Goal: Task Accomplishment & Management: Manage account settings

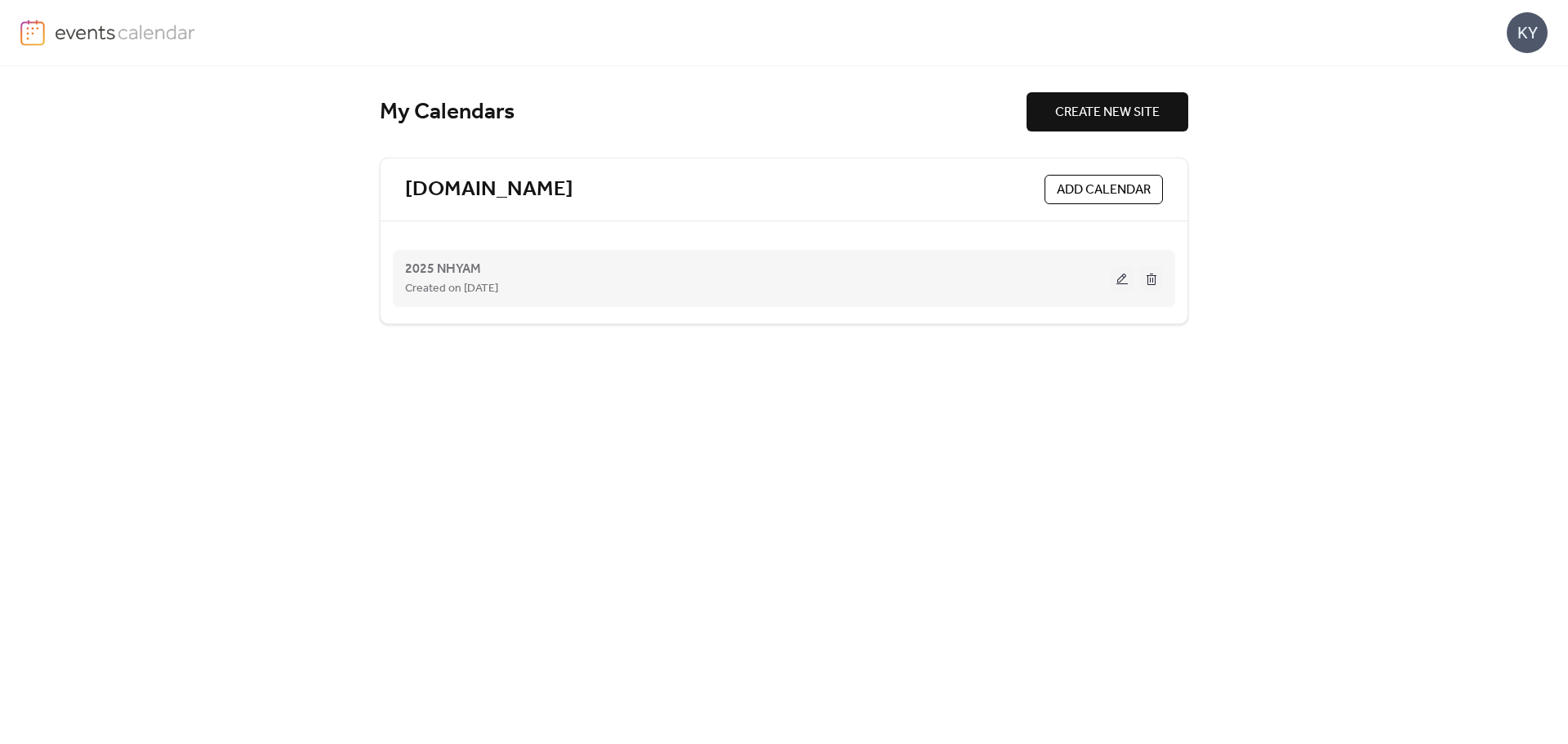
click at [1119, 275] on button at bounding box center [1122, 279] width 23 height 24
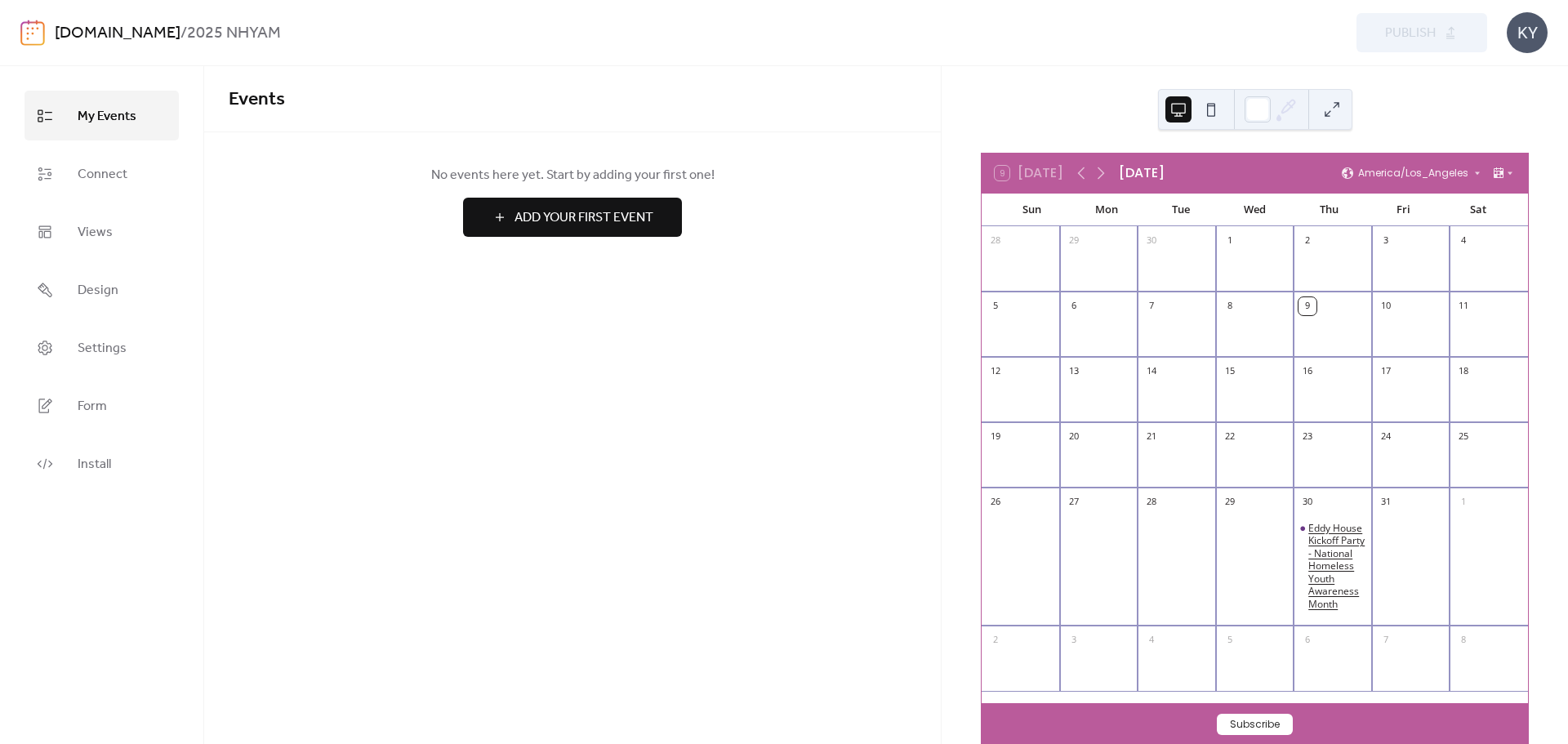
click at [1312, 540] on div "Eddy House Kickoff Party - National Homeless Youth Awareness Month" at bounding box center [1338, 566] width 57 height 89
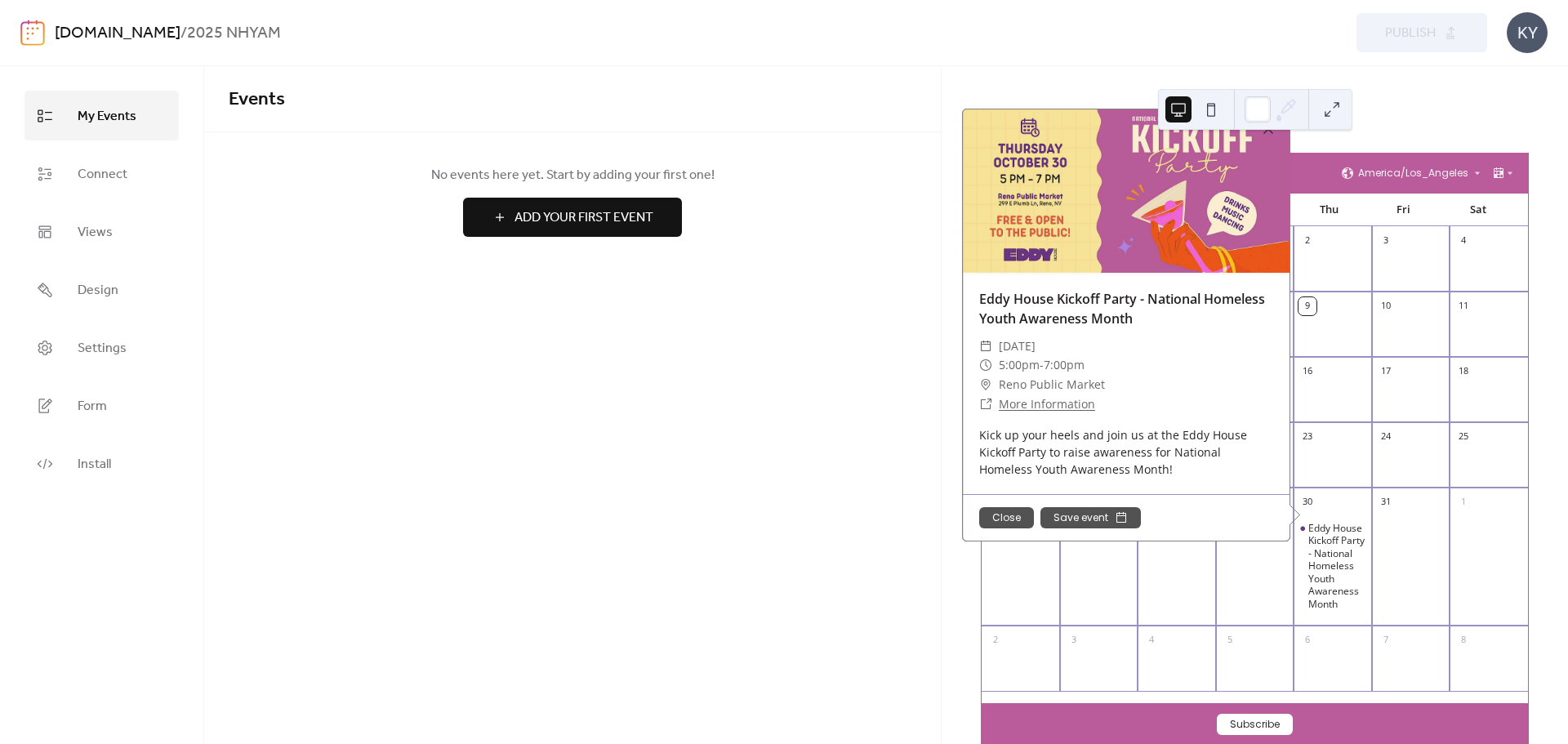
click at [944, 226] on div "9 [DATE] [DATE] [GEOGRAPHIC_DATA]/Los_Angeles Sun Mon Tue Wed Thu Fri Sat 28 29…" at bounding box center [1255, 404] width 627 height 677
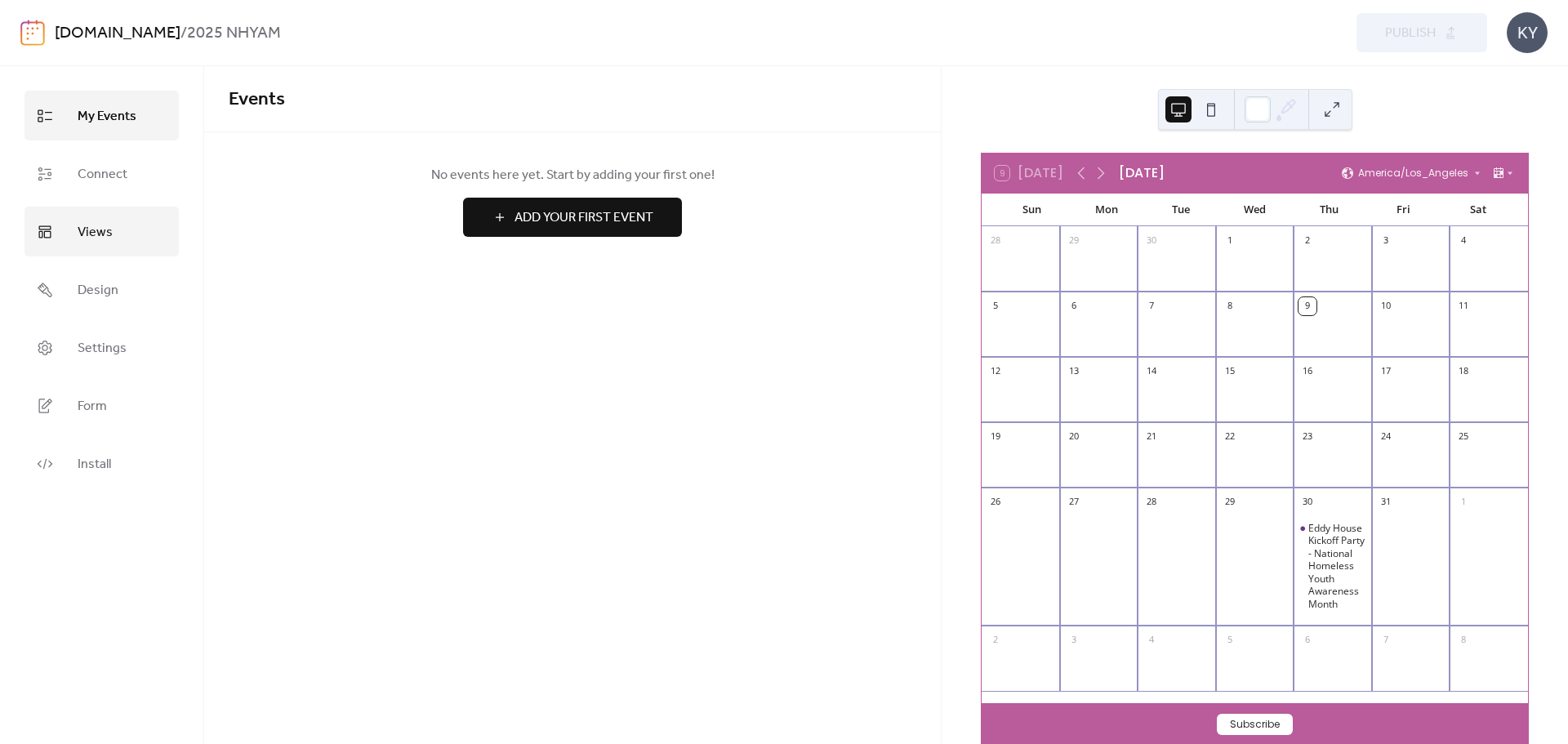
click at [62, 227] on link "Views" at bounding box center [101, 231] width 155 height 50
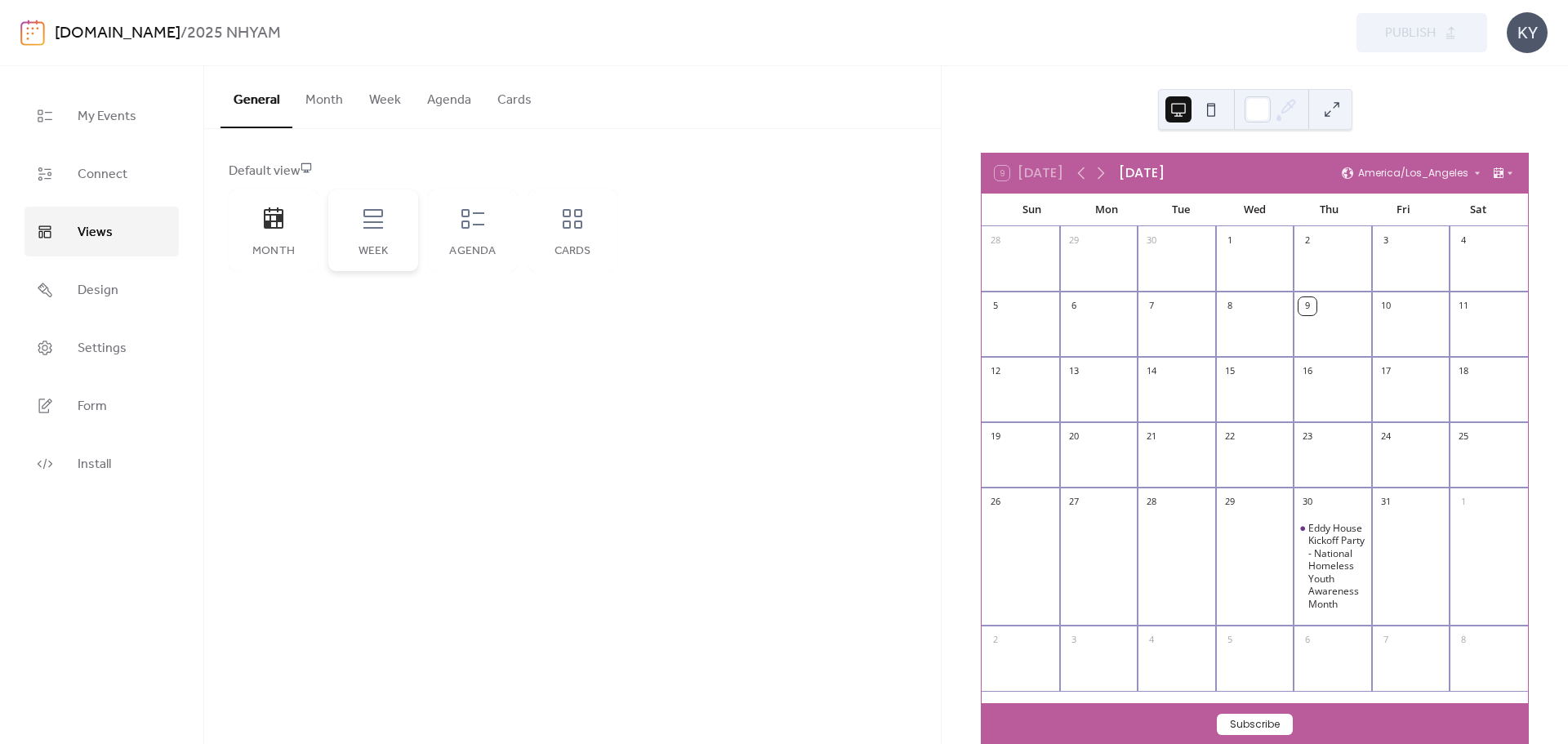
click at [330, 207] on div "Week" at bounding box center [373, 230] width 90 height 81
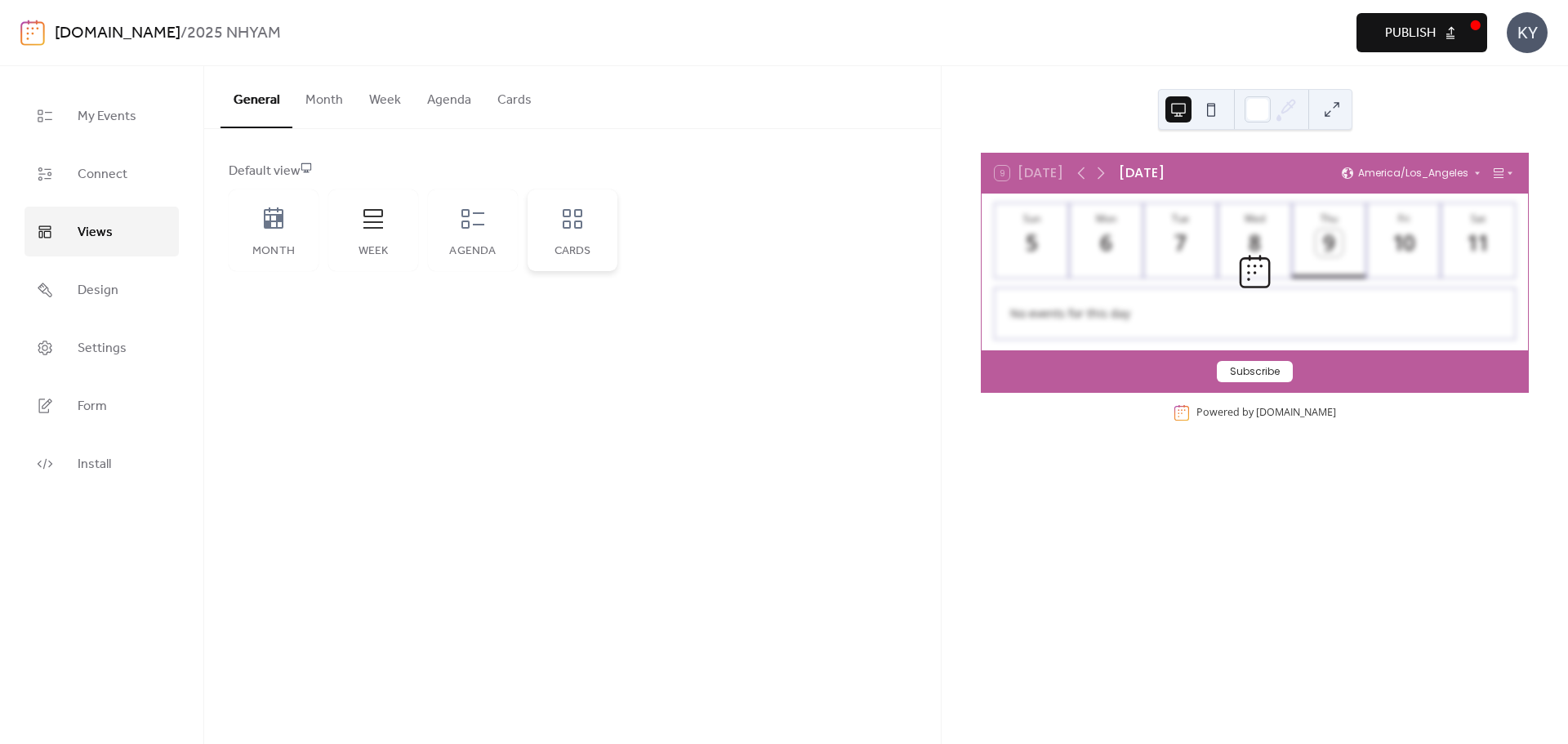
click at [583, 228] on icon at bounding box center [573, 218] width 26 height 26
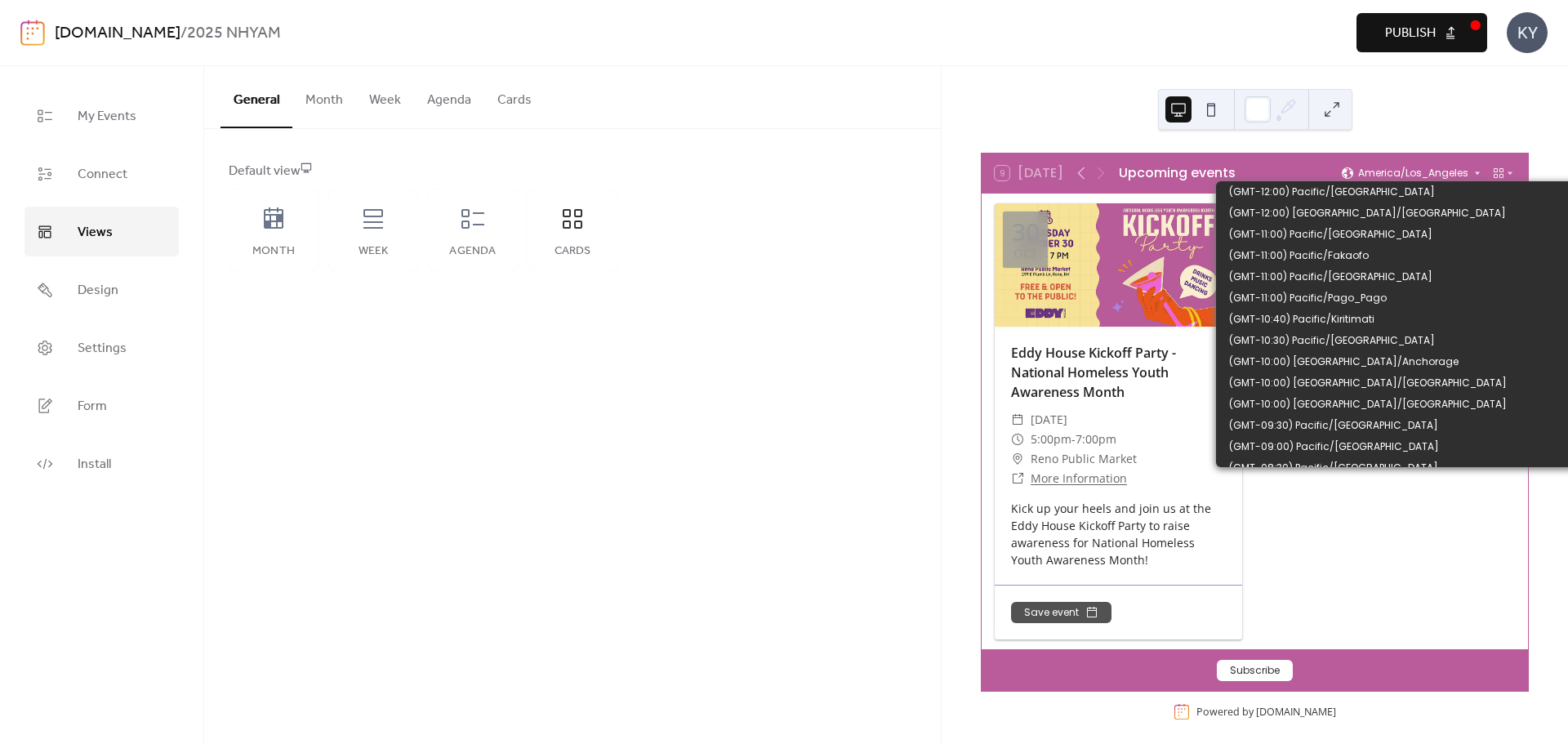
click at [1473, 176] on icon at bounding box center [1477, 173] width 10 height 10
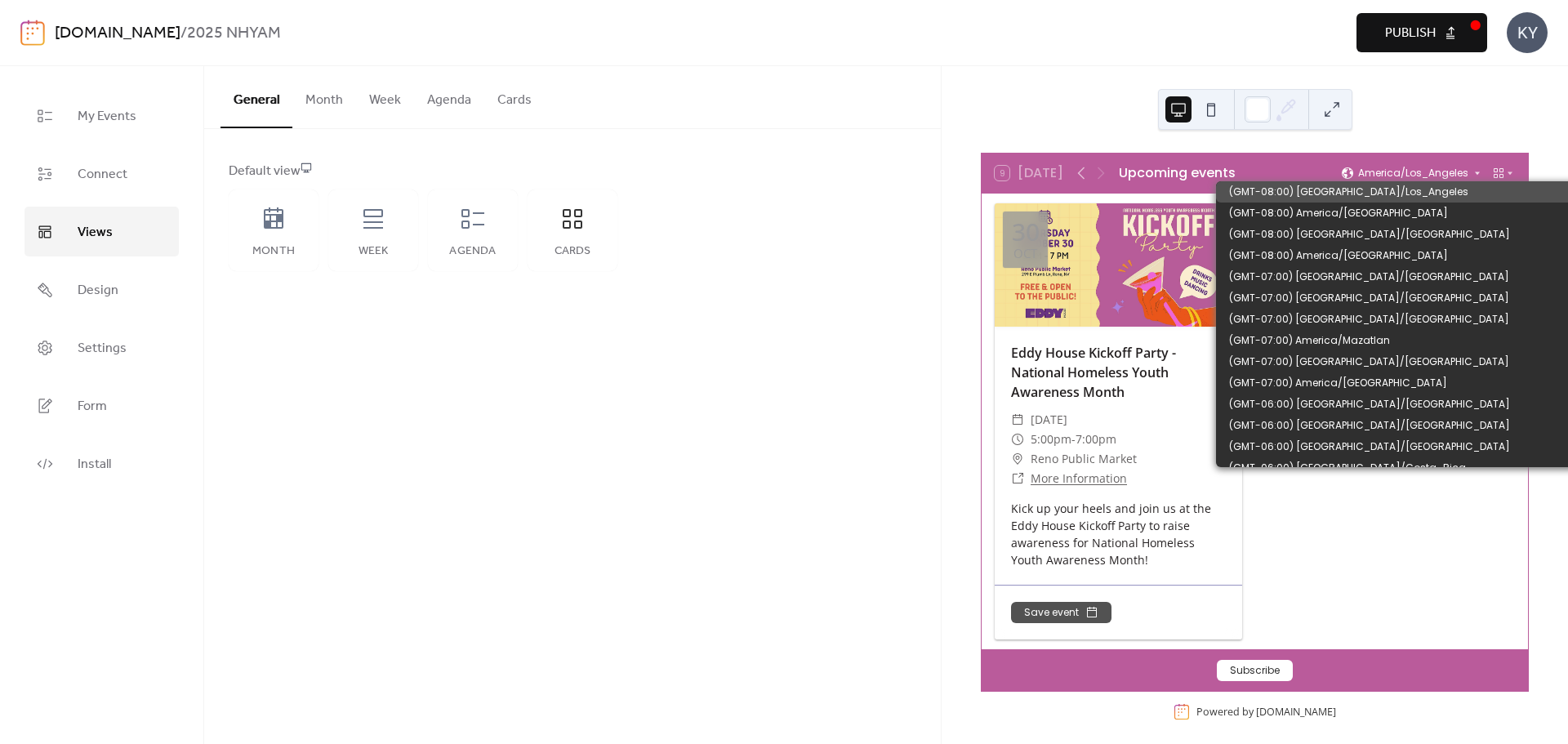
click at [1473, 176] on icon at bounding box center [1477, 173] width 10 height 10
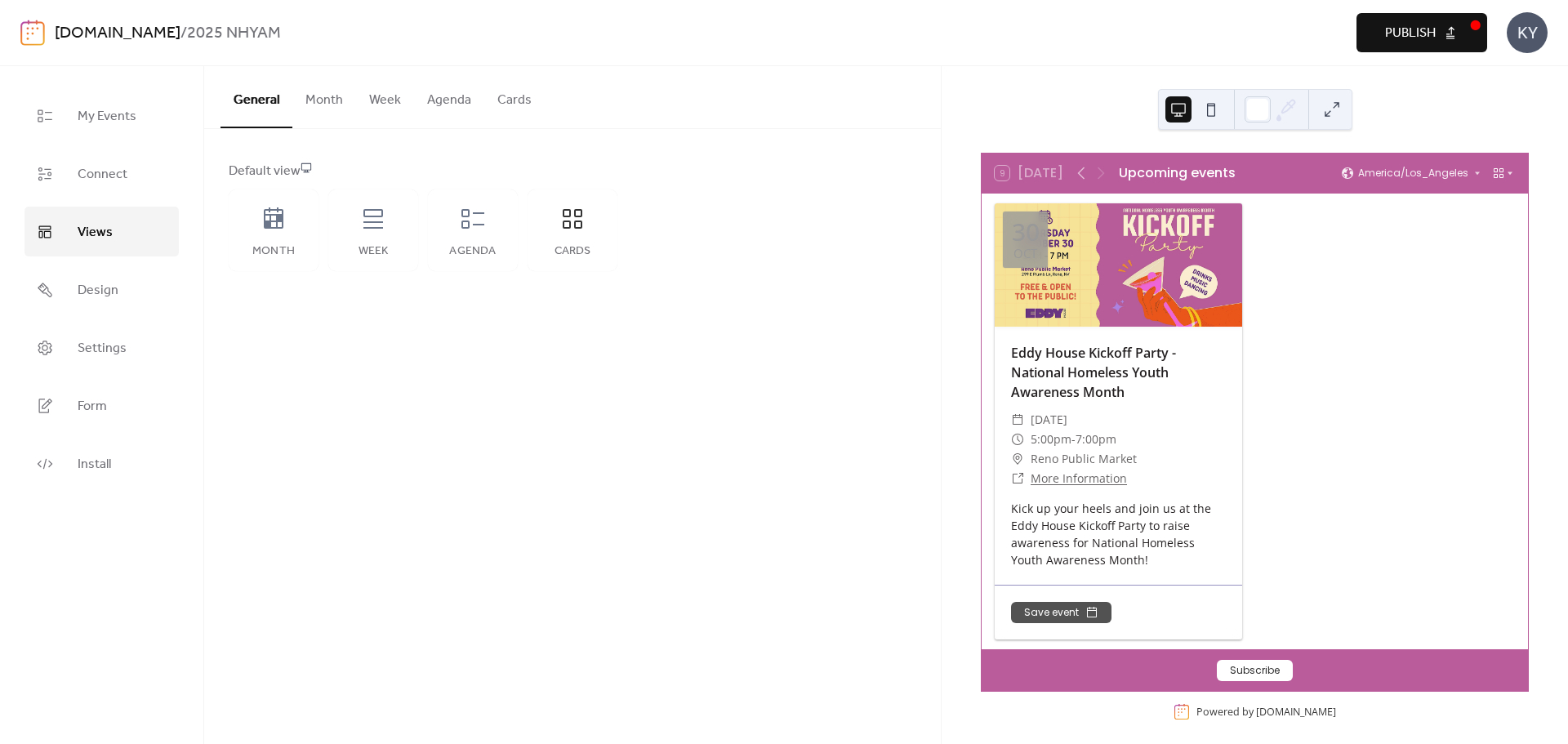
click at [1487, 176] on div "America/Los_Angeles" at bounding box center [1428, 173] width 174 height 13
click at [1499, 172] on icon at bounding box center [1499, 173] width 13 height 13
click at [1483, 230] on span "Agenda" at bounding box center [1478, 234] width 41 height 15
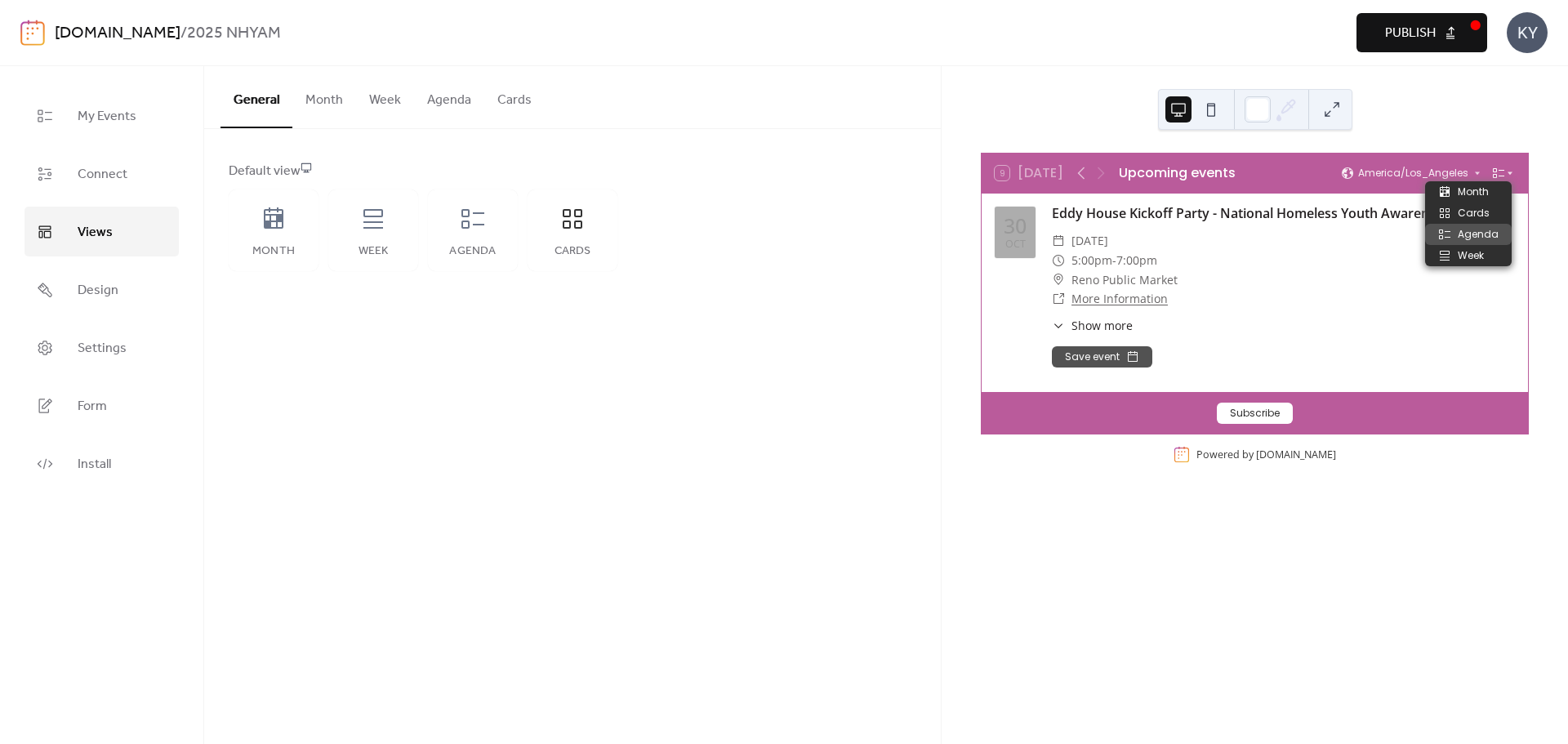
click at [1499, 178] on icon at bounding box center [1499, 173] width 13 height 13
click at [1485, 247] on div "Week" at bounding box center [1469, 255] width 87 height 21
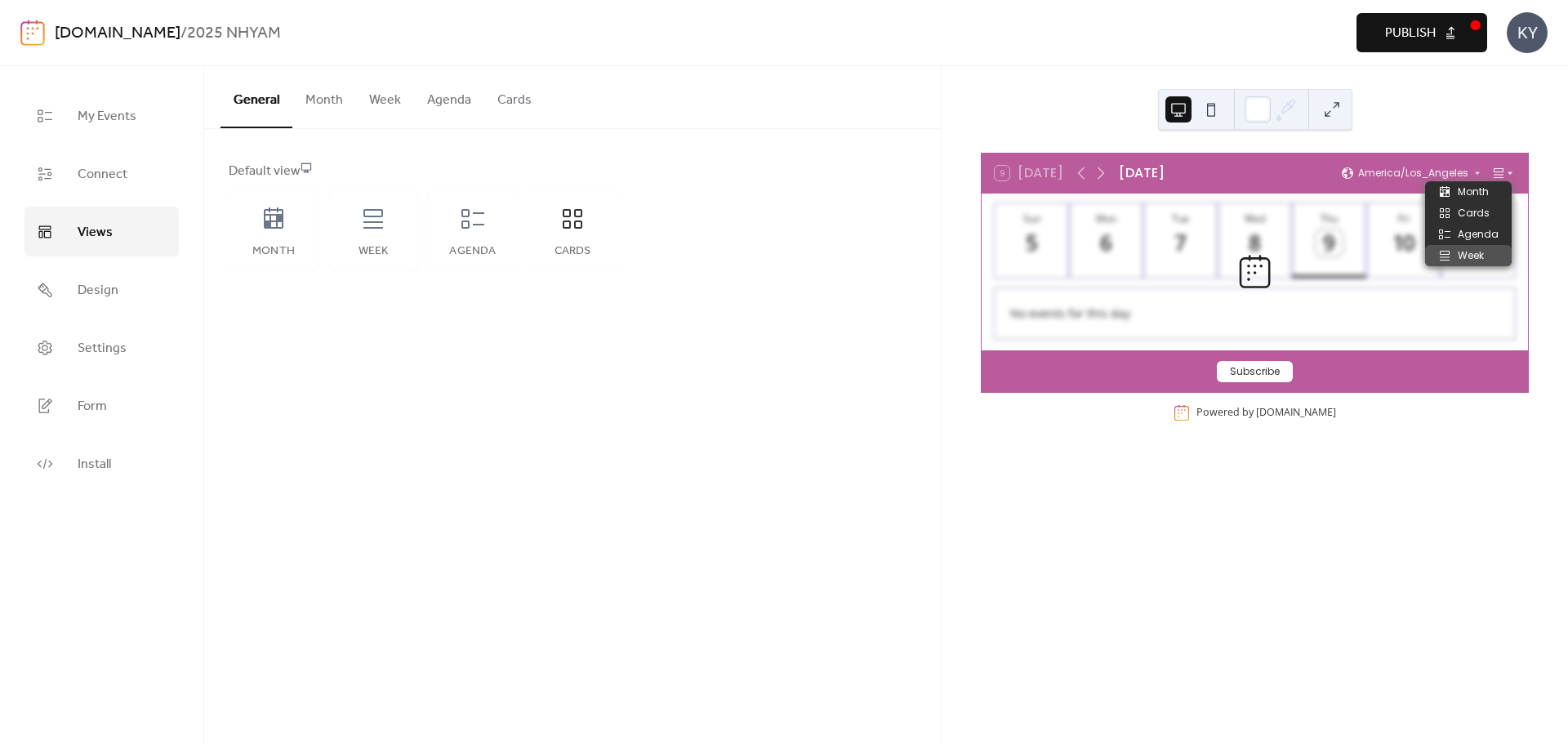
click at [1500, 173] on icon at bounding box center [1499, 173] width 13 height 13
click at [1485, 196] on span "Month" at bounding box center [1474, 192] width 31 height 15
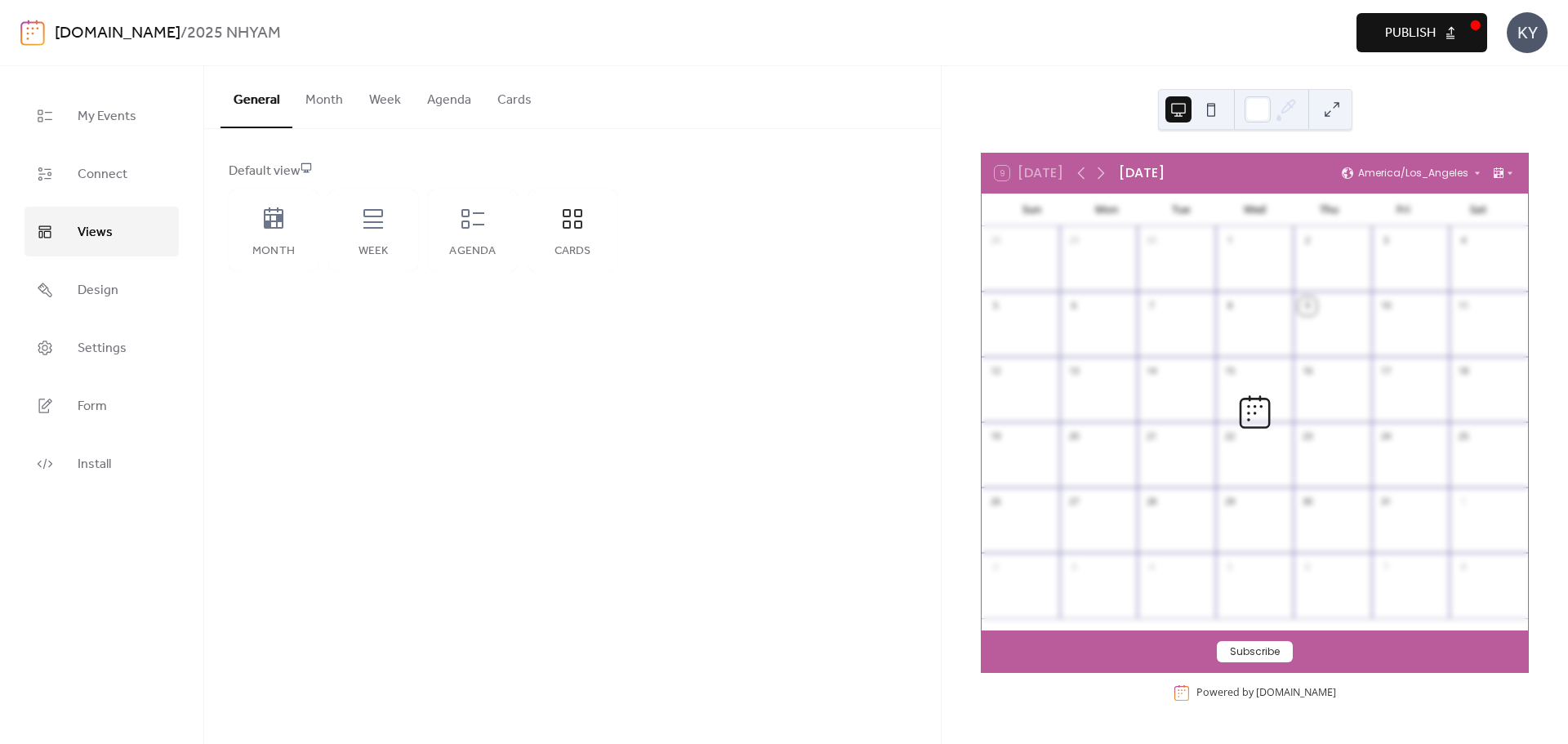
click at [916, 269] on div "Default view Month Week Agenda Cards" at bounding box center [573, 216] width 737 height 175
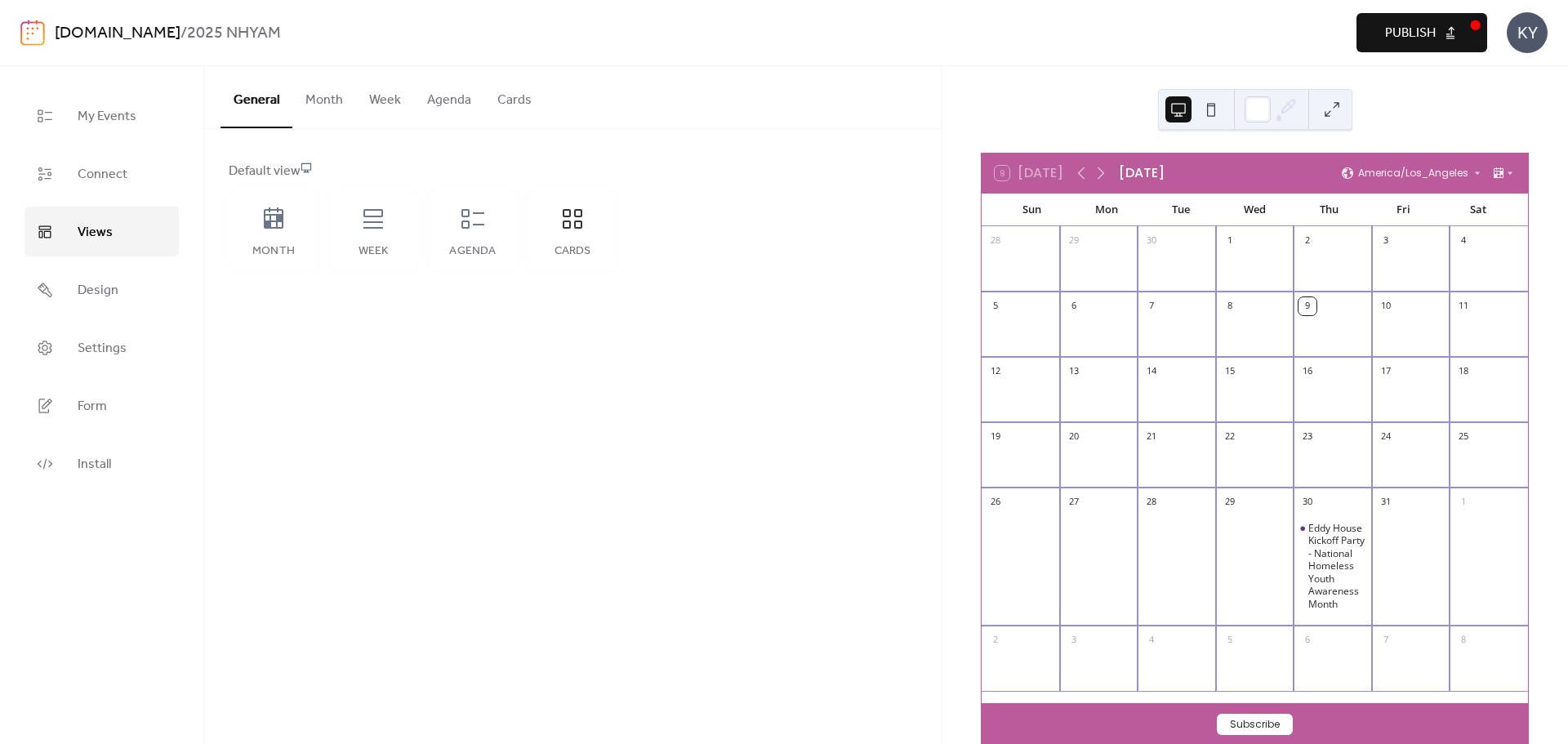
click at [1206, 115] on button at bounding box center [1212, 109] width 26 height 26
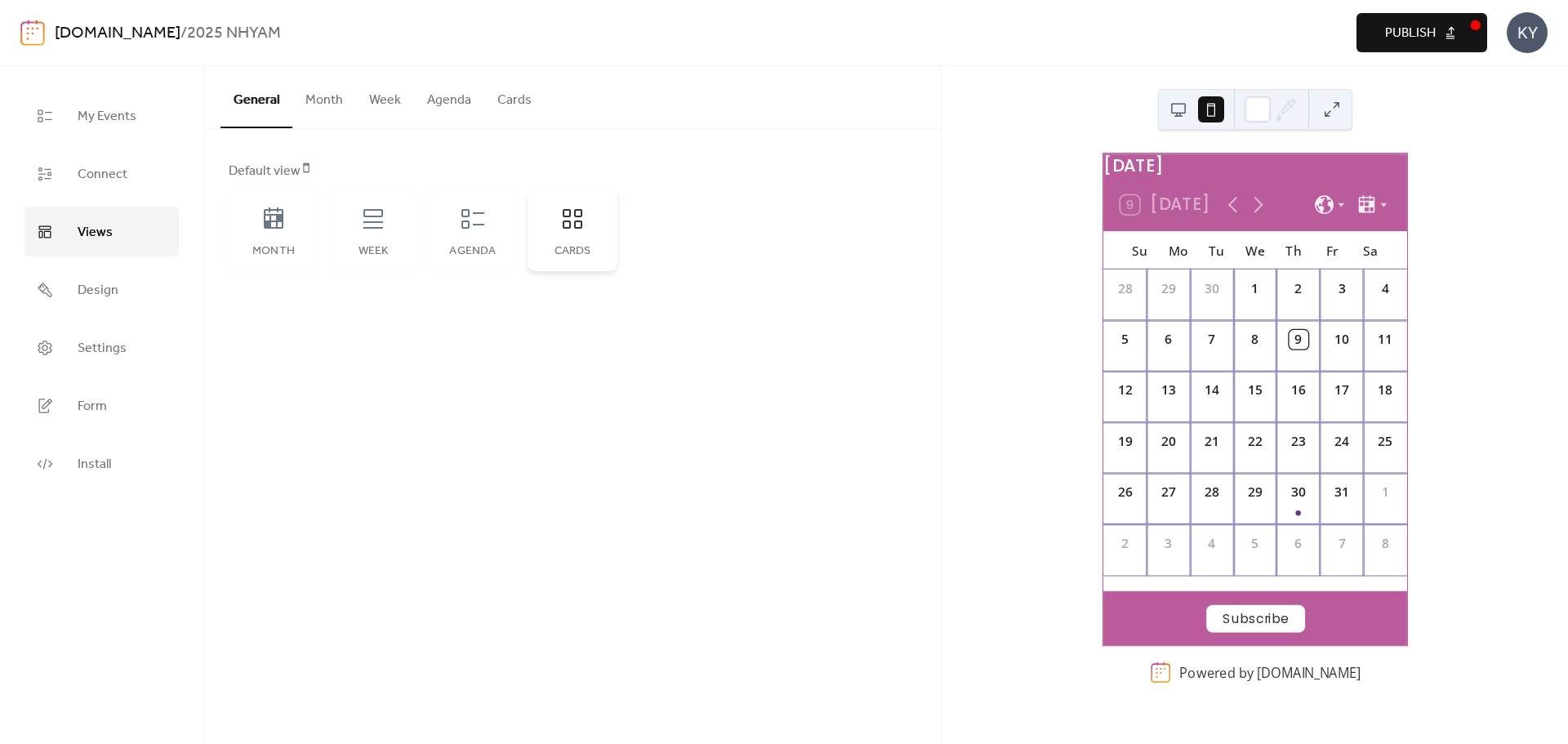
click at [578, 233] on div "Cards" at bounding box center [572, 230] width 90 height 81
click at [485, 233] on div "Agenda" at bounding box center [472, 230] width 90 height 81
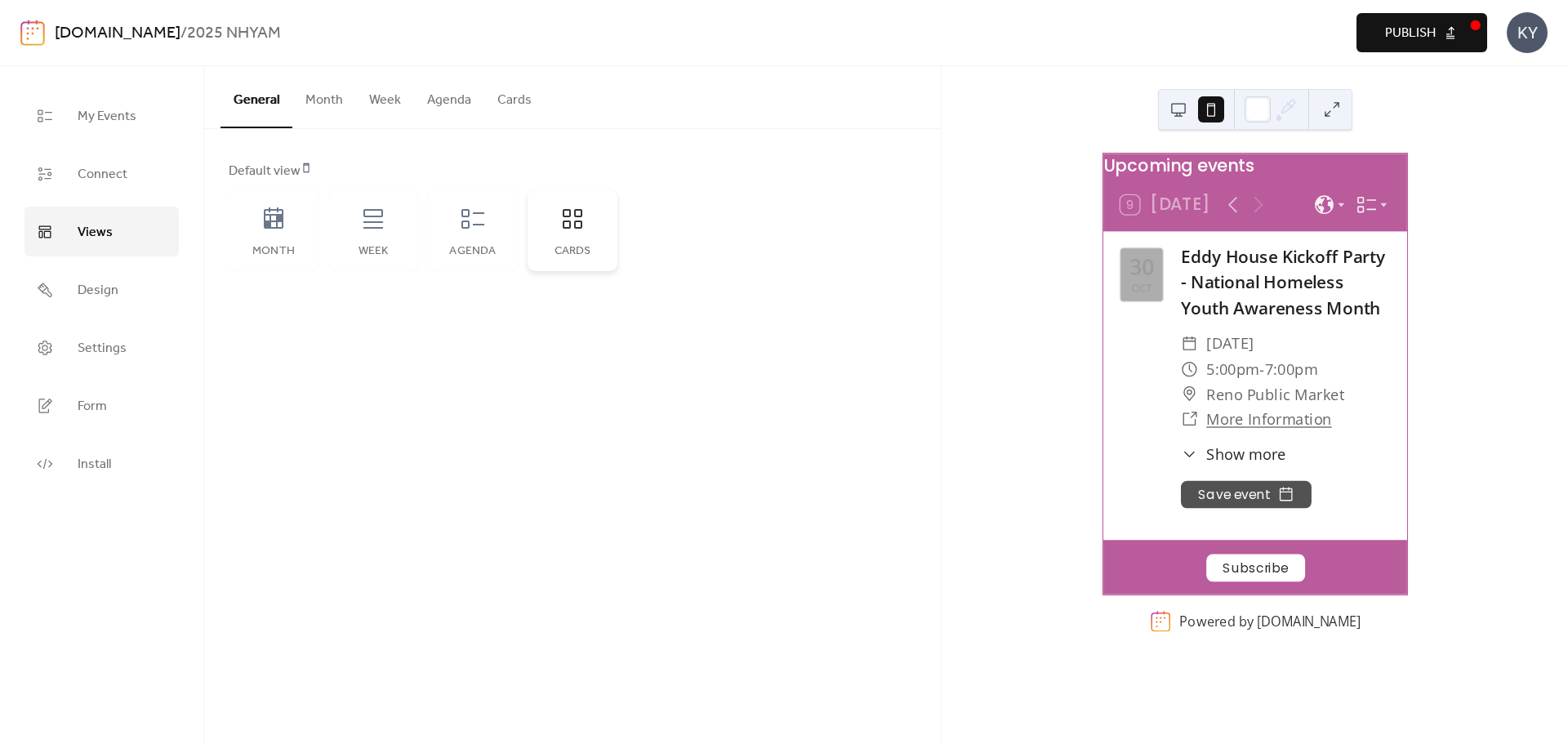
click at [550, 236] on div "Cards" at bounding box center [572, 230] width 90 height 81
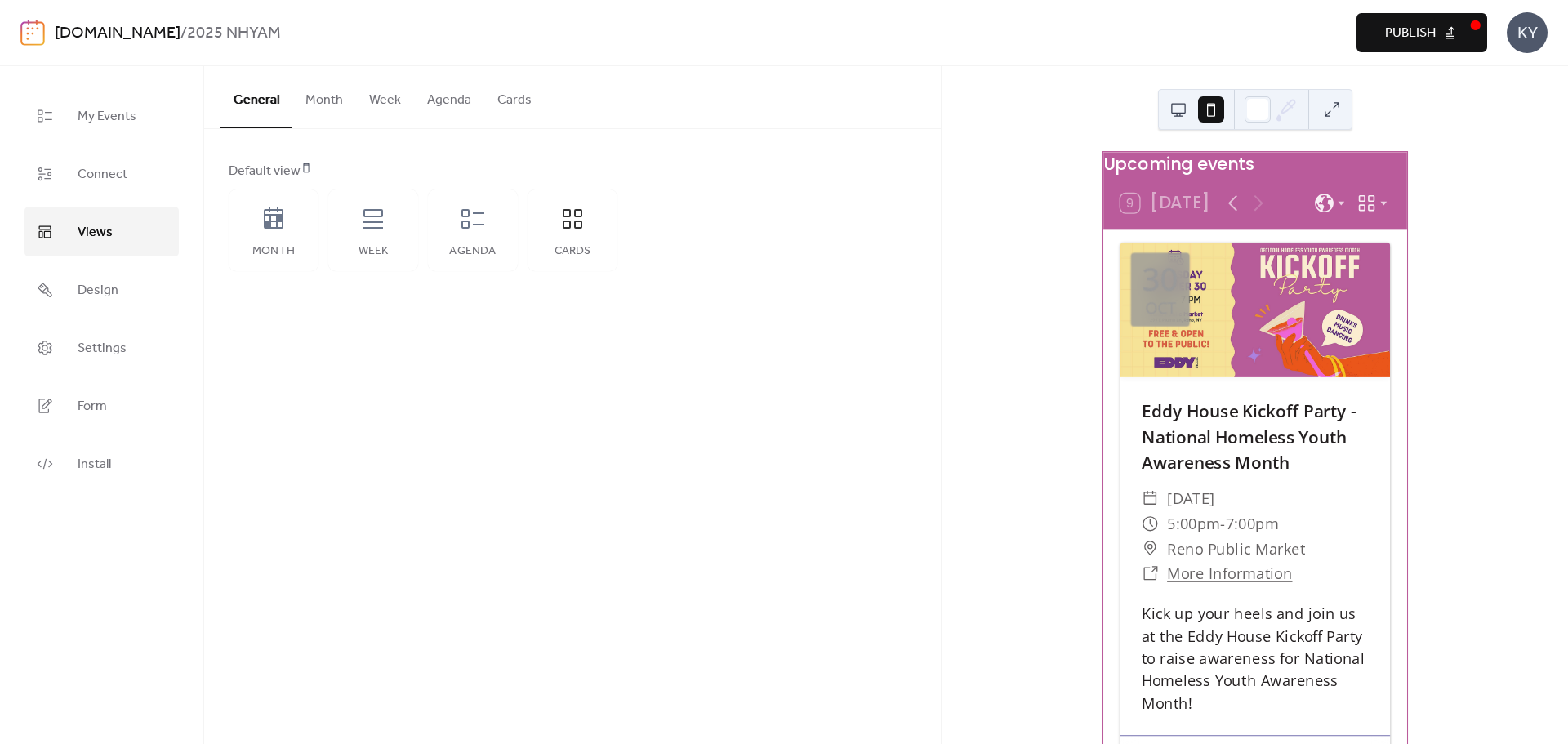
scroll to position [0, 0]
click at [490, 242] on div "Agenda" at bounding box center [472, 230] width 90 height 81
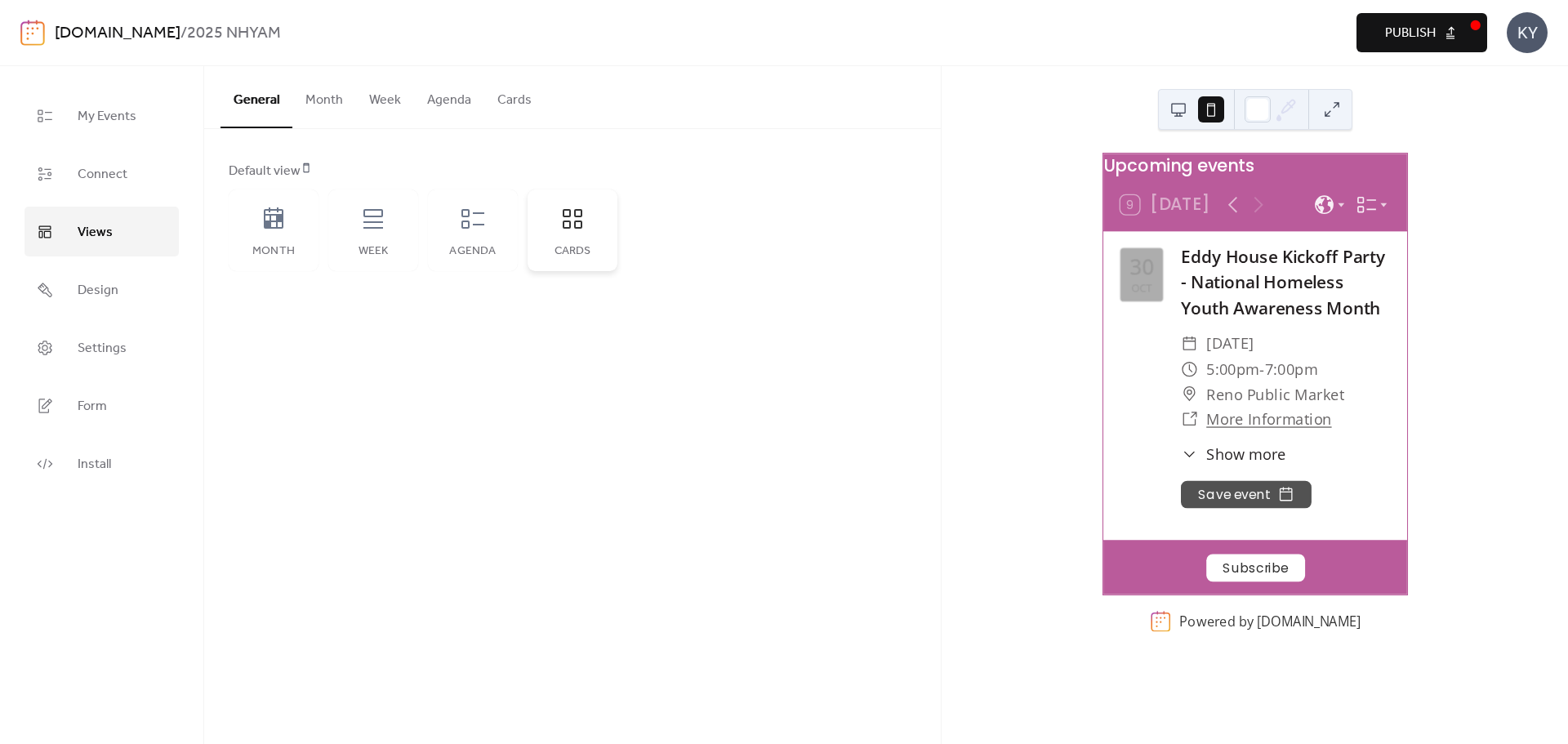
click at [583, 239] on div "Cards" at bounding box center [572, 230] width 90 height 81
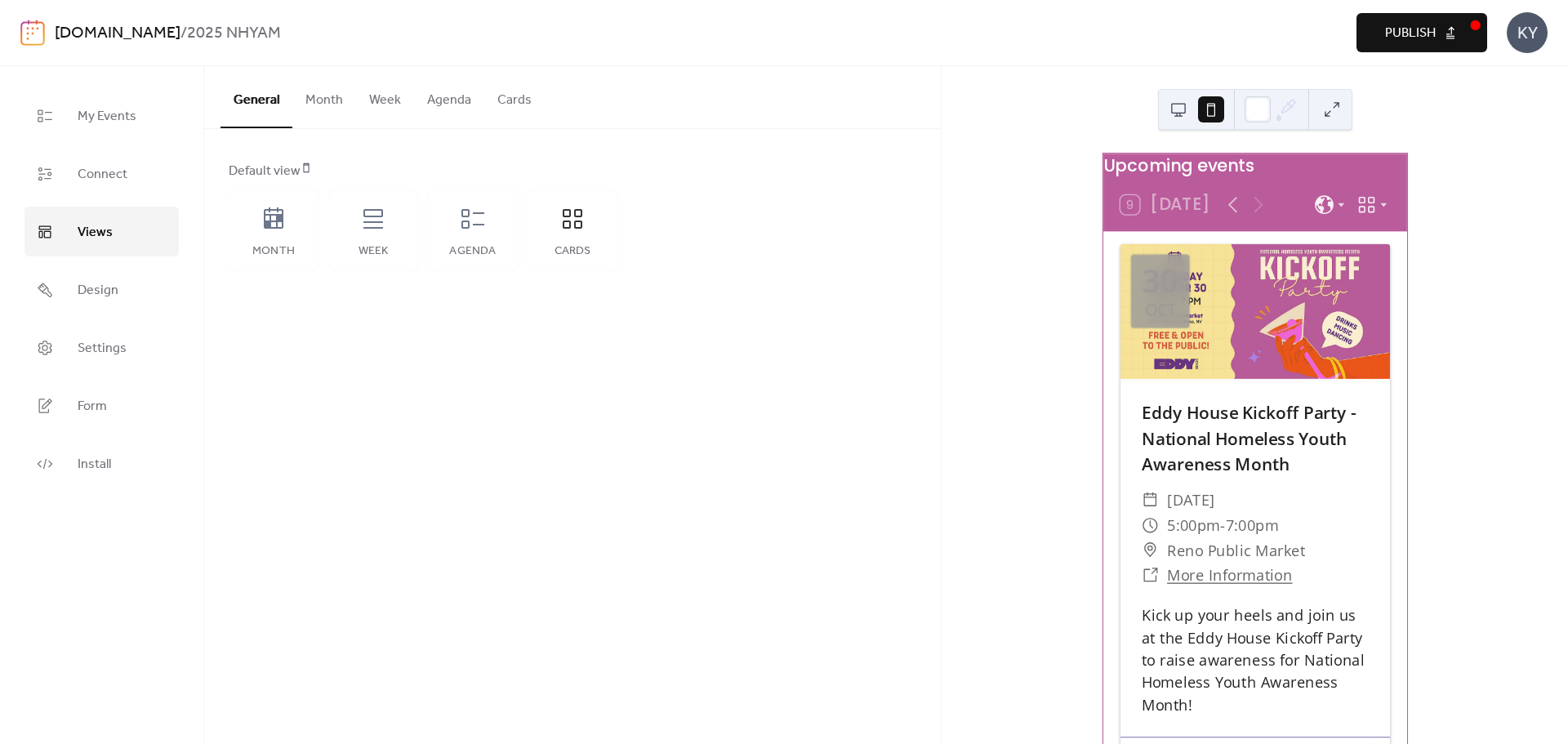
click at [489, 107] on button "Cards" at bounding box center [514, 95] width 60 height 60
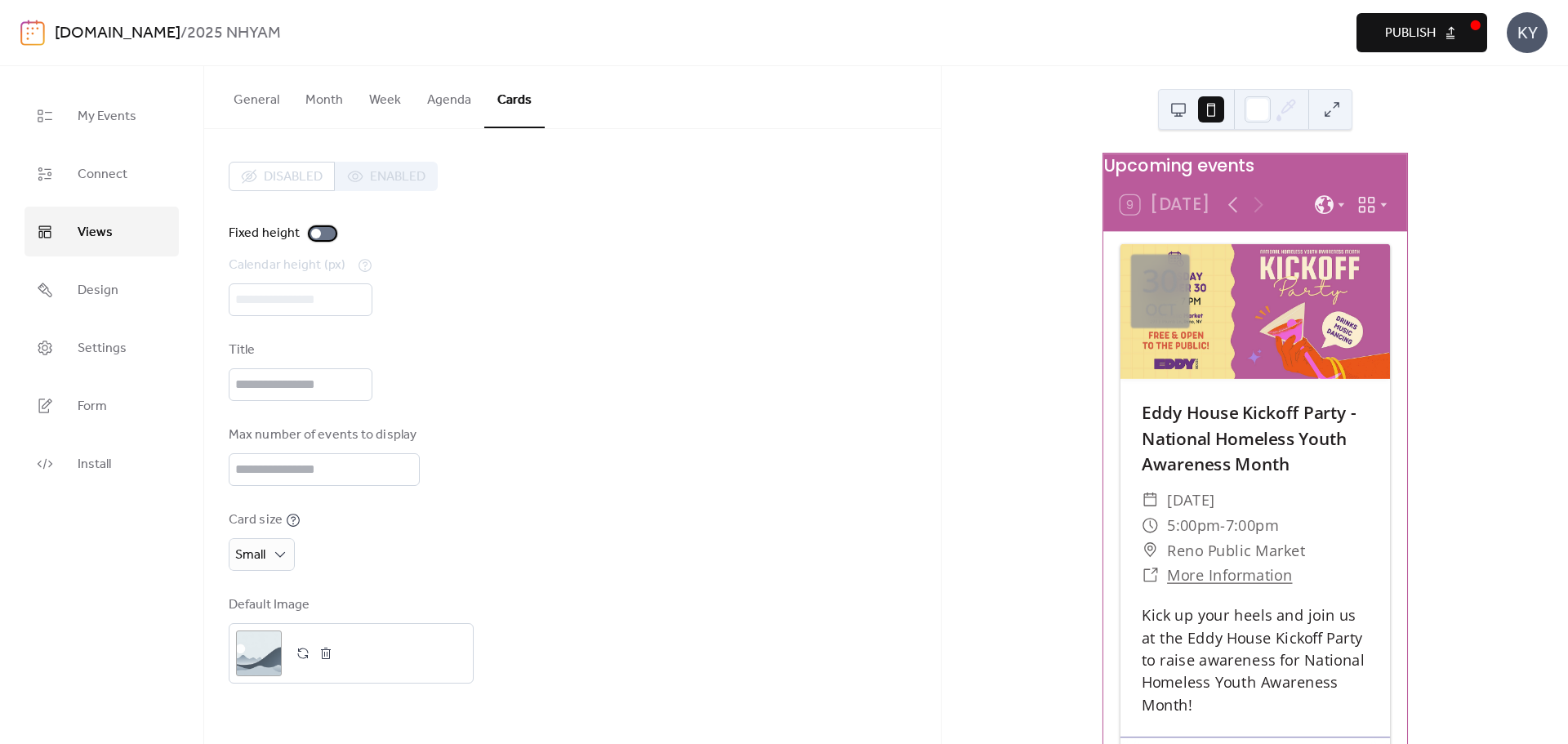
click at [311, 231] on div at bounding box center [316, 233] width 10 height 10
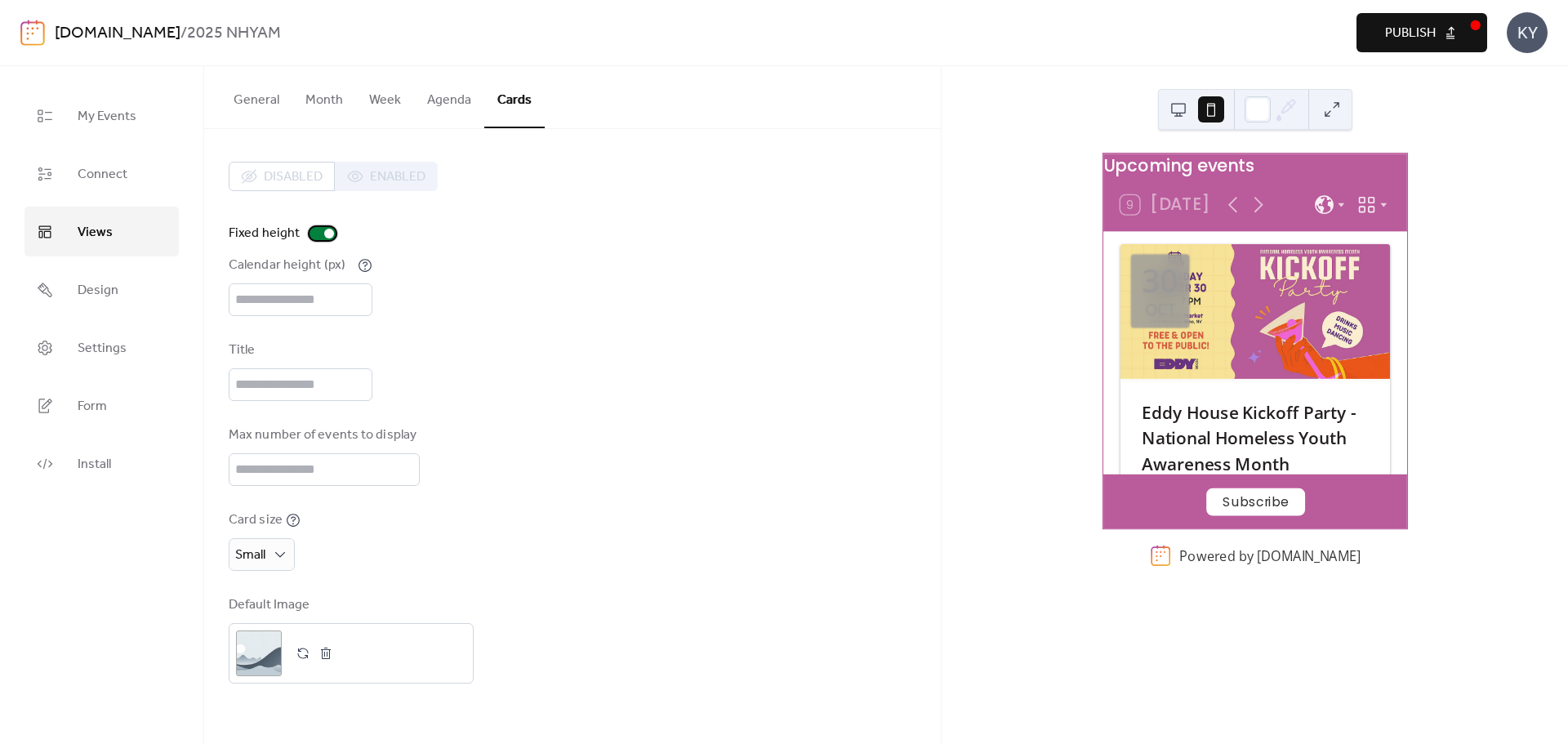
click at [325, 231] on div at bounding box center [329, 233] width 10 height 10
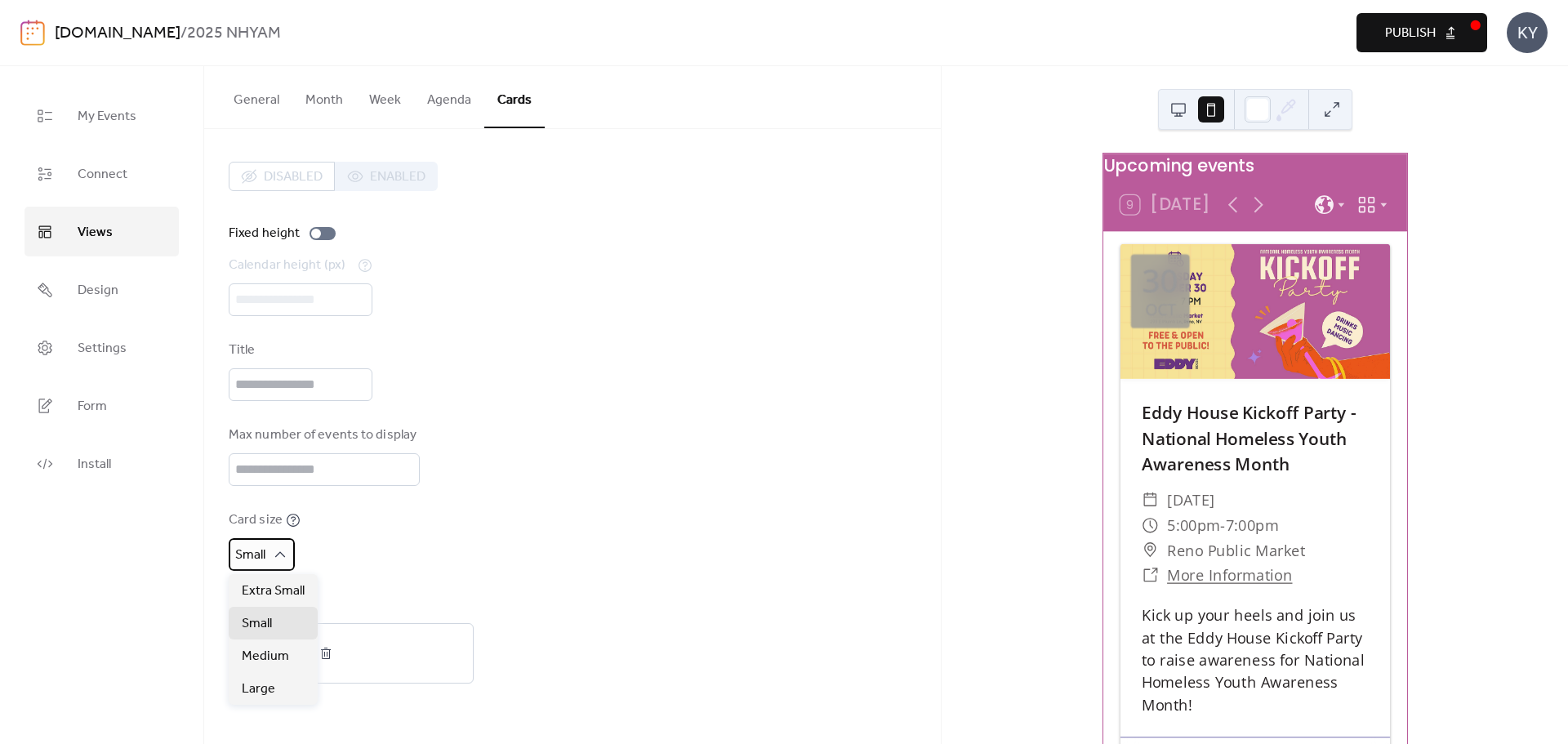
click at [289, 552] on div "Small" at bounding box center [261, 554] width 66 height 32
click at [284, 601] on div "Extra Small" at bounding box center [273, 589] width 89 height 32
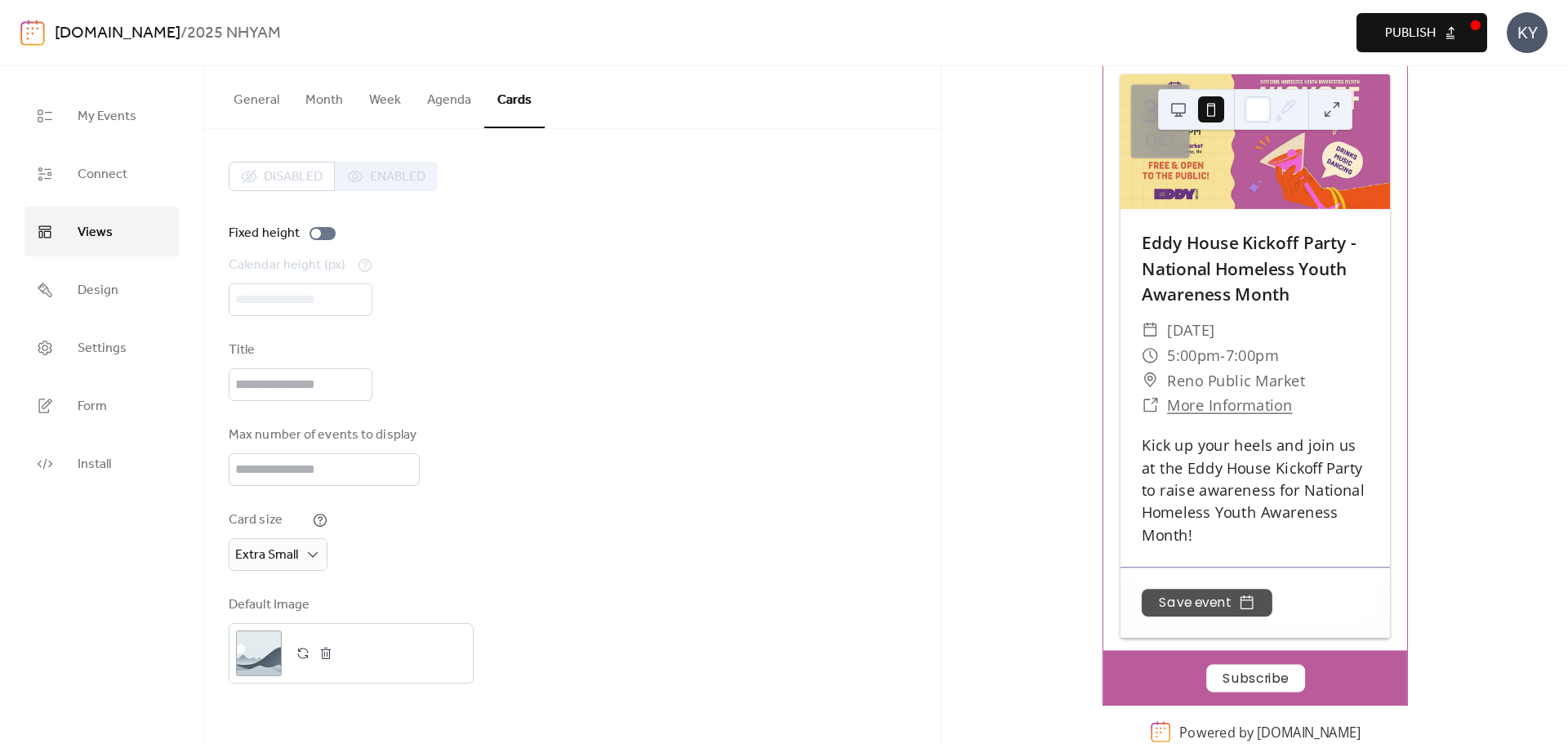
scroll to position [192, 0]
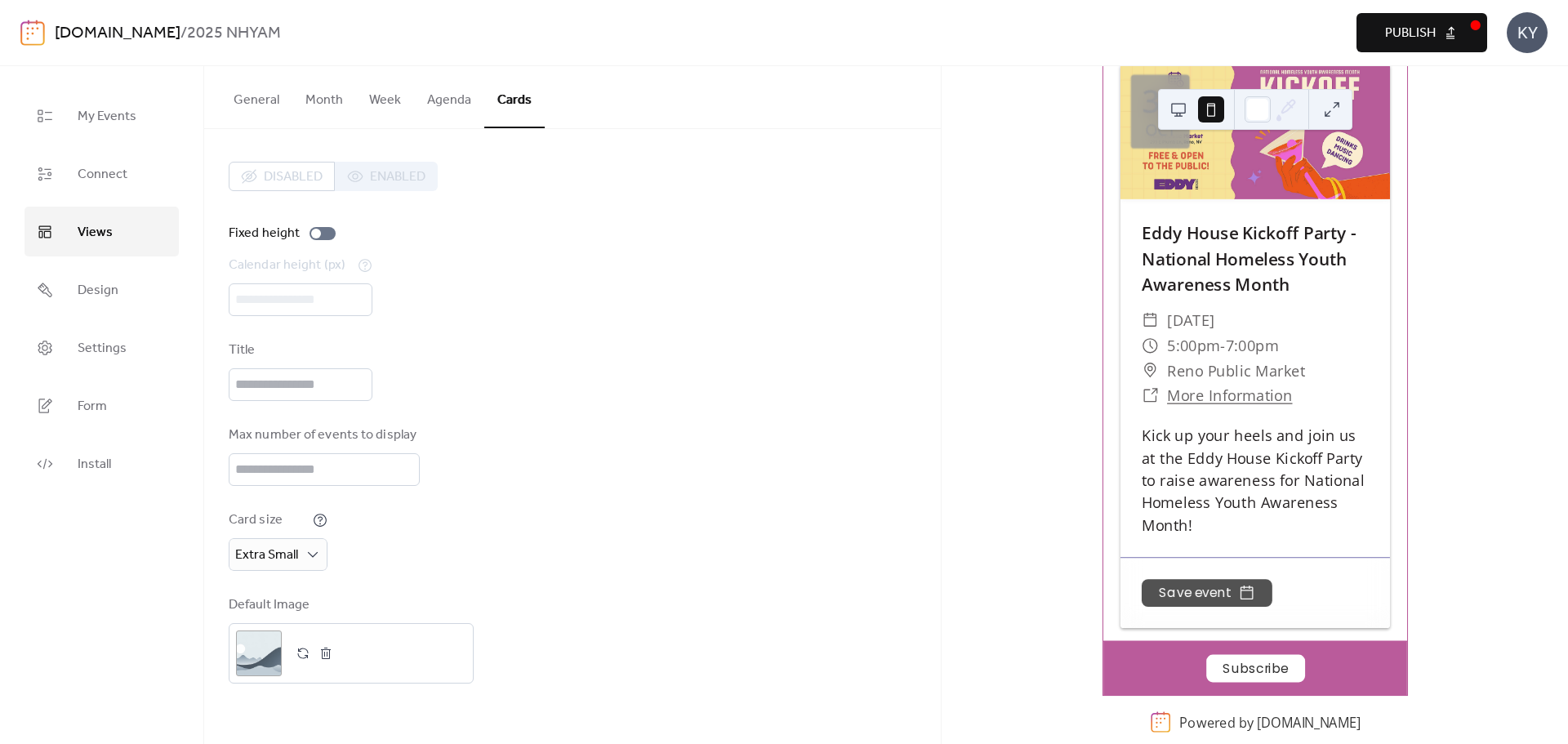
click at [872, 358] on div "Title" at bounding box center [572, 370] width 688 height 60
click at [458, 101] on button "Agenda" at bounding box center [449, 95] width 70 height 60
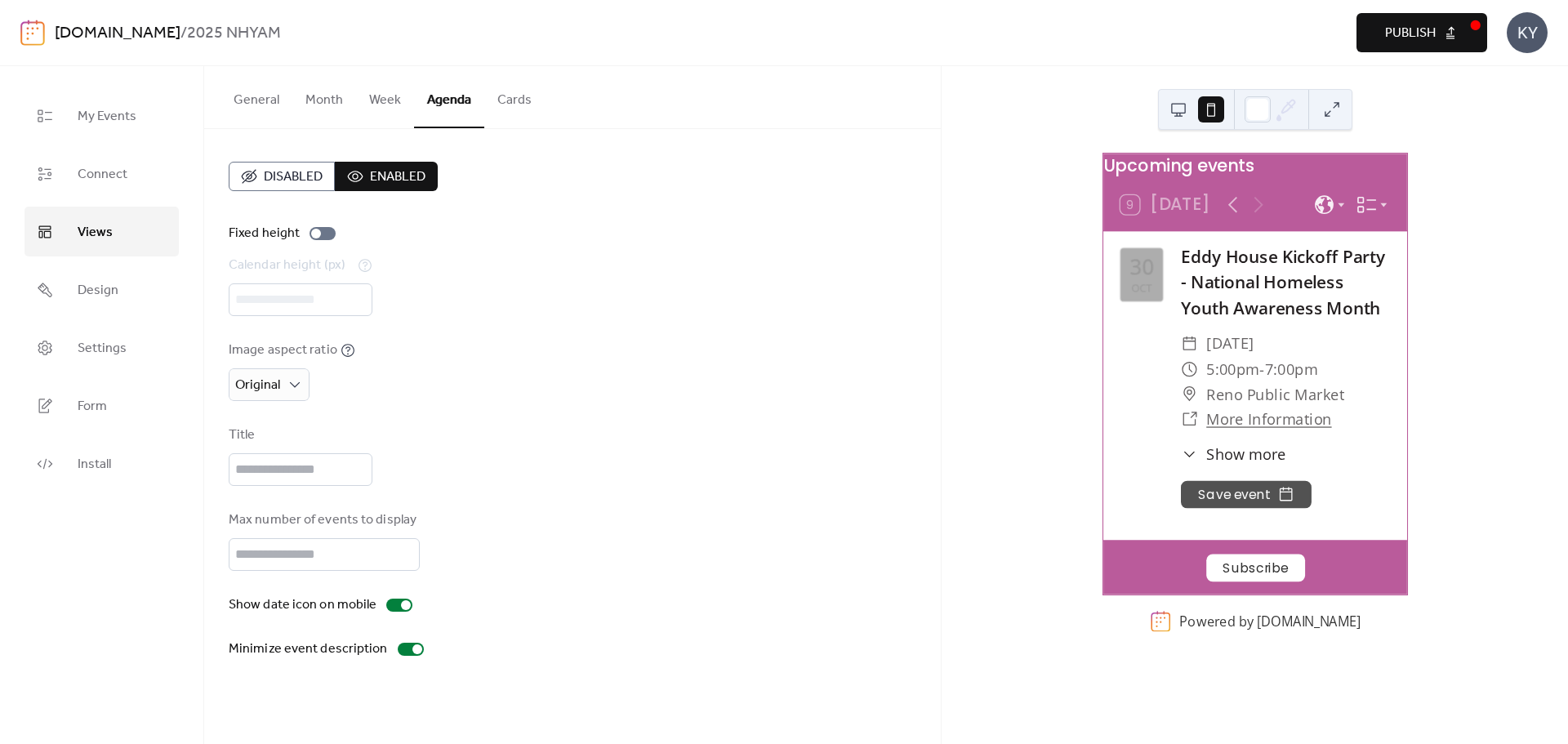
click at [356, 93] on button "Week" at bounding box center [385, 95] width 58 height 60
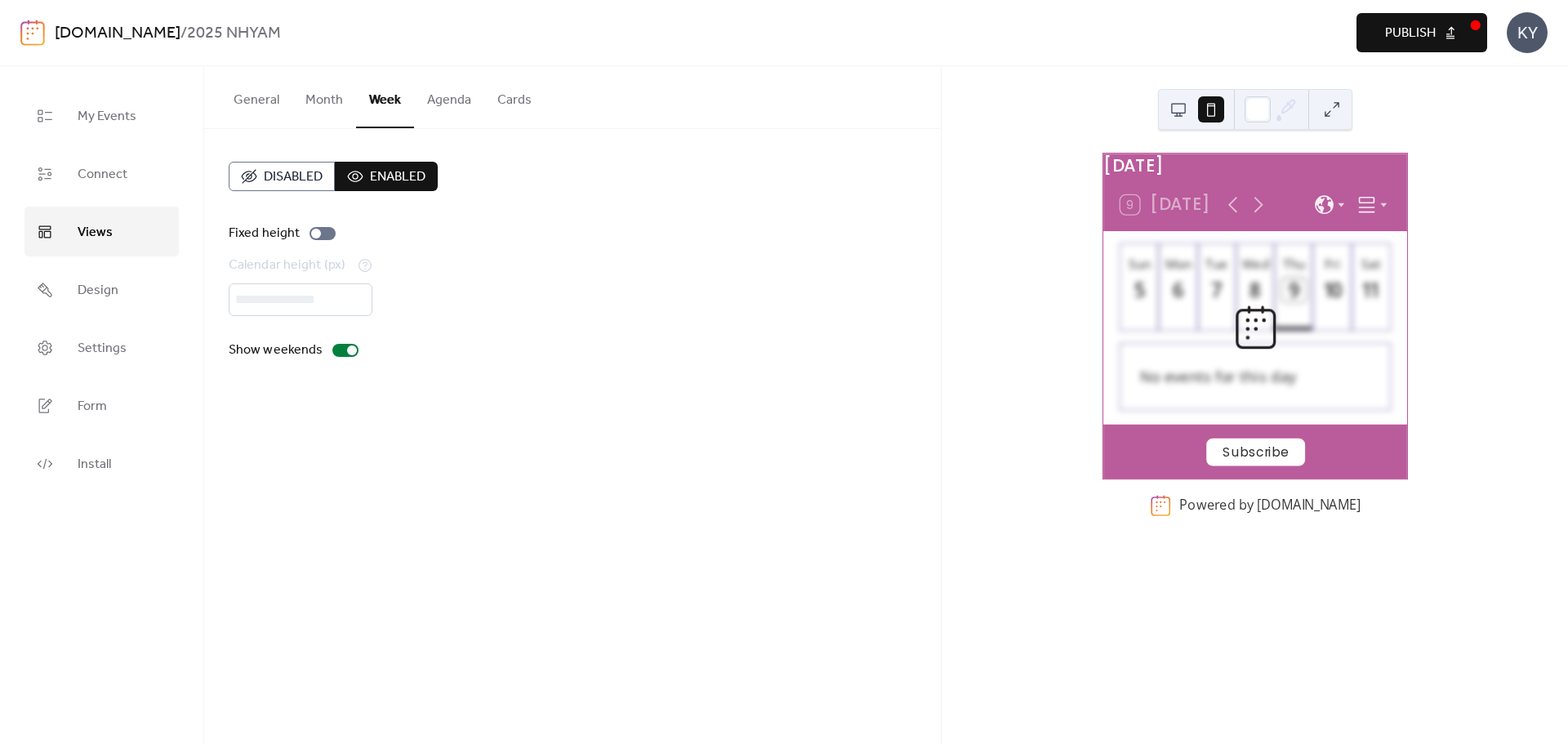
click at [330, 96] on button "Month" at bounding box center [324, 95] width 64 height 60
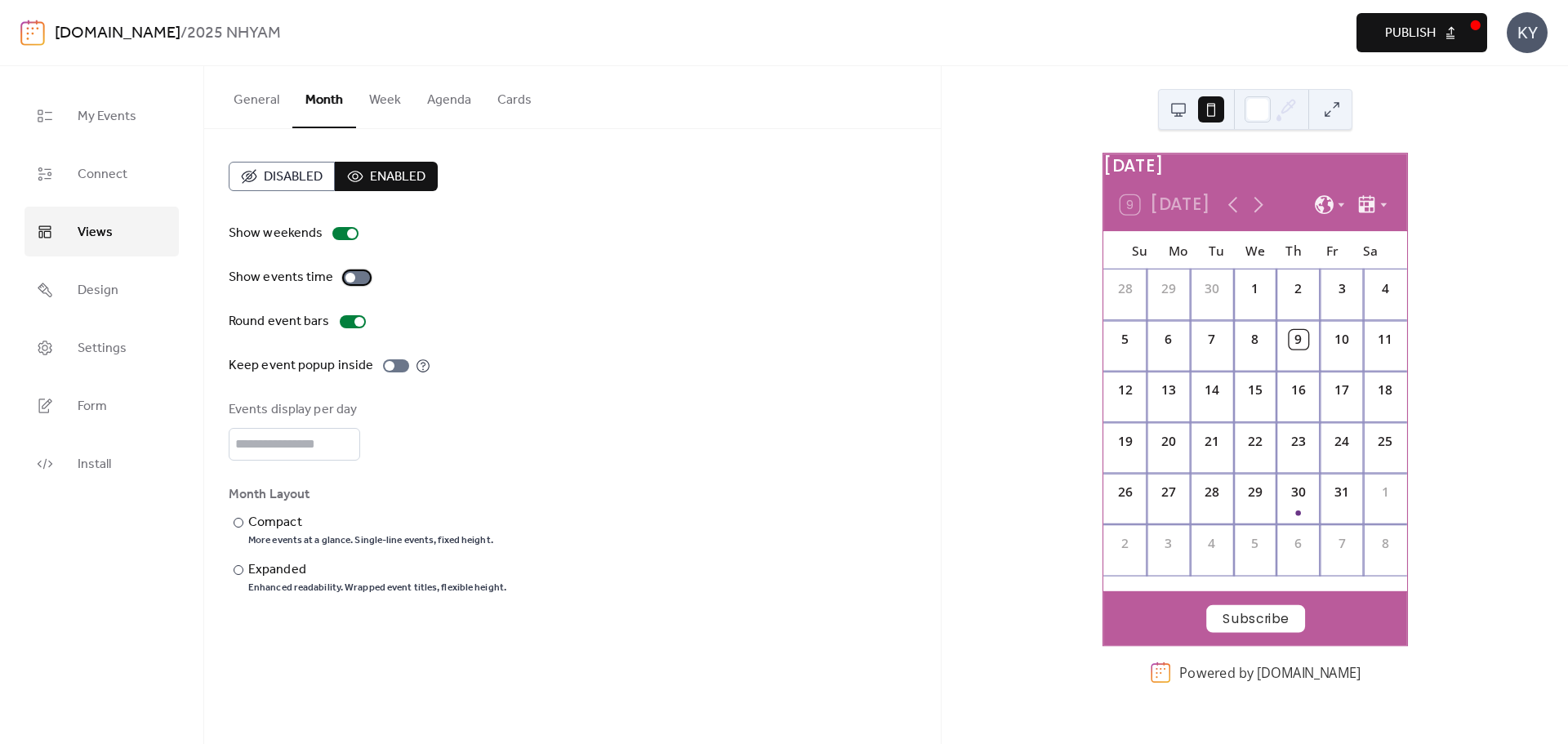
click at [353, 284] on label "Show events time" at bounding box center [303, 277] width 148 height 19
click at [1287, 515] on div "30" at bounding box center [1298, 499] width 44 height 51
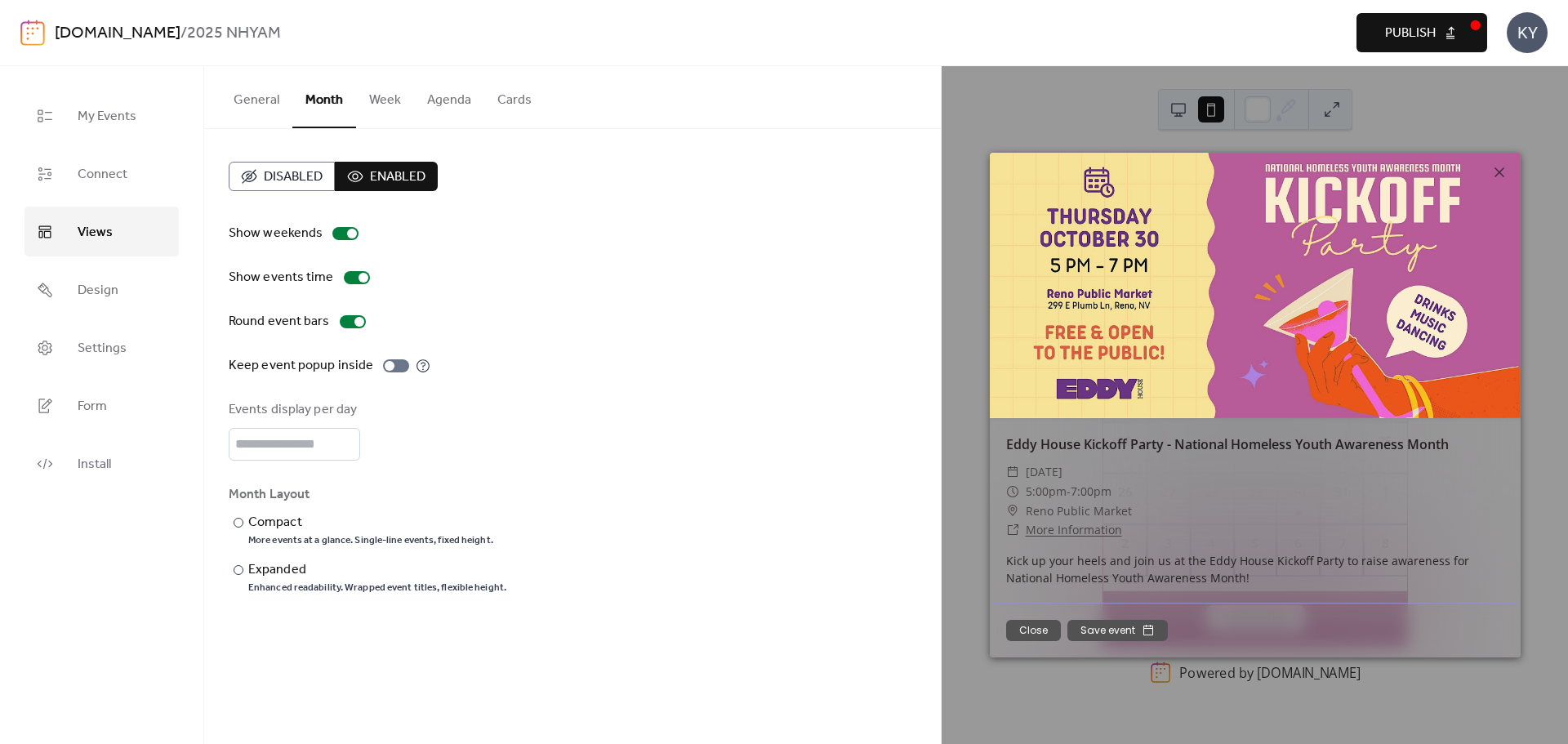
click at [657, 364] on div "Keep event popup inside" at bounding box center [572, 366] width 688 height 19
click at [1507, 166] on icon at bounding box center [1500, 172] width 19 height 19
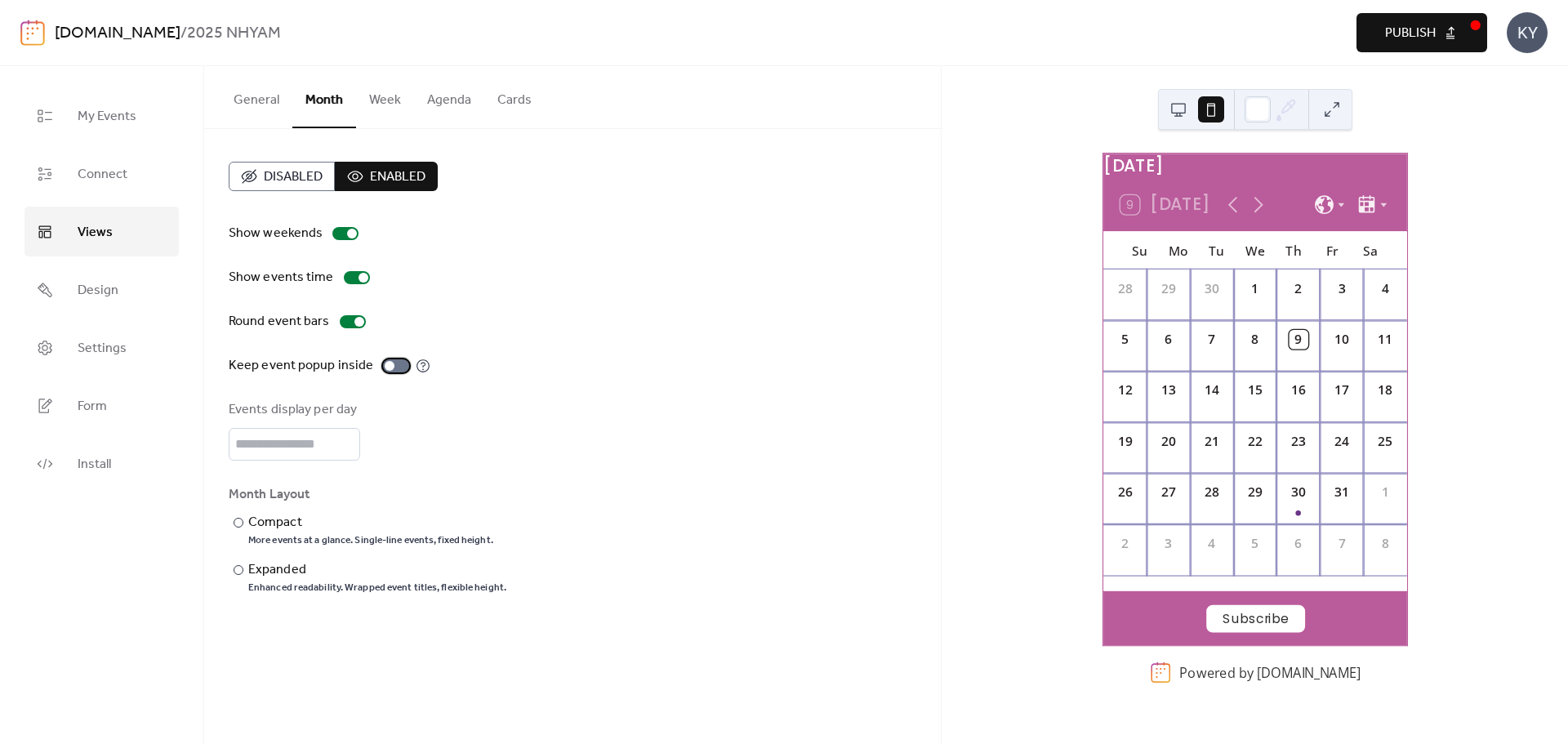
click at [390, 366] on div at bounding box center [396, 366] width 26 height 13
click at [1298, 503] on div "30" at bounding box center [1298, 499] width 44 height 51
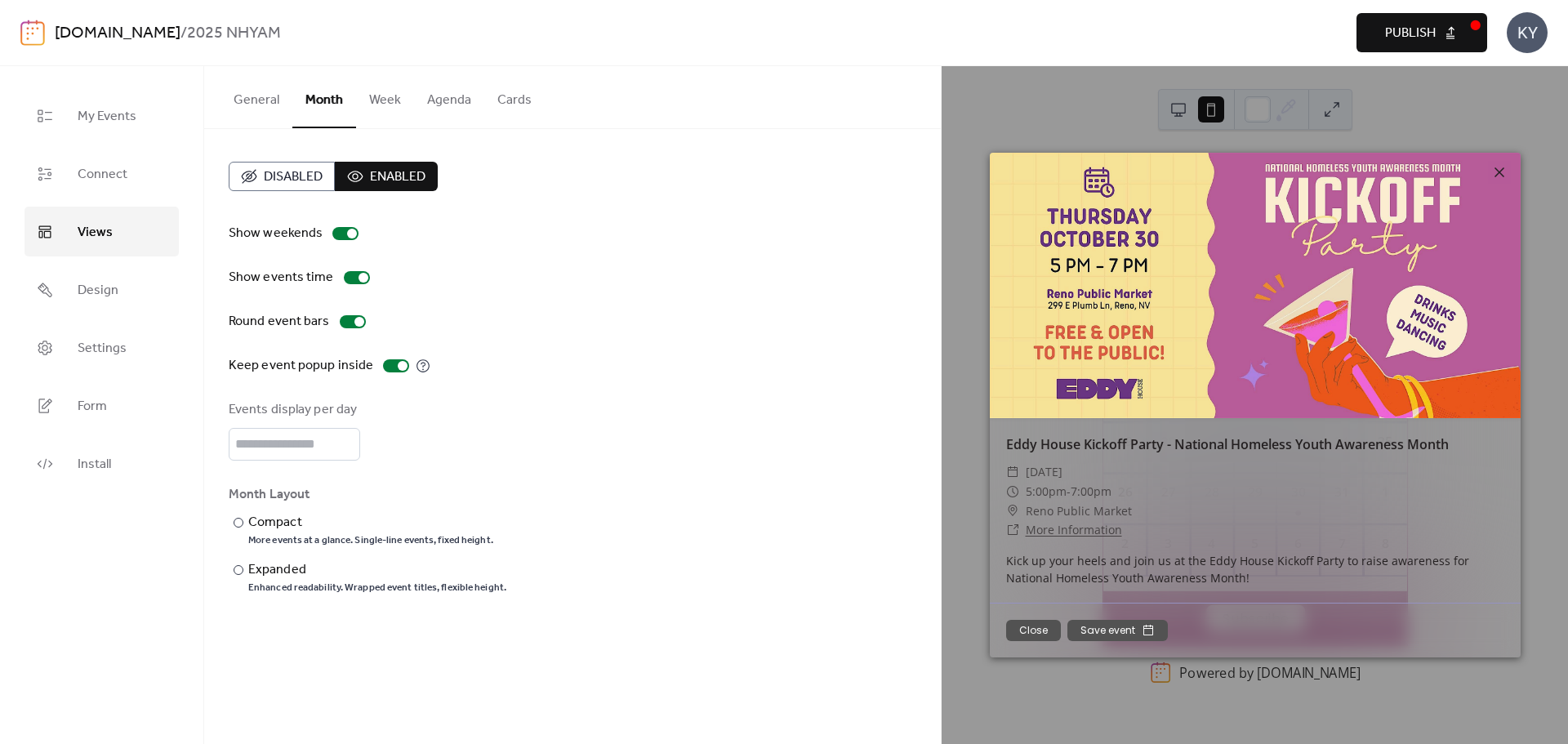
click at [1496, 172] on icon at bounding box center [1500, 172] width 19 height 19
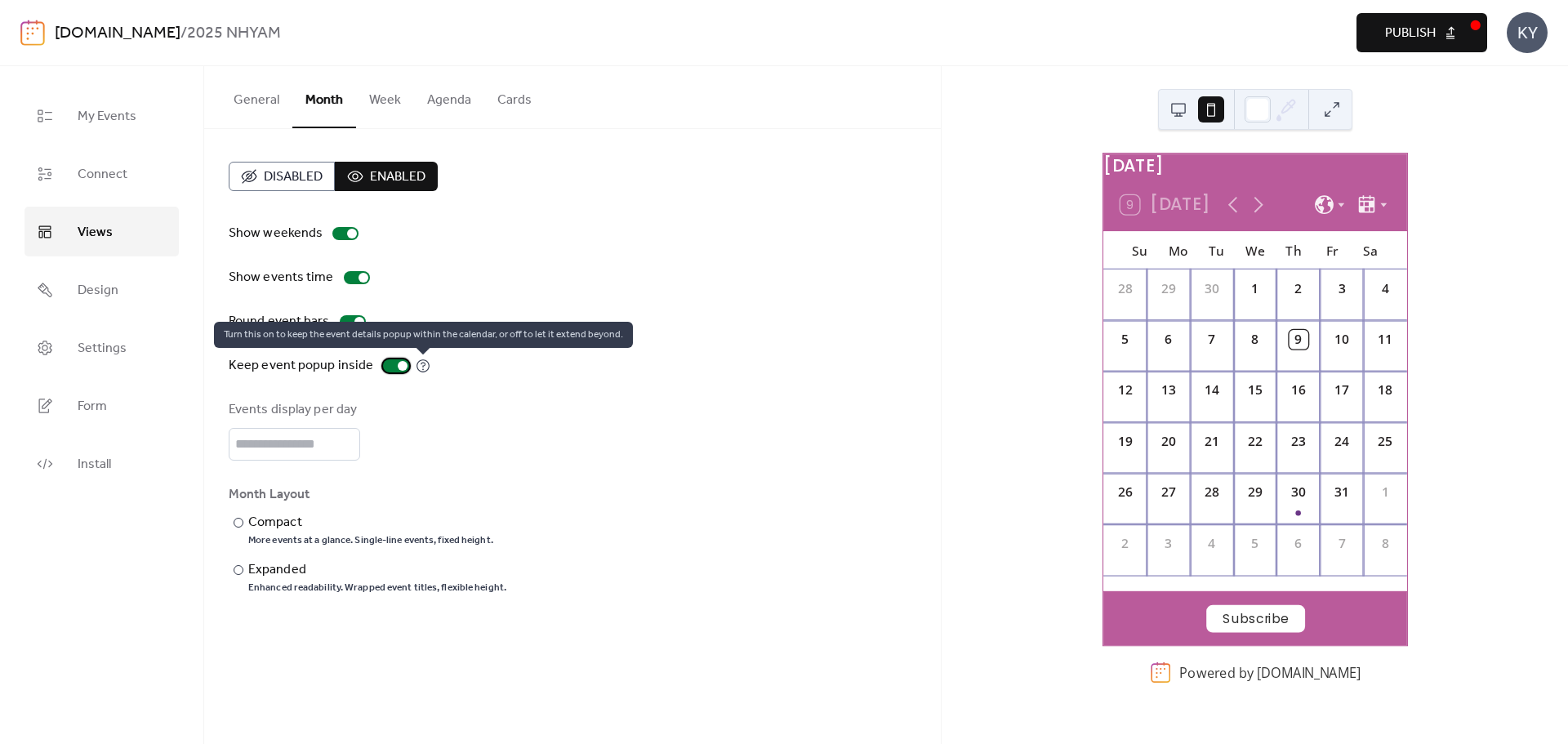
click at [416, 366] on icon at bounding box center [423, 366] width 15 height 15
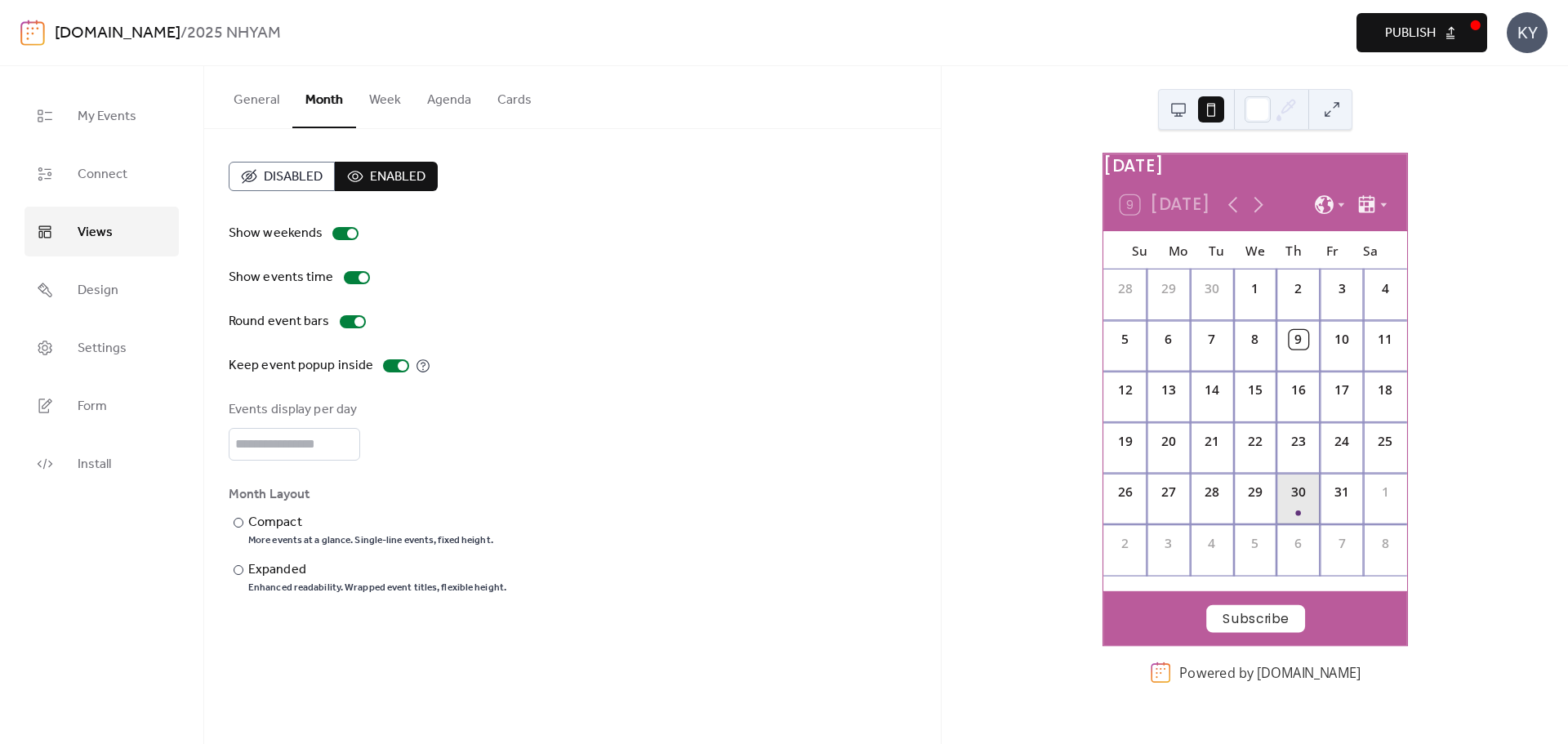
click at [1298, 505] on div "30" at bounding box center [1298, 499] width 44 height 51
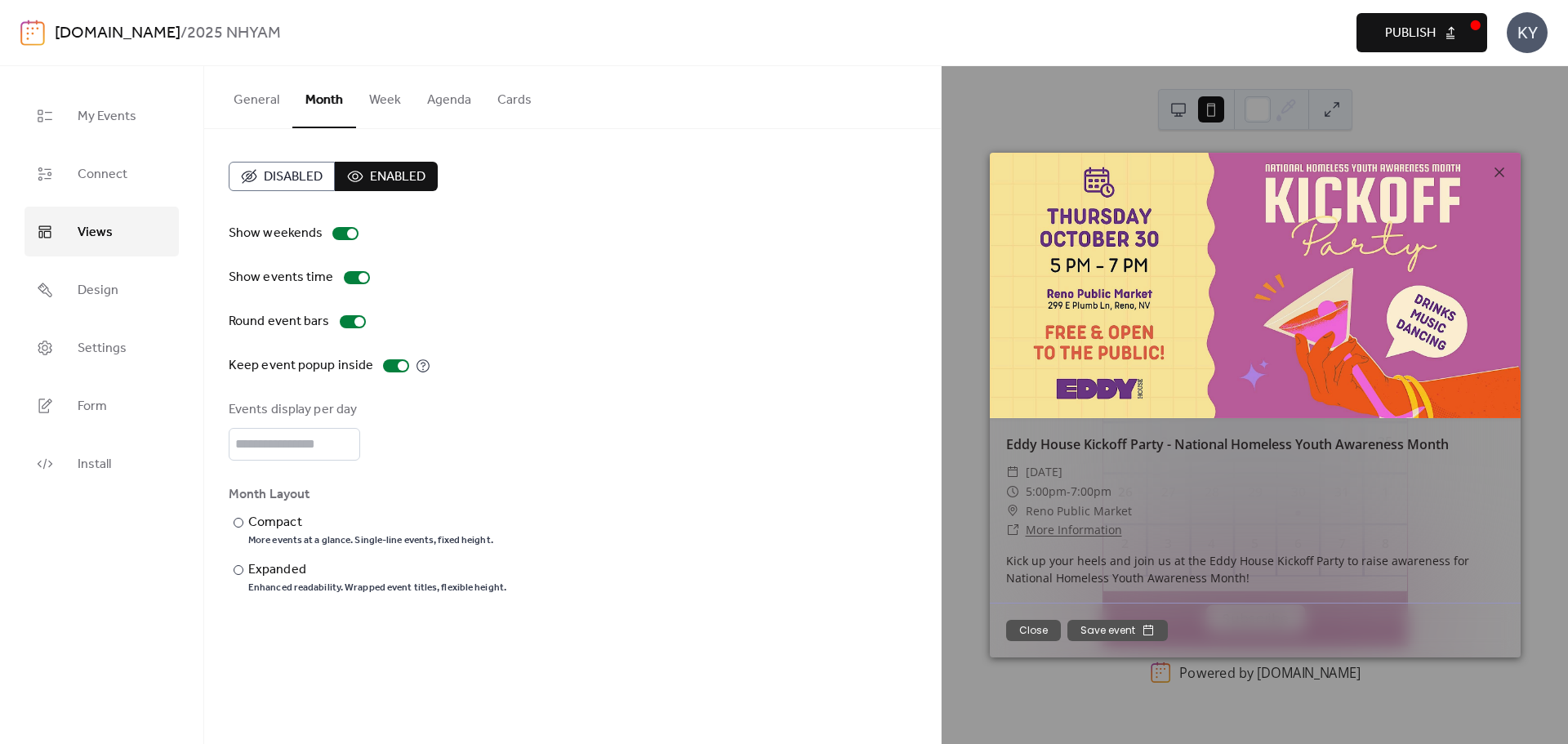
click at [1298, 505] on div "​ Reno Public Market" at bounding box center [1255, 511] width 498 height 19
click at [1126, 121] on div "Eddy House Kickoff Party - National Homeless Youth Awareness Month ​ [DATE] ​ 5…" at bounding box center [1255, 404] width 627 height 677
click at [1178, 114] on div "Eddy House Kickoff Party - National Homeless Youth Awareness Month ​ [DATE] ​ 5…" at bounding box center [1255, 404] width 627 height 677
click at [1505, 172] on icon at bounding box center [1500, 172] width 19 height 19
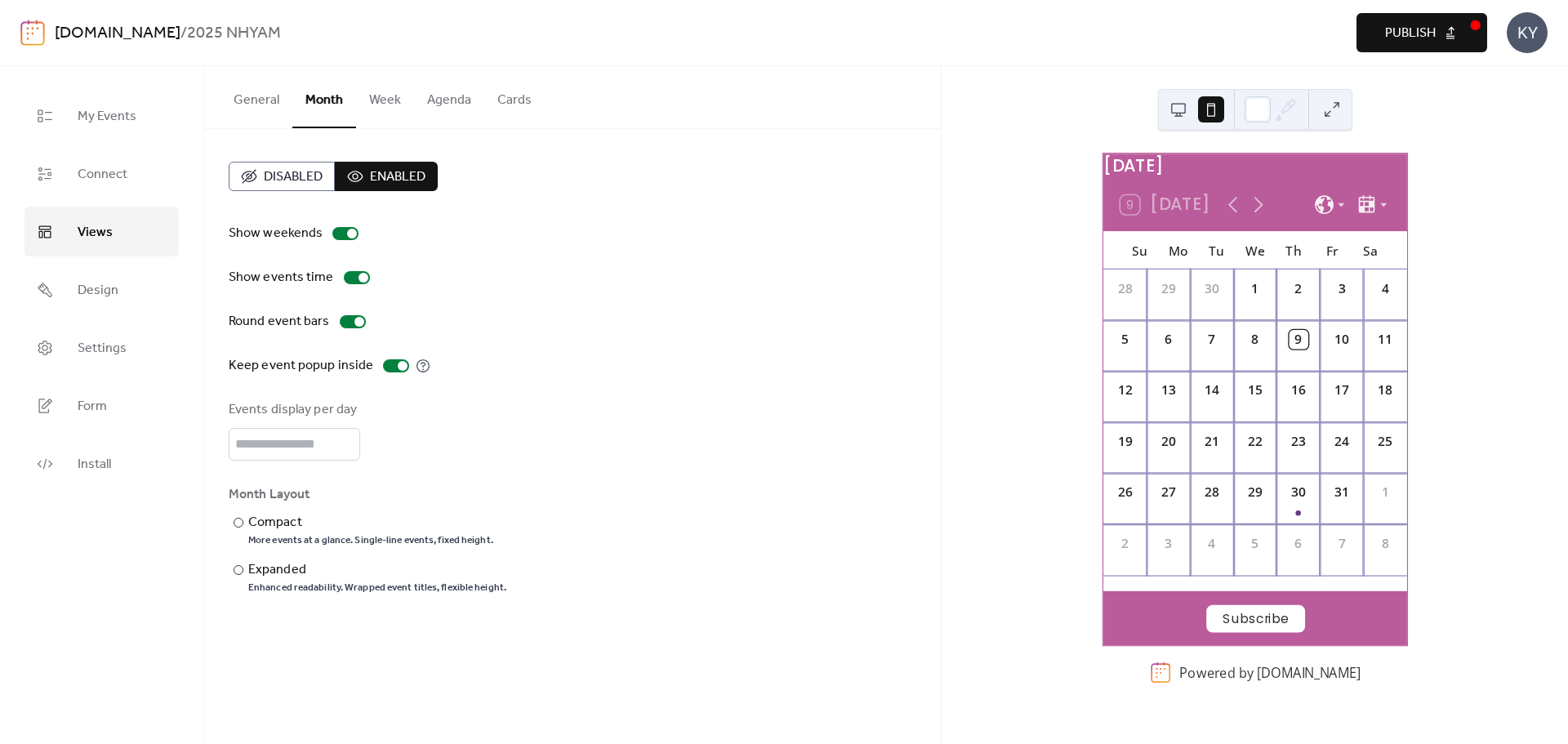
click at [1180, 107] on button at bounding box center [1178, 109] width 26 height 26
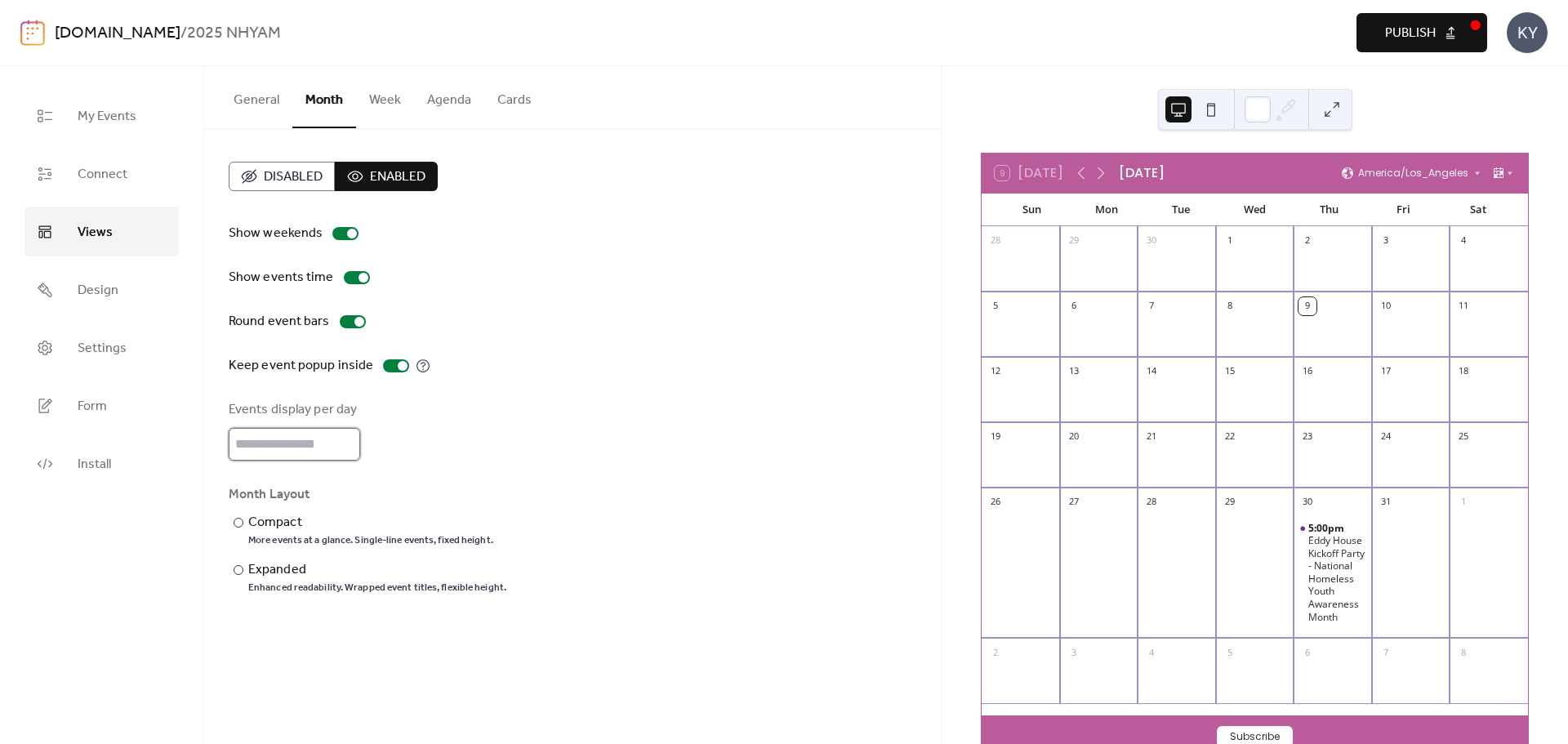
click at [275, 449] on input "*" at bounding box center [294, 443] width 131 height 32
click at [403, 393] on div "Show weekends Show events time Round event bars Keep event popup inside Events …" at bounding box center [572, 409] width 688 height 371
click at [260, 528] on div "Compact" at bounding box center [368, 522] width 242 height 19
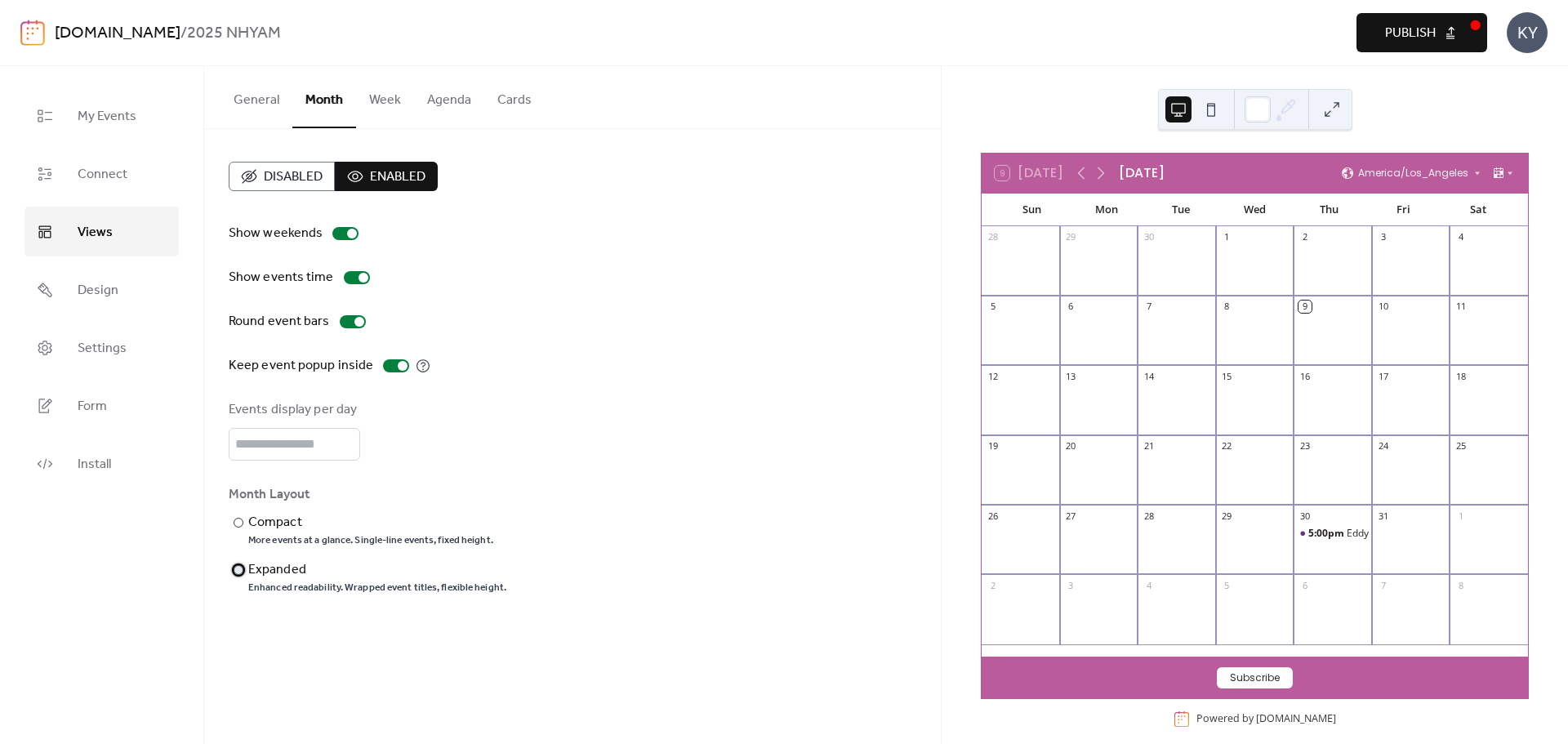
click at [236, 569] on div at bounding box center [238, 570] width 10 height 10
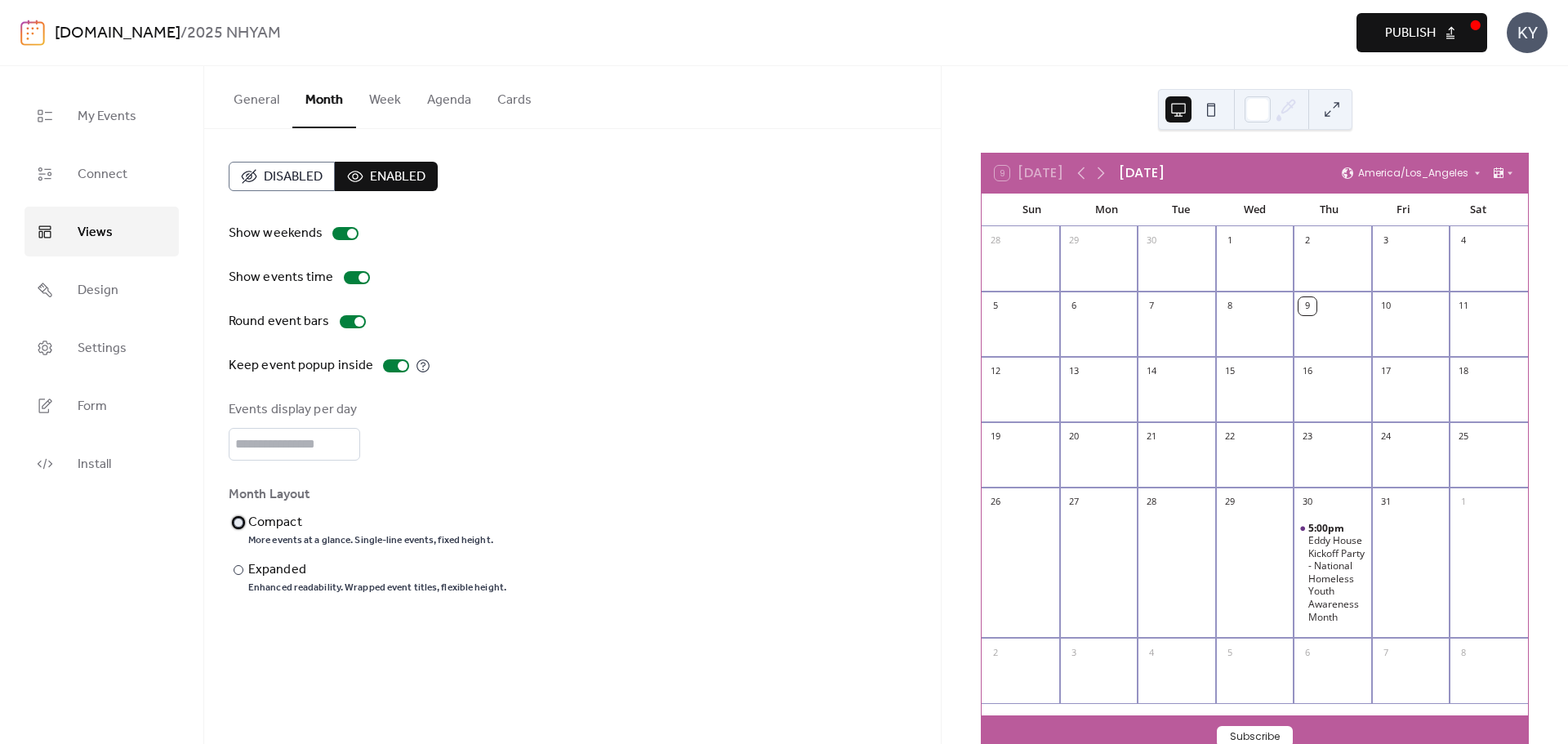
click at [259, 541] on div "More events at a glance. Single-line events, fixed height." at bounding box center [370, 540] width 245 height 13
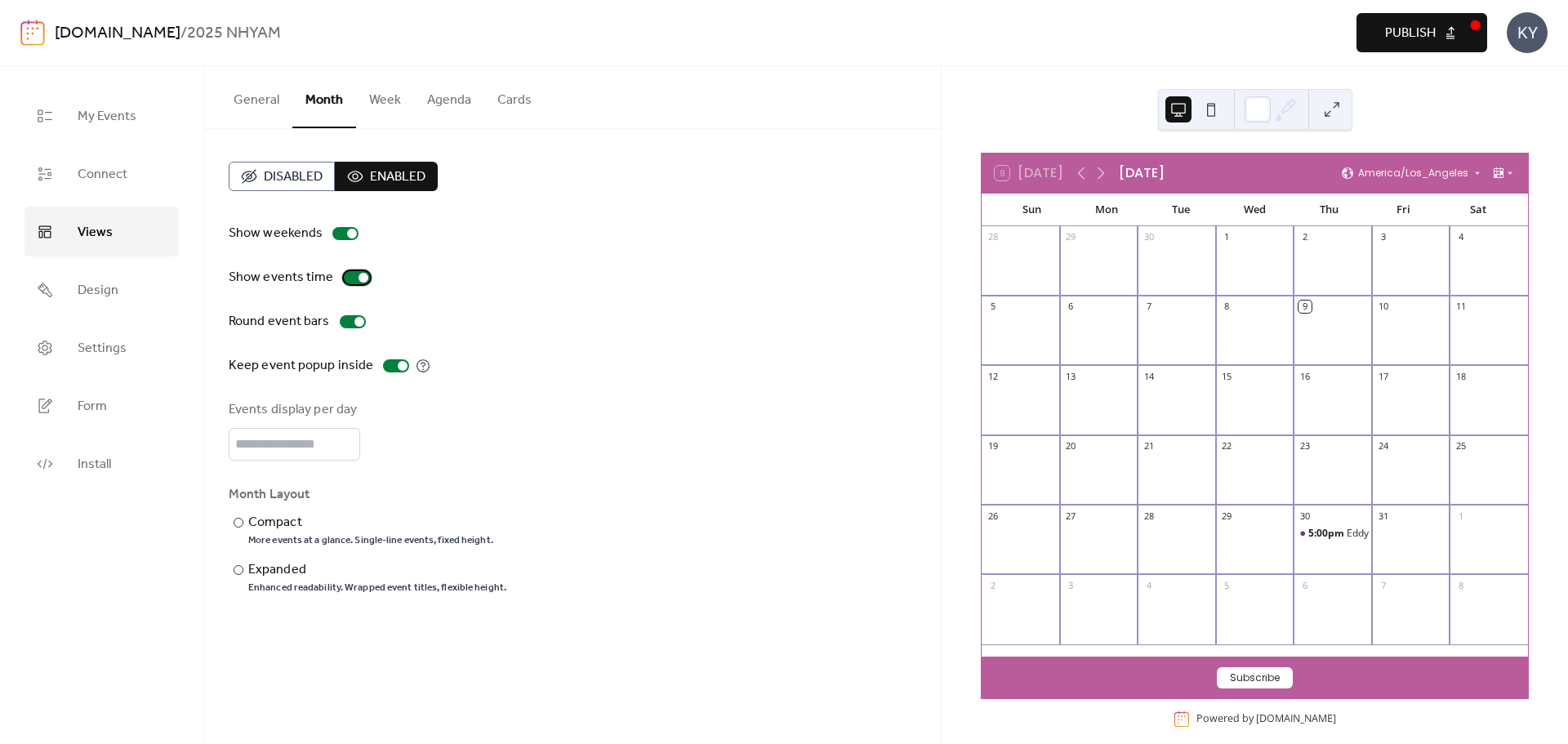
click at [358, 278] on div at bounding box center [363, 278] width 10 height 10
click at [358, 319] on div at bounding box center [359, 321] width 10 height 10
click at [344, 320] on div at bounding box center [346, 321] width 10 height 10
click at [398, 366] on div at bounding box center [403, 366] width 10 height 10
click at [383, 365] on div at bounding box center [396, 366] width 26 height 13
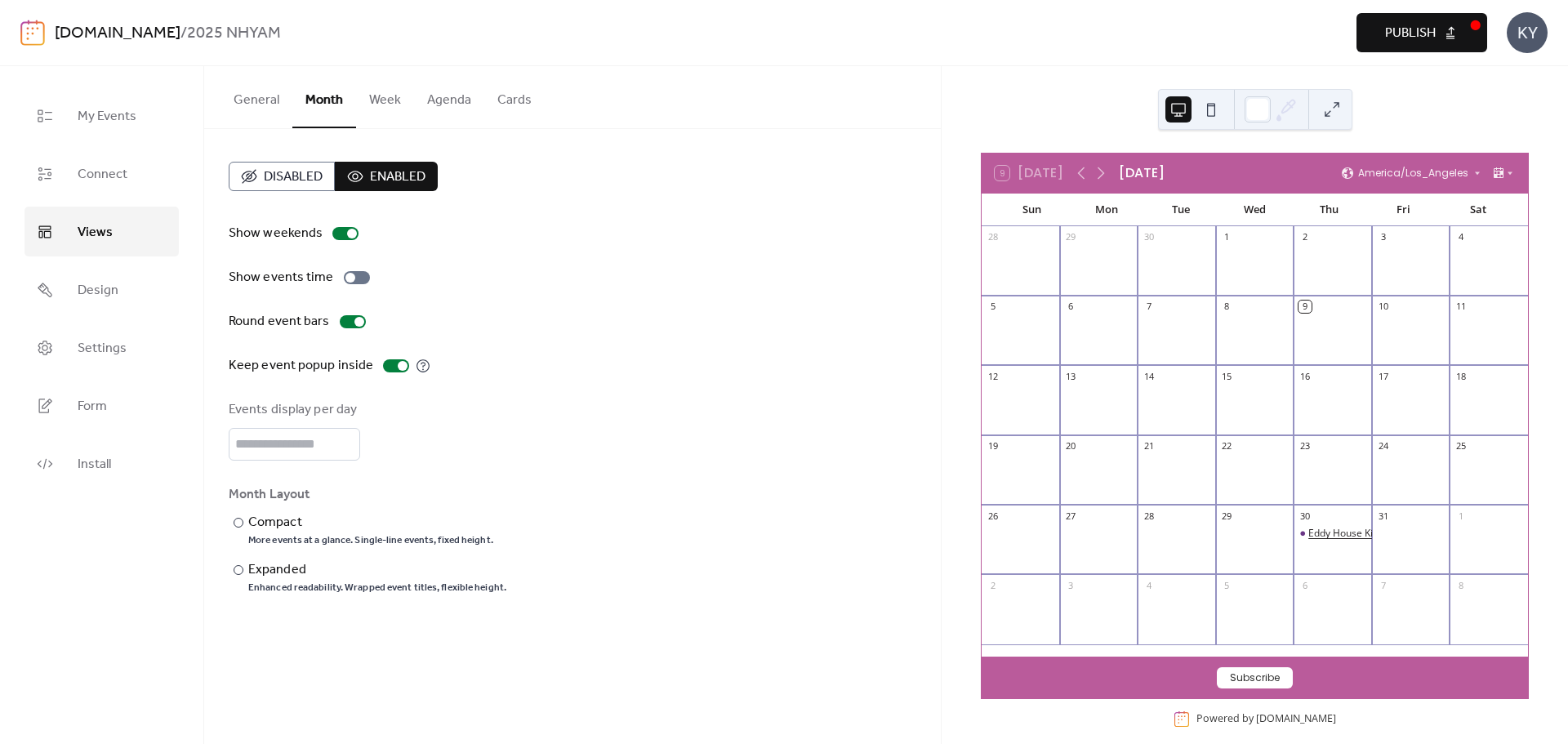
click at [1319, 535] on div "Eddy House Kickoff Party - National Homeless Youth Awareness Month" at bounding box center [1469, 533] width 321 height 14
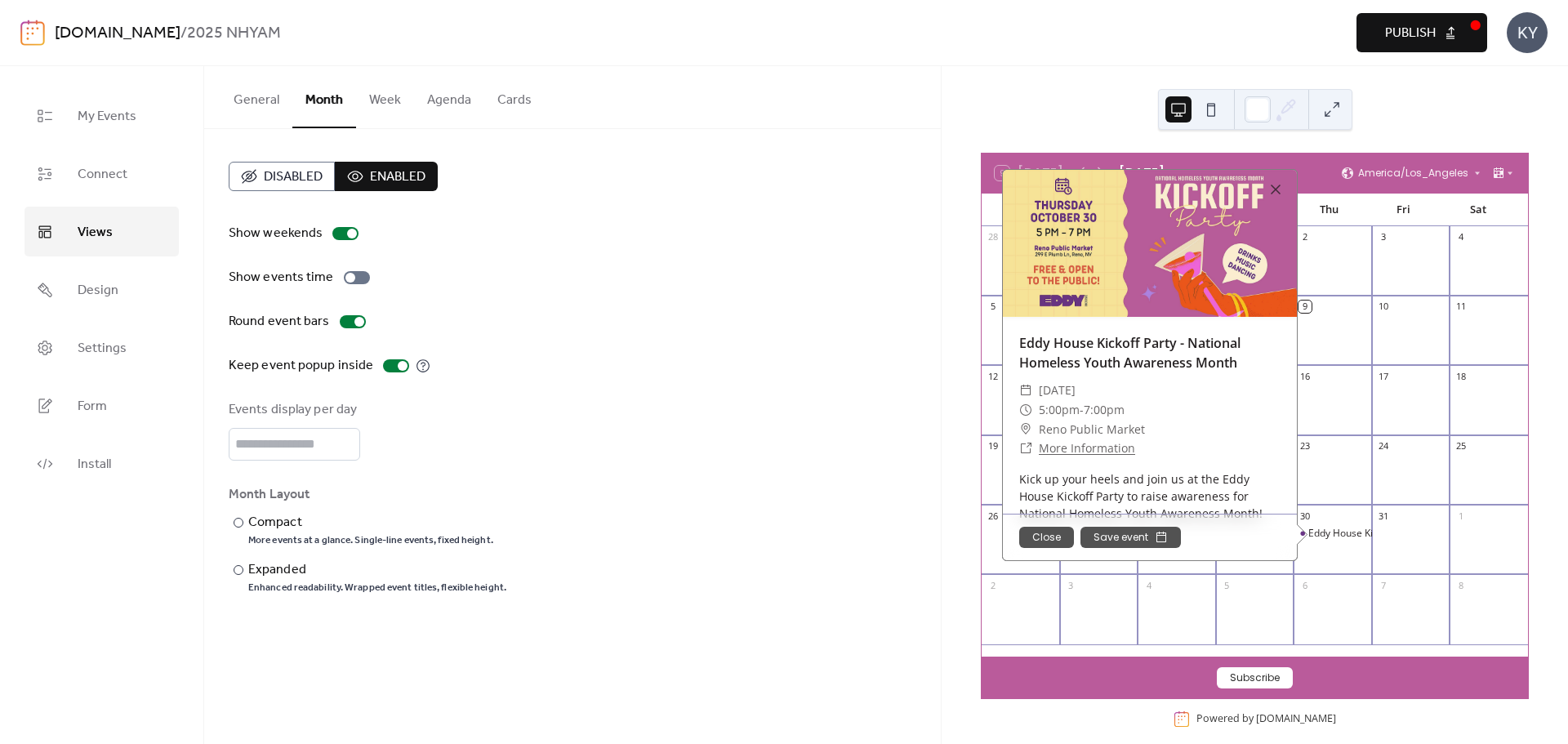
click at [1373, 426] on div at bounding box center [1412, 408] width 79 height 42
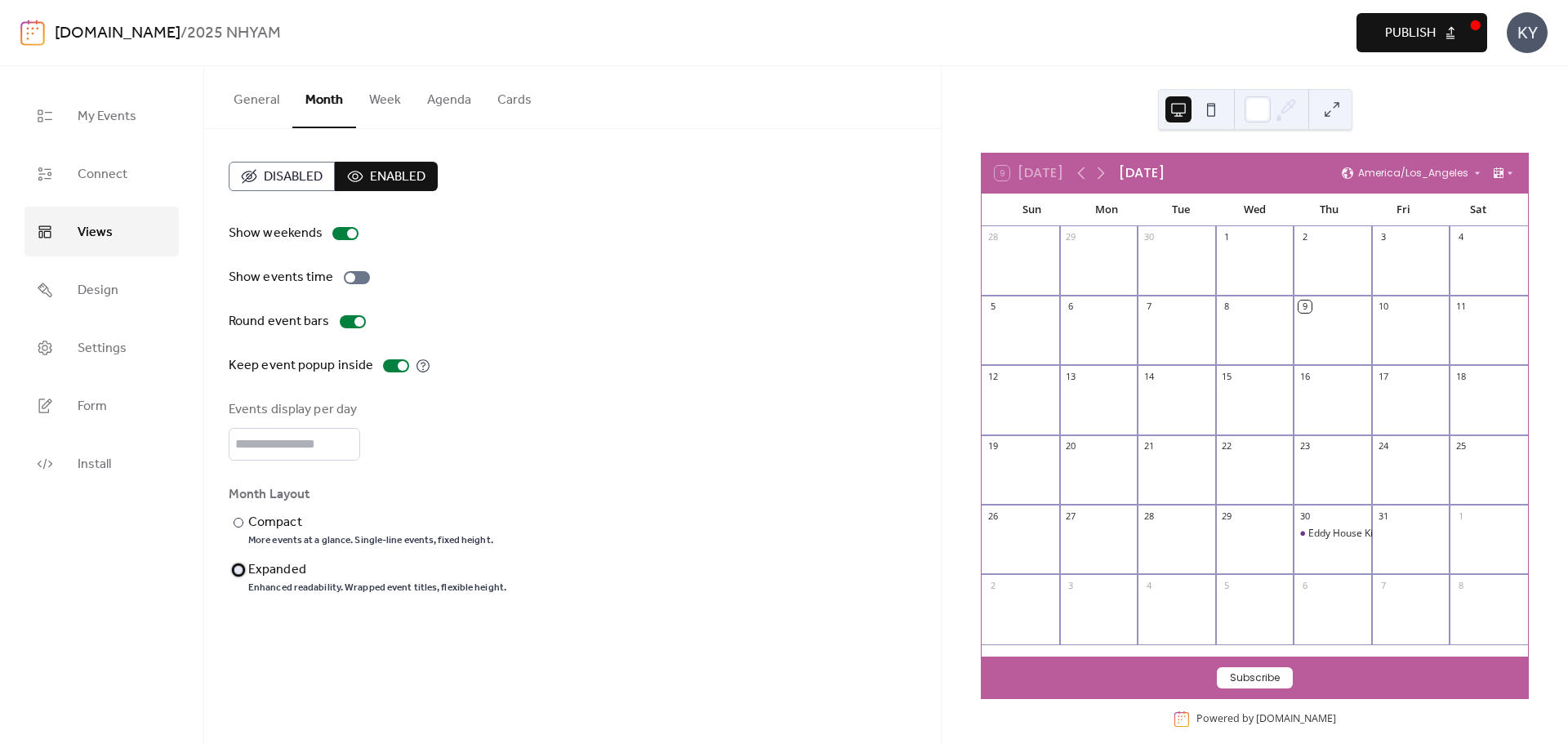
click at [268, 582] on div "Enhanced readability. Wrapped event titles, flexible height." at bounding box center [377, 588] width 258 height 13
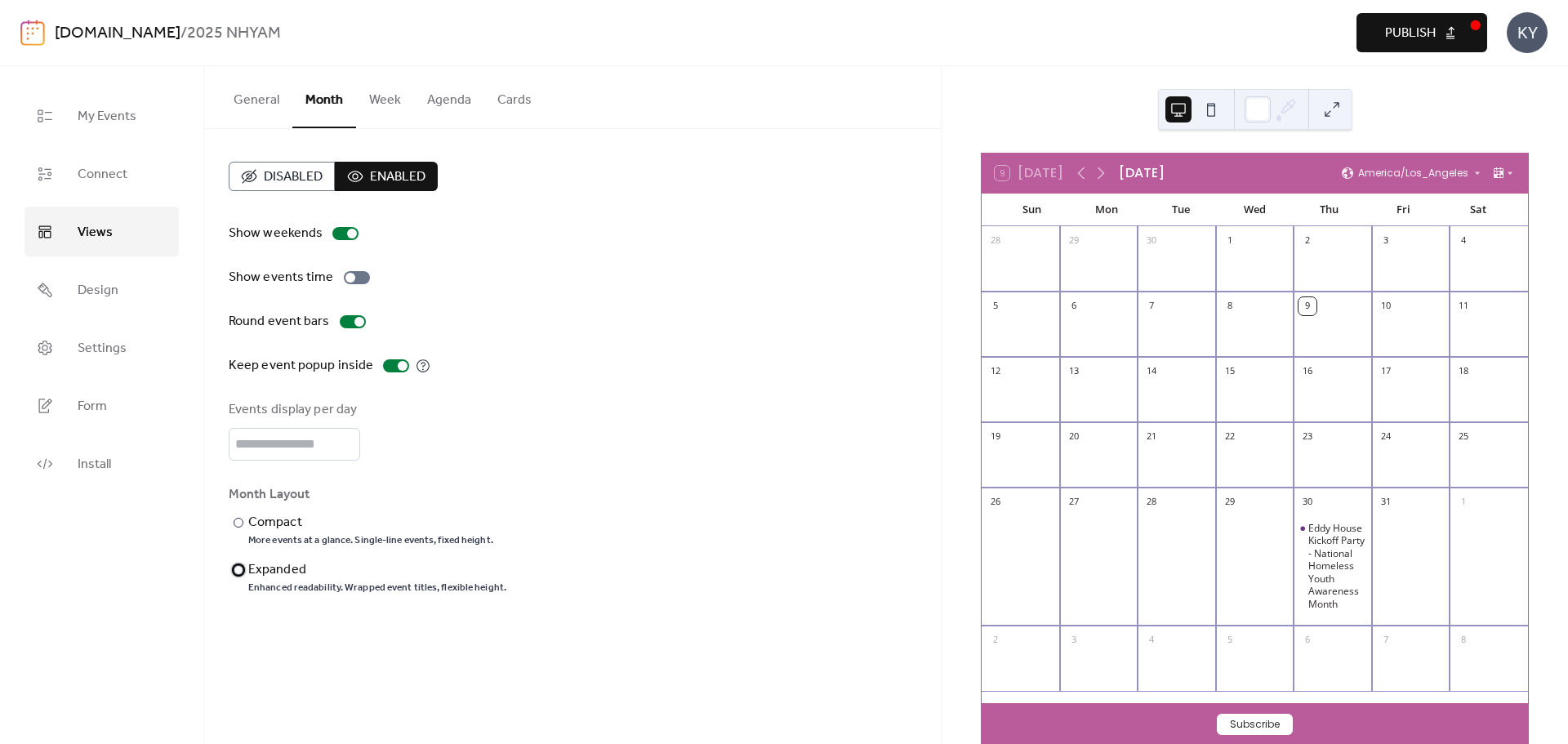
scroll to position [90, 0]
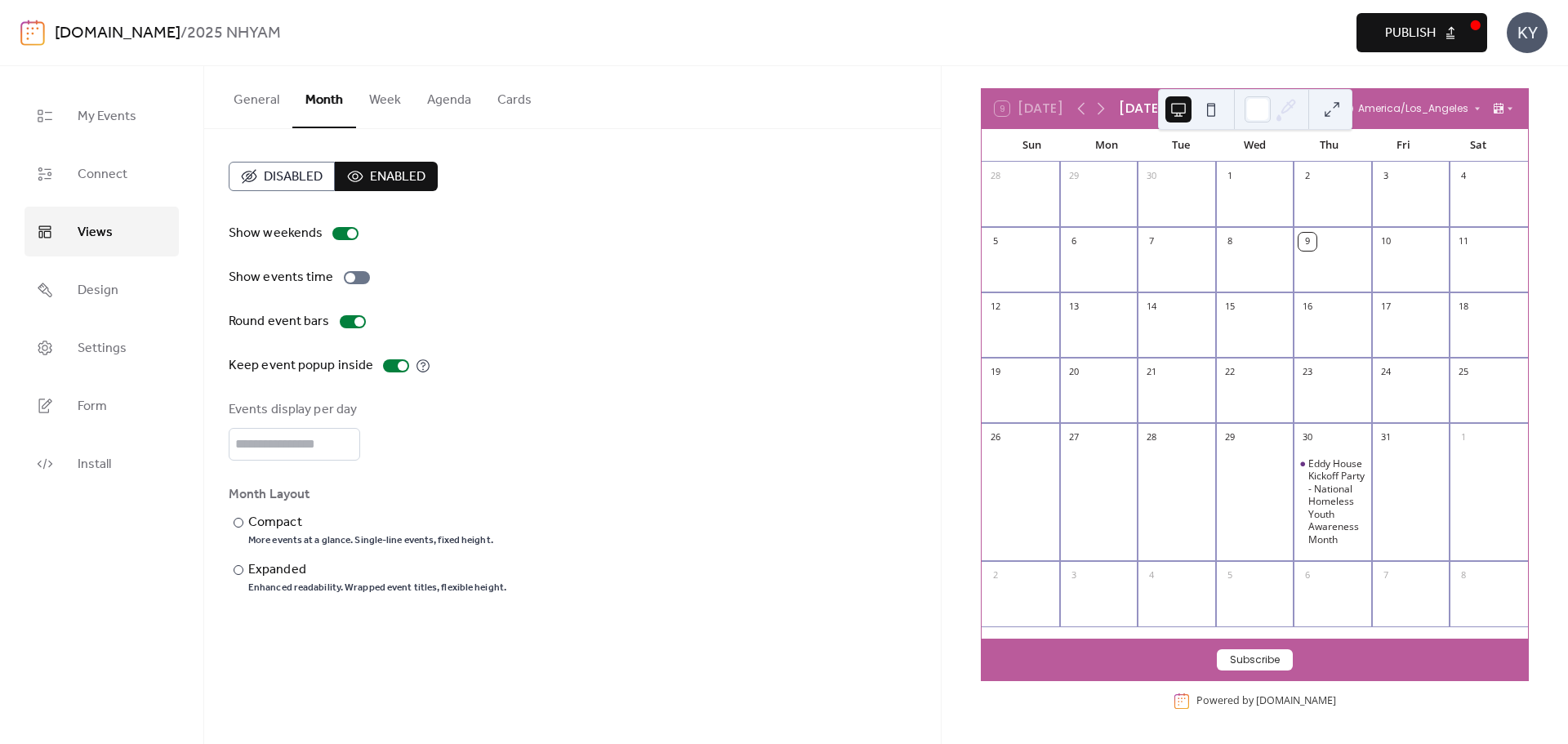
click at [535, 98] on button "Cards" at bounding box center [514, 95] width 60 height 60
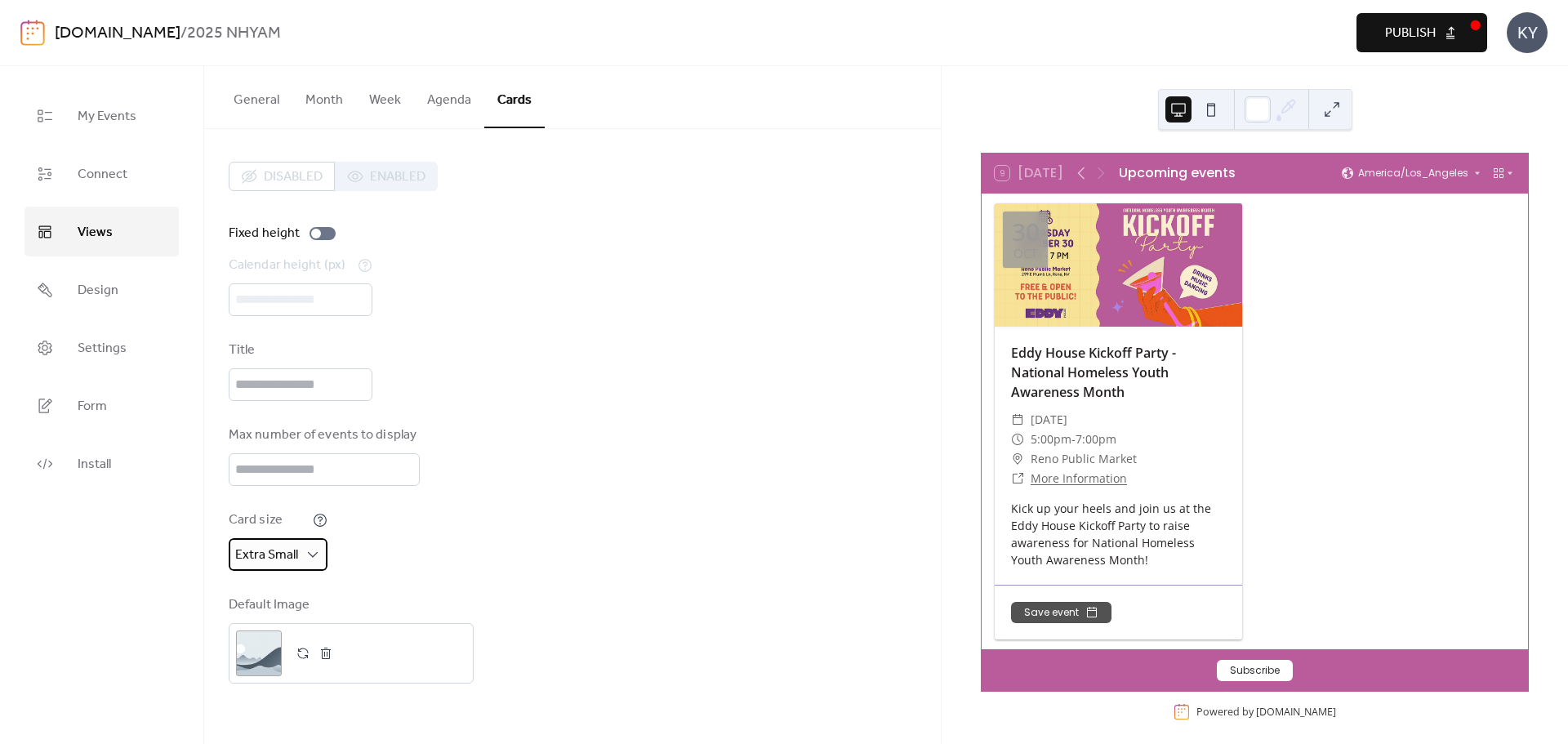
click at [272, 560] on span "Extra Small" at bounding box center [267, 554] width 63 height 25
click at [271, 614] on span "Small" at bounding box center [256, 624] width 31 height 19
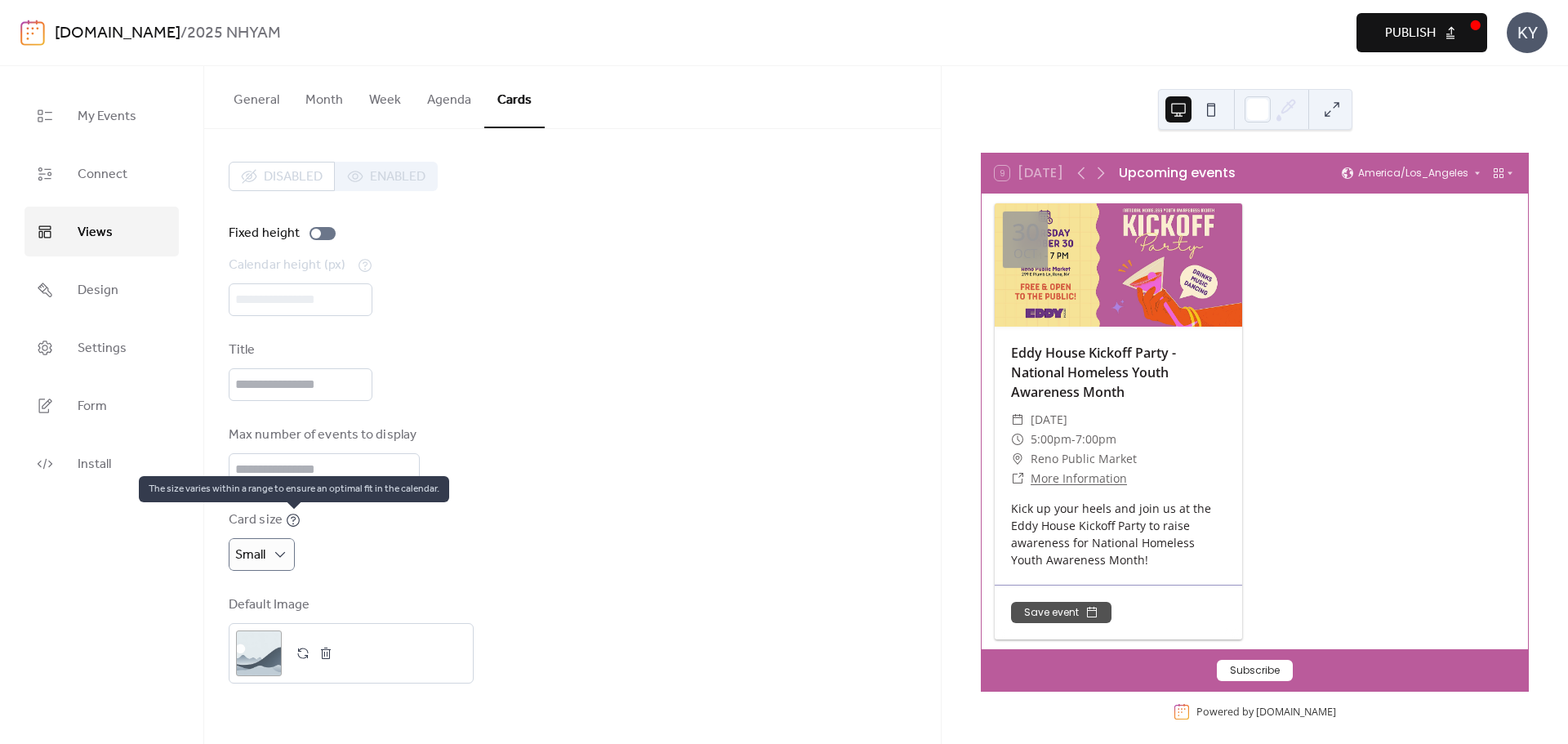
click at [291, 519] on icon at bounding box center [293, 520] width 15 height 15
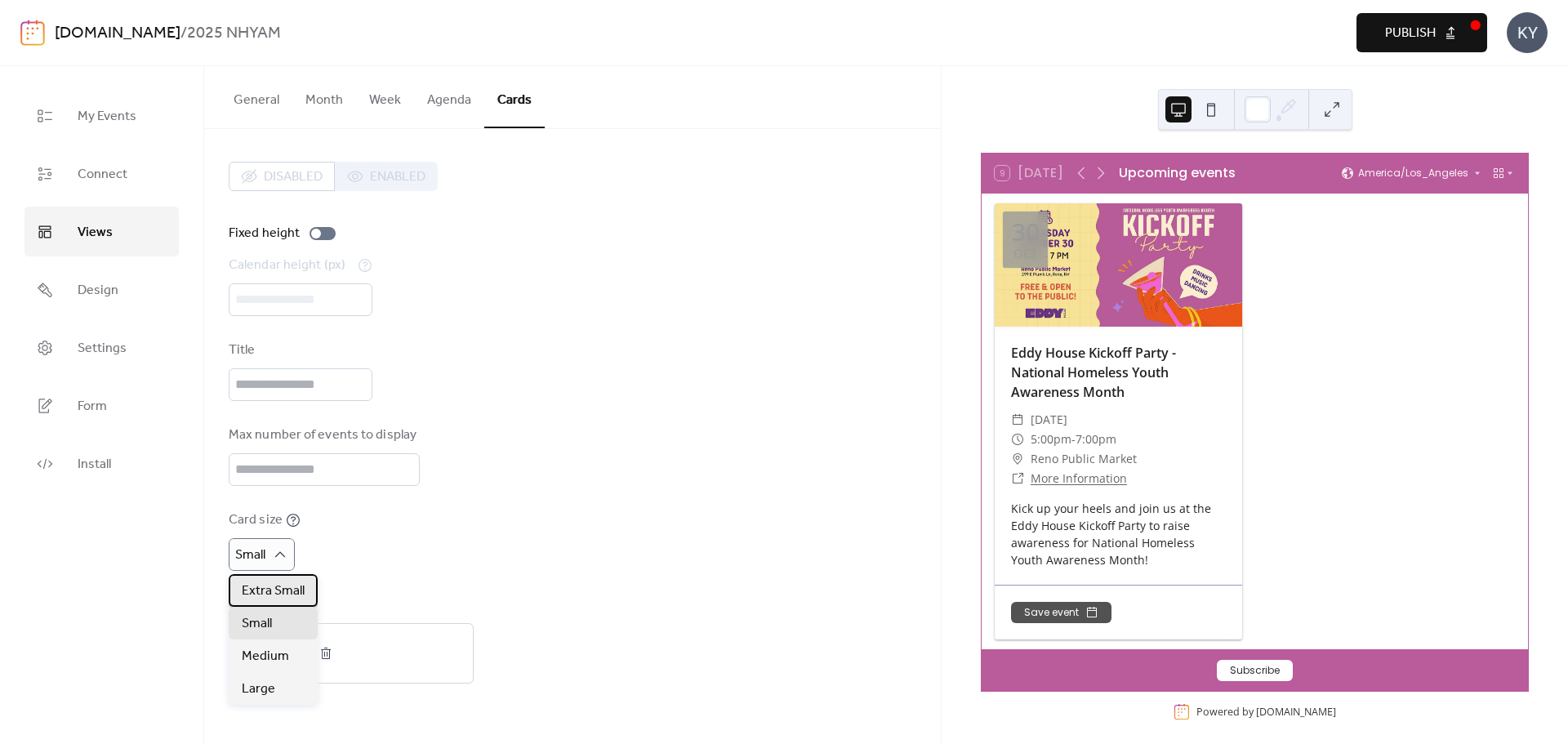
click at [270, 588] on span "Extra Small" at bounding box center [273, 590] width 63 height 19
click at [374, 261] on div "Calendar height (px) ***" at bounding box center [572, 285] width 688 height 60
click at [321, 237] on div at bounding box center [322, 233] width 26 height 13
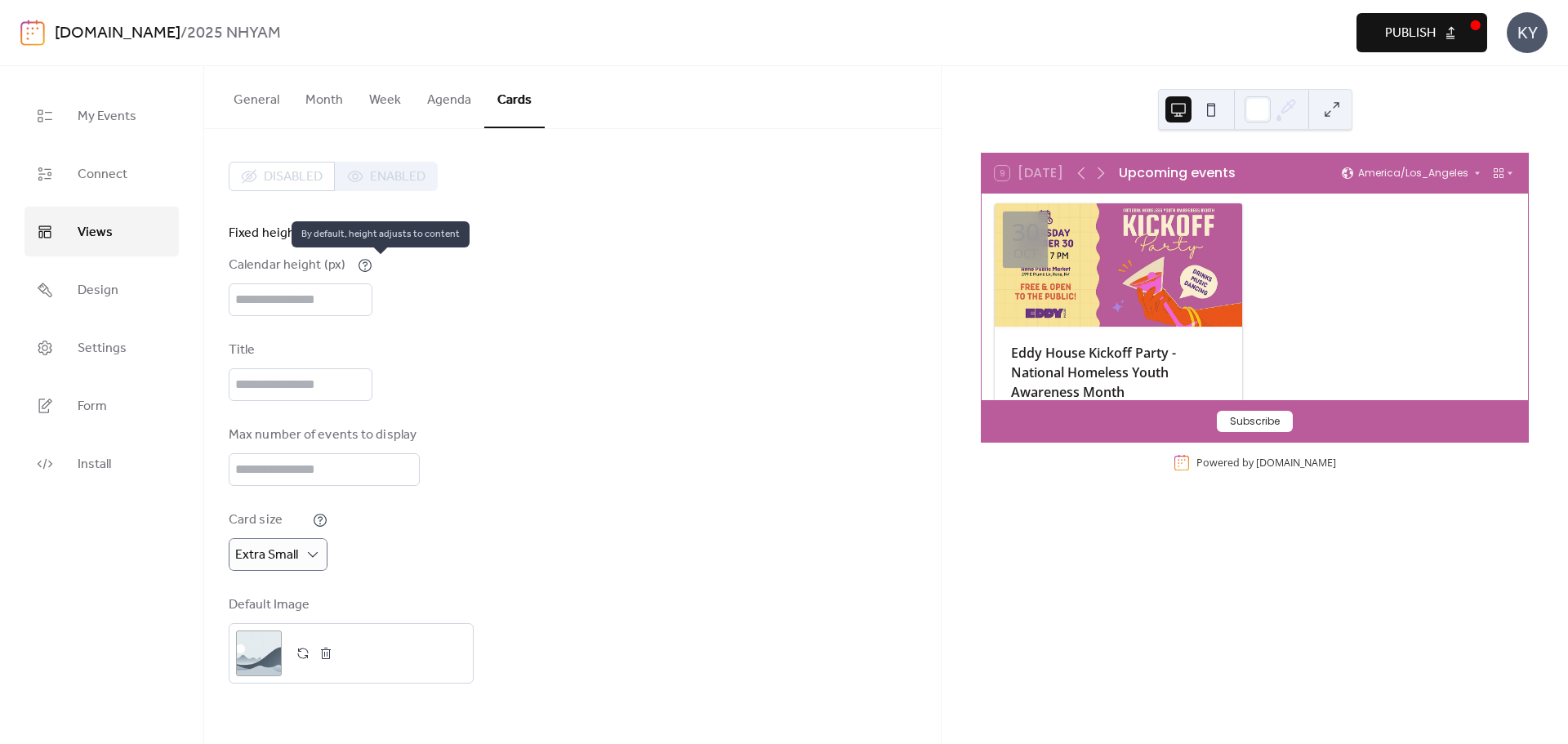
click at [372, 269] on icon at bounding box center [366, 266] width 15 height 15
click at [481, 276] on div "Calendar height (px) ***" at bounding box center [572, 285] width 688 height 60
click at [320, 240] on div at bounding box center [322, 233] width 26 height 13
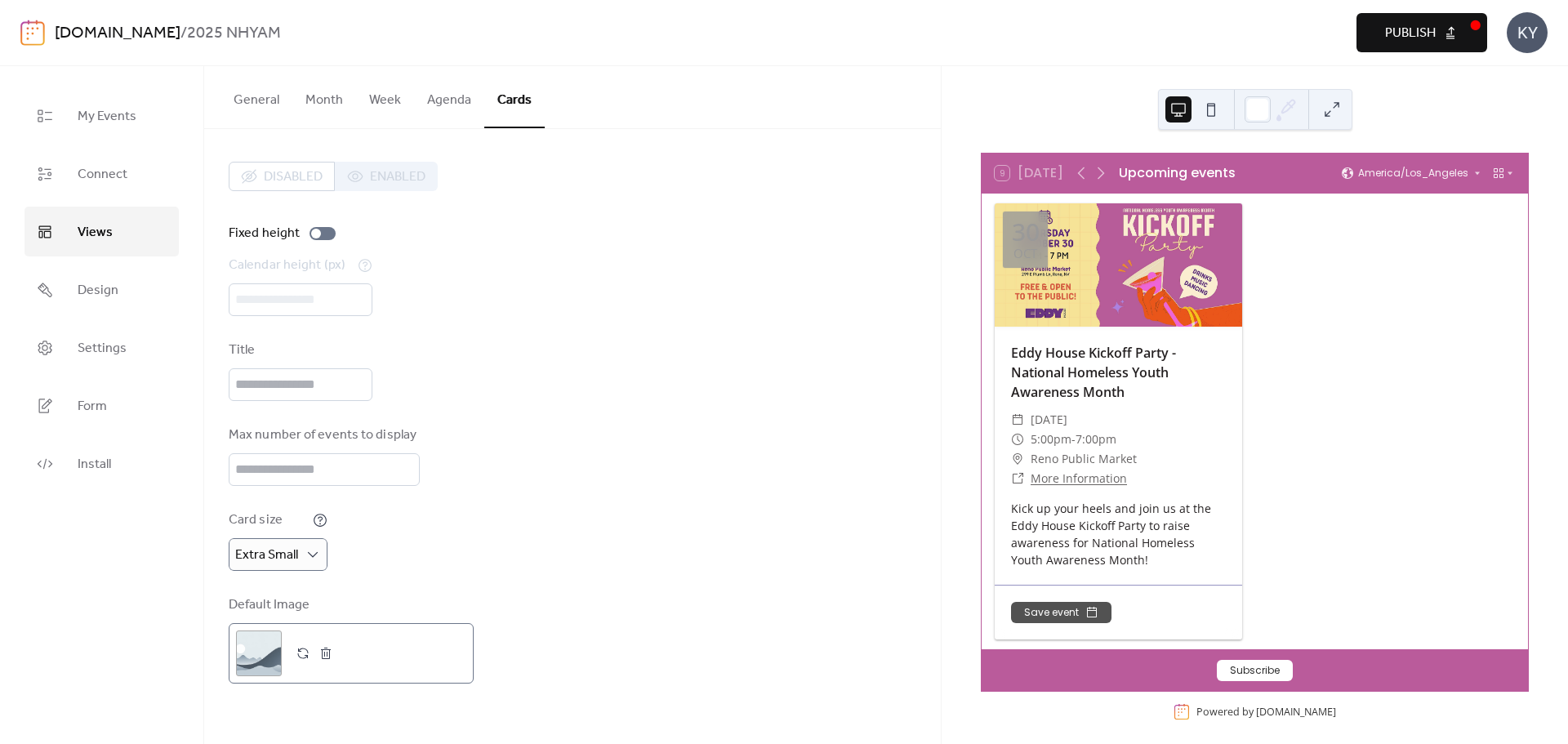
click at [263, 651] on div ";" at bounding box center [258, 652] width 45 height 45
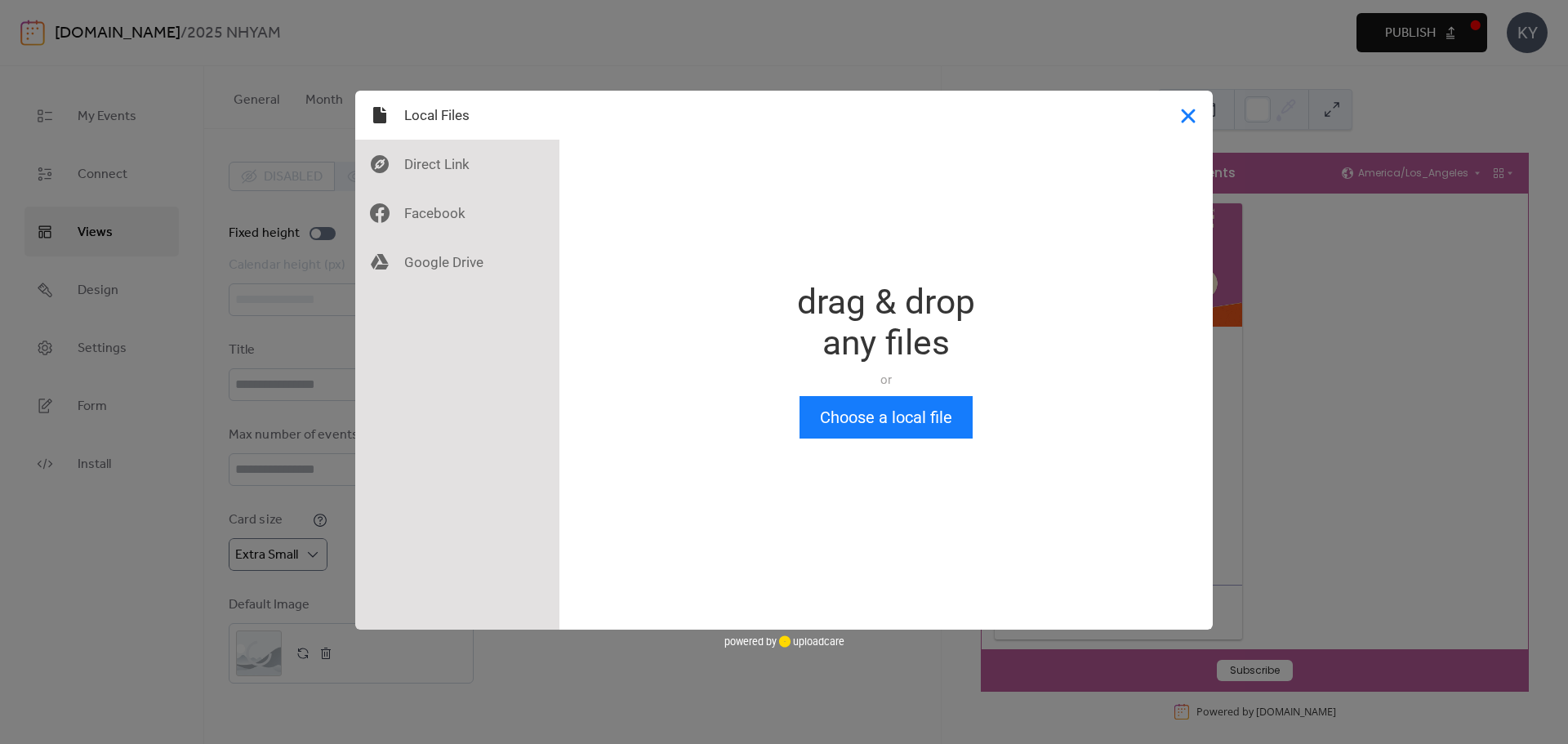
click at [1195, 118] on button "Close" at bounding box center [1188, 115] width 49 height 49
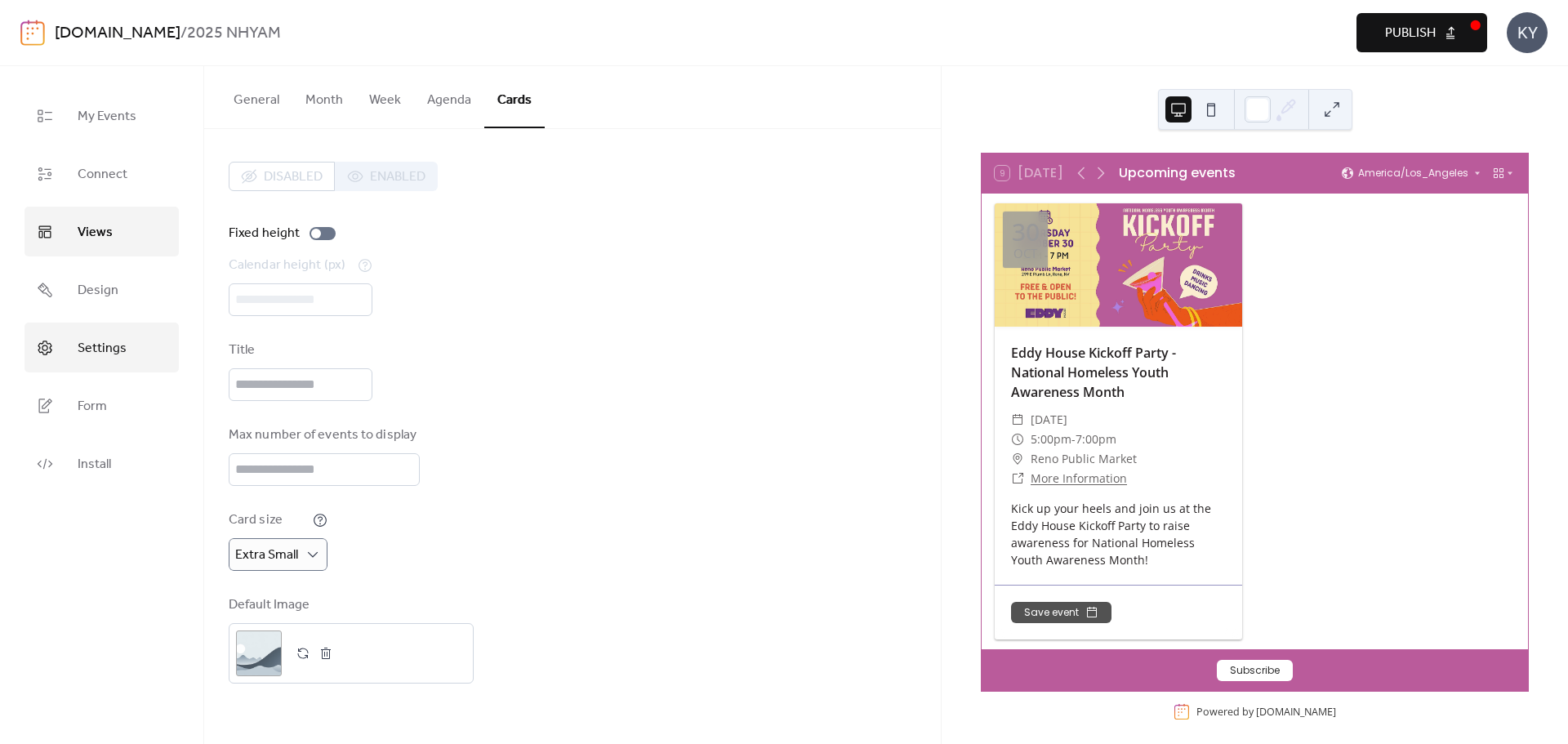
click at [113, 342] on span "Settings" at bounding box center [102, 348] width 49 height 25
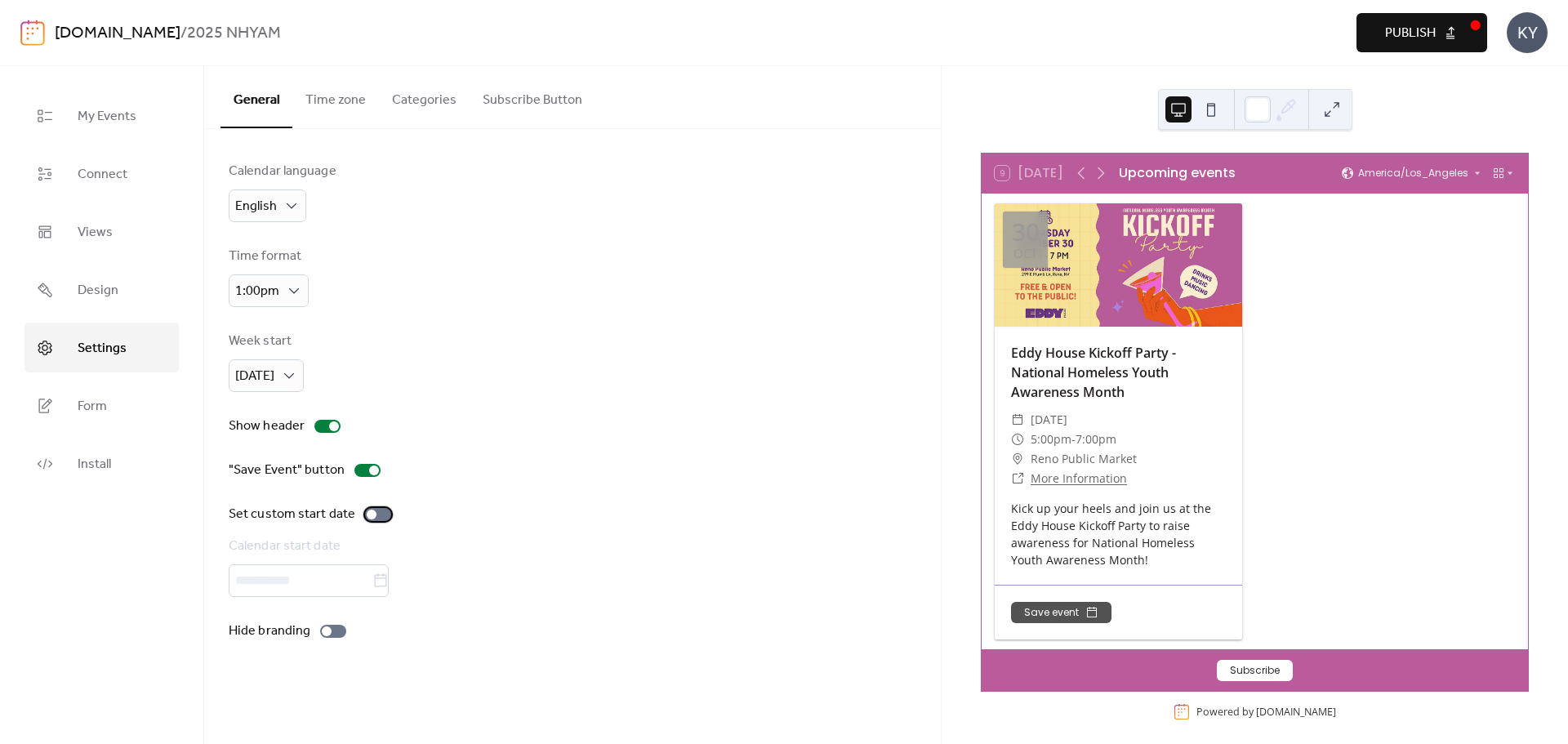
click at [369, 508] on div at bounding box center [378, 515] width 26 height 13
click at [380, 515] on div at bounding box center [384, 515] width 10 height 10
click at [329, 636] on div at bounding box center [333, 631] width 26 height 13
click at [386, 518] on div at bounding box center [378, 515] width 26 height 13
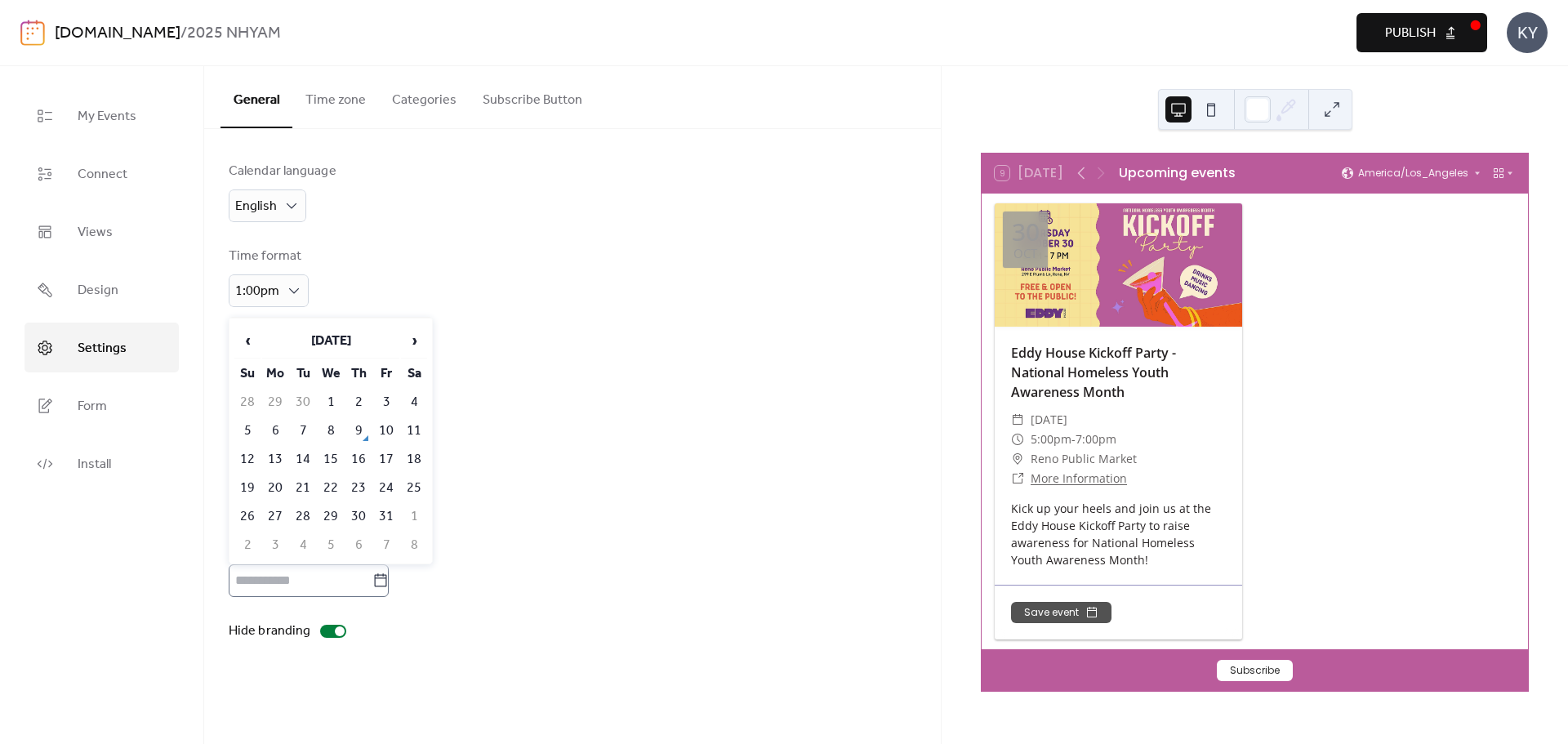
click at [389, 579] on icon at bounding box center [380, 581] width 17 height 17
click at [372, 579] on input "text" at bounding box center [300, 580] width 143 height 32
click at [338, 409] on td "1" at bounding box center [330, 402] width 26 height 27
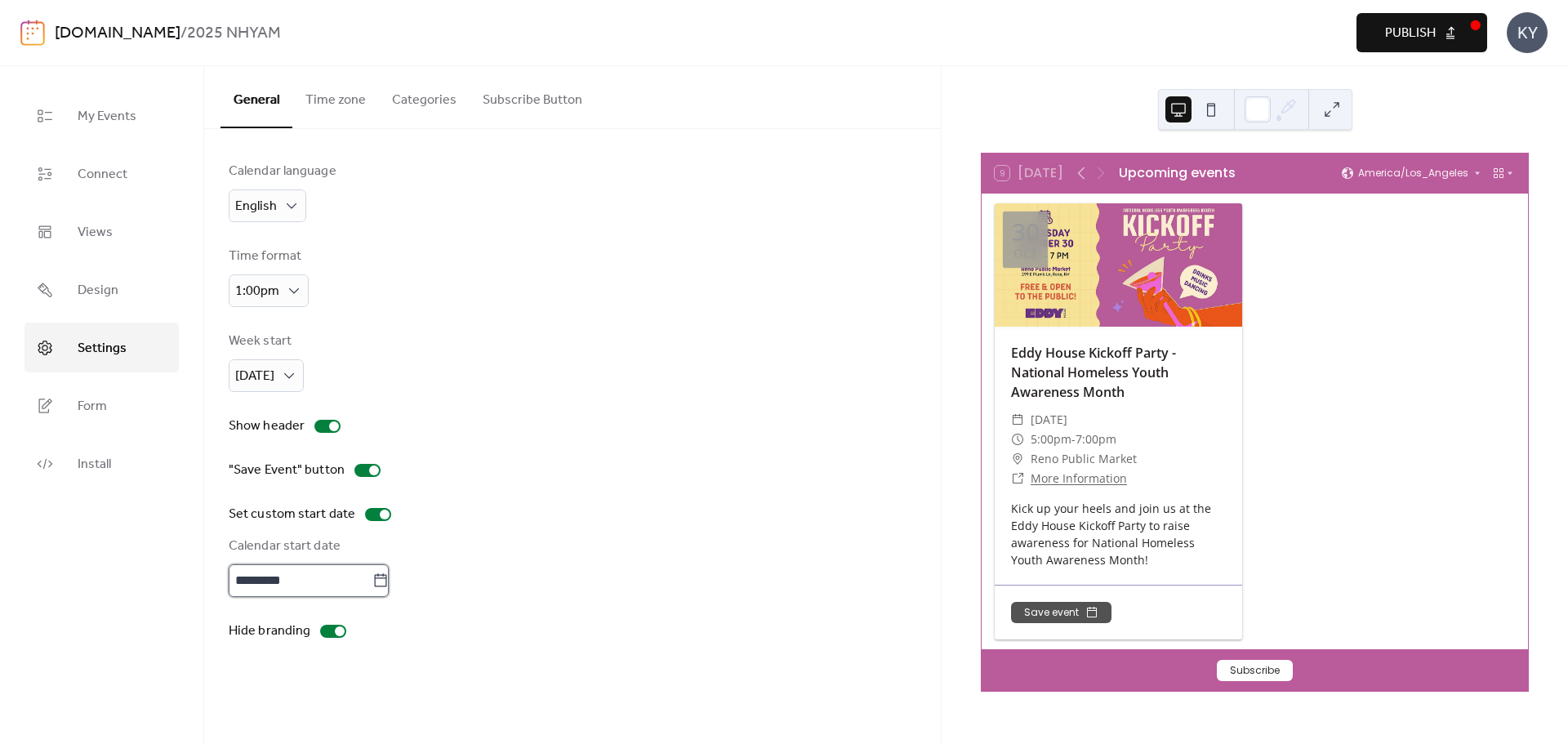
click at [367, 592] on input "*********" at bounding box center [300, 580] width 143 height 32
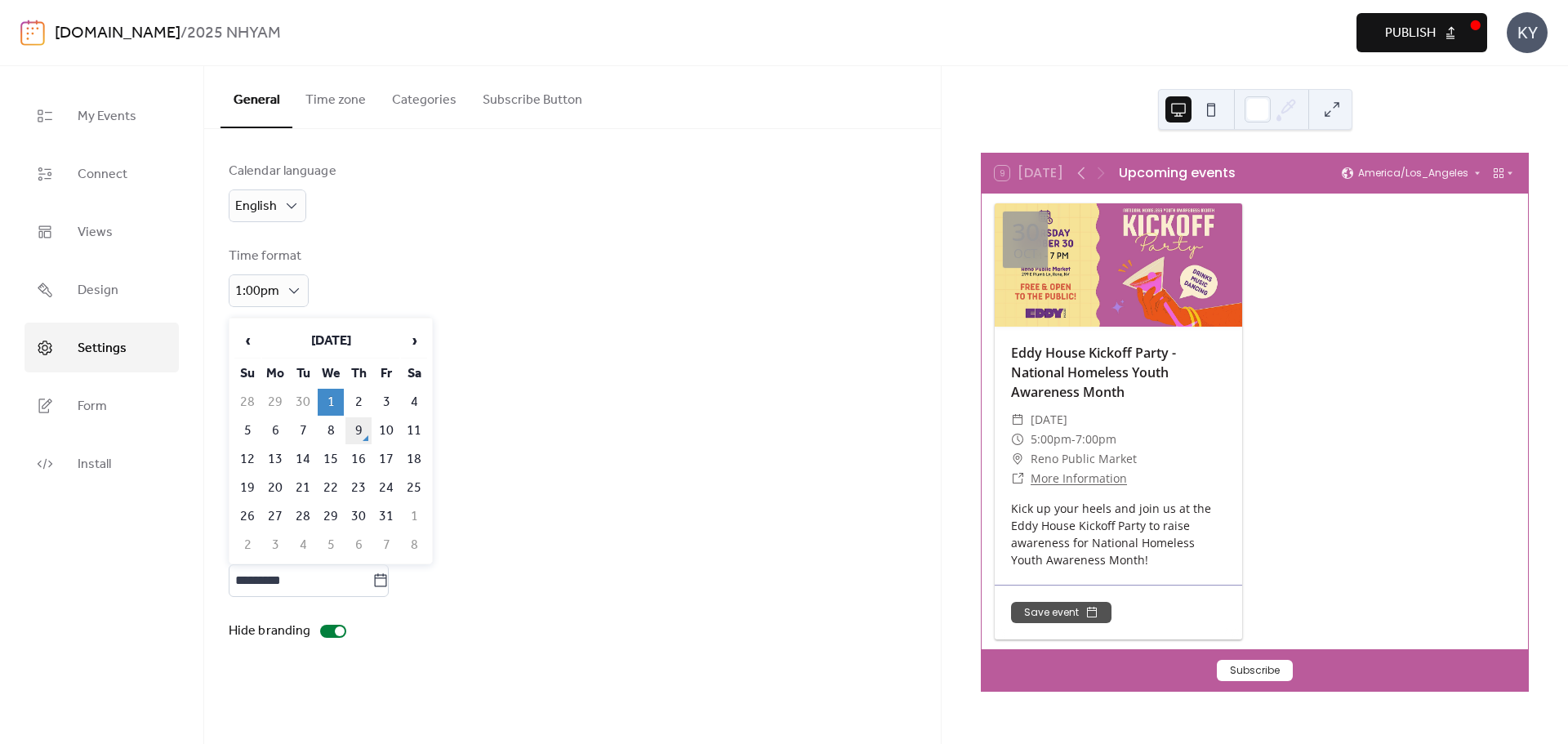
click at [367, 437] on td "9" at bounding box center [358, 430] width 26 height 27
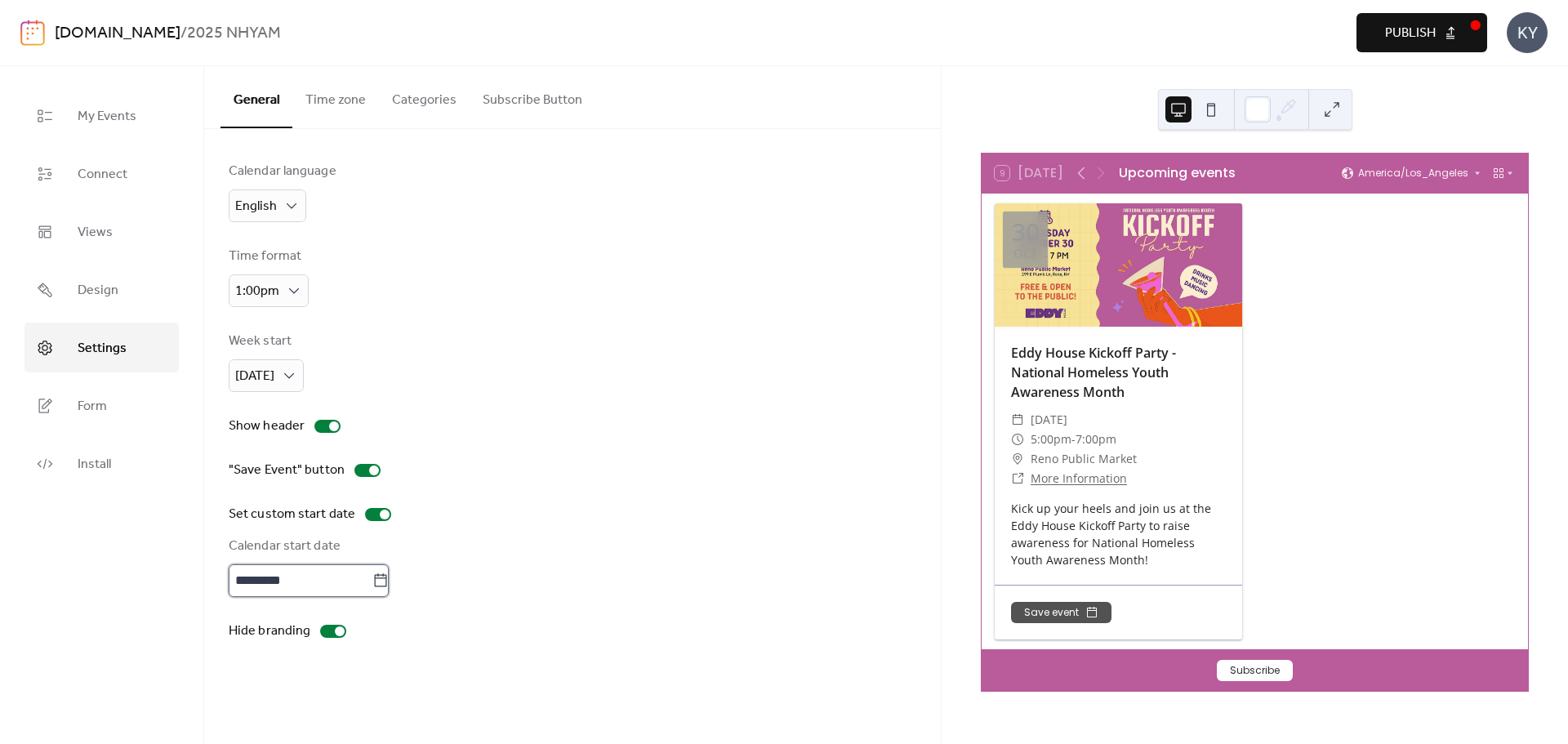
click at [365, 576] on input "*********" at bounding box center [300, 580] width 143 height 32
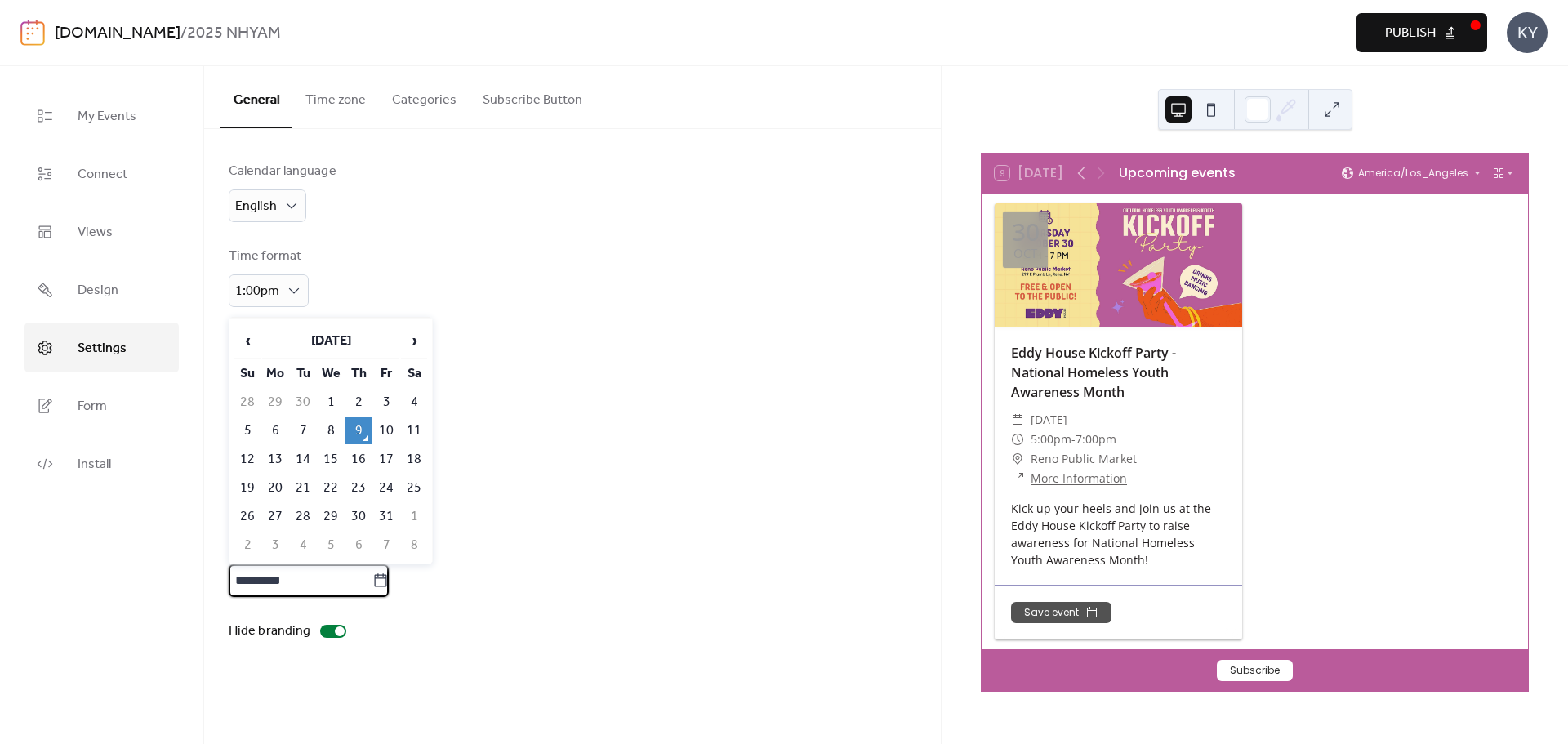
click at [365, 515] on td "30" at bounding box center [358, 516] width 26 height 27
type input "**********"
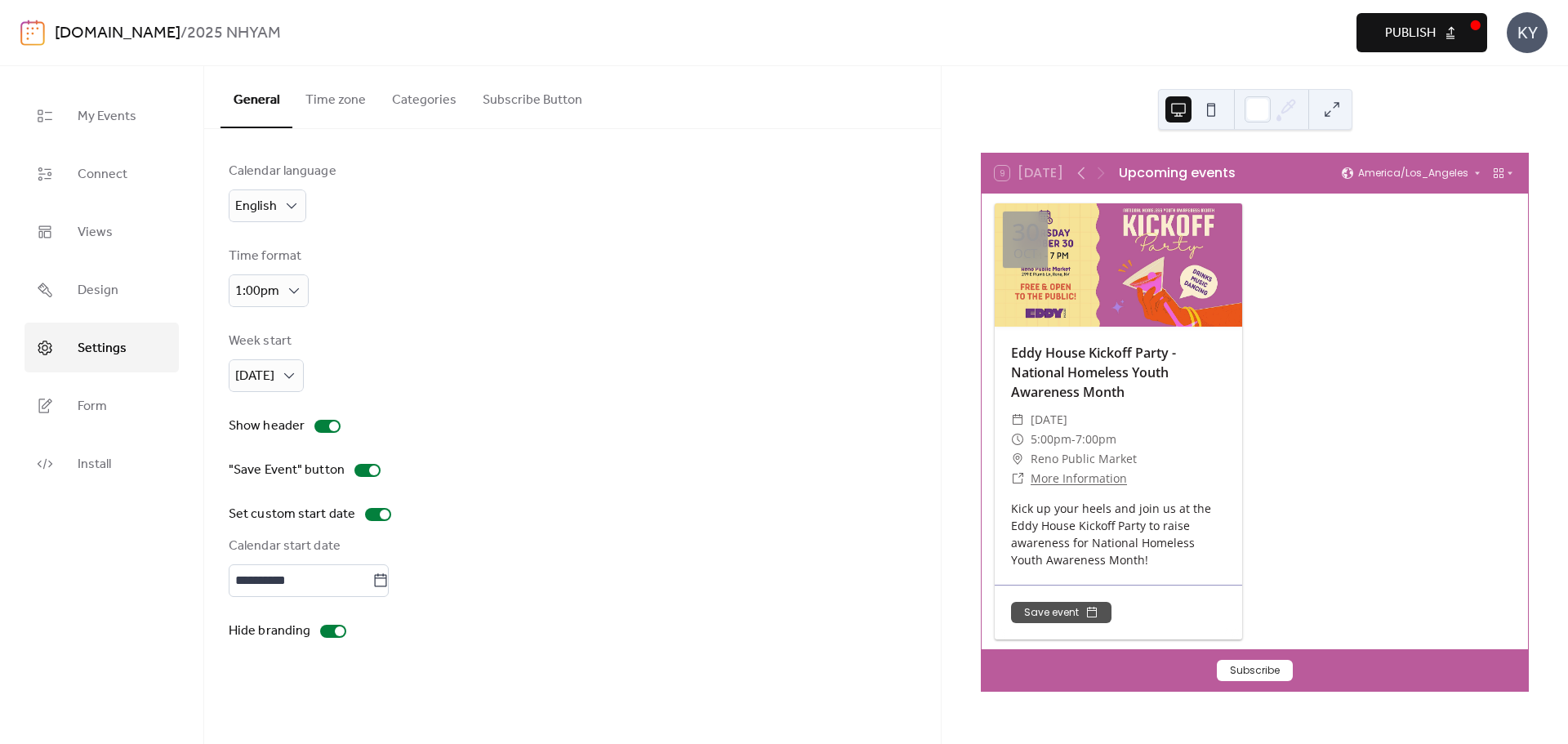
click at [351, 96] on button "Time zone" at bounding box center [336, 95] width 87 height 60
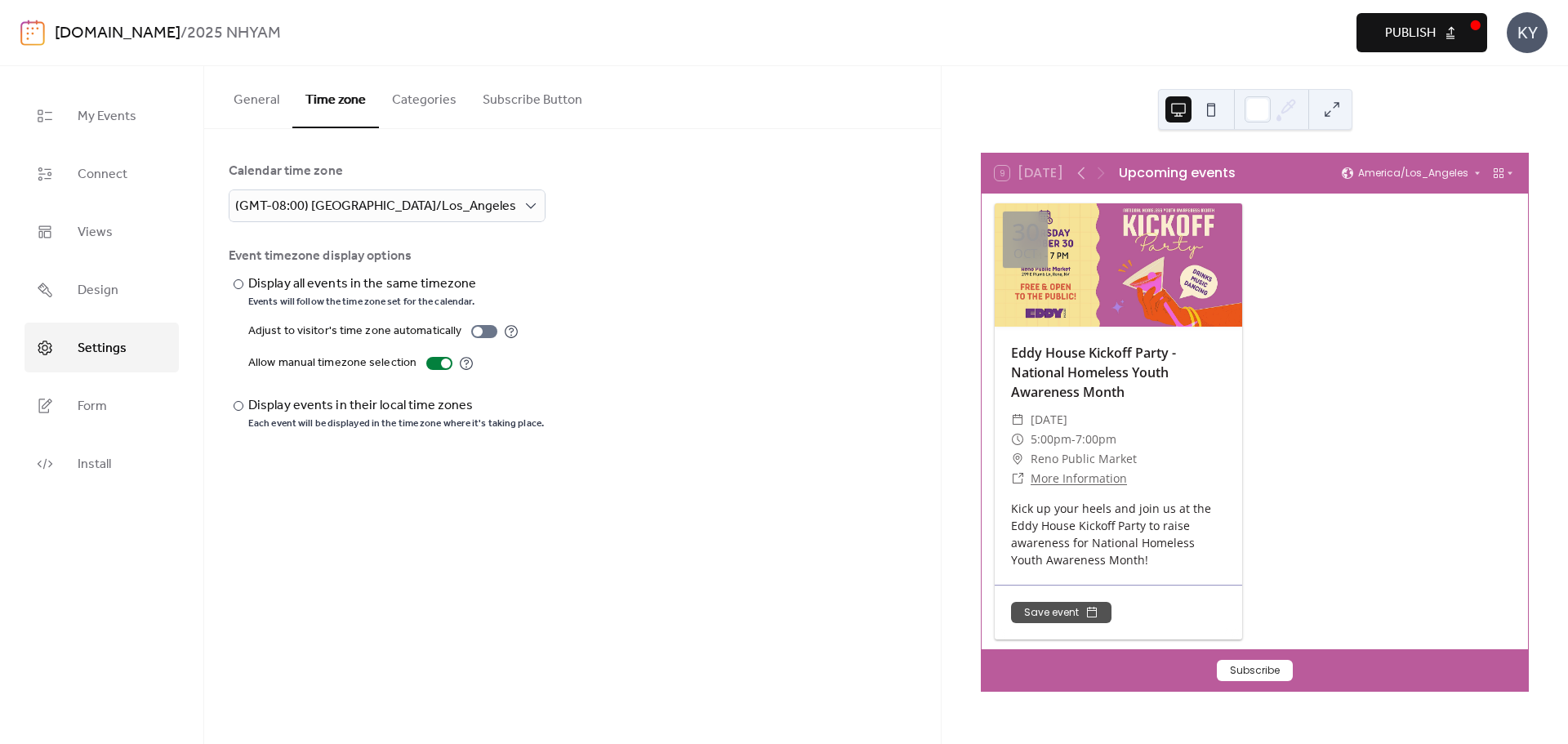
click at [428, 106] on button "Categories" at bounding box center [424, 95] width 91 height 60
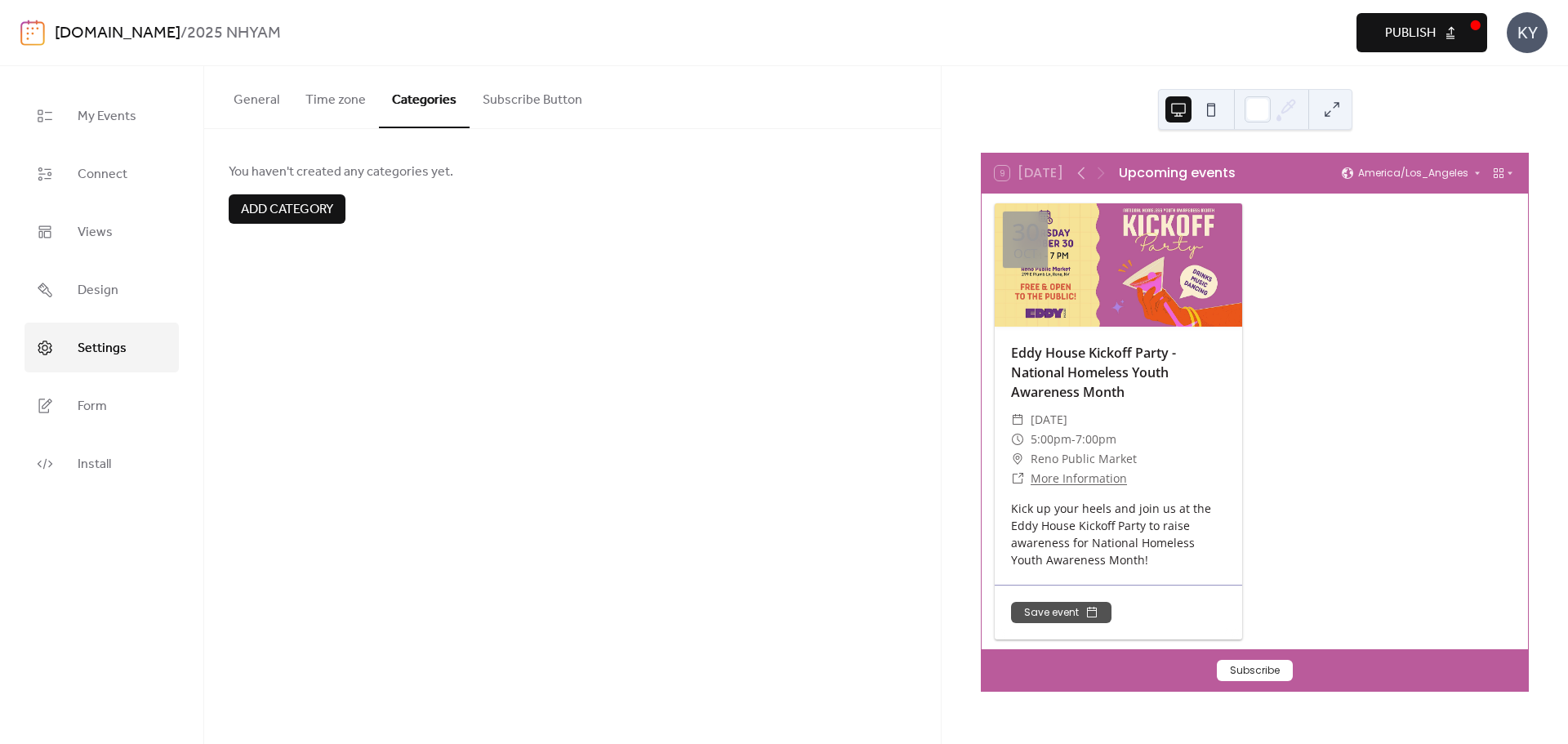
click at [325, 91] on button "Time zone" at bounding box center [336, 95] width 87 height 60
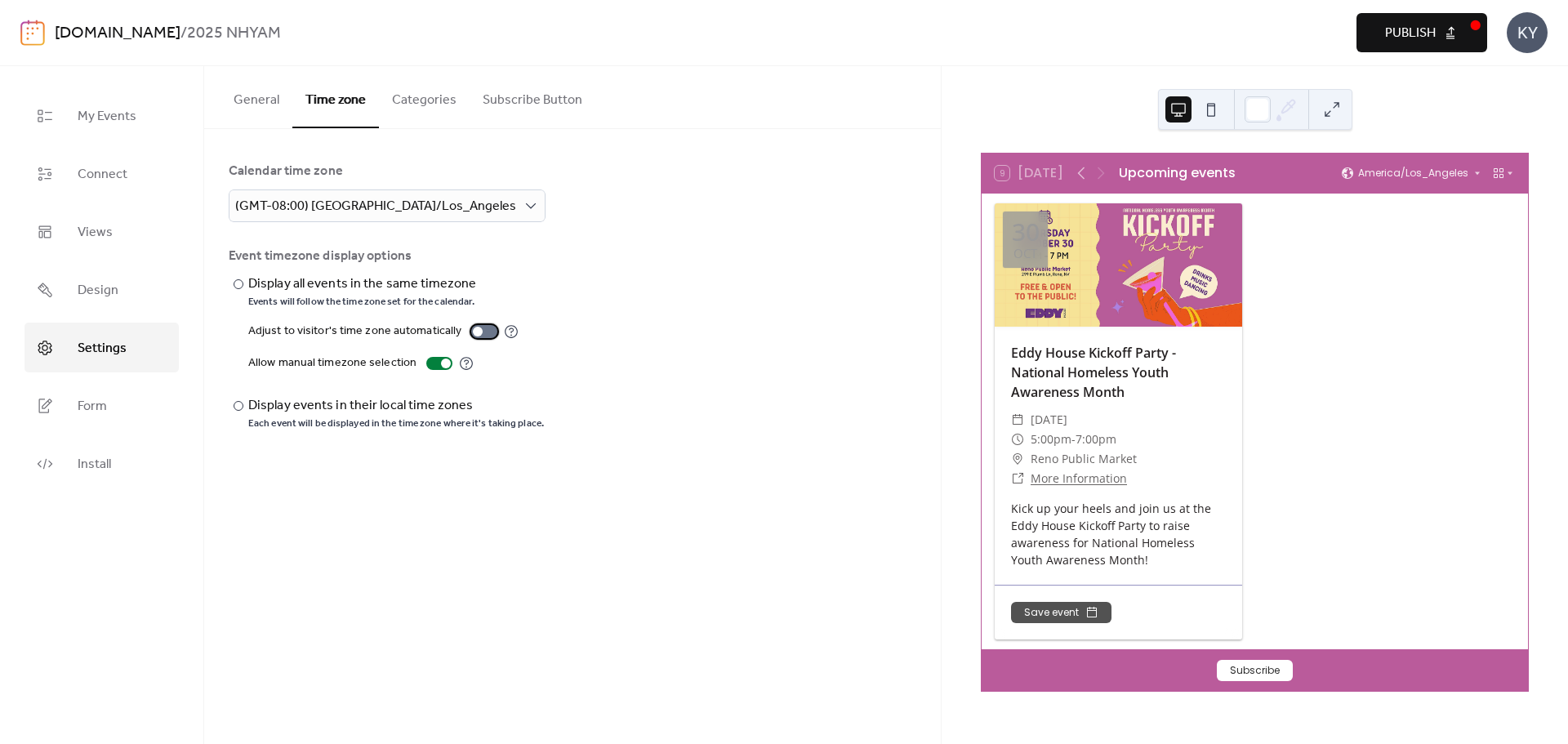
click at [476, 329] on div at bounding box center [478, 331] width 10 height 10
click at [489, 329] on div at bounding box center [491, 331] width 10 height 10
click at [435, 364] on div at bounding box center [440, 364] width 26 height 13
click at [413, 93] on button "Categories" at bounding box center [424, 95] width 91 height 60
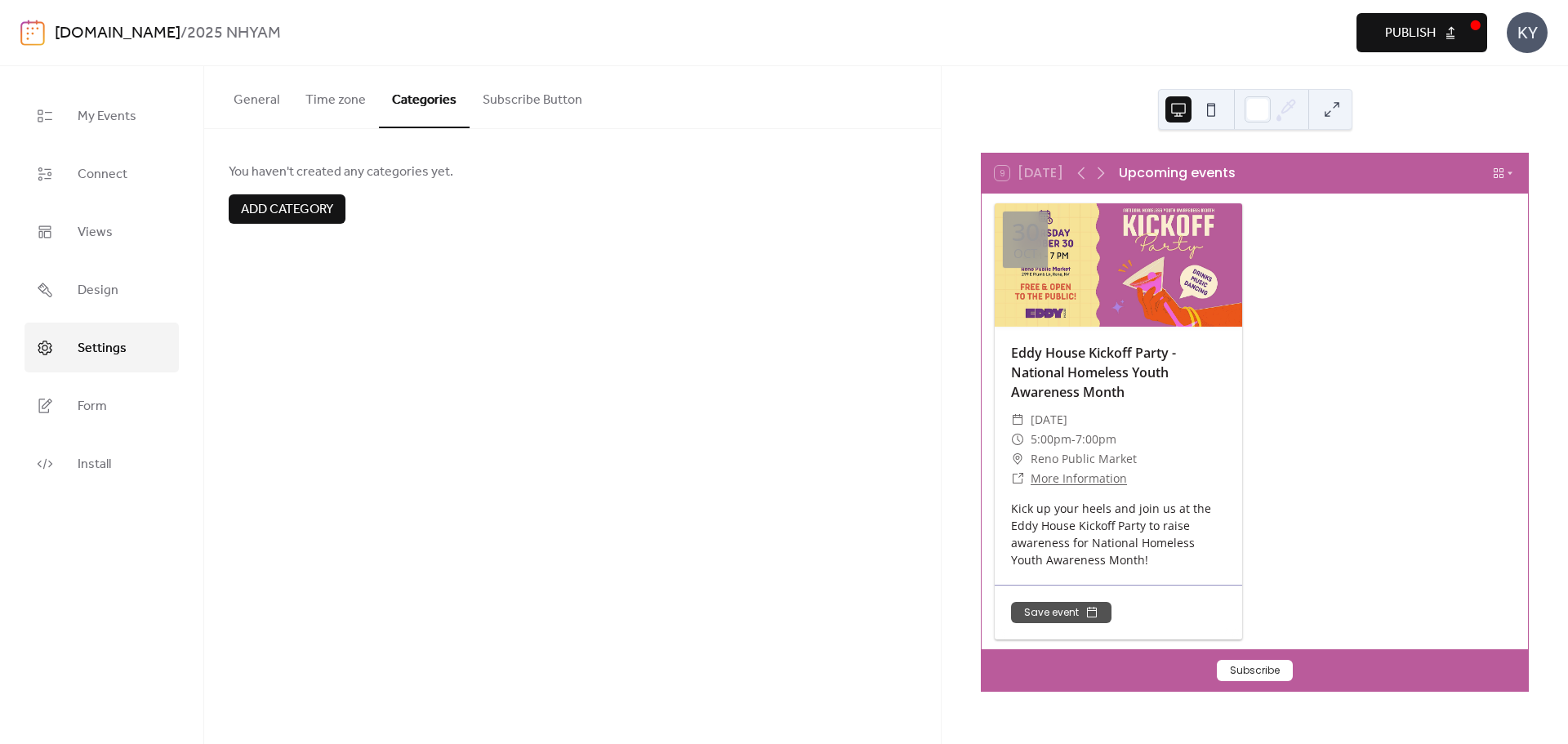
click at [303, 211] on span "Add category" at bounding box center [287, 209] width 93 height 19
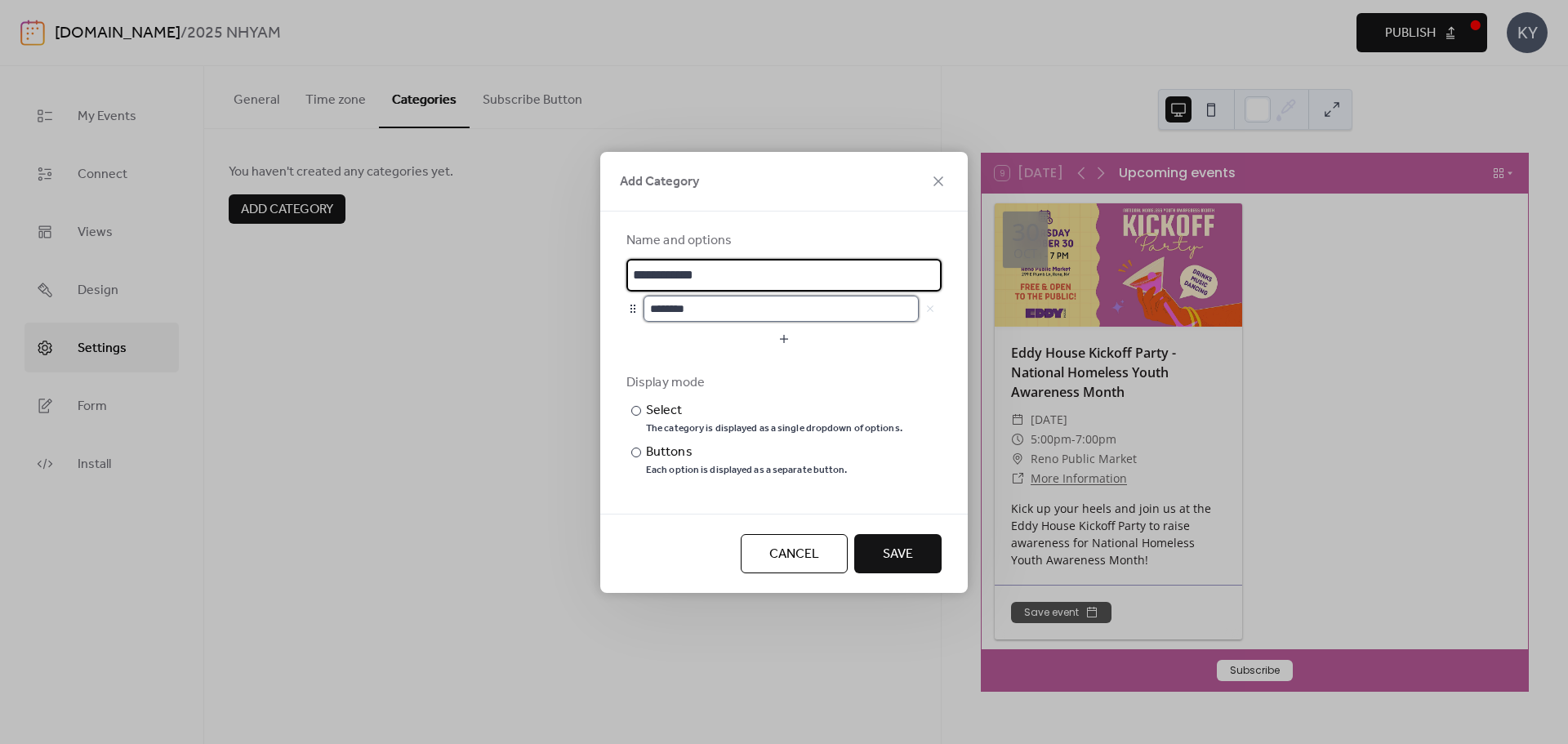
click at [702, 311] on input "********" at bounding box center [780, 308] width 275 height 26
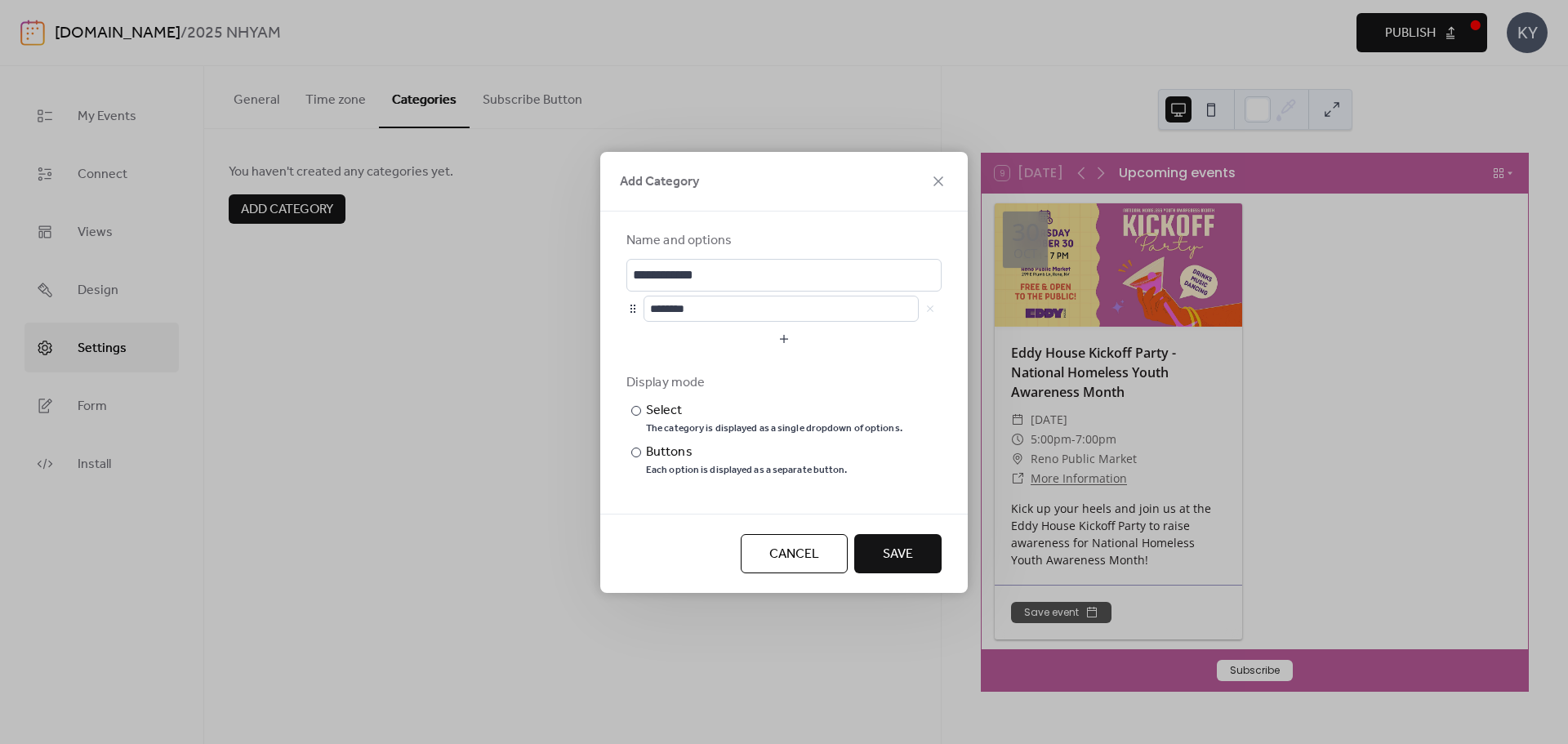
click at [516, 406] on div "**********" at bounding box center [784, 372] width 1568 height 744
click at [942, 184] on icon at bounding box center [939, 181] width 10 height 10
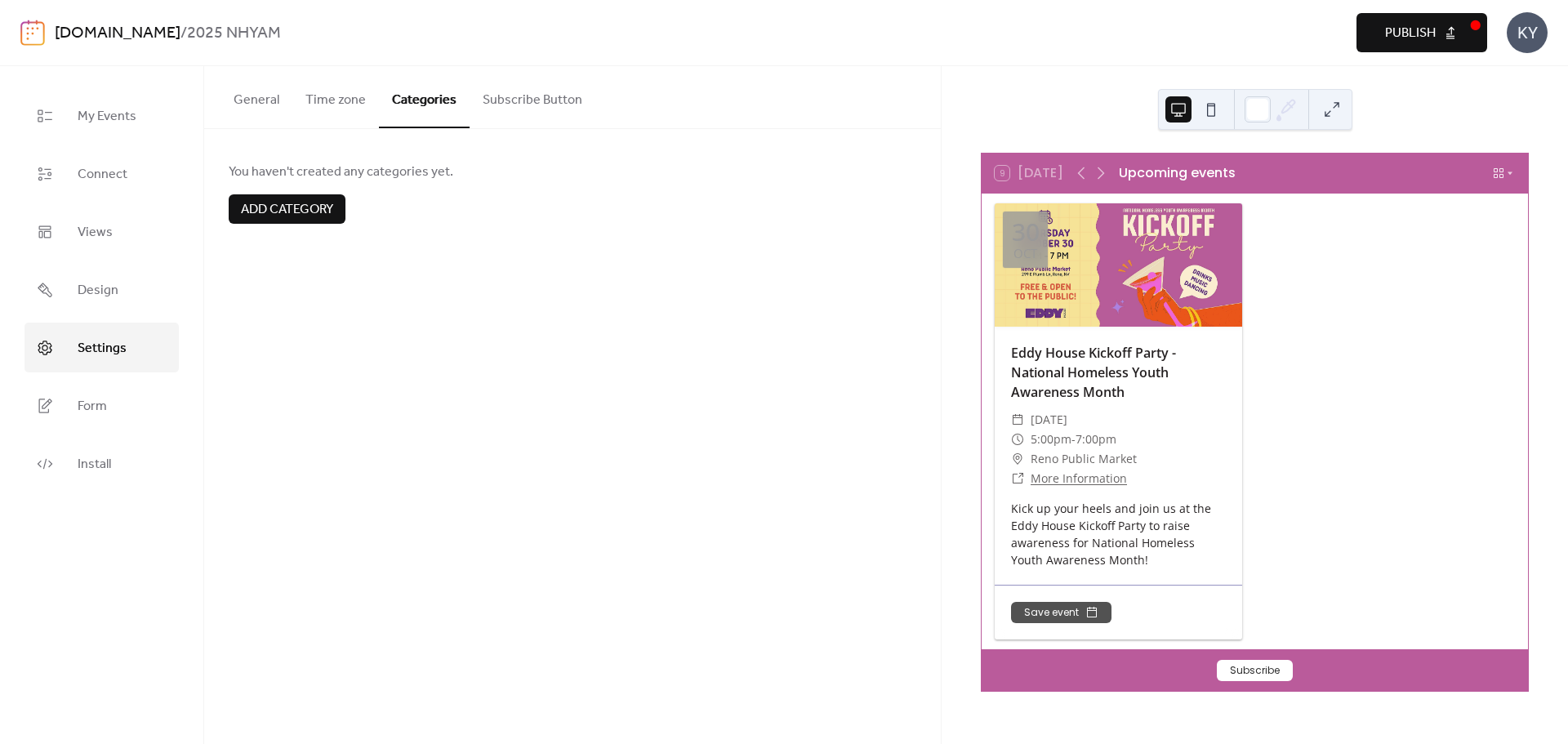
click at [560, 105] on button "Subscribe Button" at bounding box center [532, 95] width 126 height 60
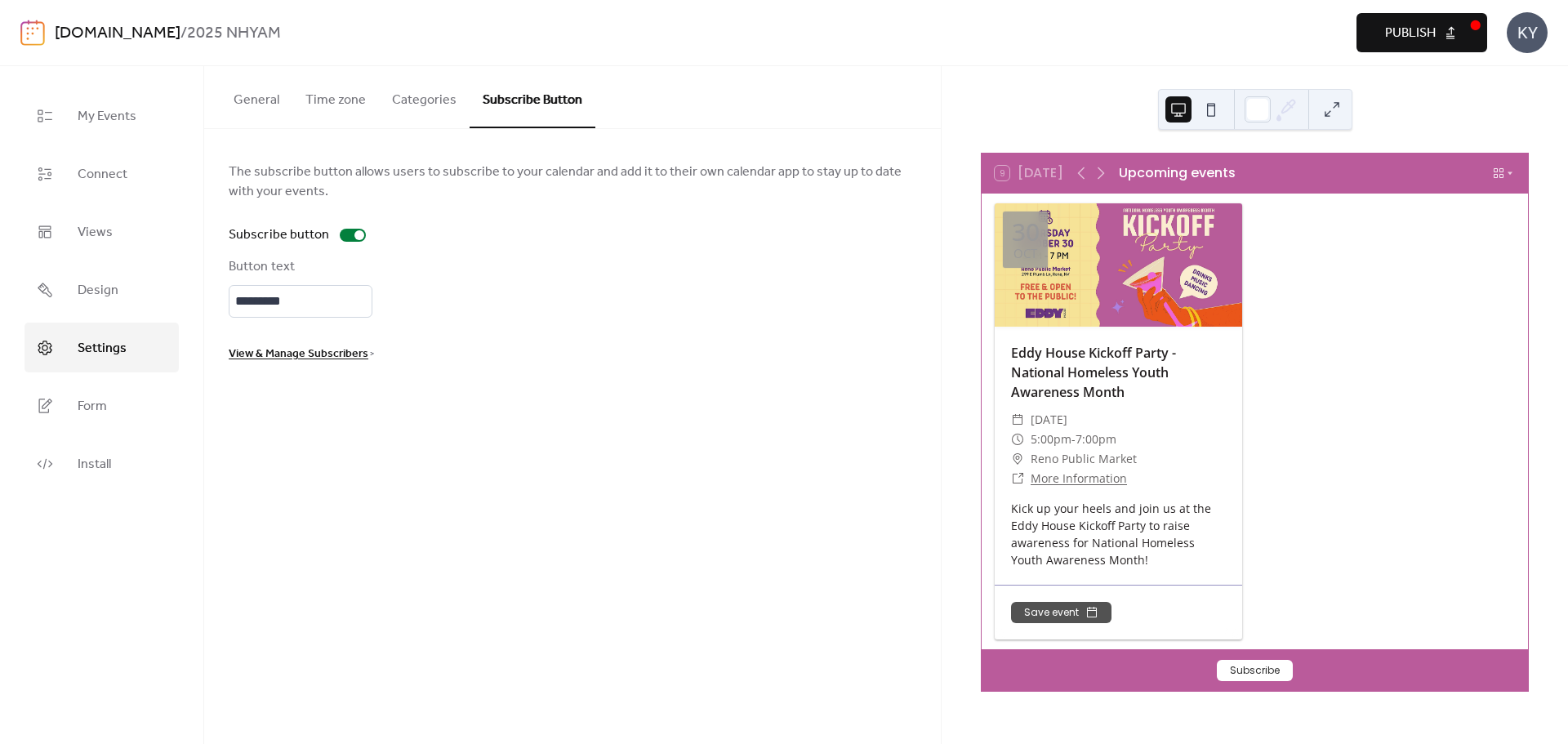
click at [345, 350] on span "View & Manage Subscribers" at bounding box center [298, 353] width 140 height 19
click at [586, 278] on div "Button text *********" at bounding box center [572, 287] width 688 height 60
click at [350, 233] on div at bounding box center [353, 235] width 26 height 13
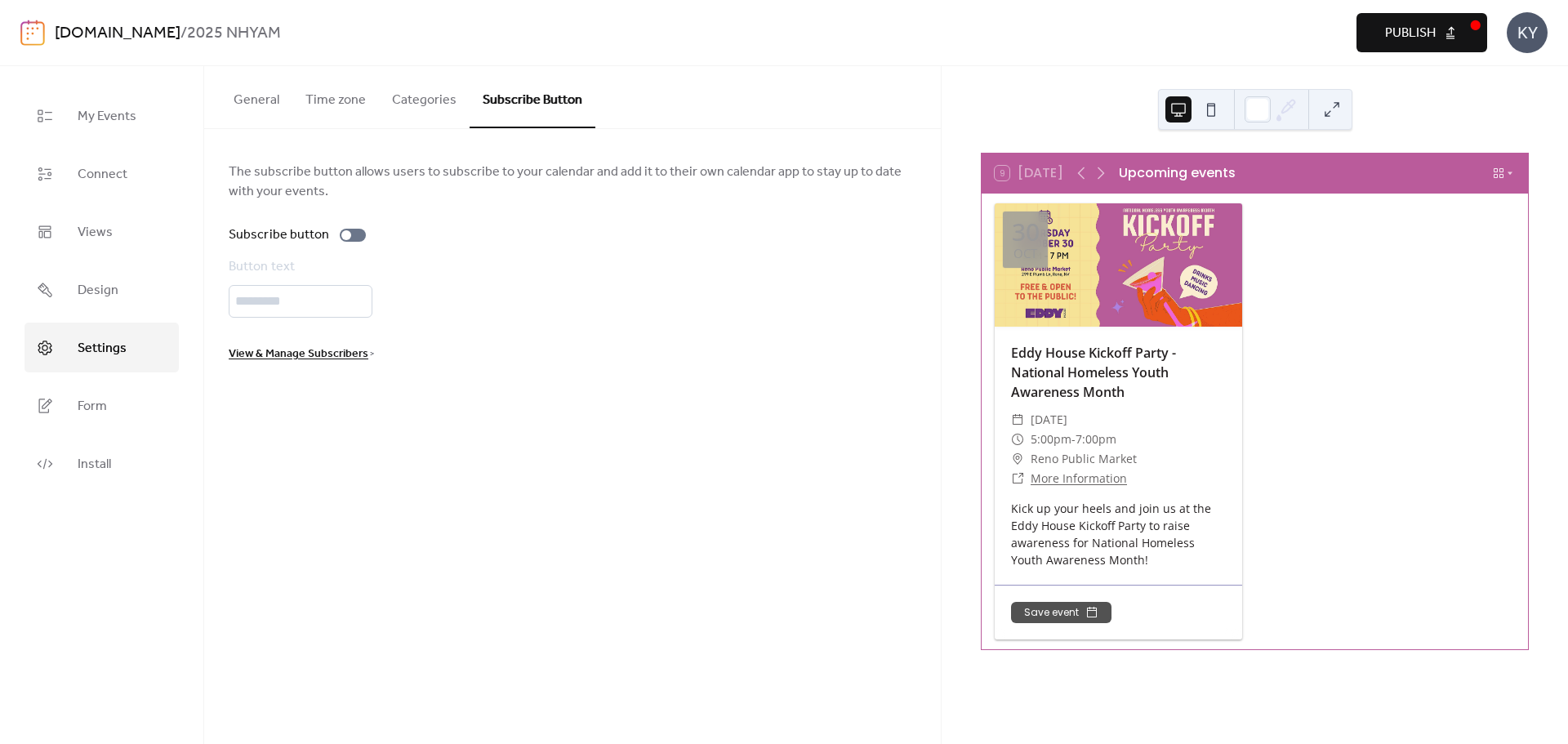
click at [488, 303] on div "Button text *********" at bounding box center [572, 287] width 688 height 60
click at [361, 241] on label "Subscribe button" at bounding box center [300, 235] width 143 height 19
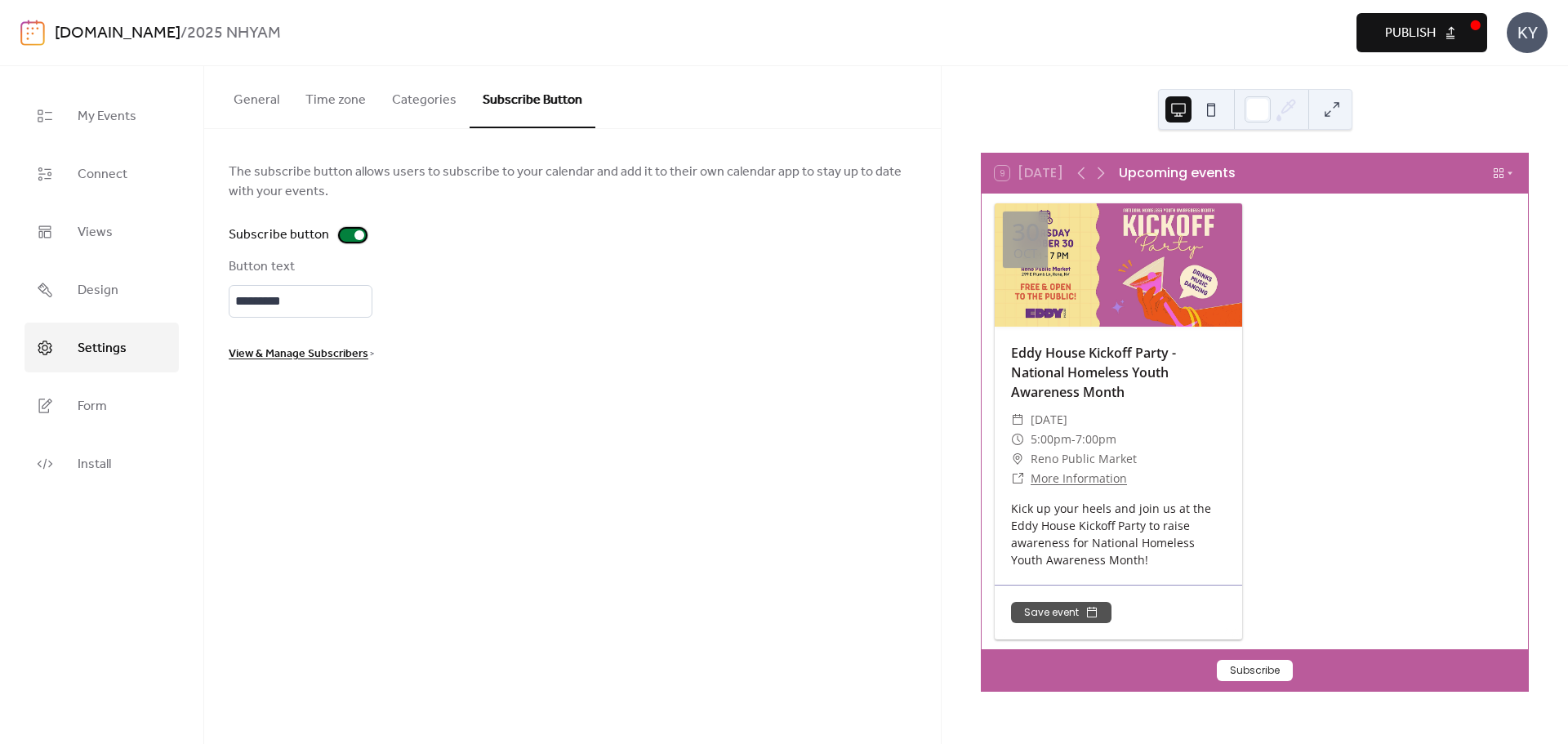
click at [352, 240] on div at bounding box center [353, 235] width 26 height 13
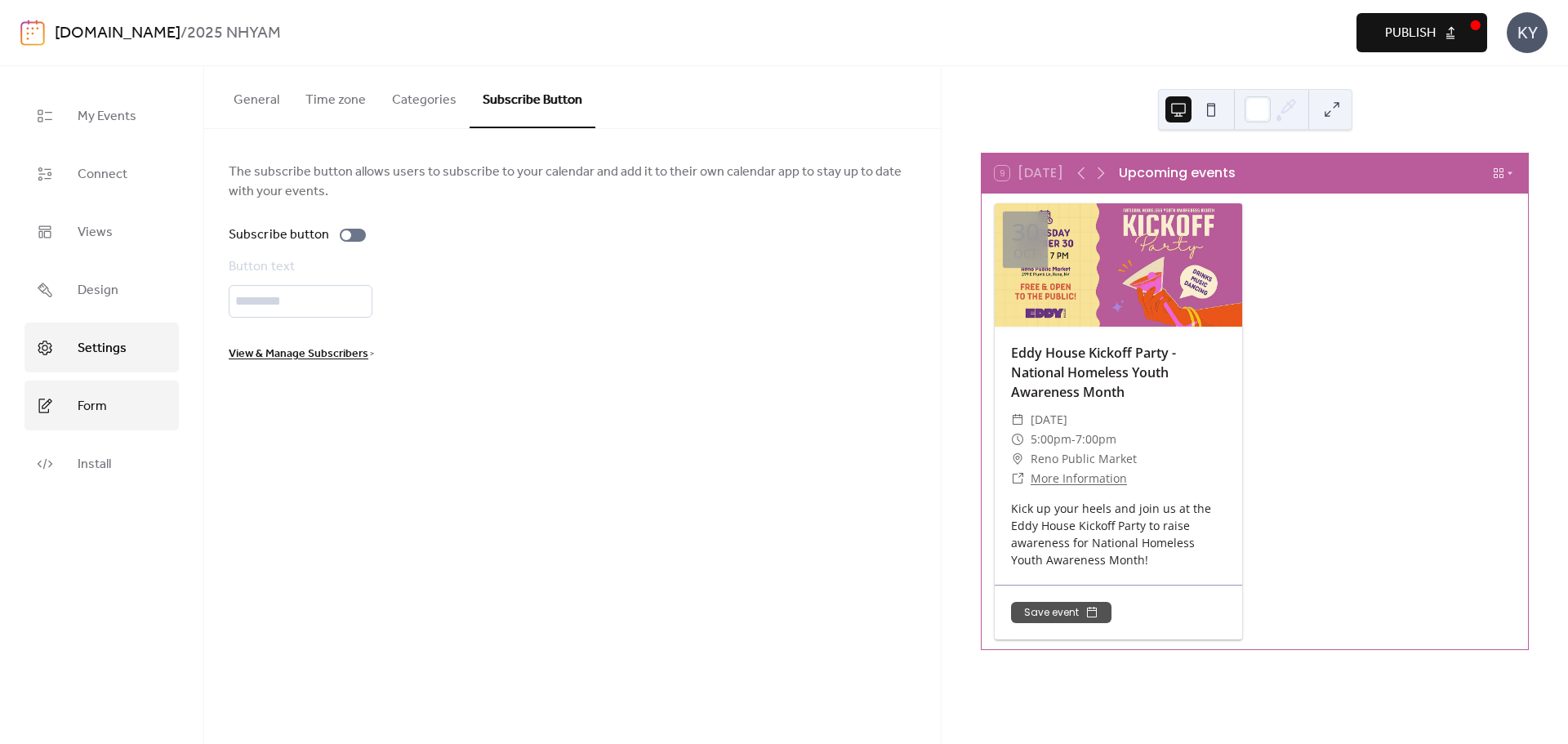
click at [159, 412] on link "Form" at bounding box center [101, 405] width 155 height 50
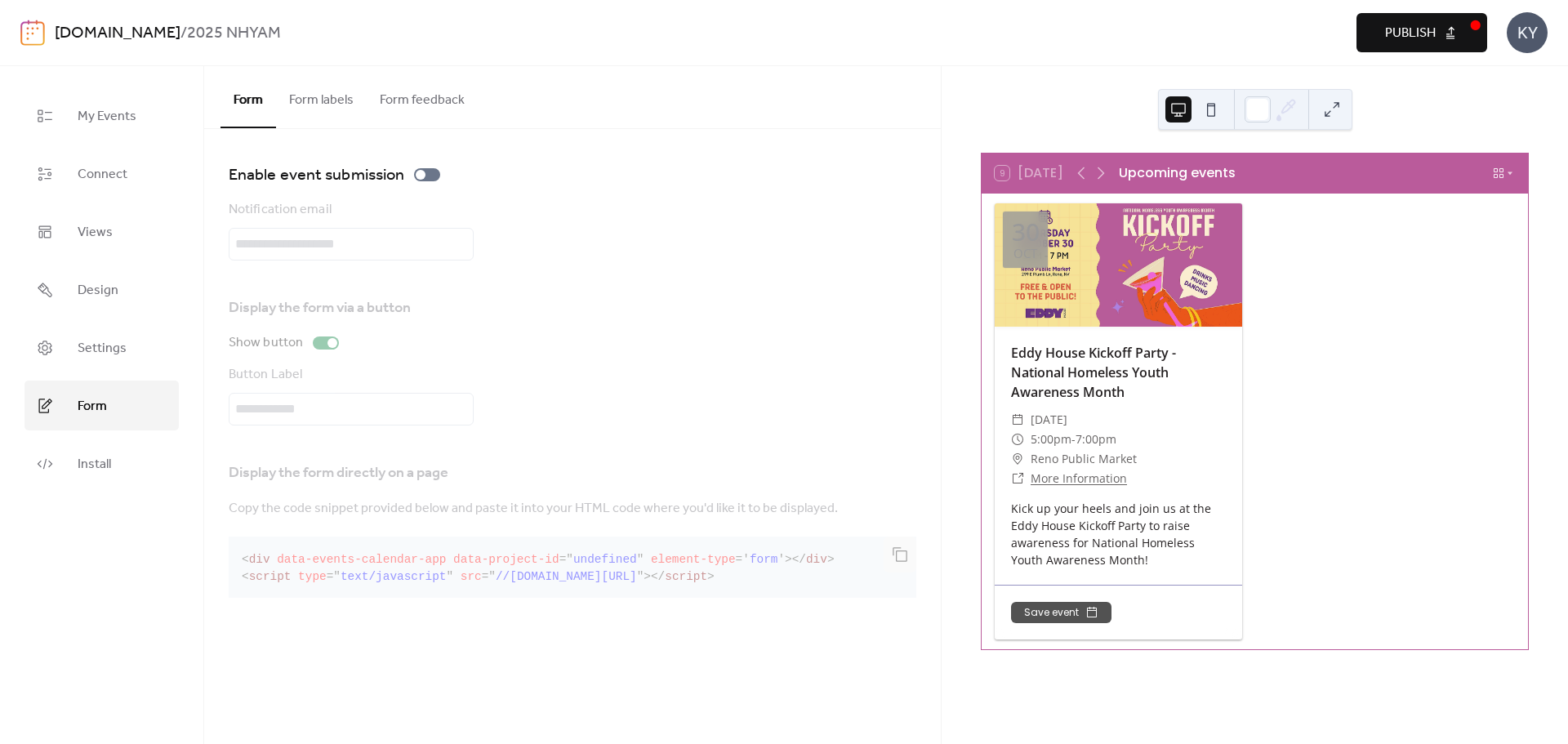
click at [333, 105] on button "Form labels" at bounding box center [321, 95] width 91 height 60
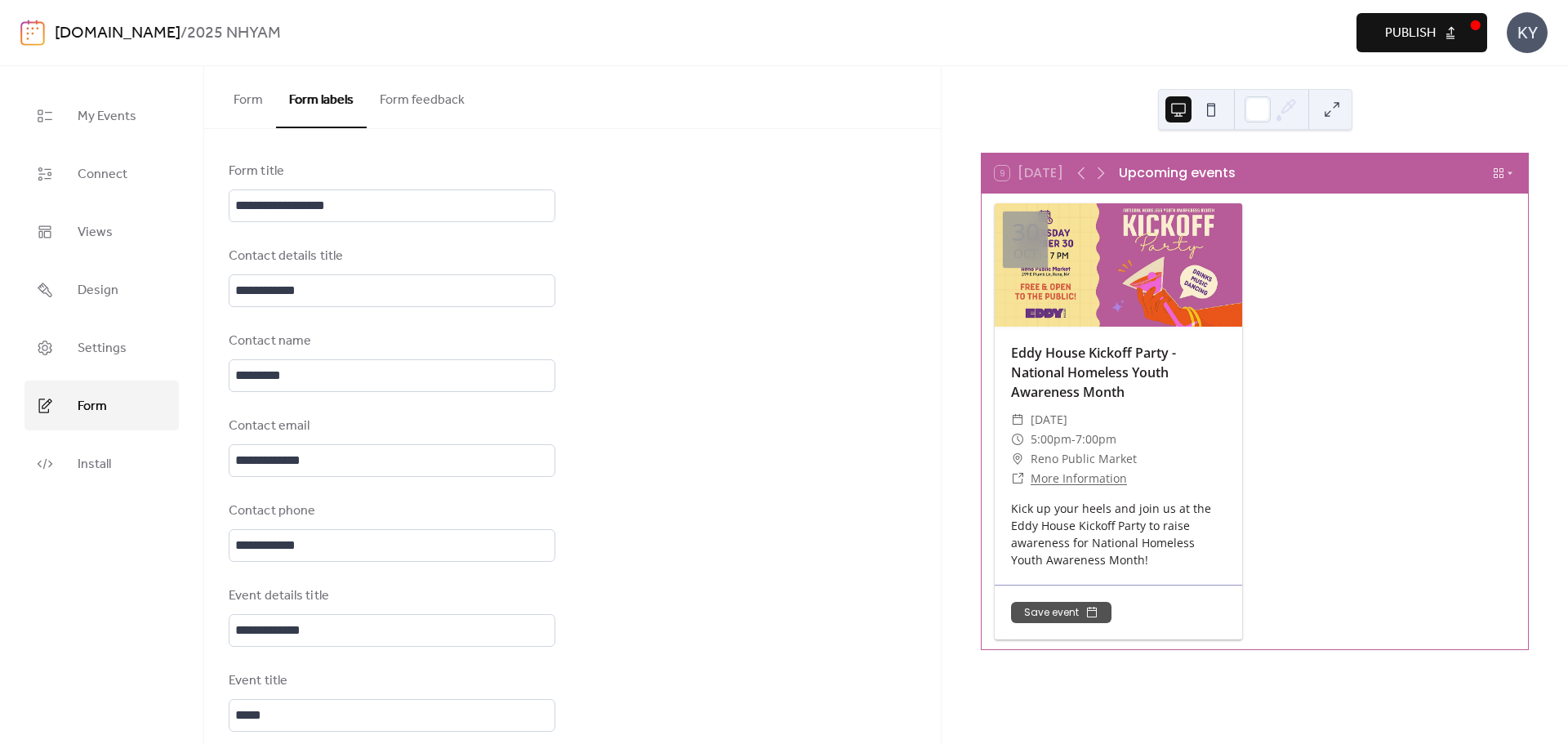
click at [451, 107] on button "Form feedback" at bounding box center [422, 95] width 111 height 60
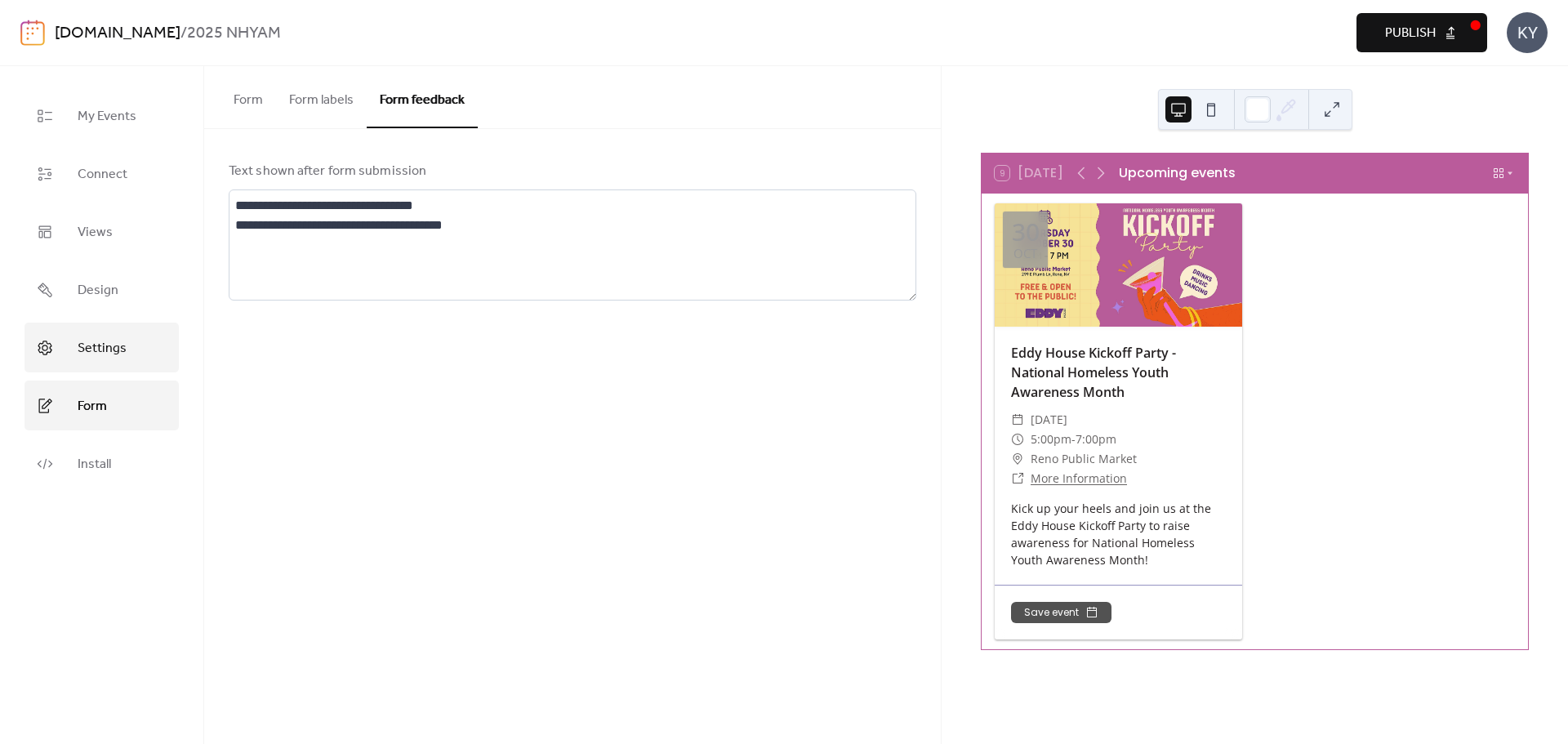
click at [124, 344] on span "Settings" at bounding box center [102, 348] width 49 height 25
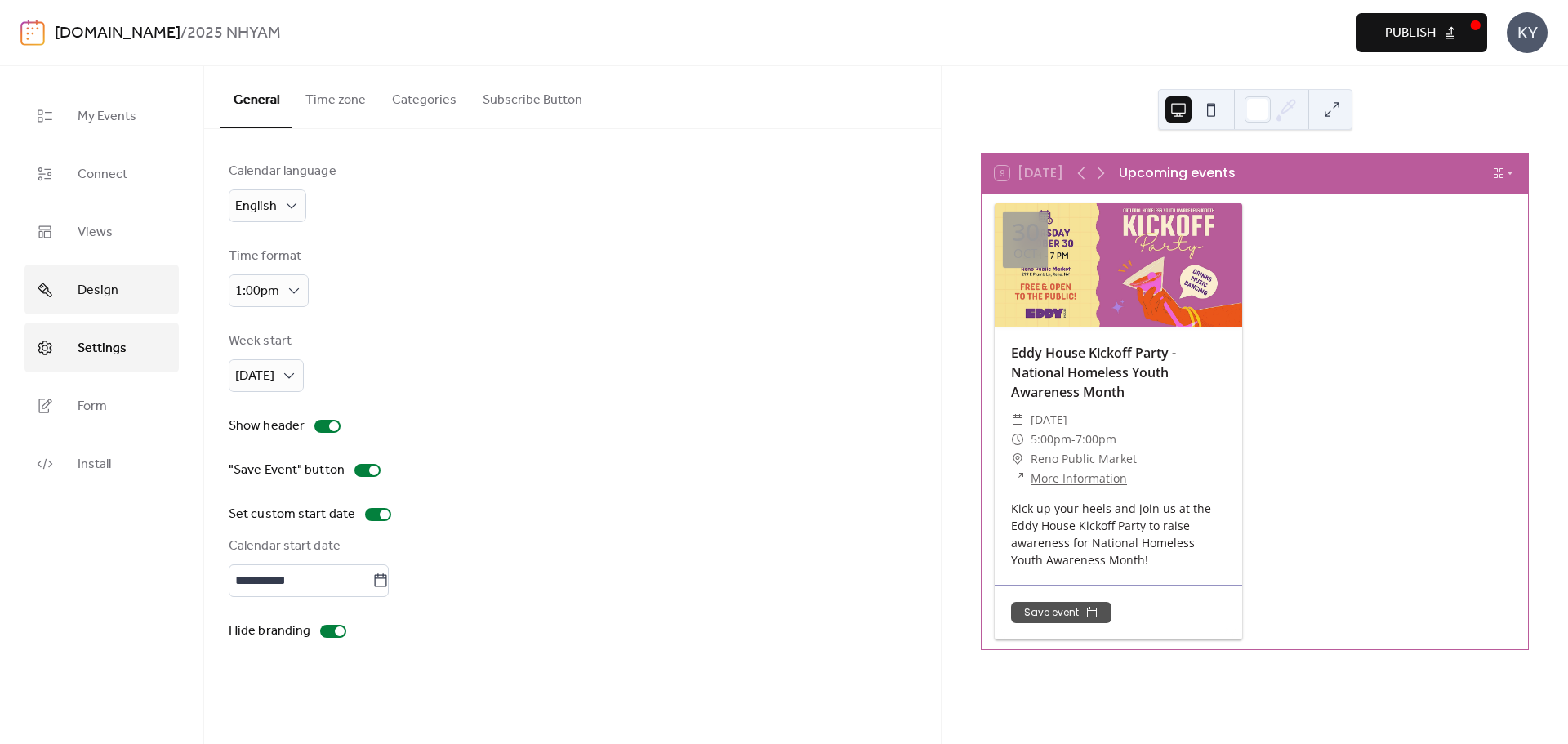
click at [96, 310] on link "Design" at bounding box center [101, 290] width 155 height 50
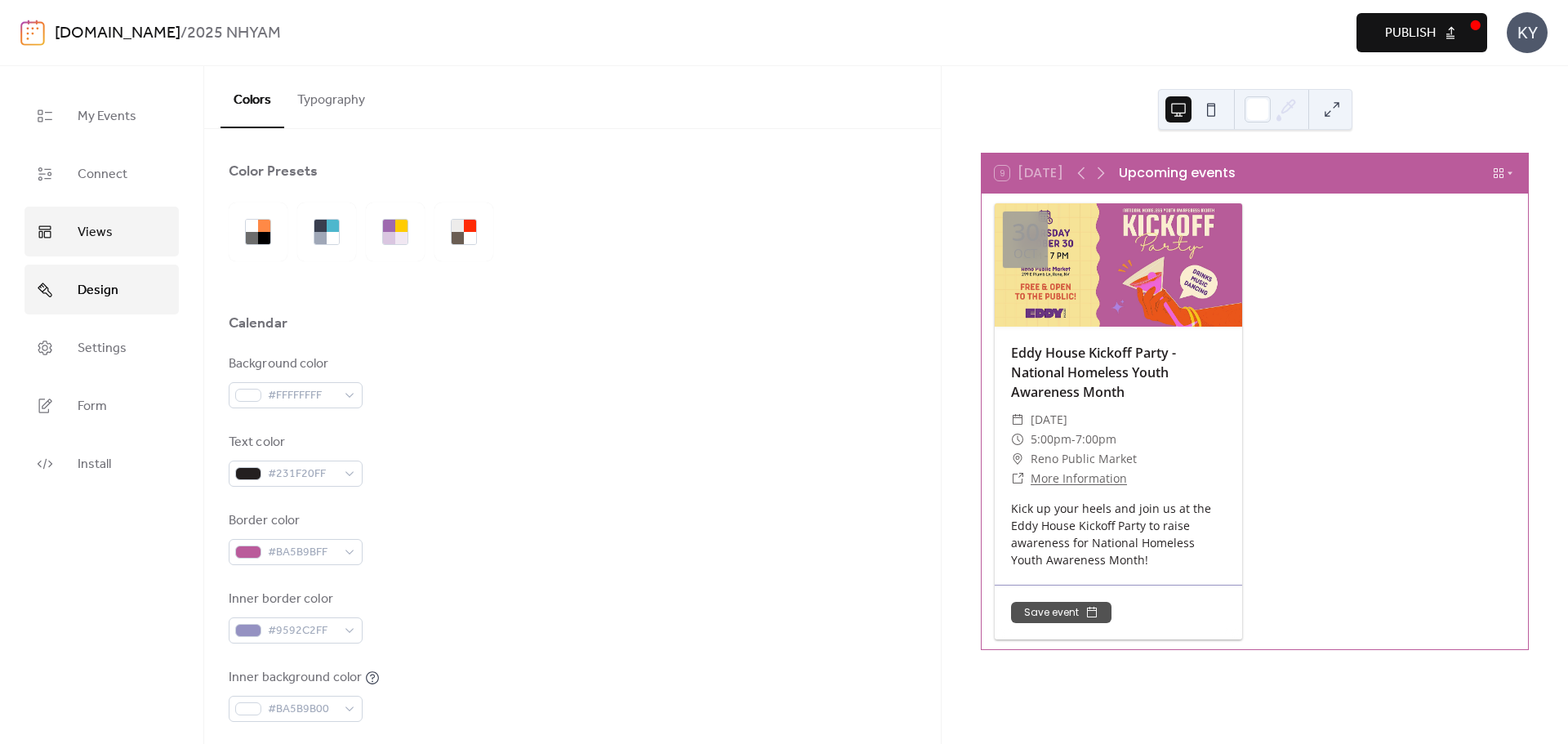
click at [107, 232] on span "Views" at bounding box center [95, 231] width 35 height 25
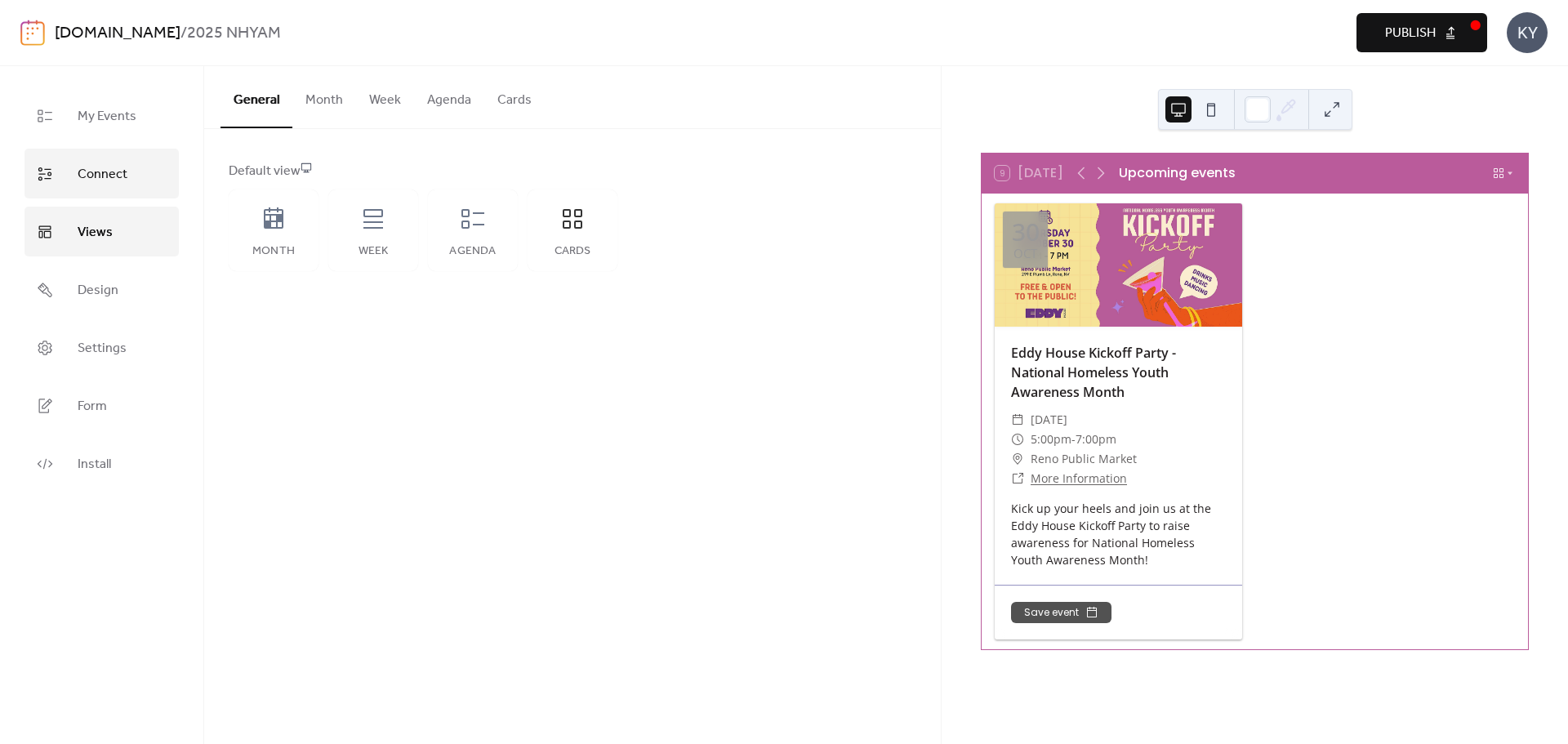
click at [101, 180] on span "Connect" at bounding box center [103, 174] width 50 height 25
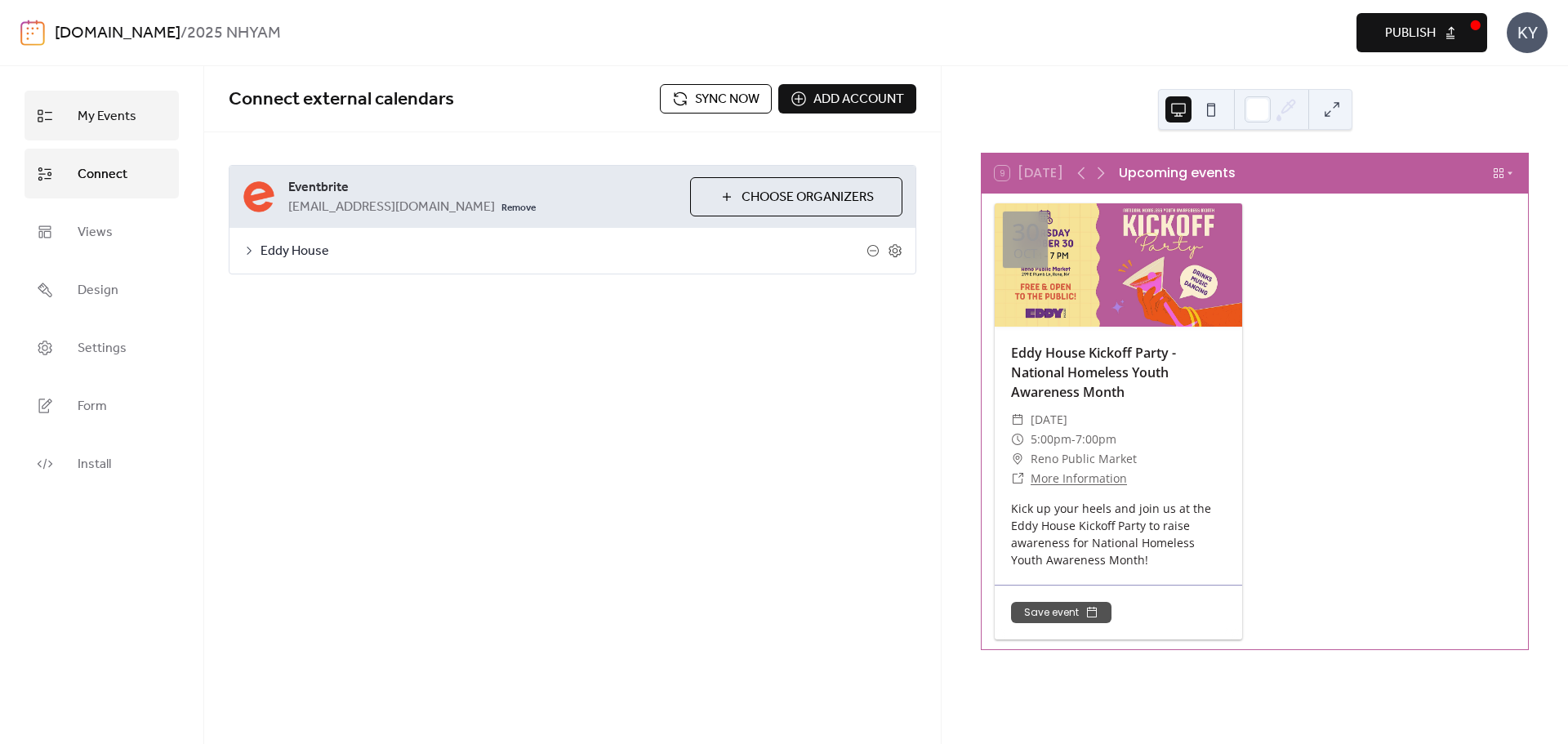
click at [97, 122] on span "My Events" at bounding box center [107, 116] width 59 height 25
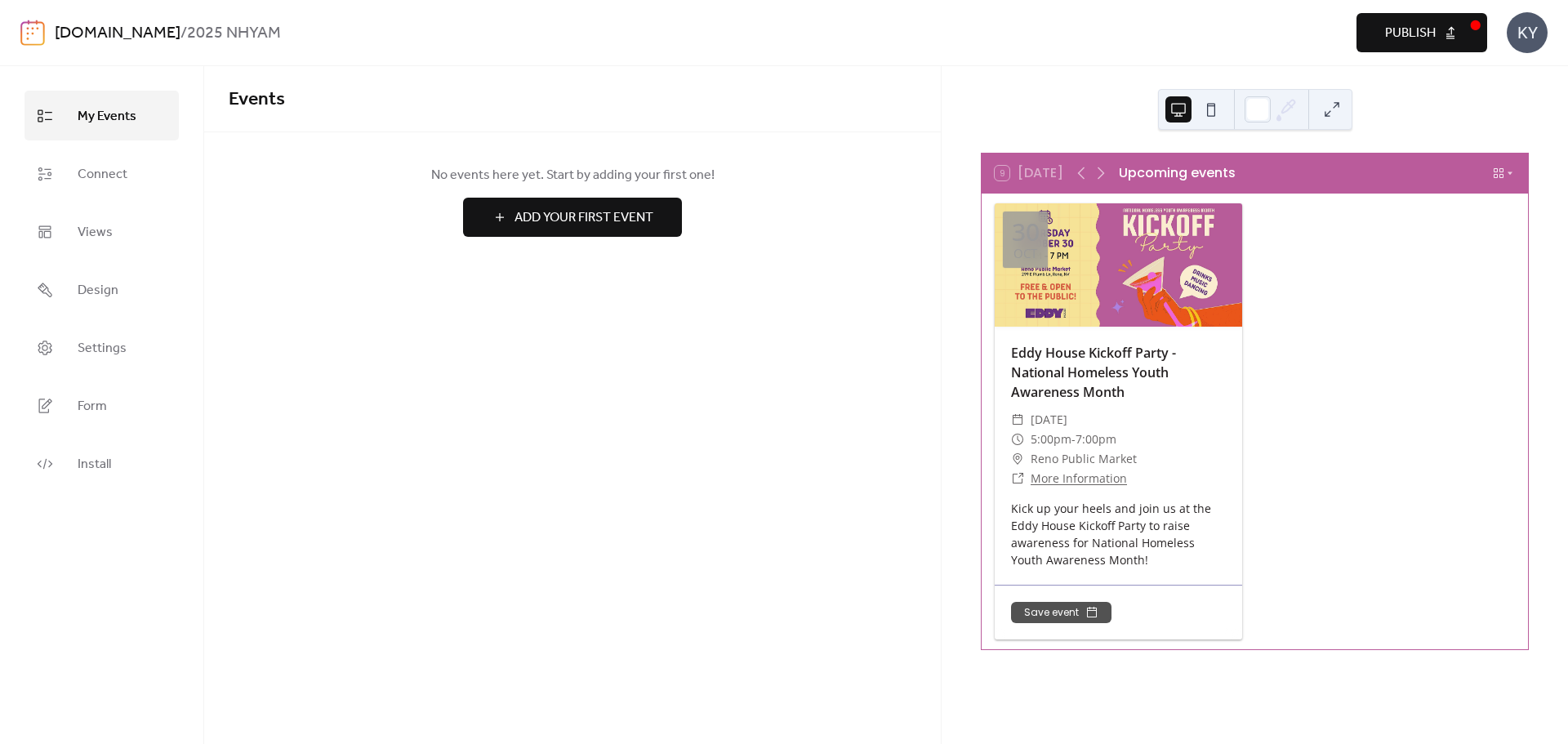
click at [471, 498] on div "Events No events here yet. Start by adding your first one! Add Your First Event…" at bounding box center [573, 404] width 737 height 677
click at [636, 220] on span "Add Your First Event" at bounding box center [584, 217] width 139 height 19
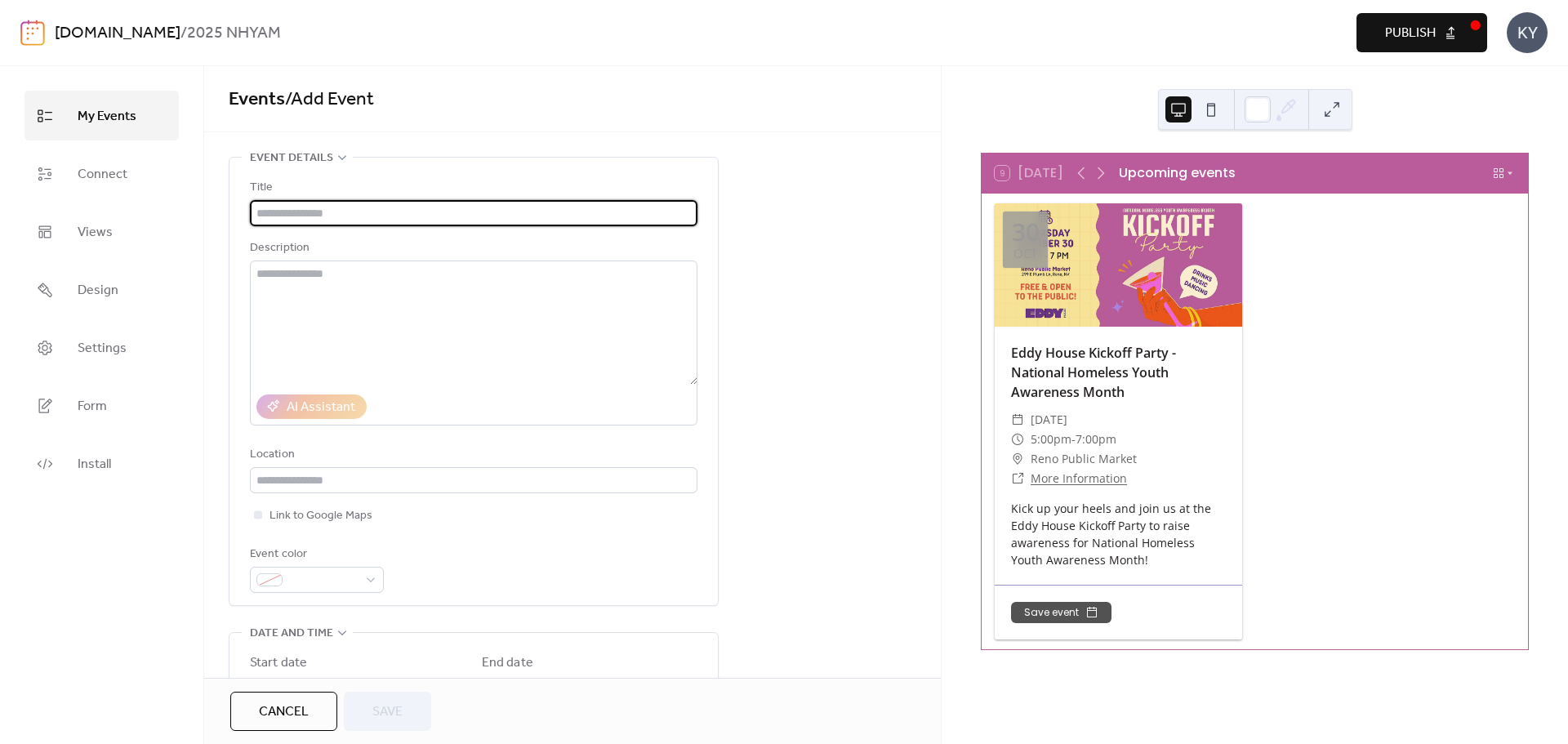
click at [998, 60] on div "[DOMAIN_NAME] / [STREET_ADDRESS]" at bounding box center [784, 32] width 1527 height 66
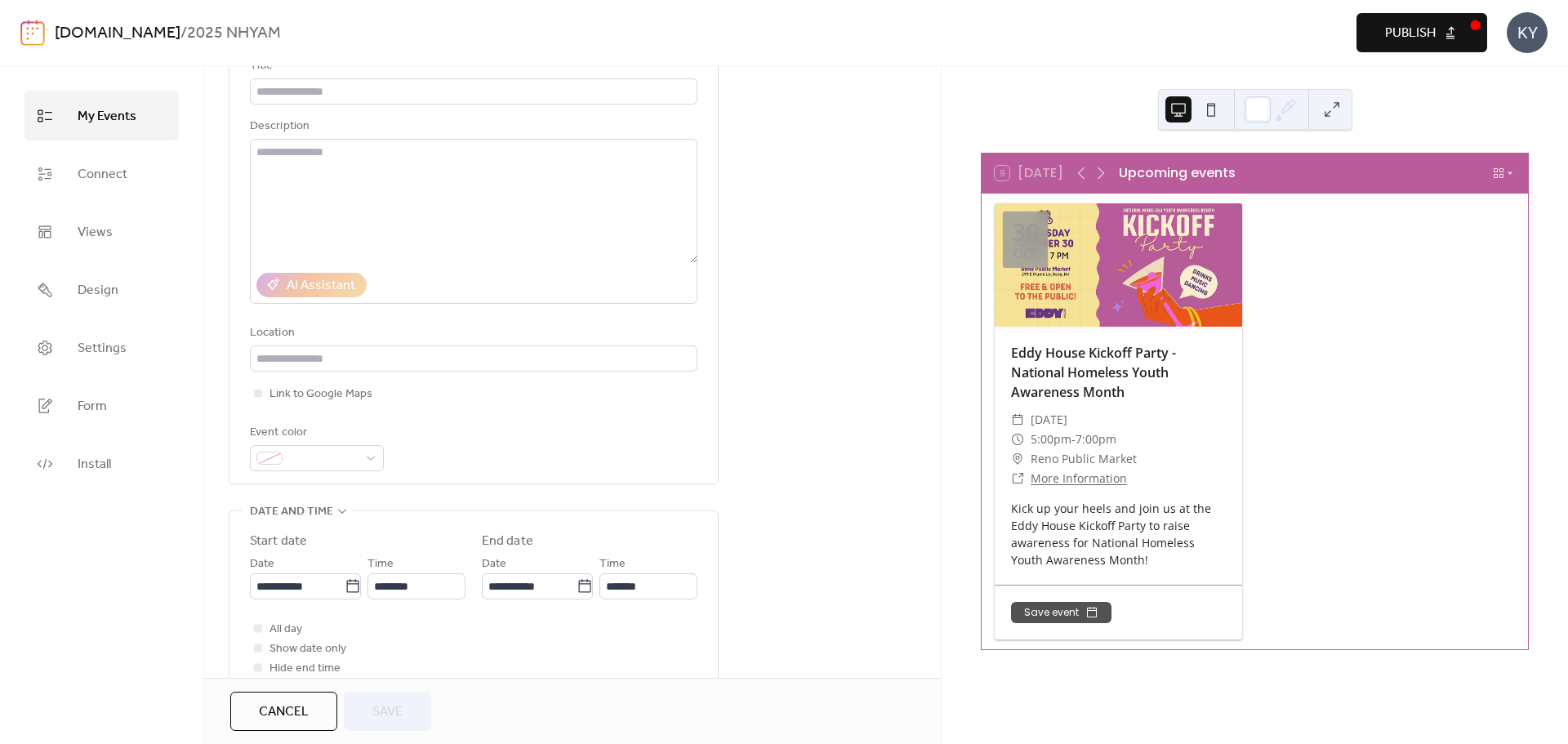
scroll to position [327, 0]
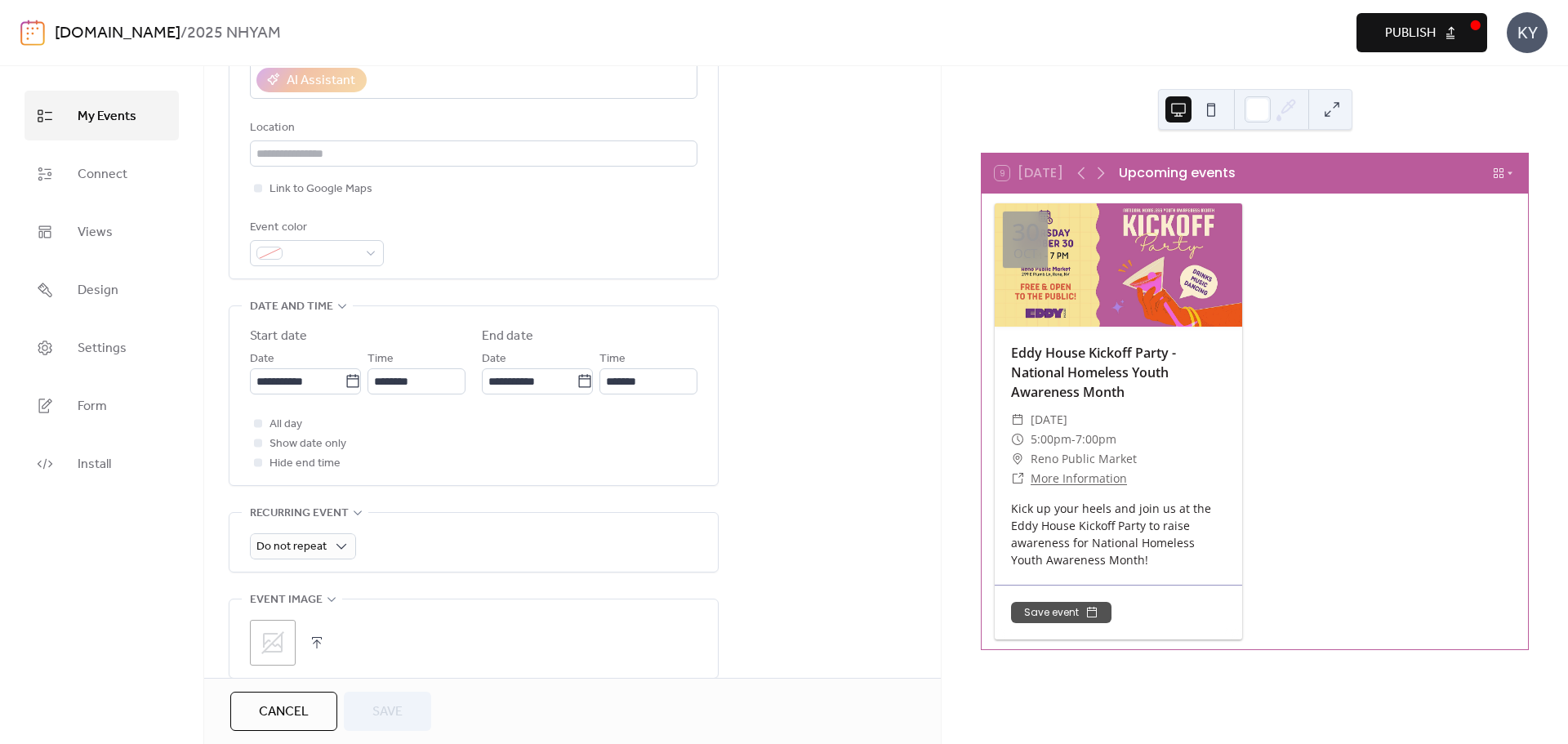
click at [280, 698] on button "Cancel" at bounding box center [284, 711] width 107 height 39
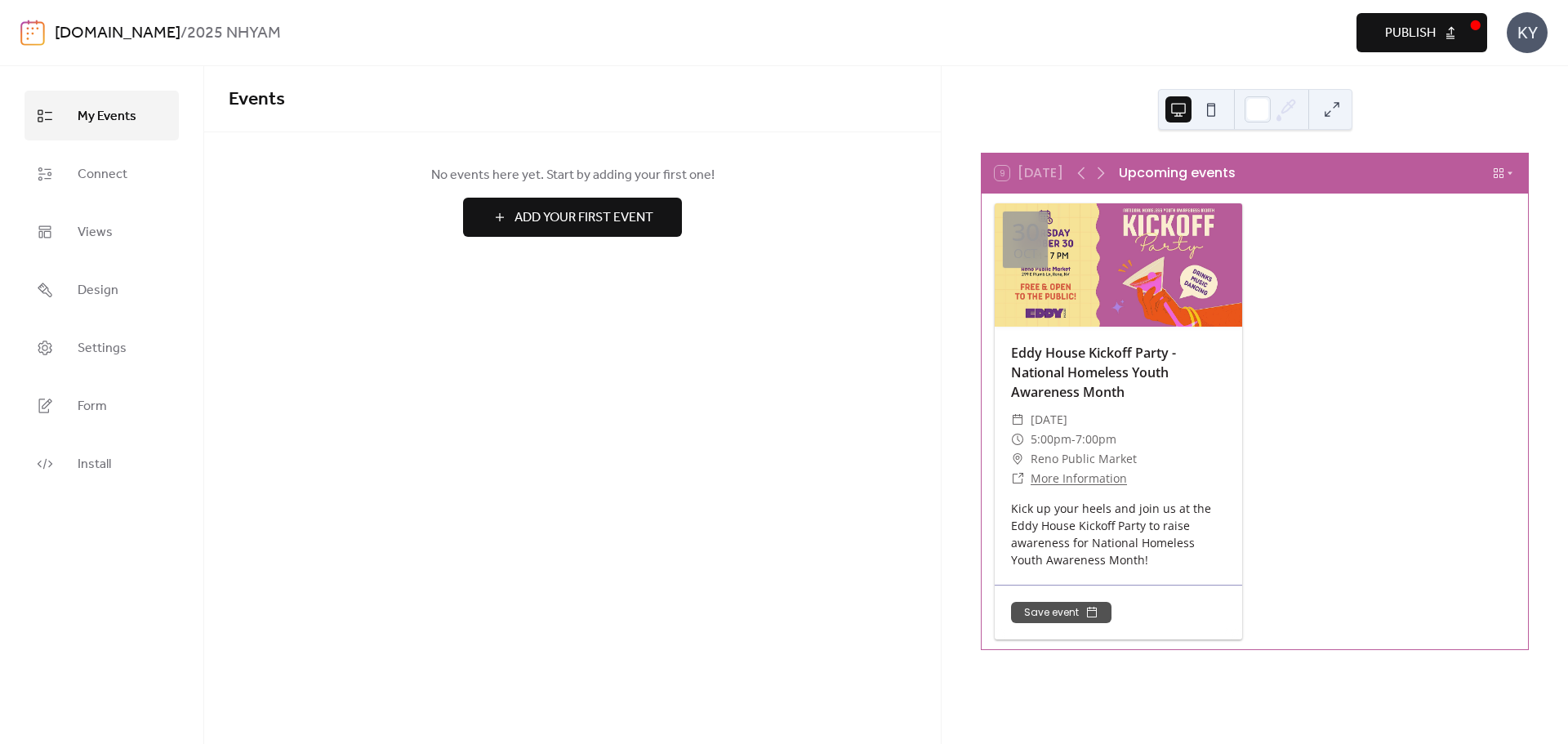
click at [1463, 38] on button "Publish" at bounding box center [1422, 32] width 131 height 39
click at [112, 470] on link "Install" at bounding box center [101, 464] width 155 height 50
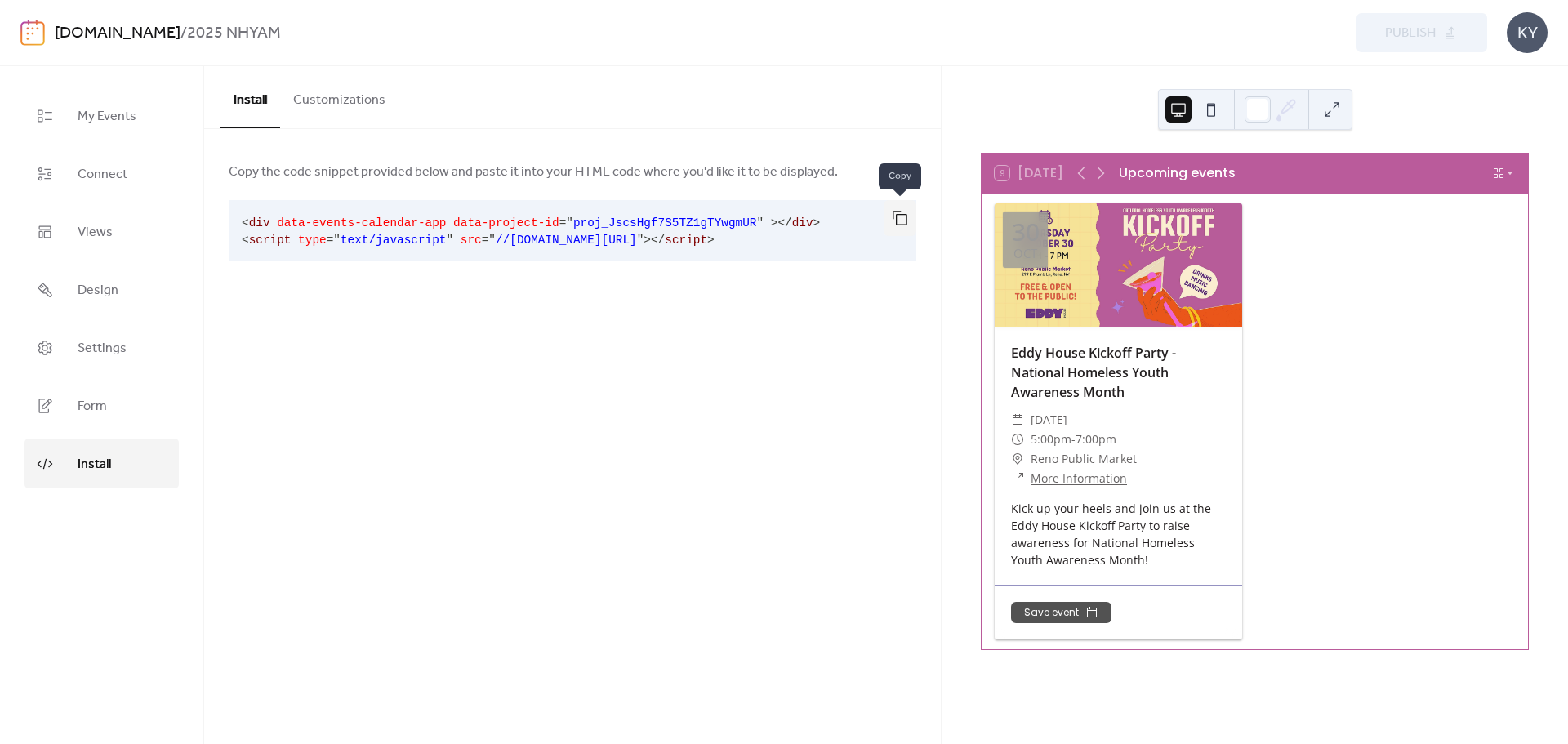
click at [903, 218] on button "button" at bounding box center [900, 217] width 32 height 36
click at [579, 507] on div "Install Customizations Copy the code snippet provided below and paste it into y…" at bounding box center [573, 404] width 737 height 677
click at [1227, 269] on div at bounding box center [1118, 265] width 247 height 123
click at [1179, 275] on div at bounding box center [1118, 265] width 247 height 123
click at [105, 344] on span "Settings" at bounding box center [102, 348] width 49 height 25
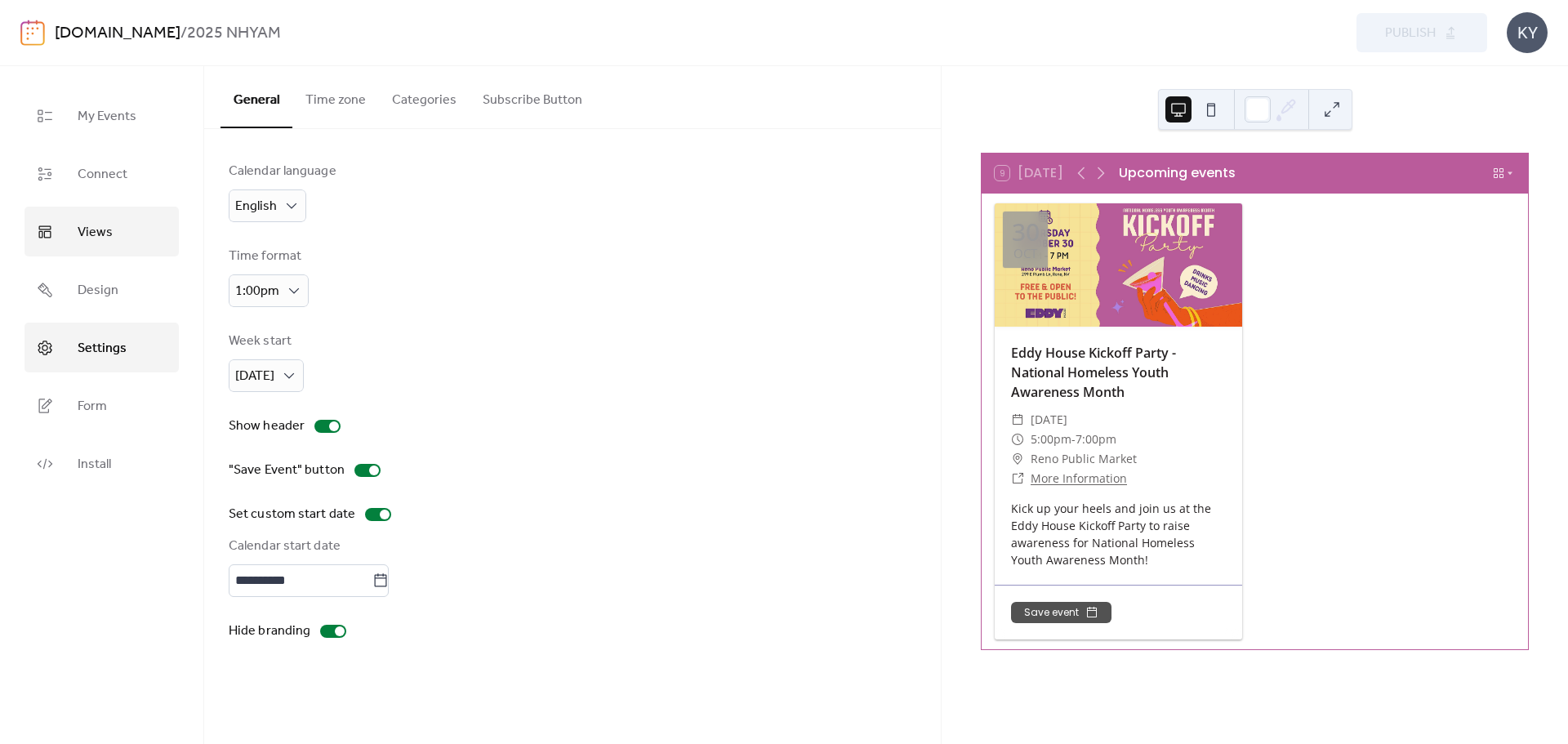
click at [112, 235] on link "Views" at bounding box center [101, 231] width 155 height 50
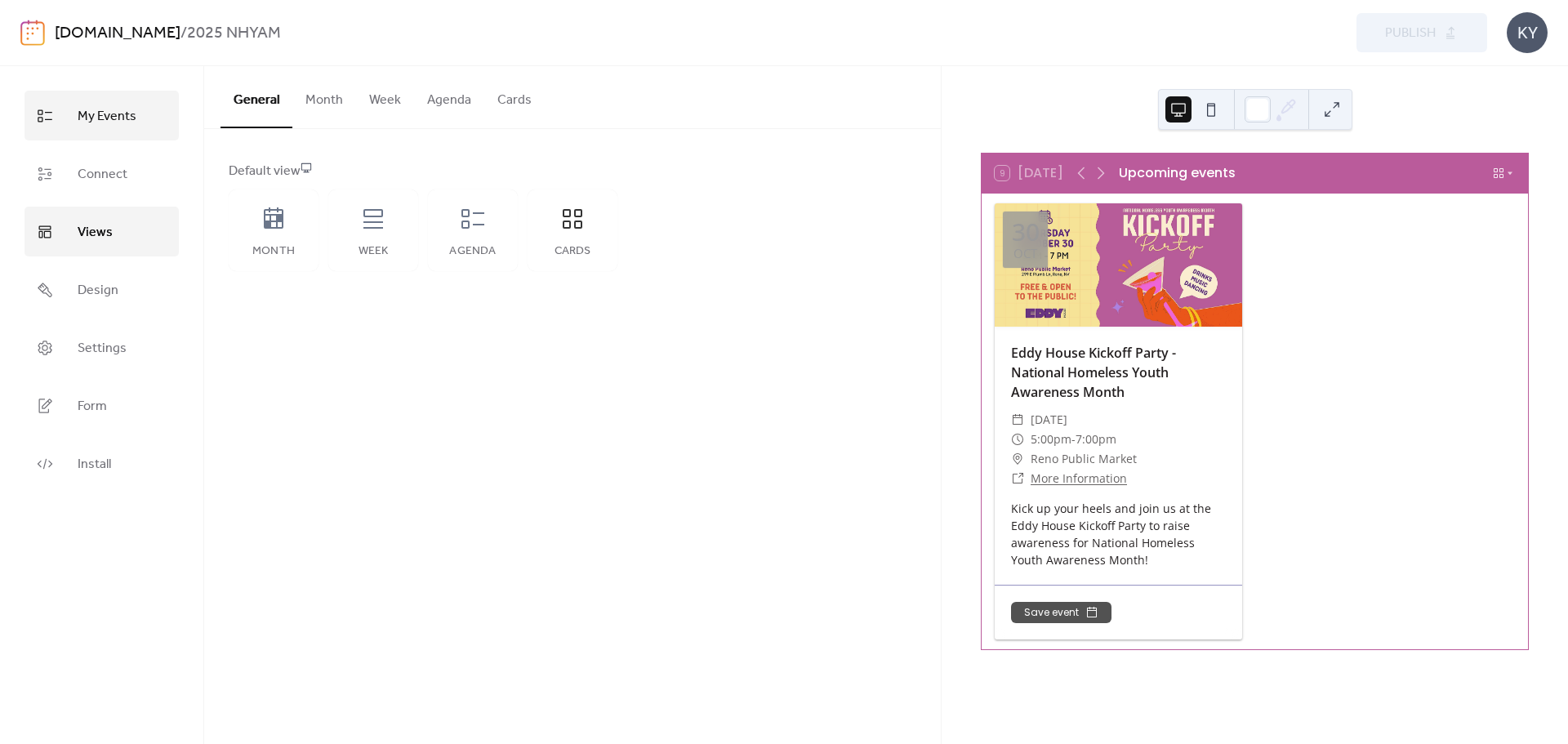
click at [120, 116] on span "My Events" at bounding box center [107, 116] width 59 height 25
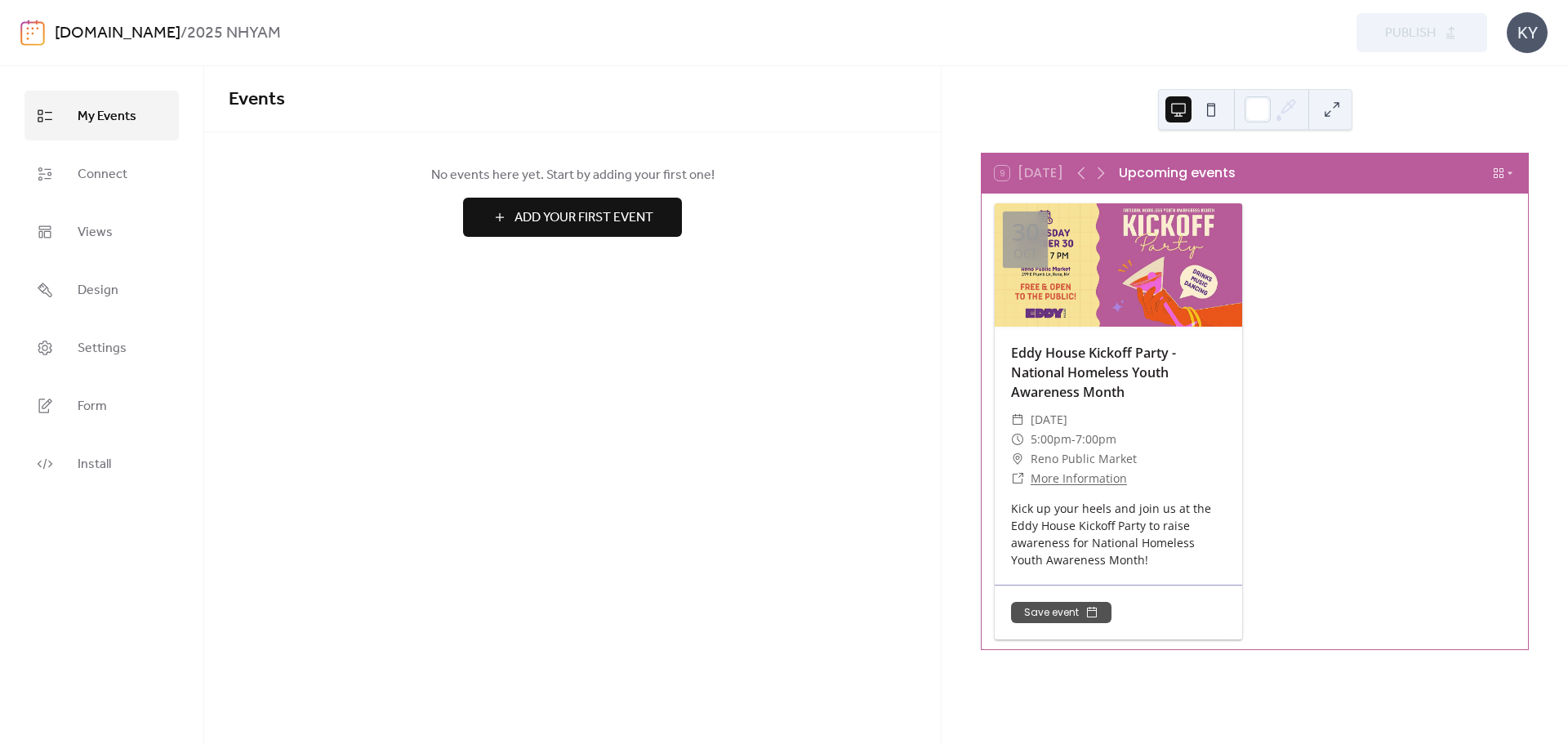
click at [1121, 243] on div at bounding box center [1118, 265] width 247 height 123
click at [1492, 169] on icon at bounding box center [1499, 173] width 13 height 13
click at [1078, 432] on span "7:00pm" at bounding box center [1096, 439] width 41 height 19
click at [1114, 472] on link "More Information" at bounding box center [1079, 477] width 96 height 16
drag, startPoint x: 1126, startPoint y: 234, endPoint x: 375, endPoint y: 398, distance: 768.7
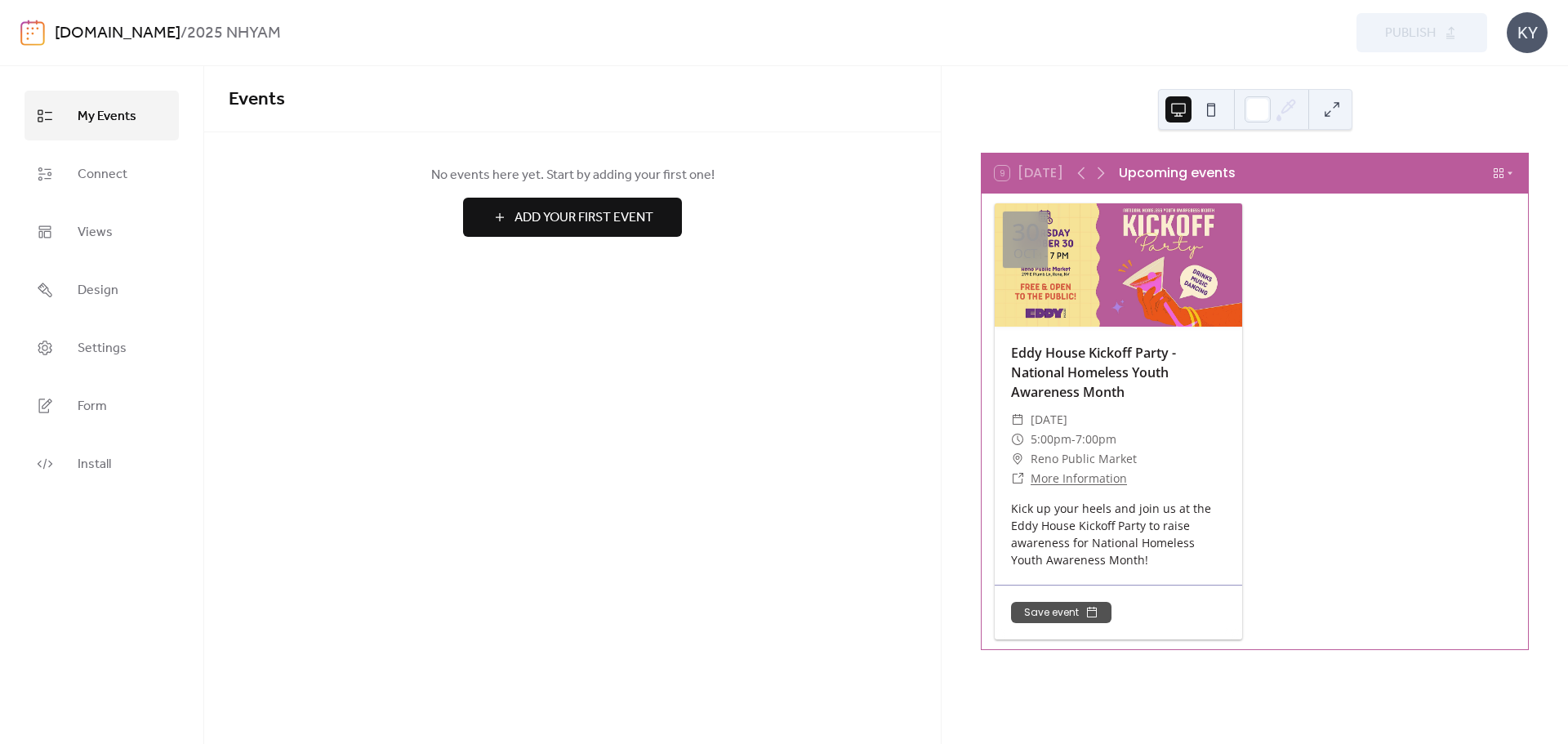
click at [259, 414] on div "Events No events here yet. Start by adding your first one! Add Your First Event…" at bounding box center [573, 404] width 737 height 677
click at [78, 125] on span "My Events" at bounding box center [107, 116] width 59 height 25
click at [1532, 31] on div "KY" at bounding box center [1527, 32] width 41 height 41
click at [90, 456] on span "Install" at bounding box center [94, 464] width 33 height 25
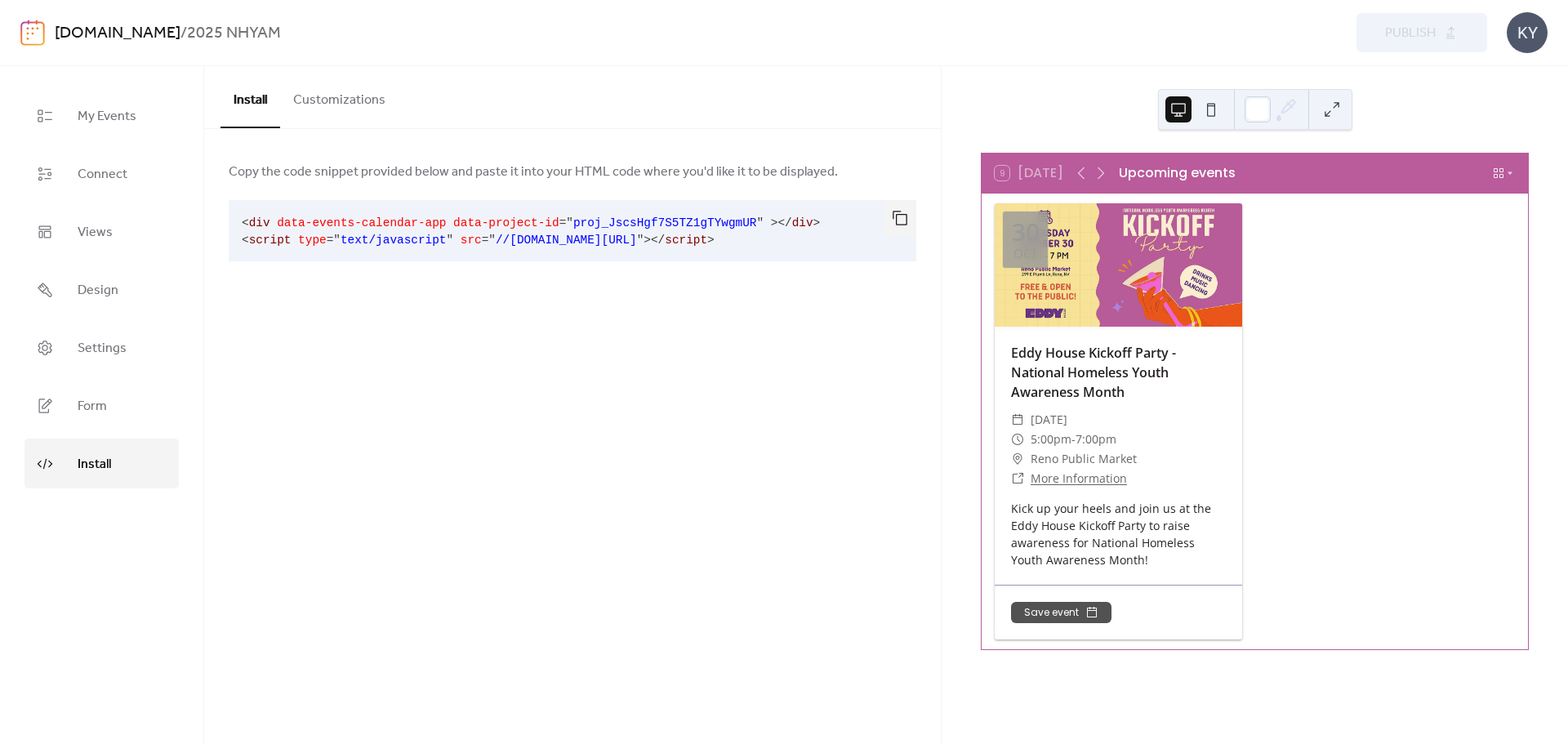
click at [370, 108] on button "Customizations" at bounding box center [340, 95] width 118 height 60
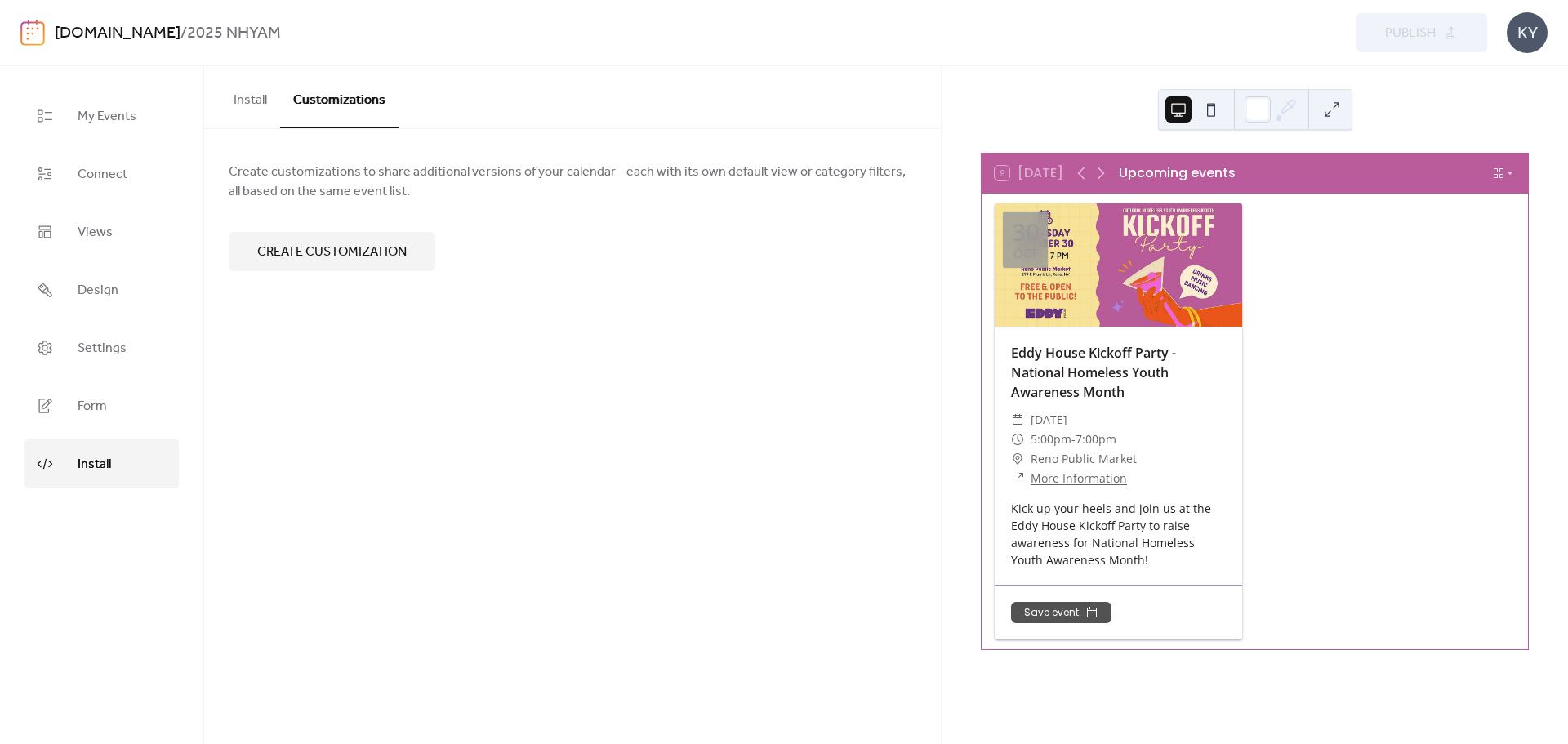
click at [381, 261] on span "Create customization" at bounding box center [331, 252] width 149 height 19
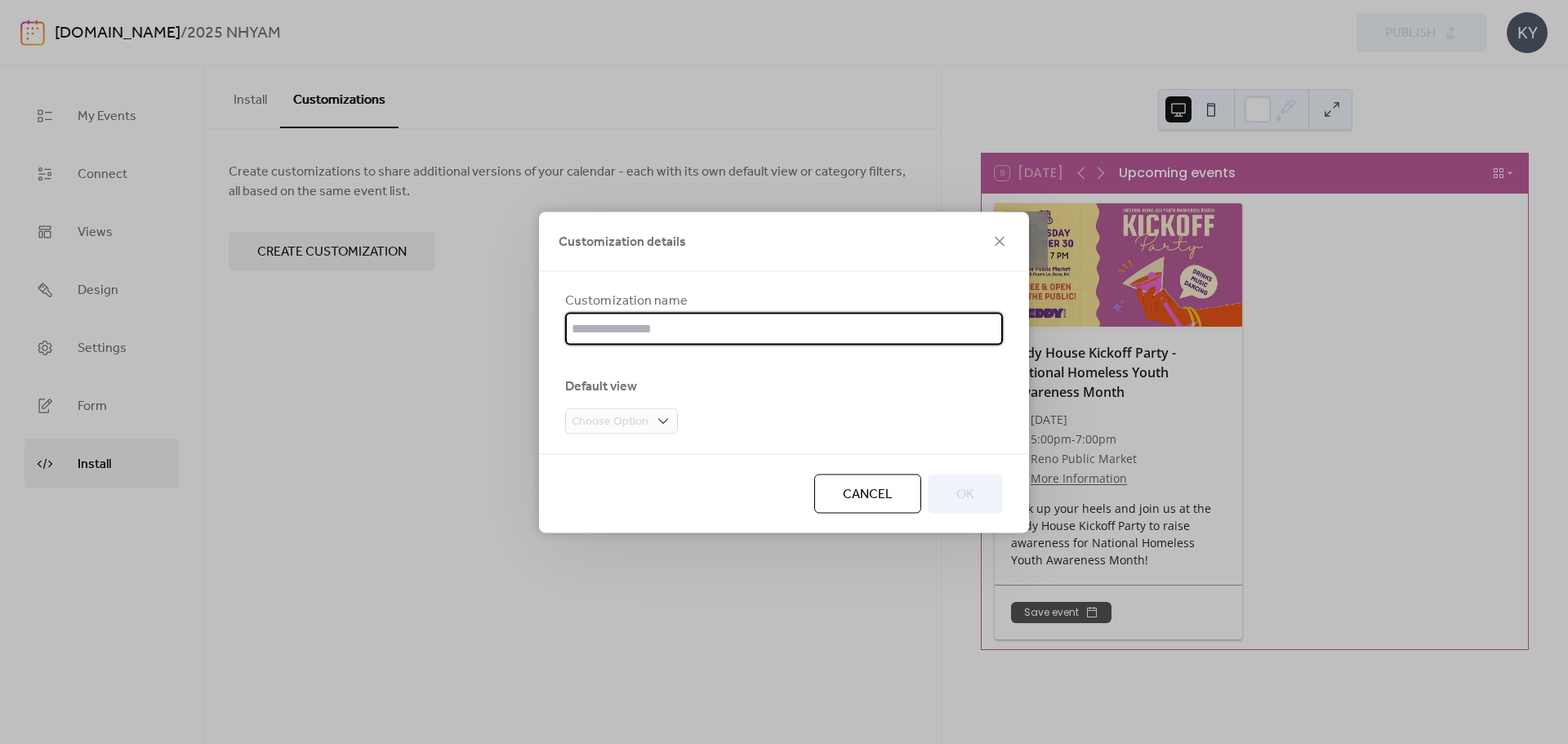
click at [770, 321] on input "text" at bounding box center [784, 328] width 438 height 32
click at [478, 341] on div "Customization details Customization name Default view Choose Option Cancel OK" at bounding box center [784, 372] width 1568 height 744
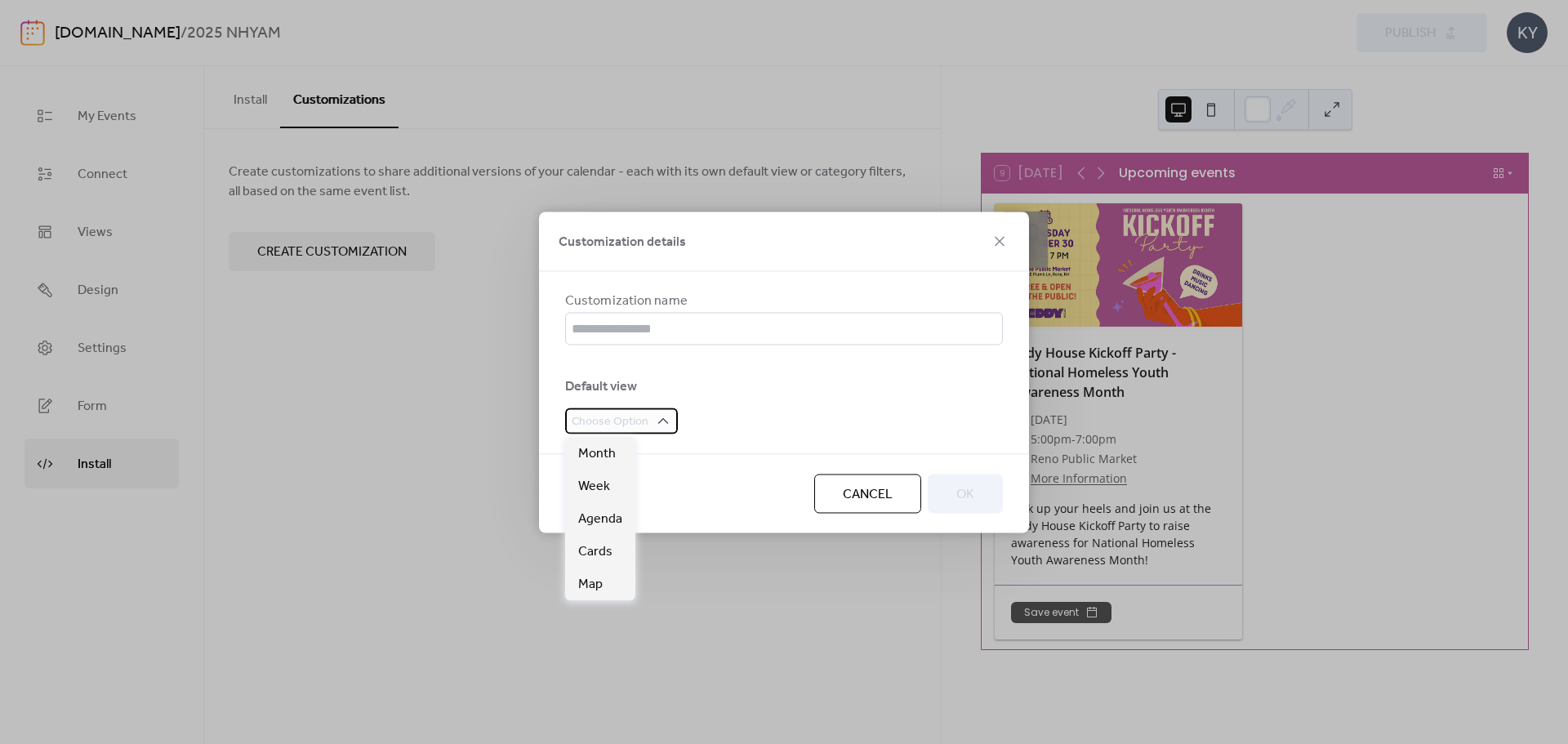
click at [672, 427] on div "Choose Option" at bounding box center [622, 420] width 113 height 26
click at [615, 581] on div "Map" at bounding box center [601, 583] width 70 height 32
click at [758, 310] on div "Customization name" at bounding box center [784, 317] width 438 height 54
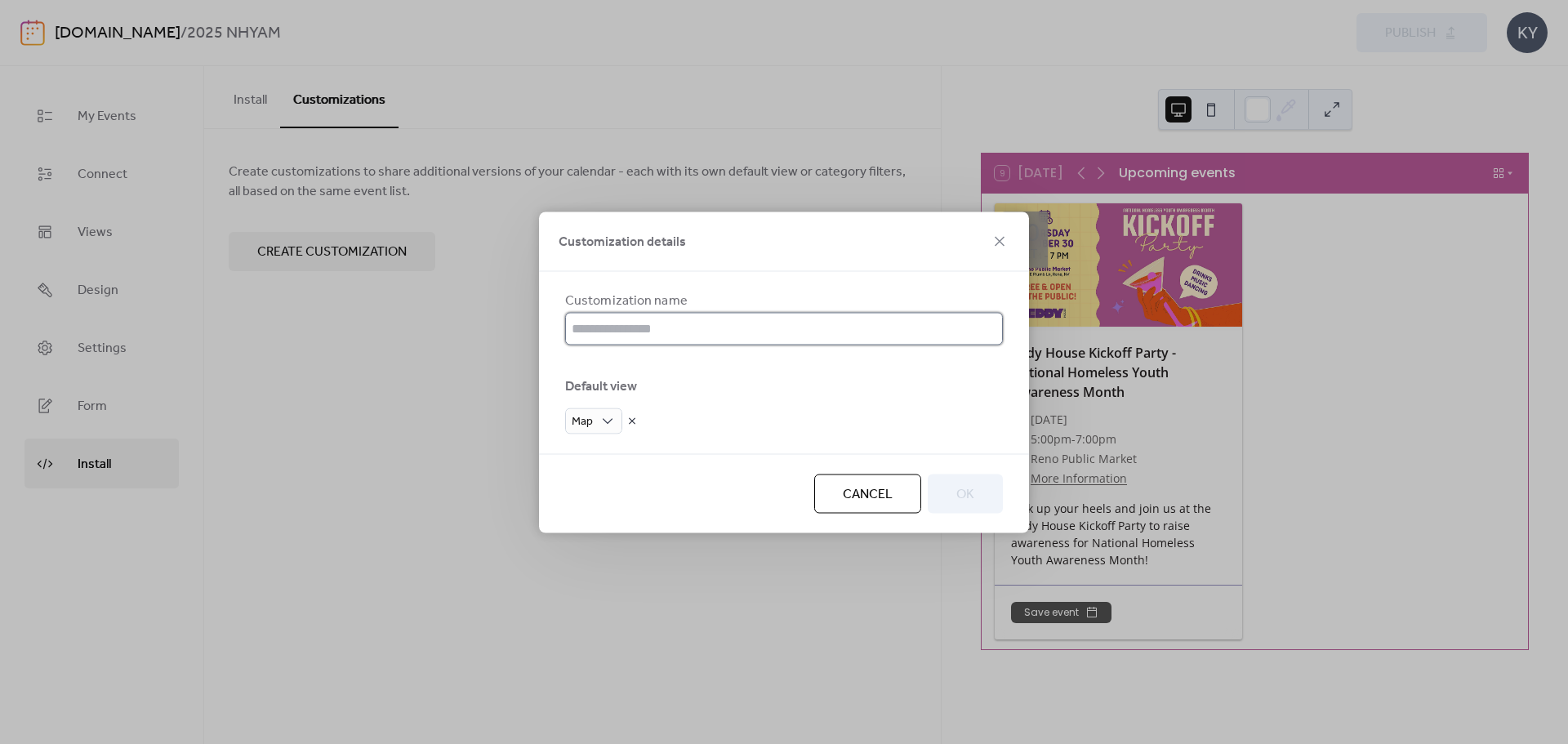
click at [713, 323] on input "text" at bounding box center [784, 328] width 438 height 32
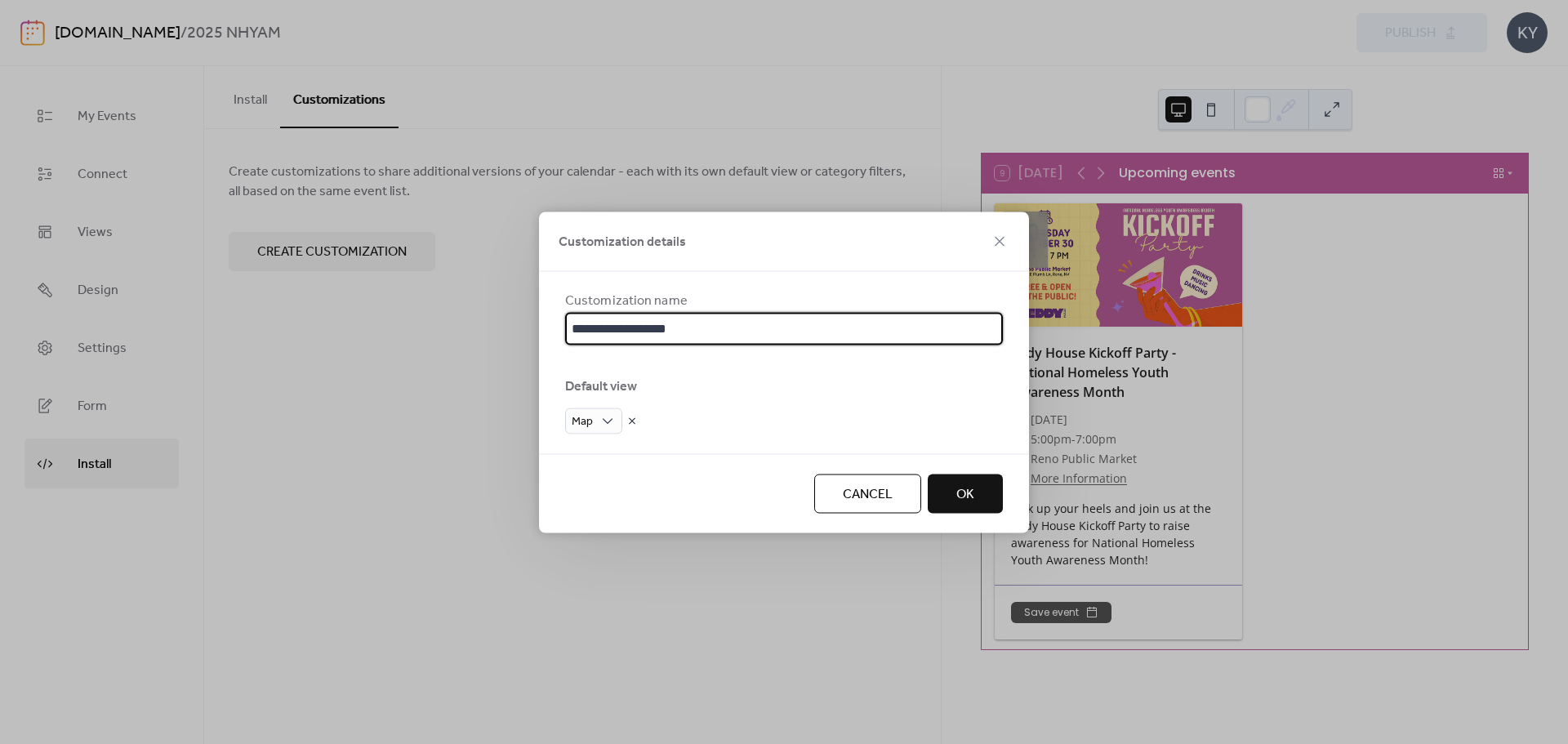
type input "**********"
click at [964, 515] on div "Cancel OK" at bounding box center [783, 493] width 490 height 80
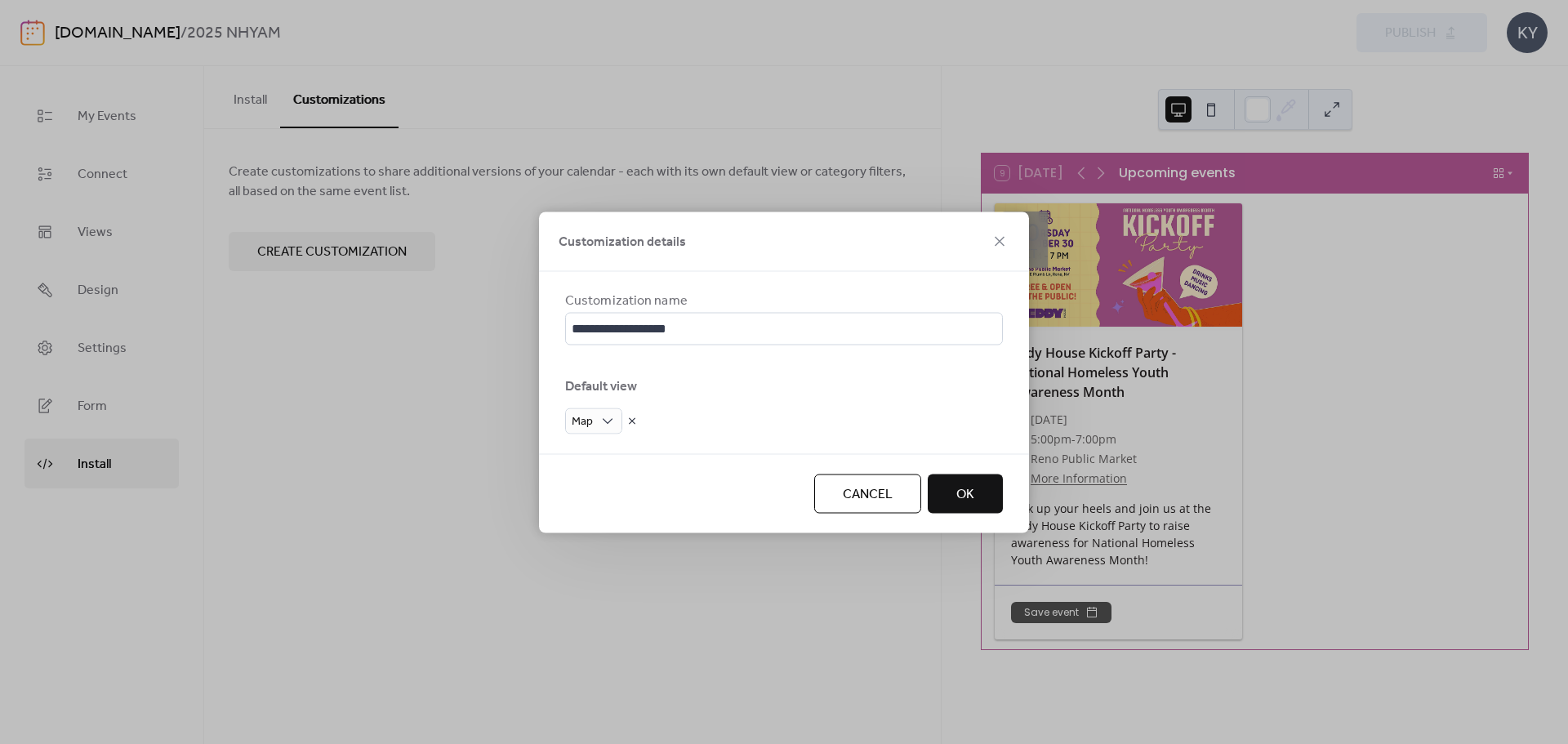
click at [991, 487] on button "OK" at bounding box center [965, 493] width 75 height 39
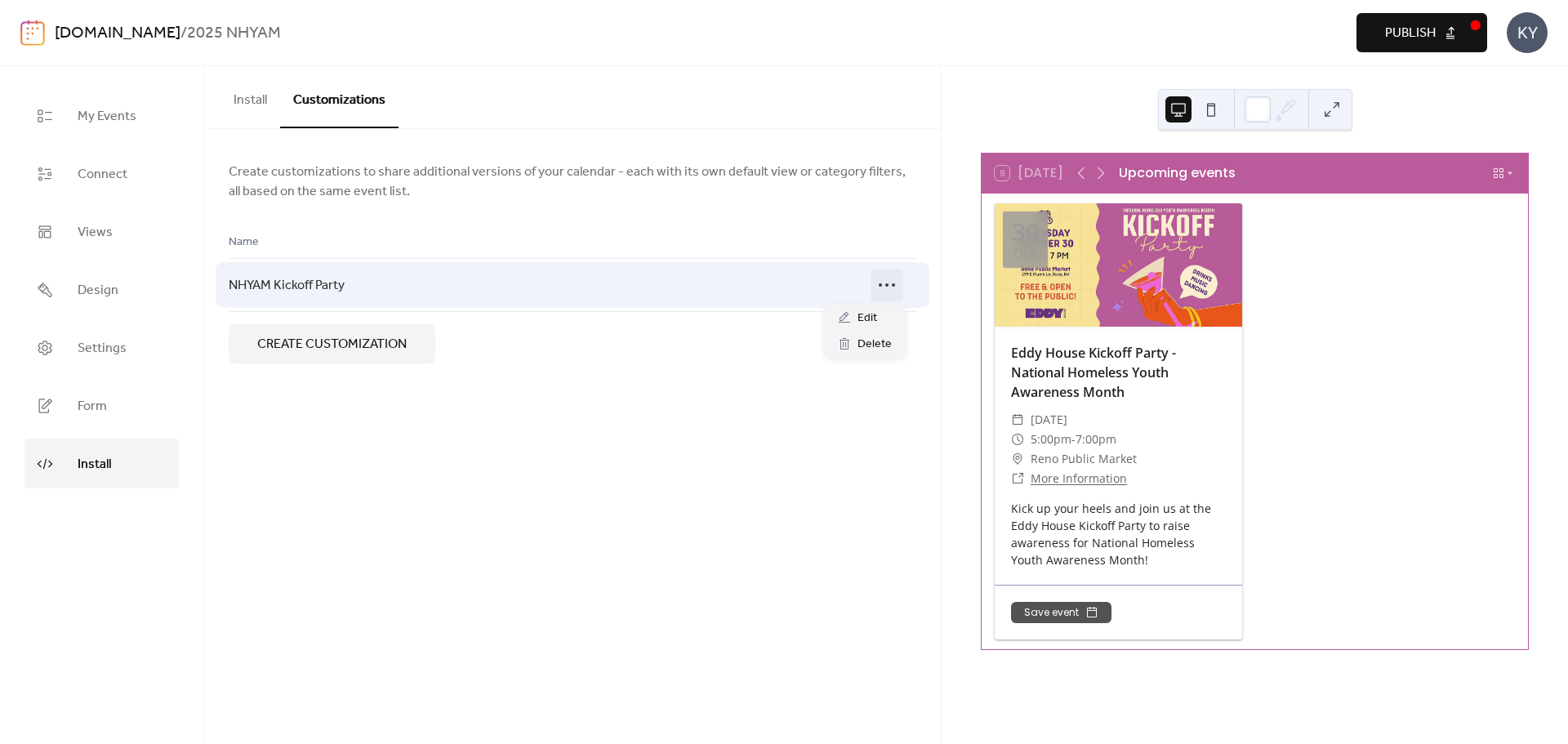
click at [895, 285] on circle at bounding box center [894, 285] width 4 height 4
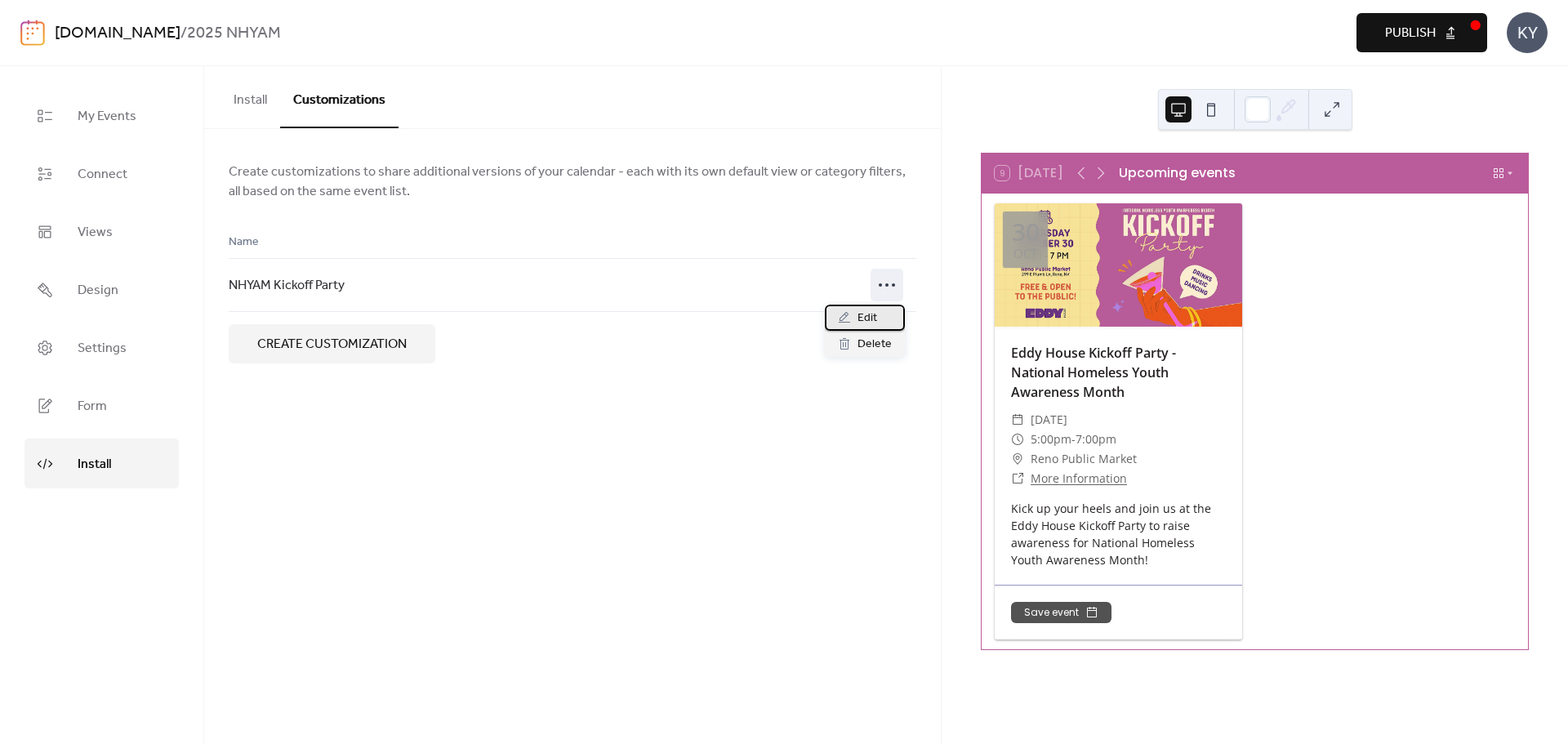
click at [882, 309] on div "Edit" at bounding box center [865, 317] width 80 height 26
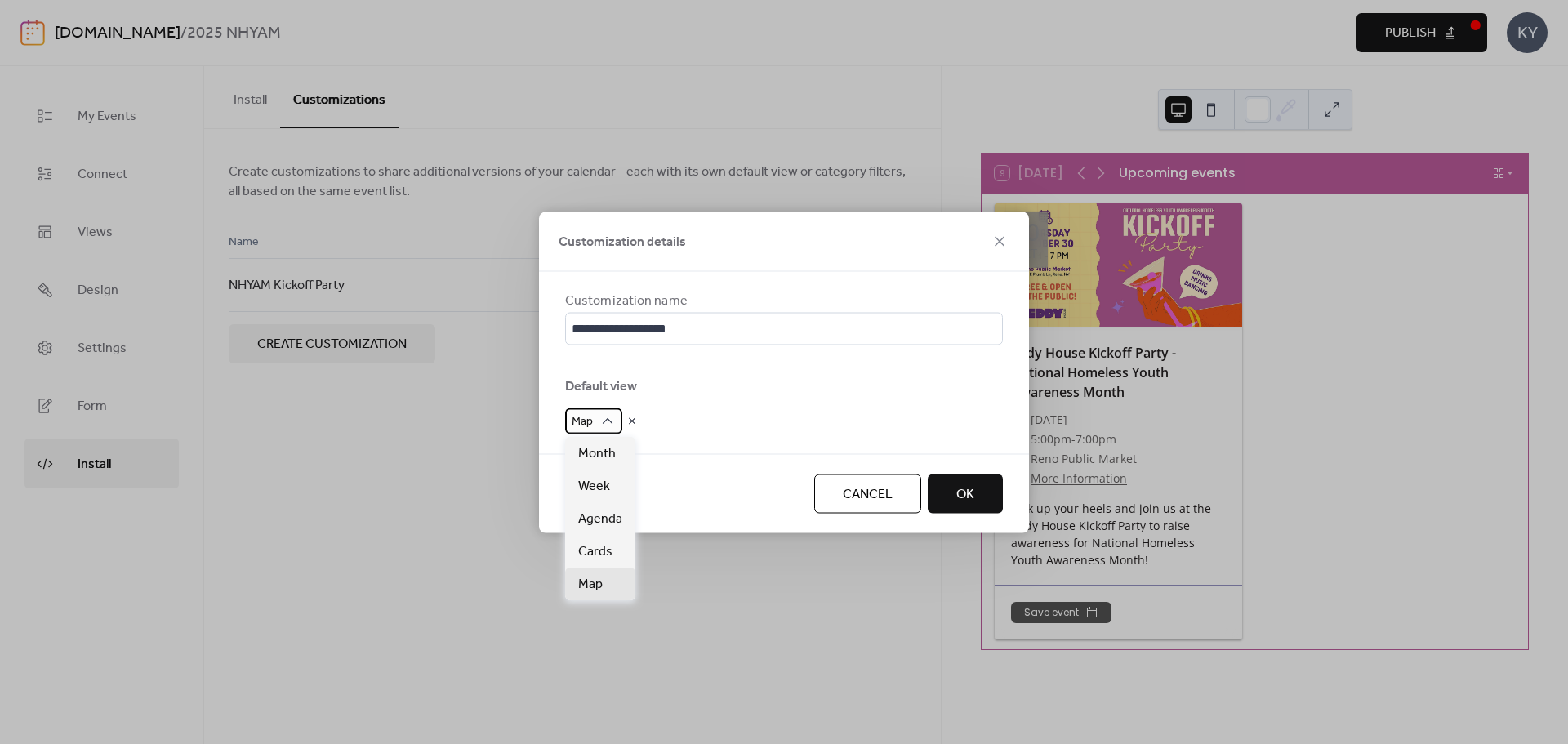
click at [605, 414] on icon at bounding box center [608, 421] width 17 height 17
click at [697, 289] on div "**********" at bounding box center [783, 362] width 490 height 182
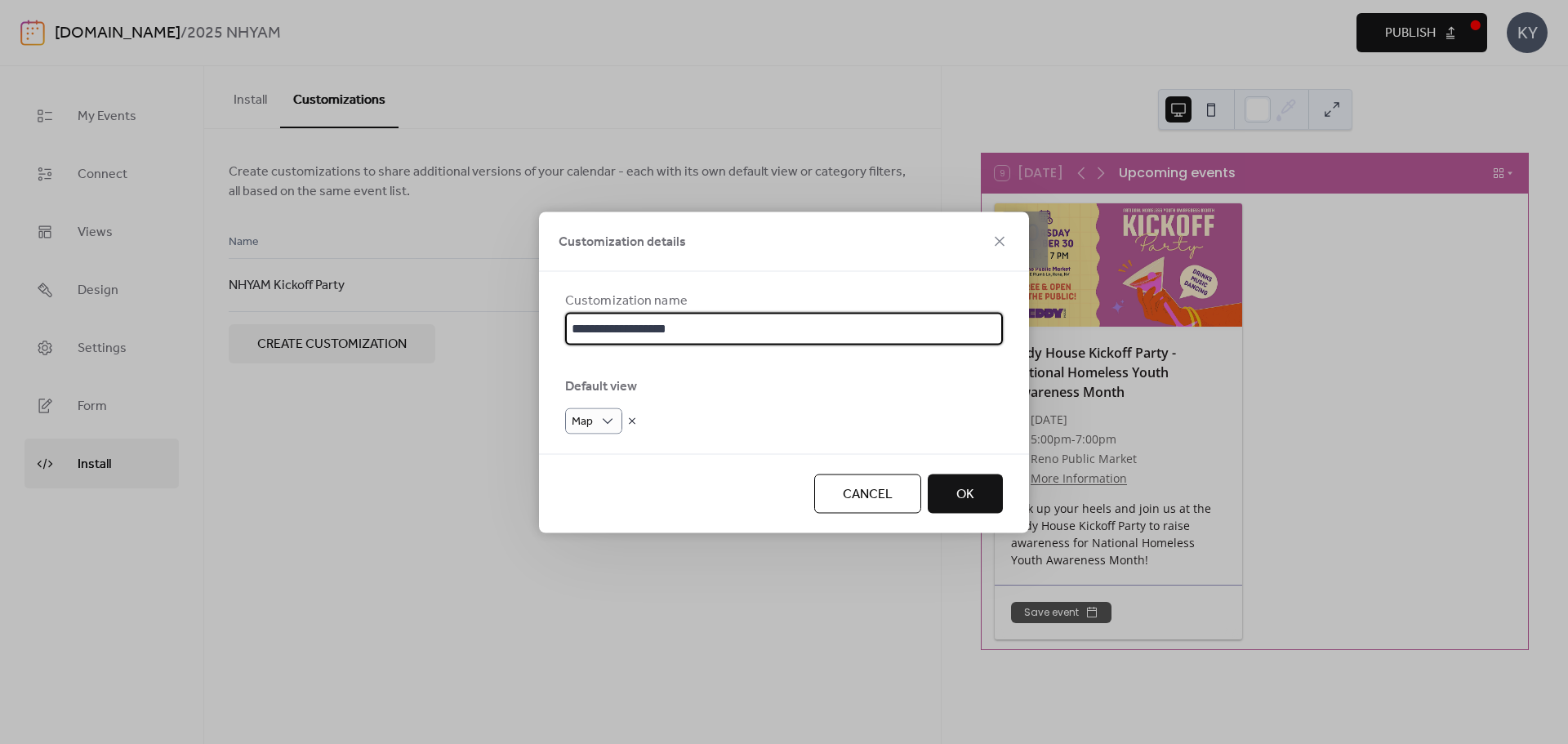
click at [657, 321] on input "**********" at bounding box center [784, 328] width 438 height 32
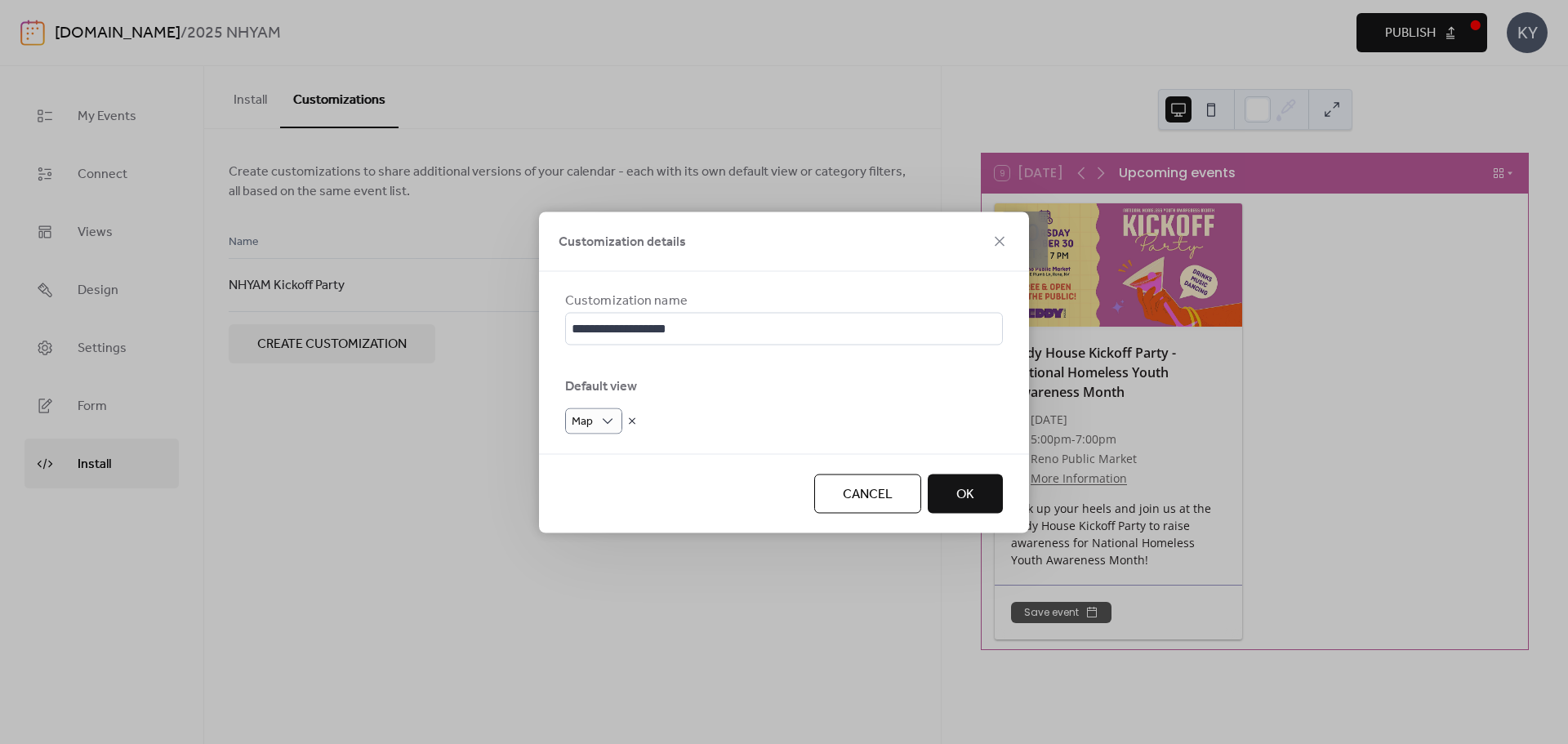
click at [749, 594] on div "**********" at bounding box center [784, 372] width 1568 height 744
click at [991, 495] on button "OK" at bounding box center [965, 493] width 75 height 39
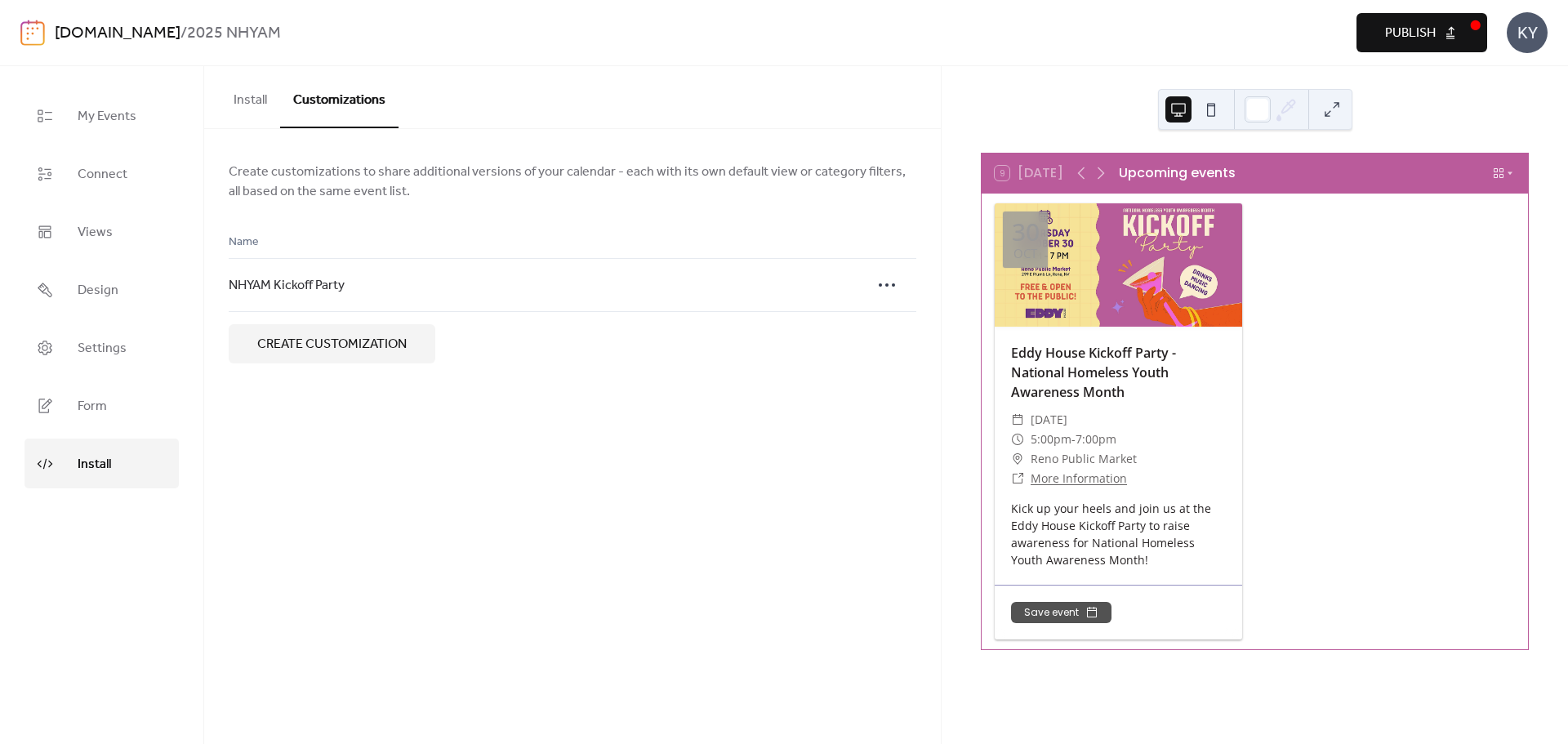
click at [547, 459] on div "Install Customizations Select customization None Copy the code snippet provided…" at bounding box center [573, 404] width 737 height 677
click at [552, 477] on div "Install Customizations Select customization None Copy the code snippet provided…" at bounding box center [573, 404] width 737 height 677
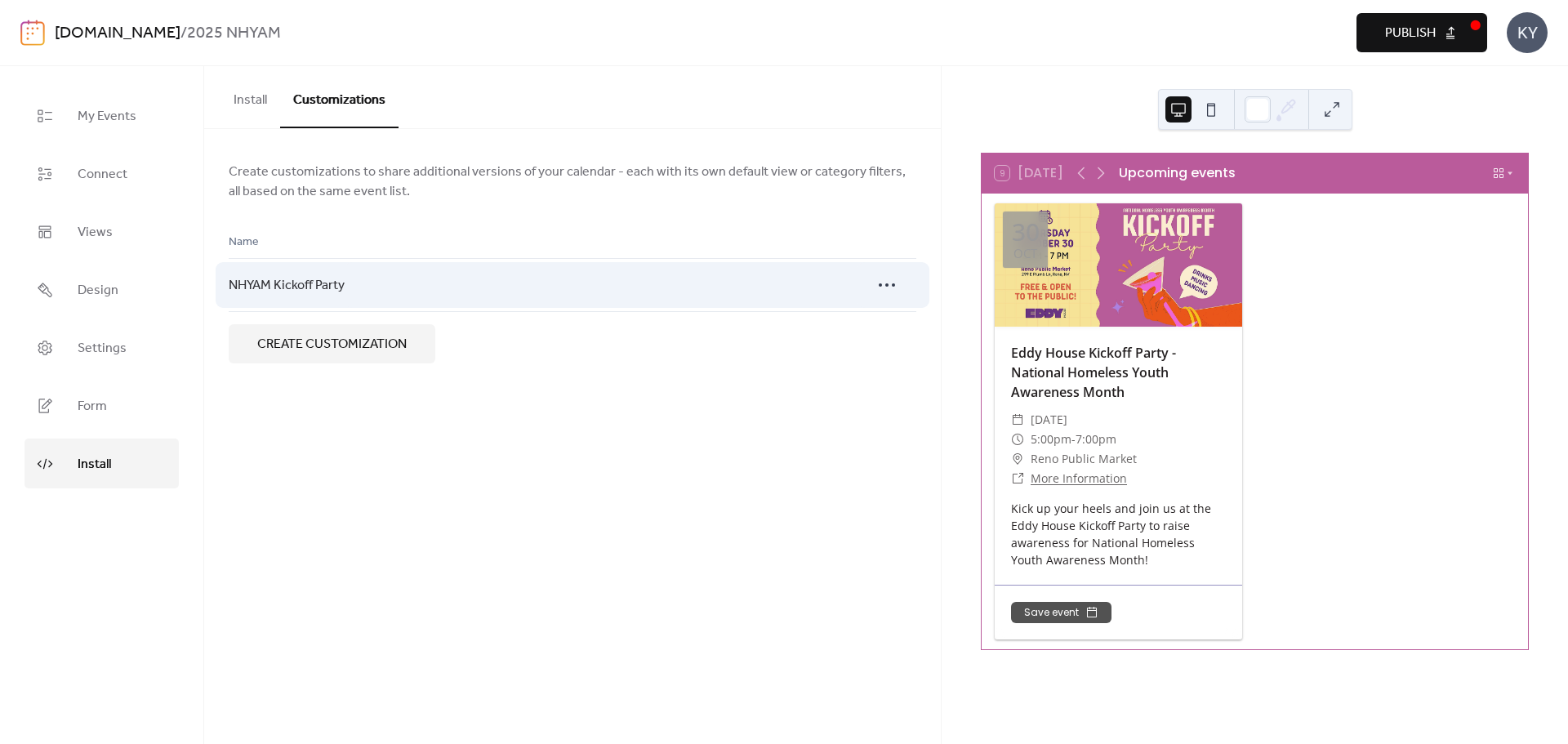
click at [593, 288] on div at bounding box center [615, 285] width 513 height 54
click at [892, 286] on icon at bounding box center [887, 285] width 26 height 26
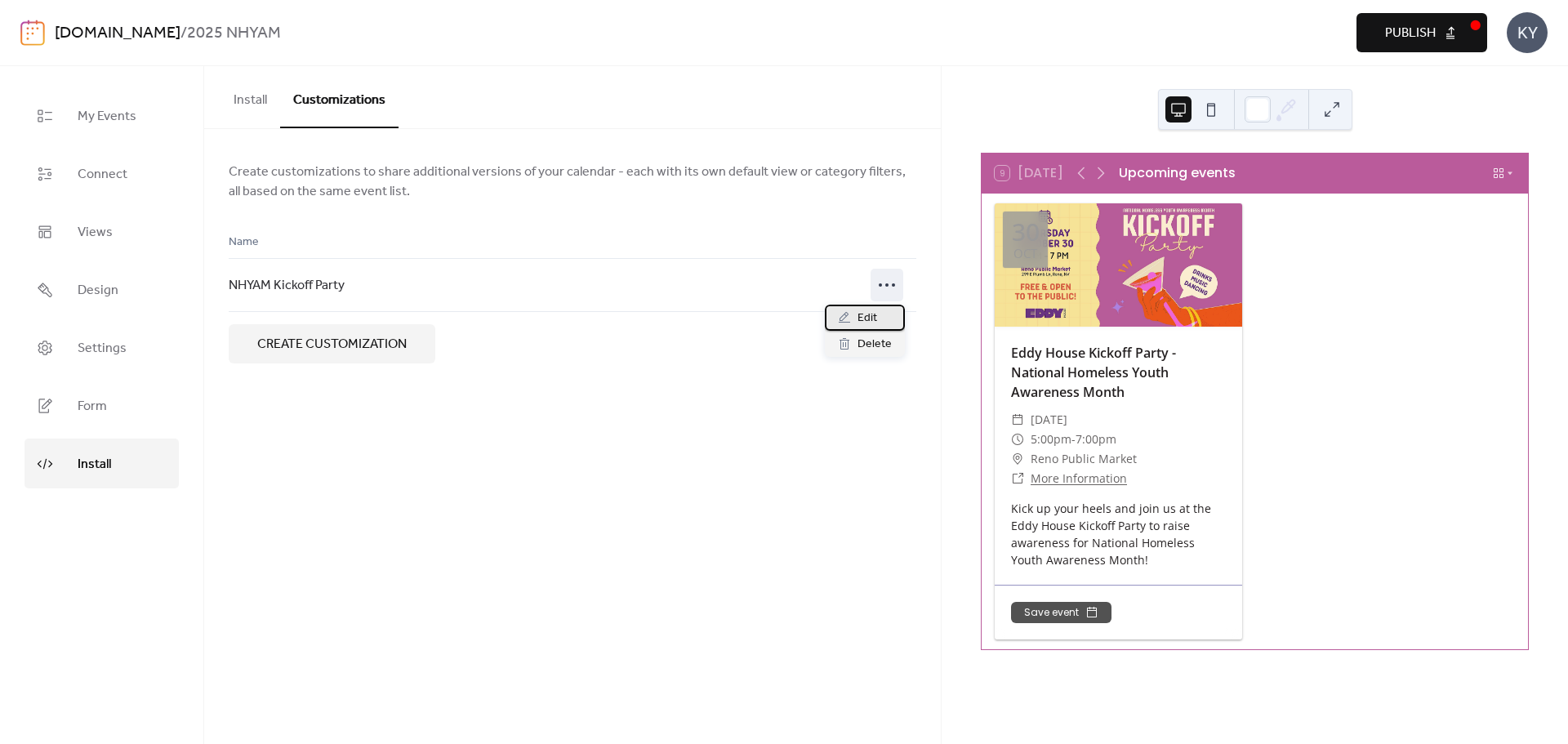
click at [876, 312] on span "Edit" at bounding box center [867, 318] width 19 height 19
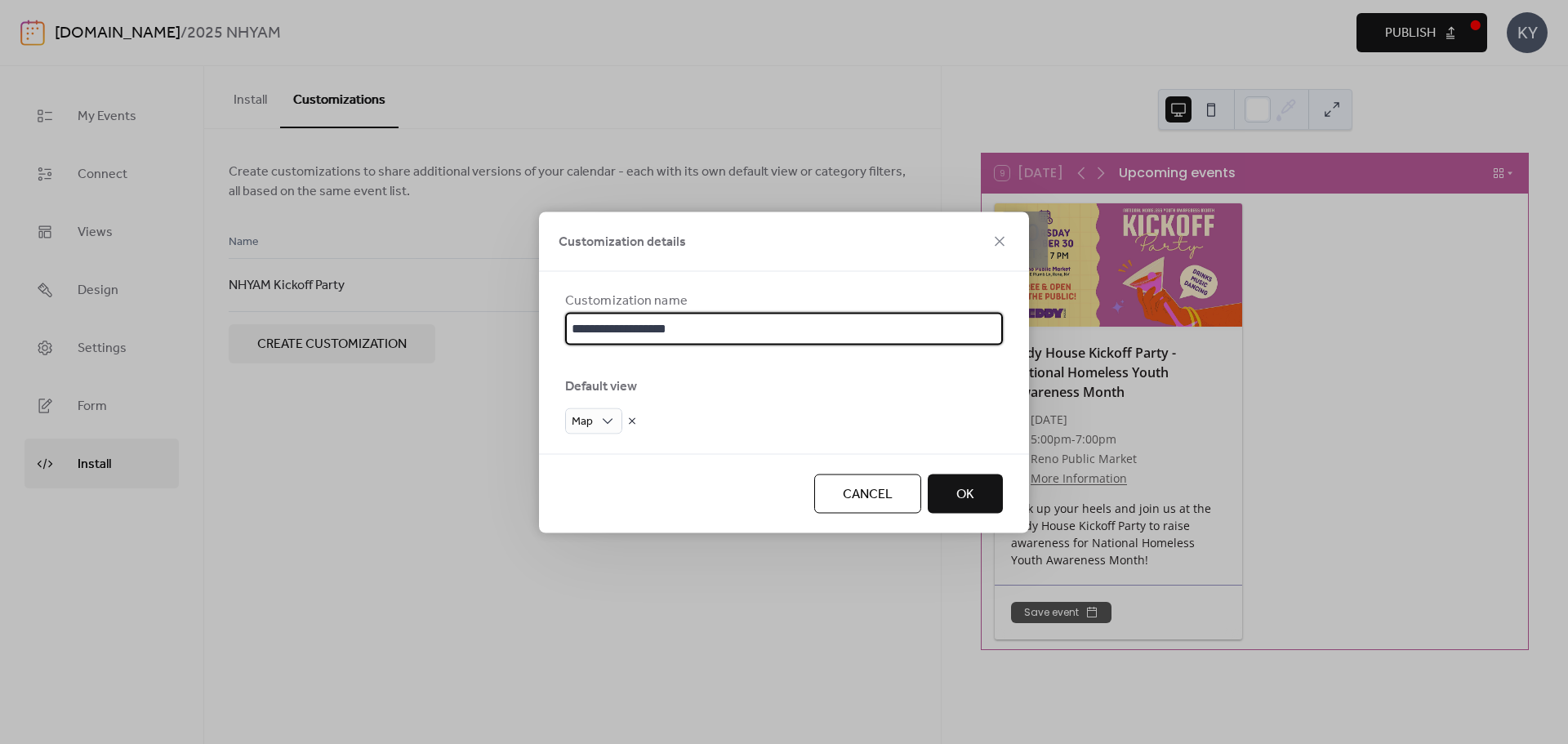
click at [873, 506] on button "Cancel" at bounding box center [868, 493] width 107 height 39
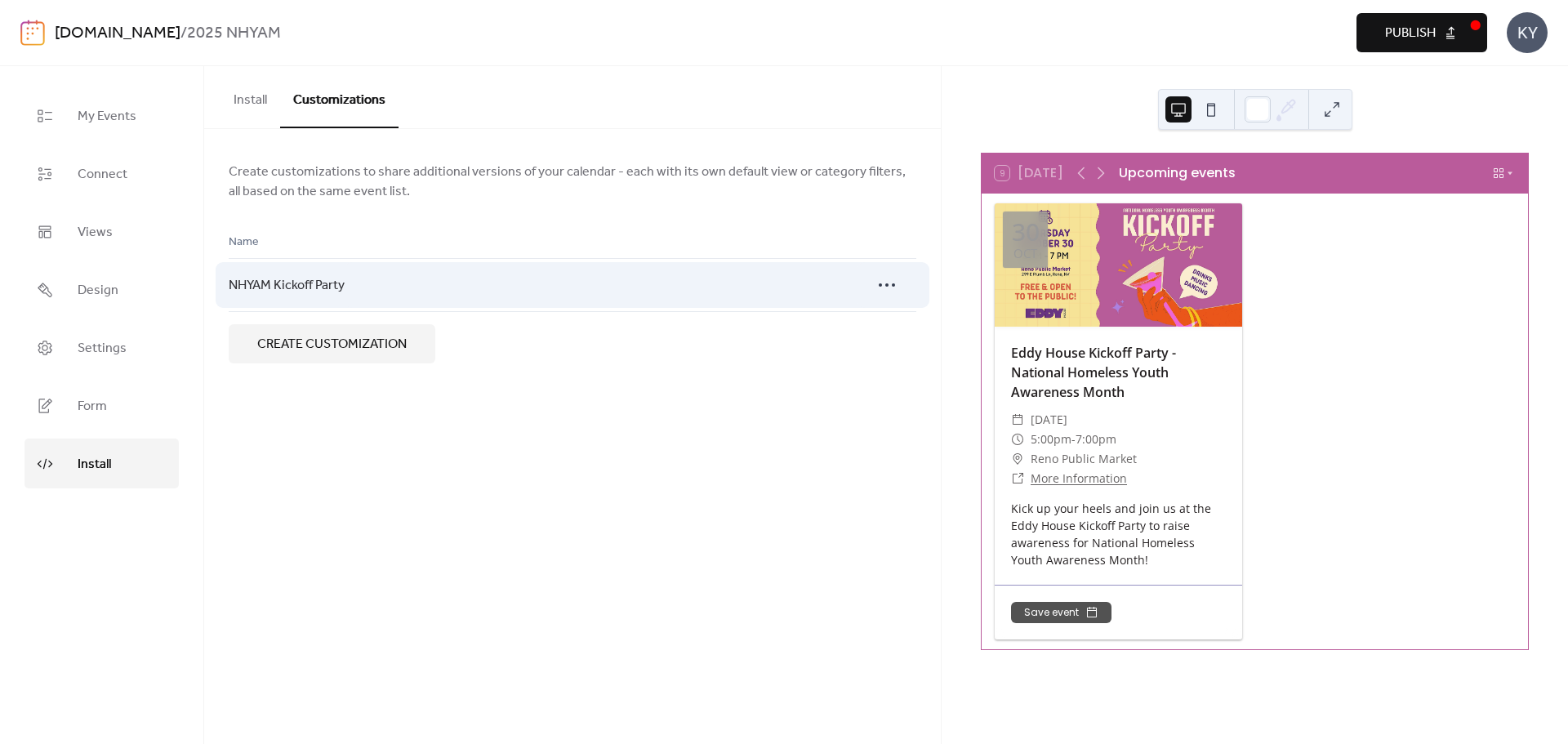
click at [541, 288] on div at bounding box center [615, 285] width 513 height 54
click at [283, 285] on span "NHYAM Kickoff Party" at bounding box center [286, 285] width 116 height 19
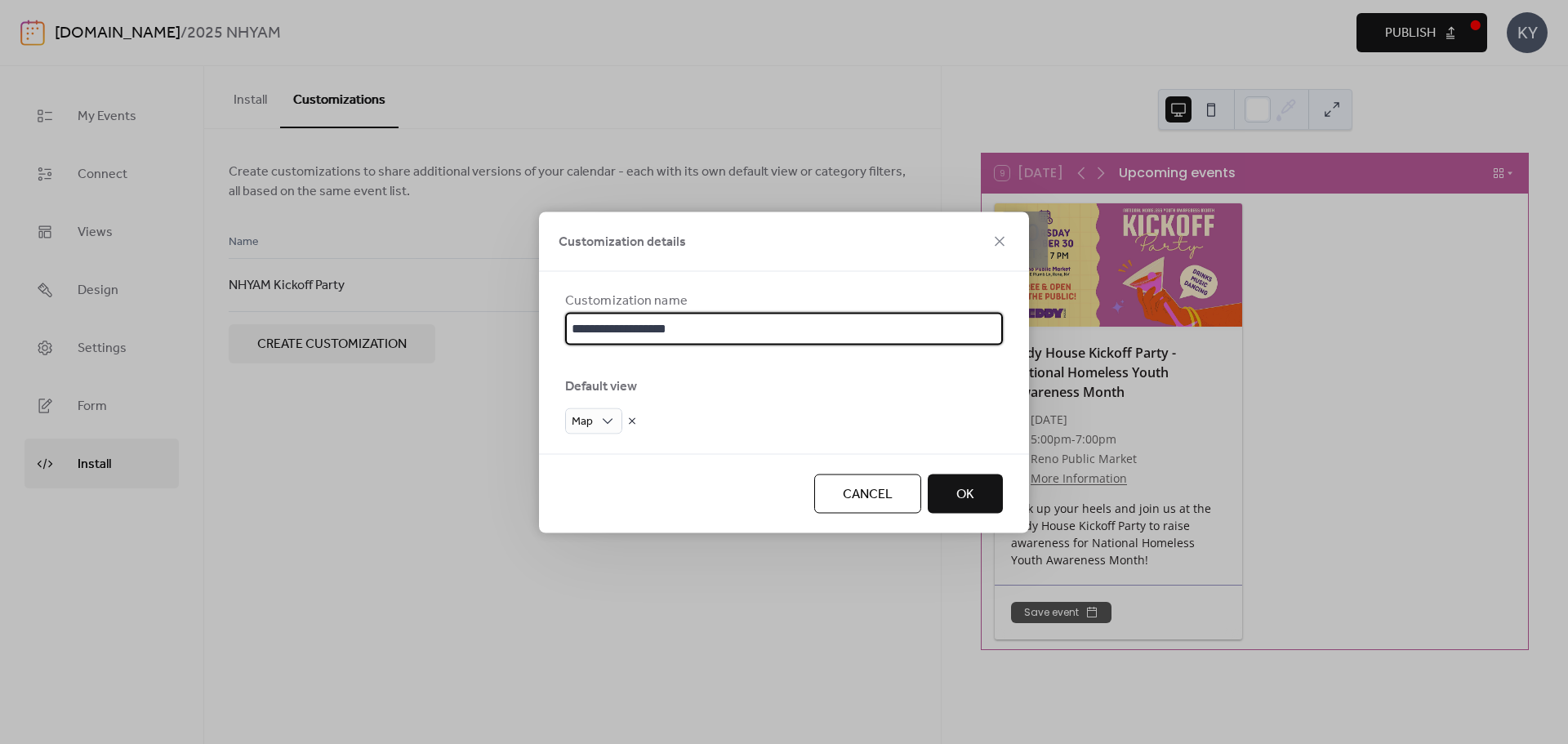
click at [970, 498] on span "OK" at bounding box center [964, 493] width 18 height 19
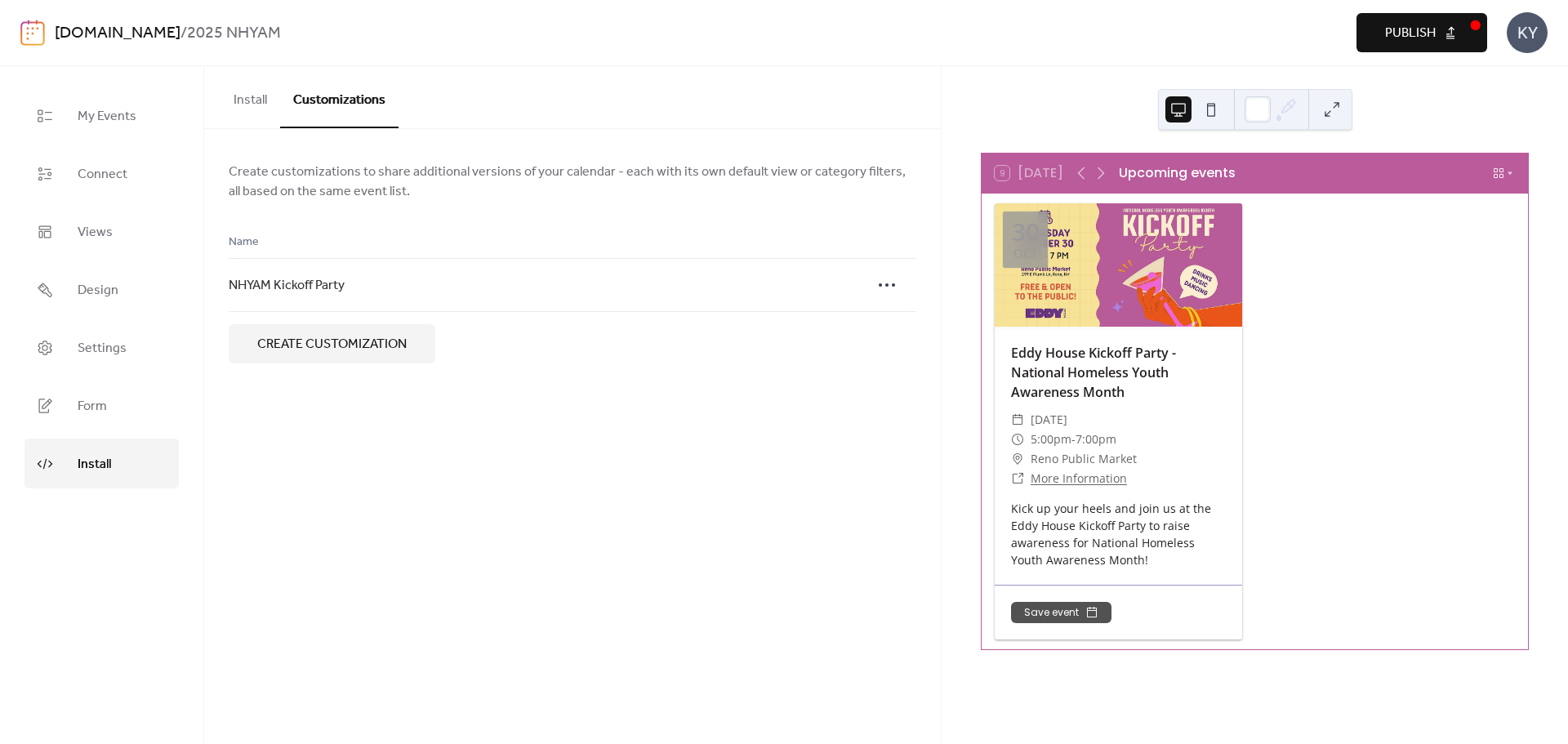
click at [454, 511] on div "Install Customizations Select customization None Copy the code snippet provided…" at bounding box center [573, 404] width 737 height 677
click at [242, 104] on button "Install" at bounding box center [250, 95] width 59 height 60
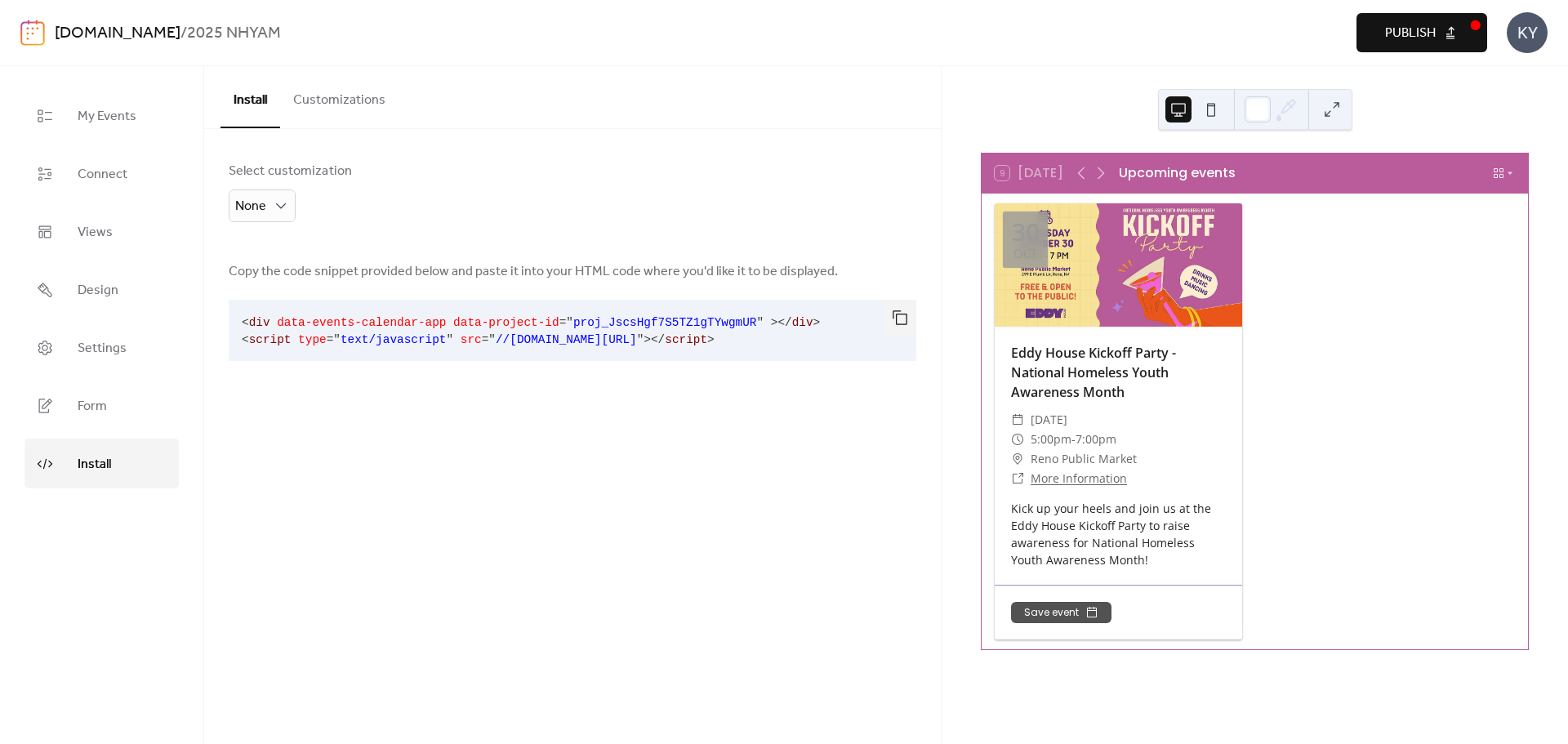
click at [318, 97] on button "Customizations" at bounding box center [340, 95] width 118 height 60
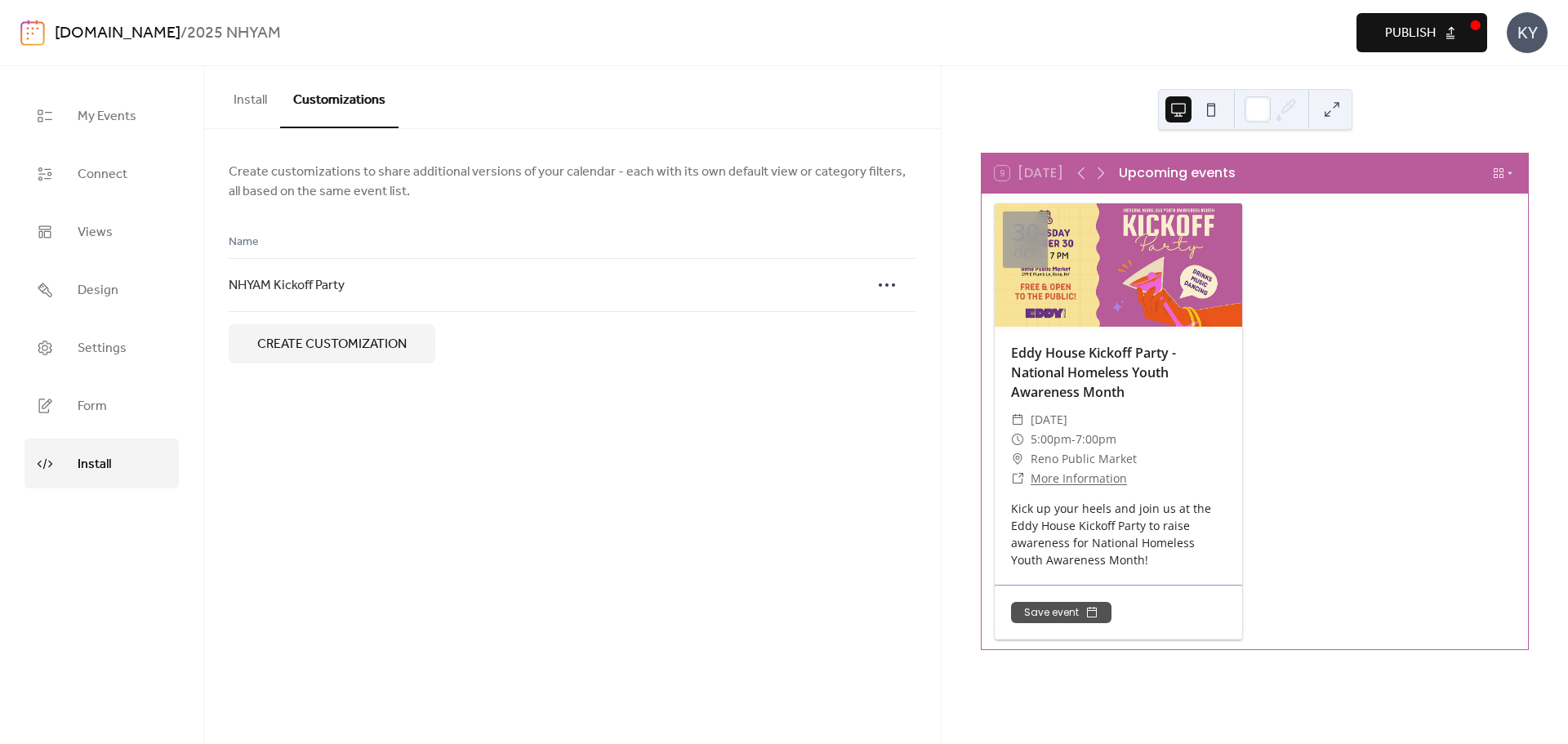
click at [247, 101] on button "Install" at bounding box center [250, 95] width 59 height 60
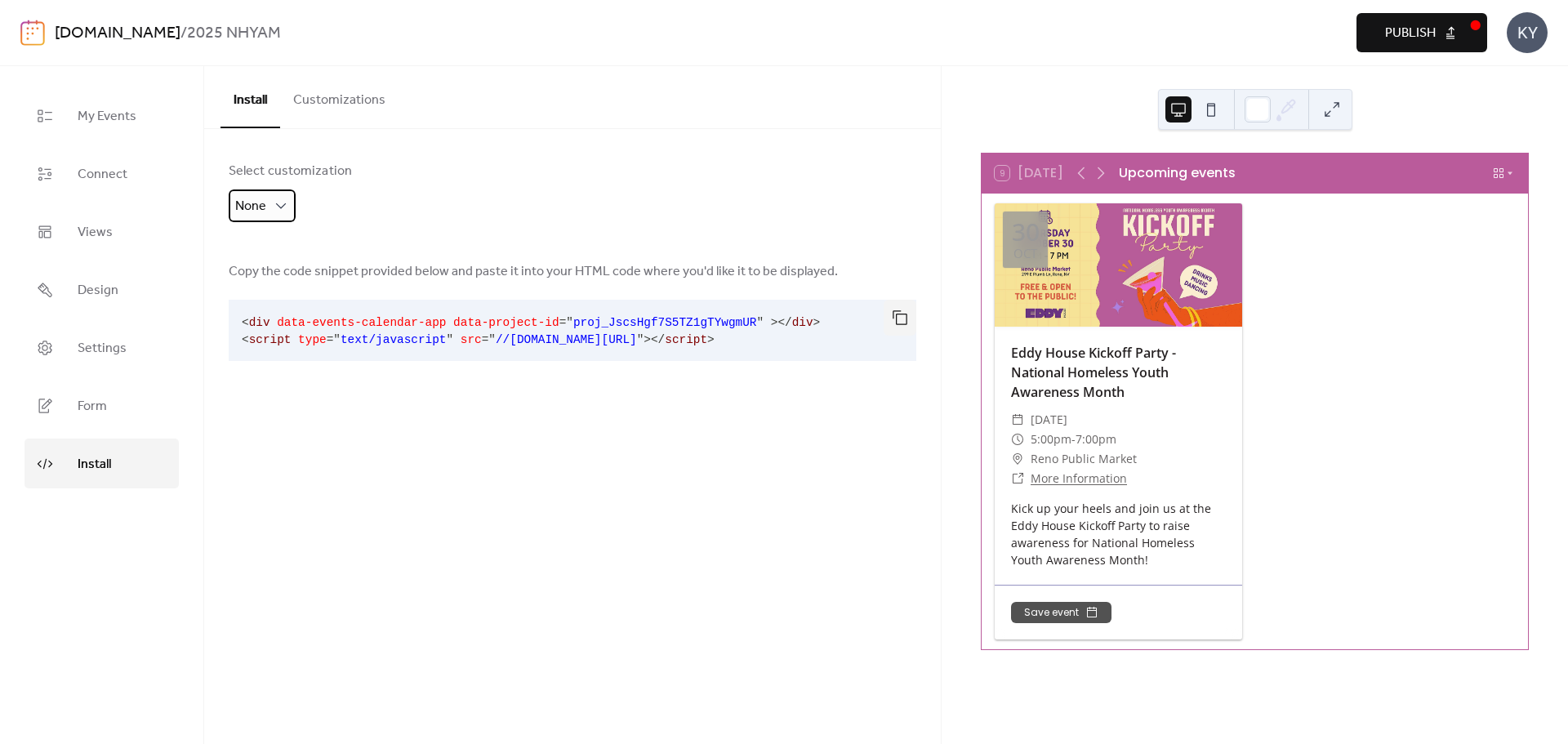
click at [267, 202] on div "None" at bounding box center [262, 205] width 67 height 32
click at [272, 267] on span "NHYAM Kickoff Party" at bounding box center [299, 275] width 116 height 19
click at [911, 320] on button "button" at bounding box center [900, 317] width 32 height 36
click at [1089, 246] on div at bounding box center [1118, 265] width 247 height 123
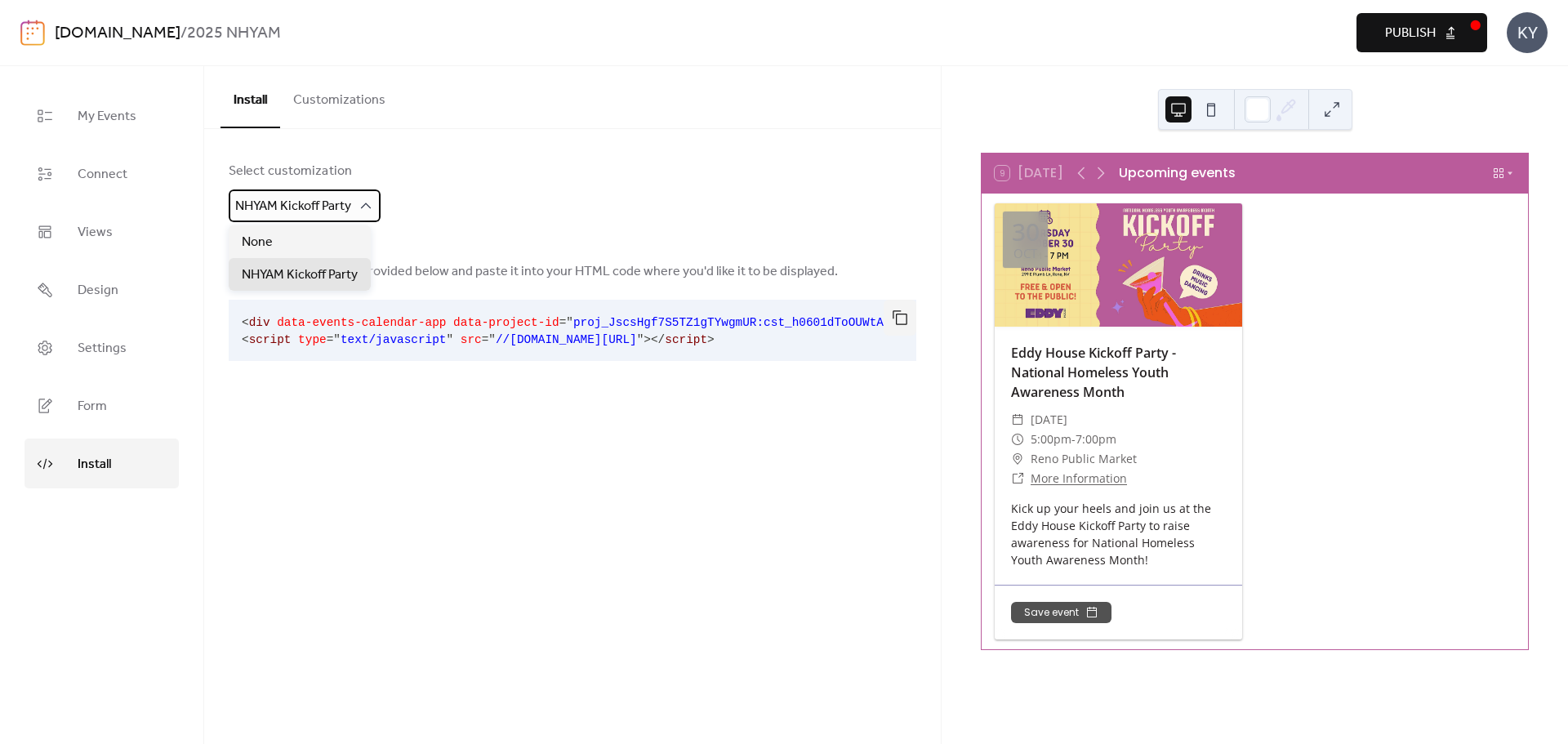
click at [364, 205] on div "NHYAM Kickoff Party" at bounding box center [305, 205] width 152 height 32
click at [330, 101] on button "Customizations" at bounding box center [340, 95] width 118 height 60
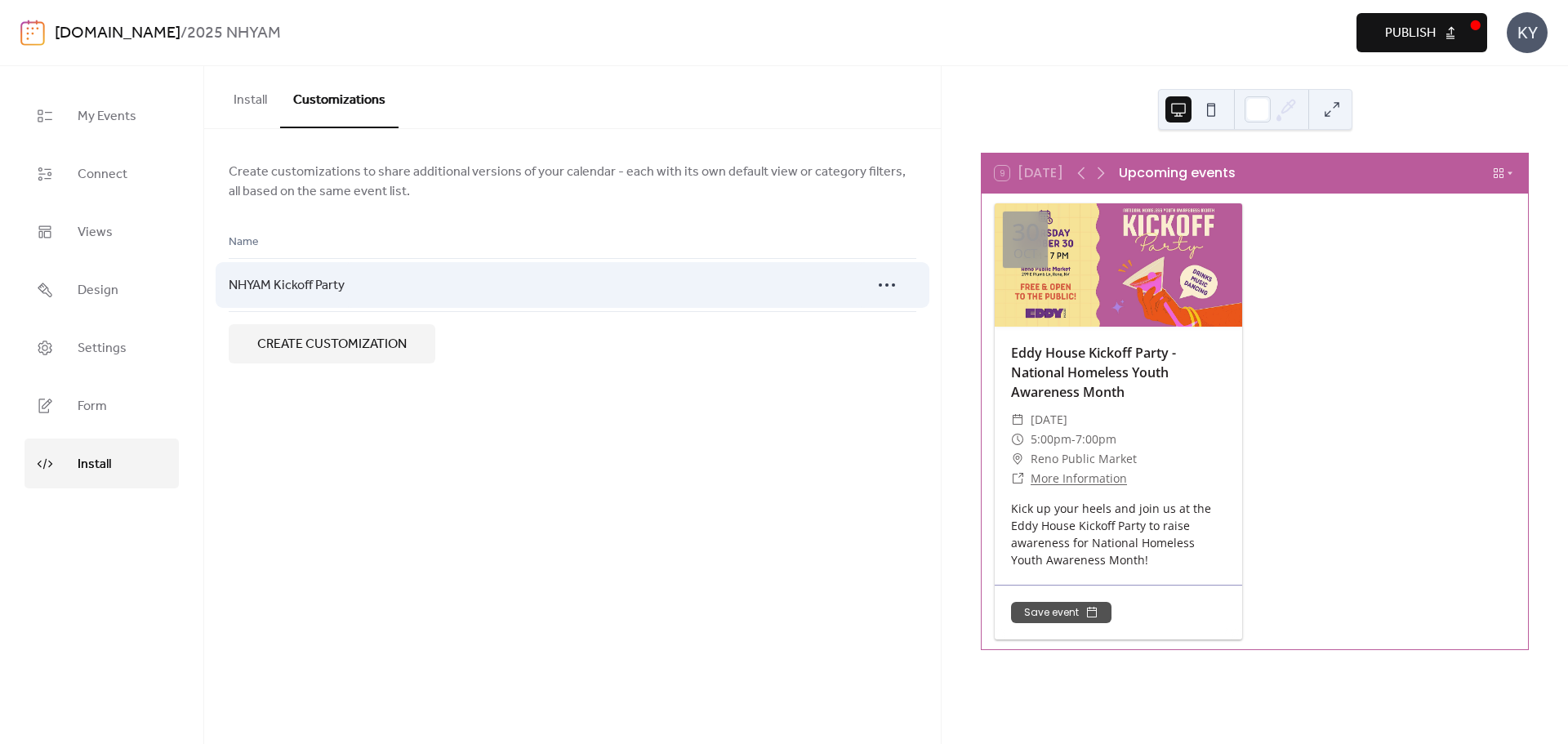
click at [894, 266] on div at bounding box center [893, 285] width 45 height 54
click at [893, 276] on icon at bounding box center [887, 285] width 26 height 26
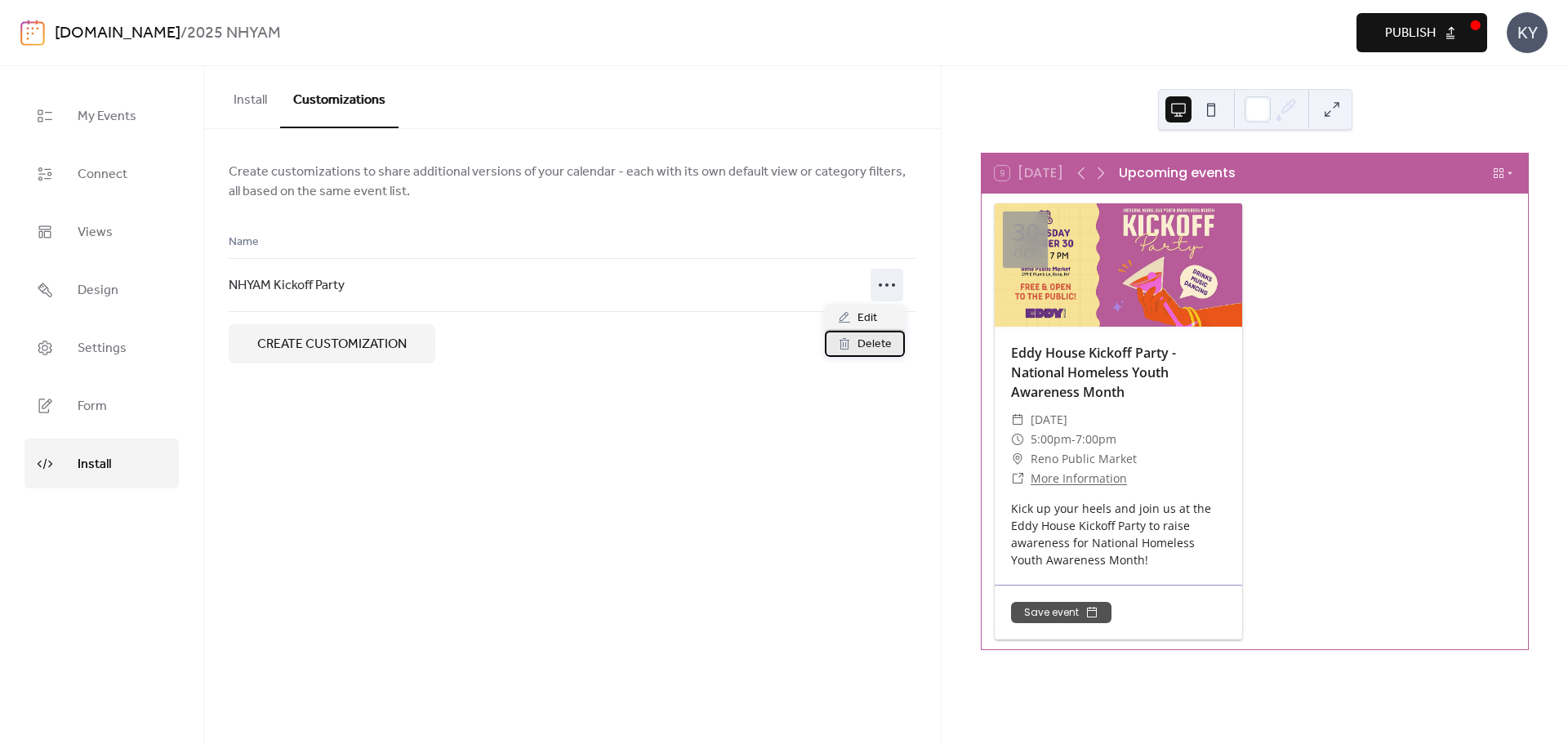
click at [877, 337] on span "Delete" at bounding box center [875, 344] width 34 height 19
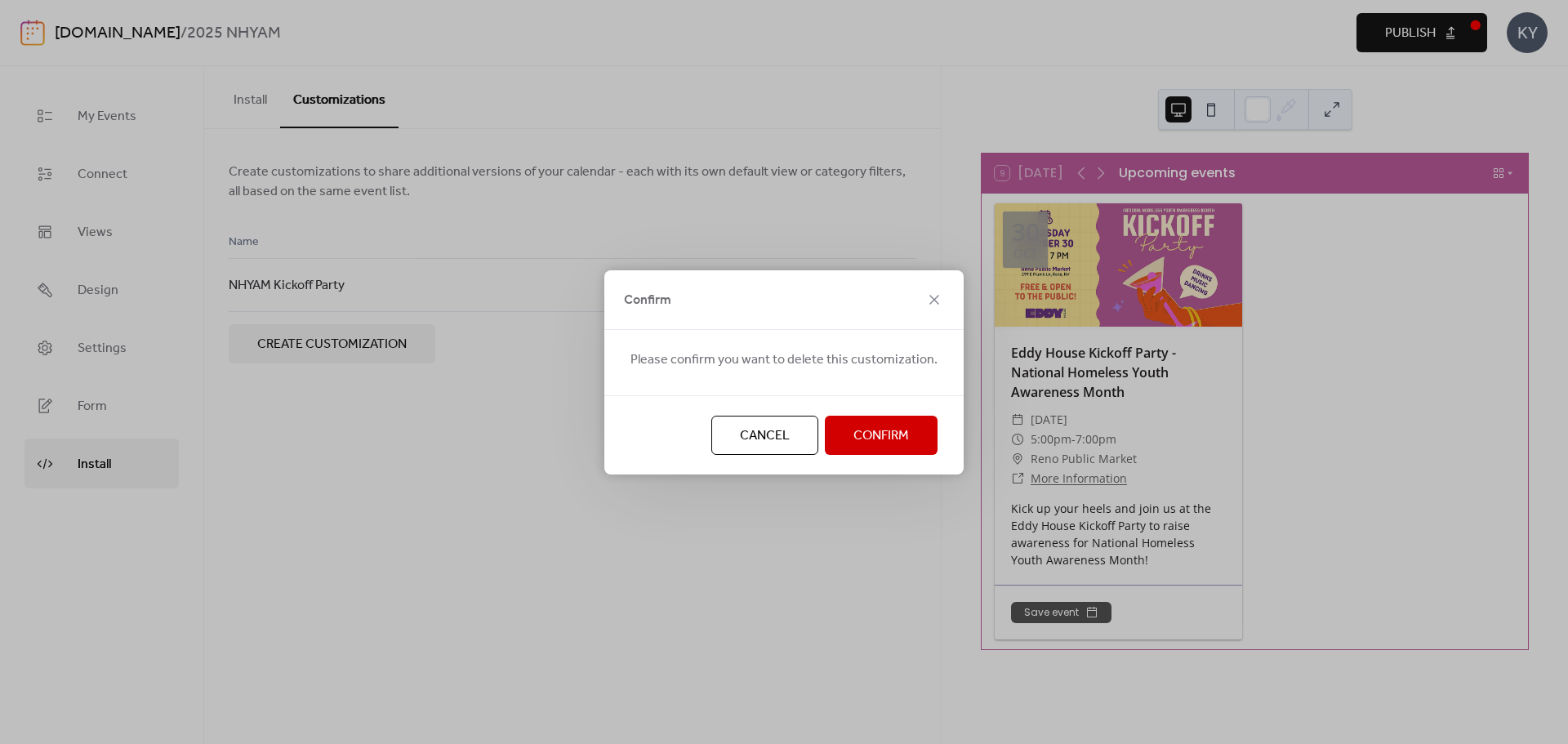
click at [890, 421] on button "Confirm" at bounding box center [881, 435] width 113 height 39
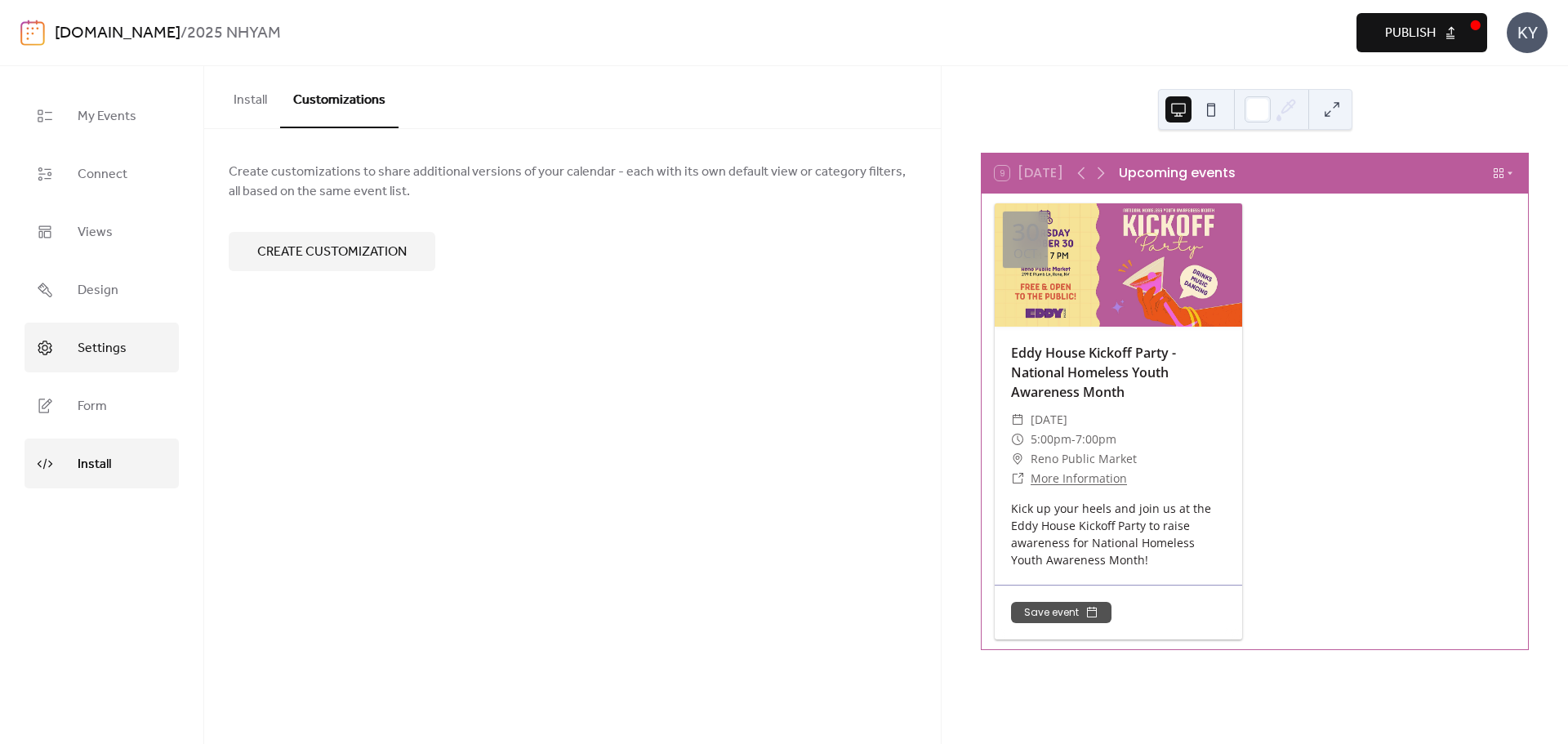
click at [106, 370] on link "Settings" at bounding box center [101, 348] width 155 height 50
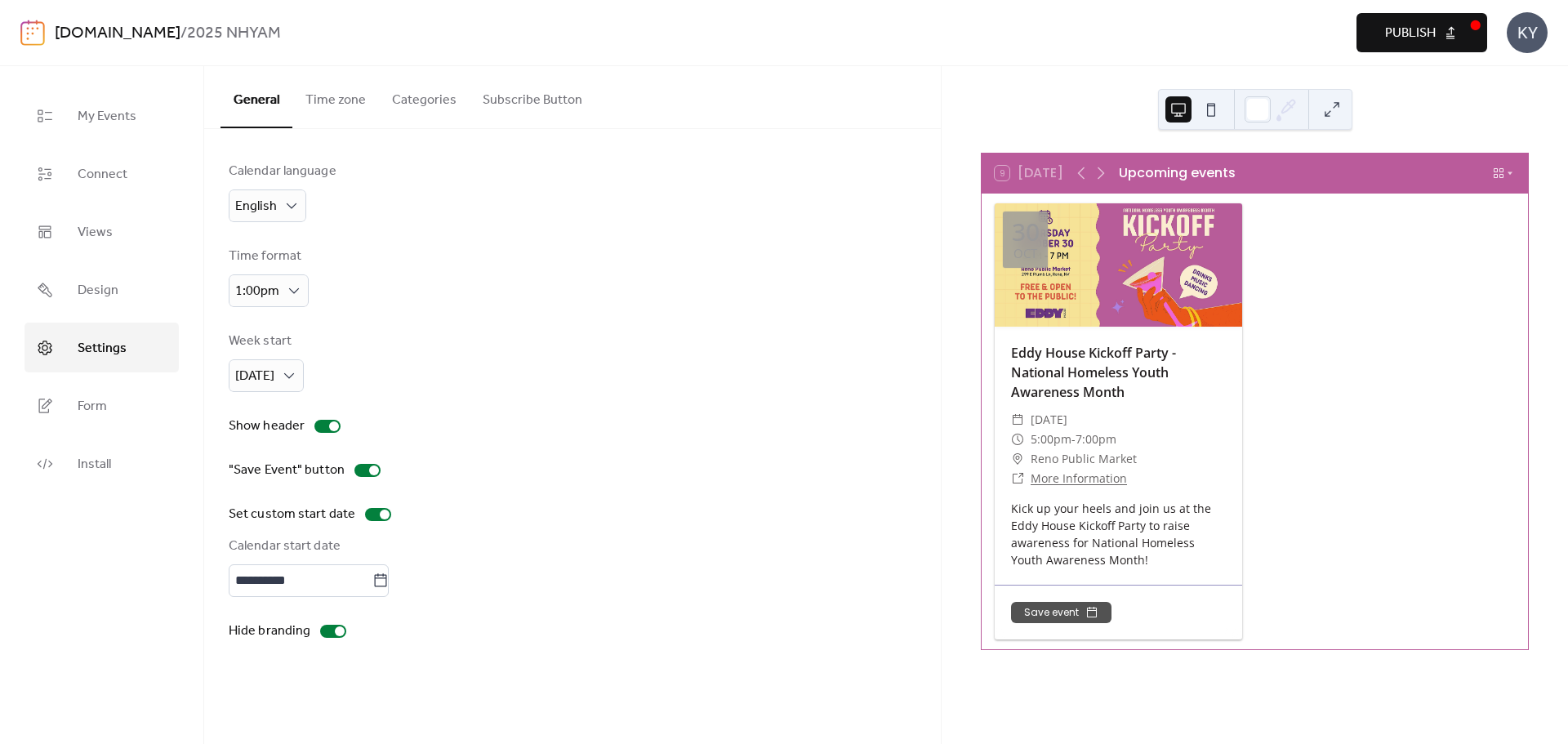
click at [463, 113] on button "Categories" at bounding box center [424, 95] width 91 height 60
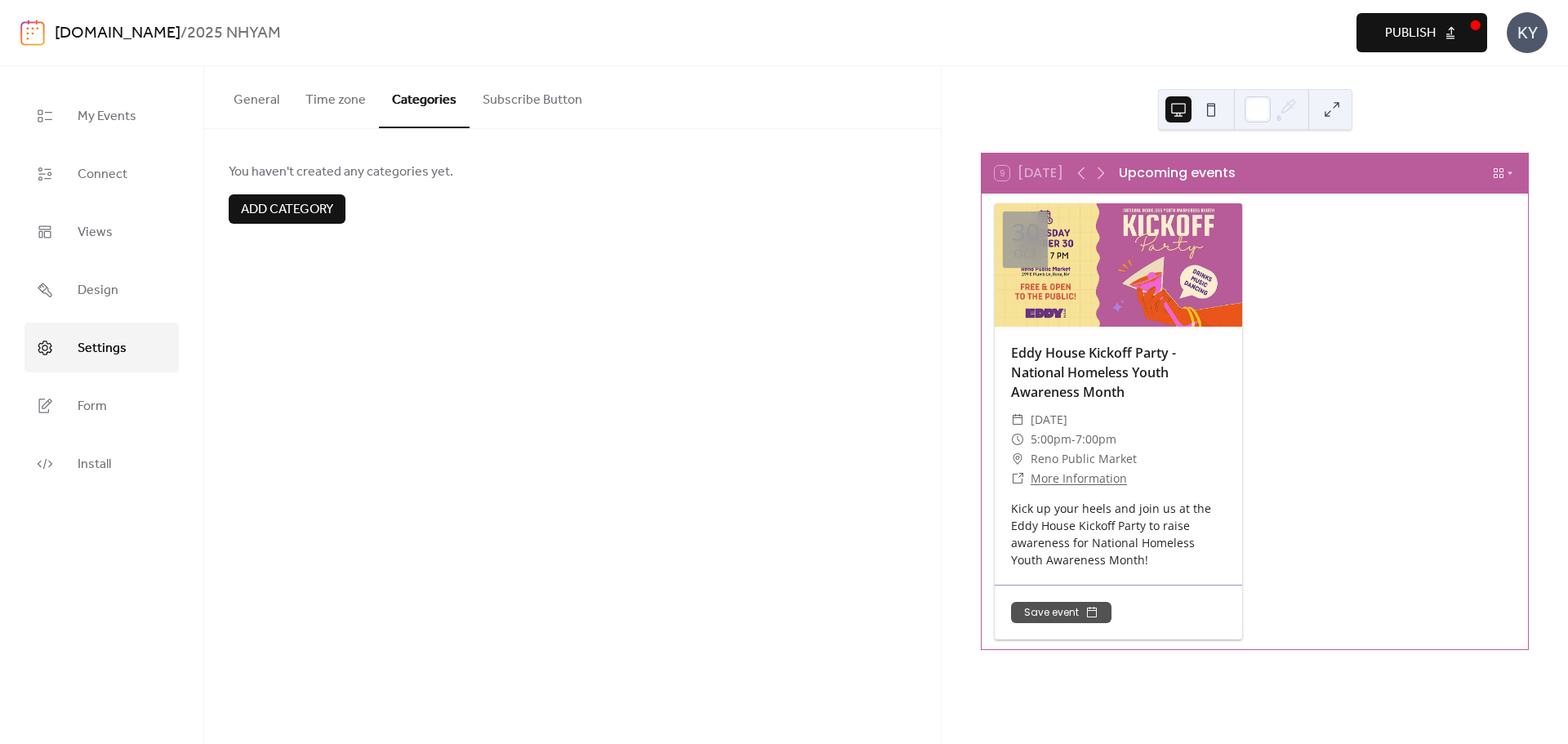
click at [326, 192] on div at bounding box center [572, 188] width 688 height 13
click at [322, 204] on span "Add category" at bounding box center [287, 209] width 93 height 19
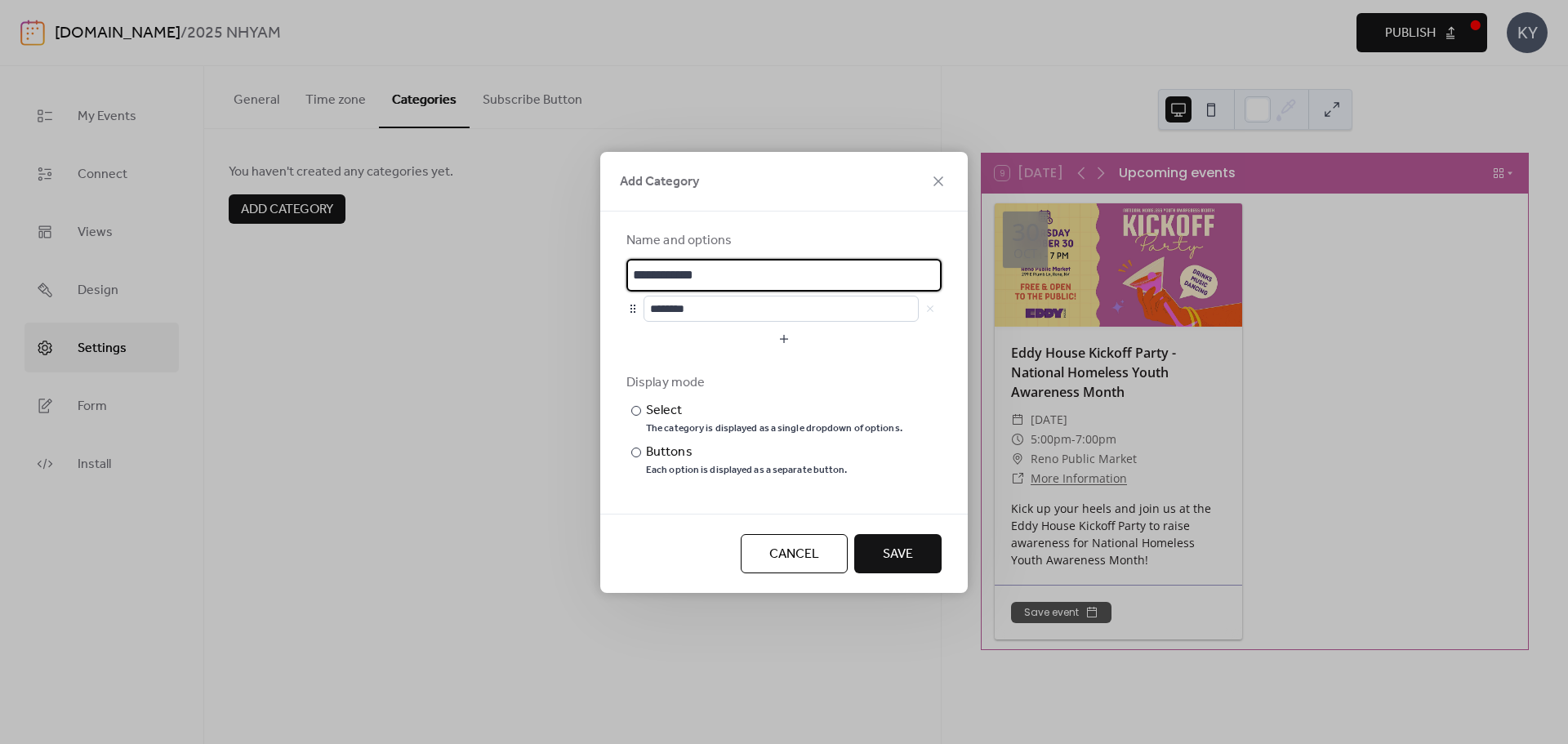
click at [715, 279] on input "**********" at bounding box center [784, 275] width 316 height 32
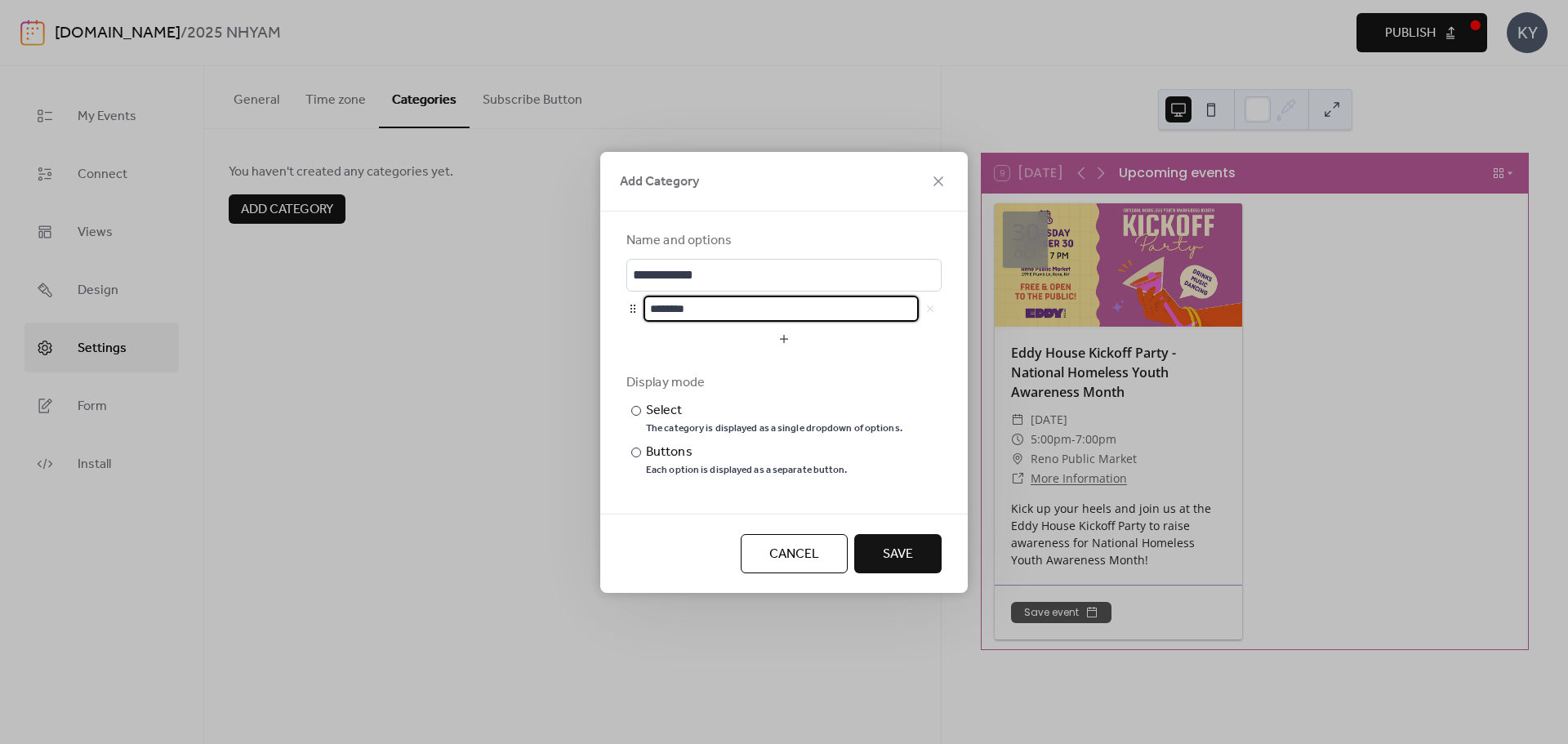
click at [712, 302] on input "********" at bounding box center [780, 308] width 275 height 26
click at [743, 231] on div "Name and options" at bounding box center [782, 241] width 312 height 19
click at [711, 241] on div "Name and options" at bounding box center [782, 241] width 312 height 19
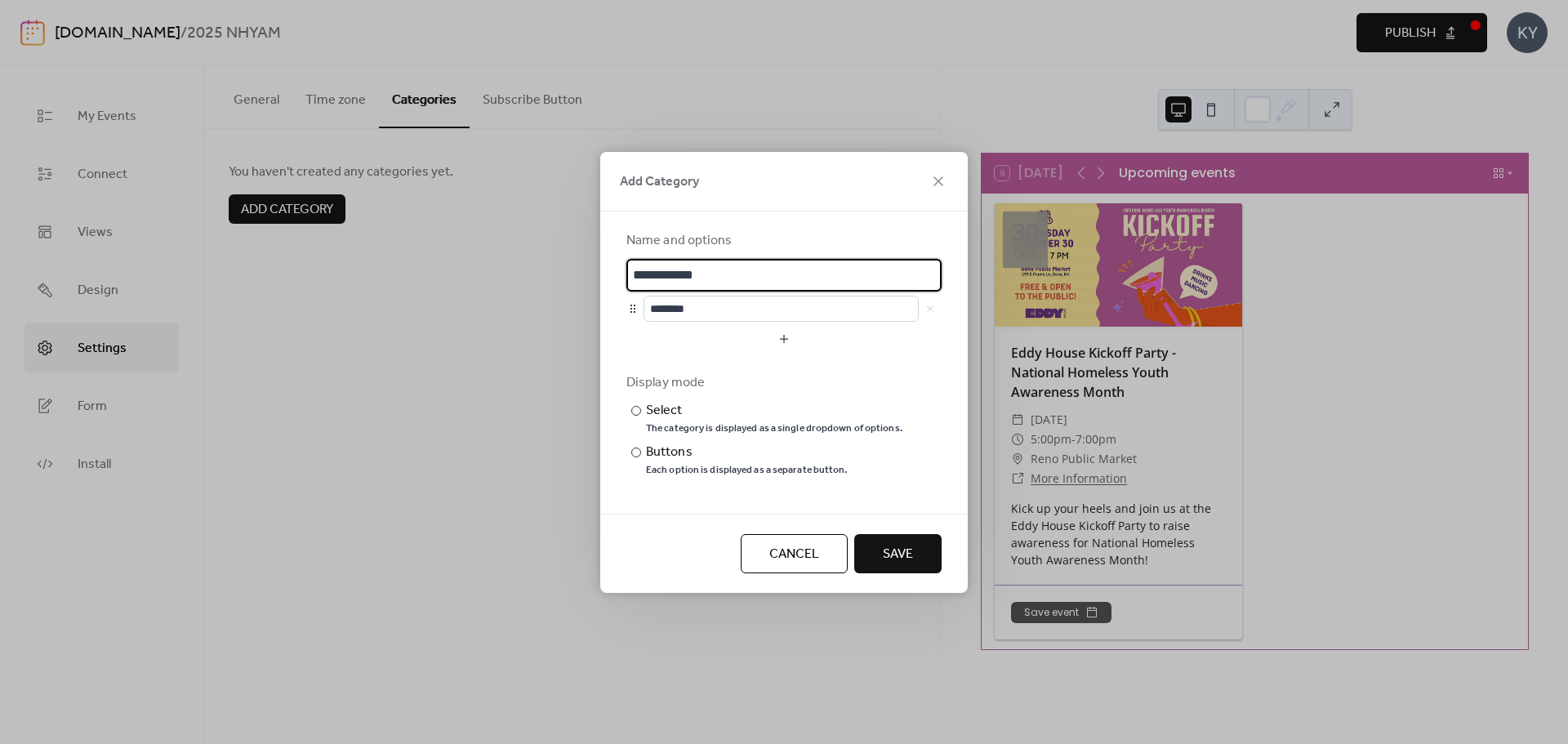
click at [691, 261] on input "**********" at bounding box center [784, 275] width 316 height 32
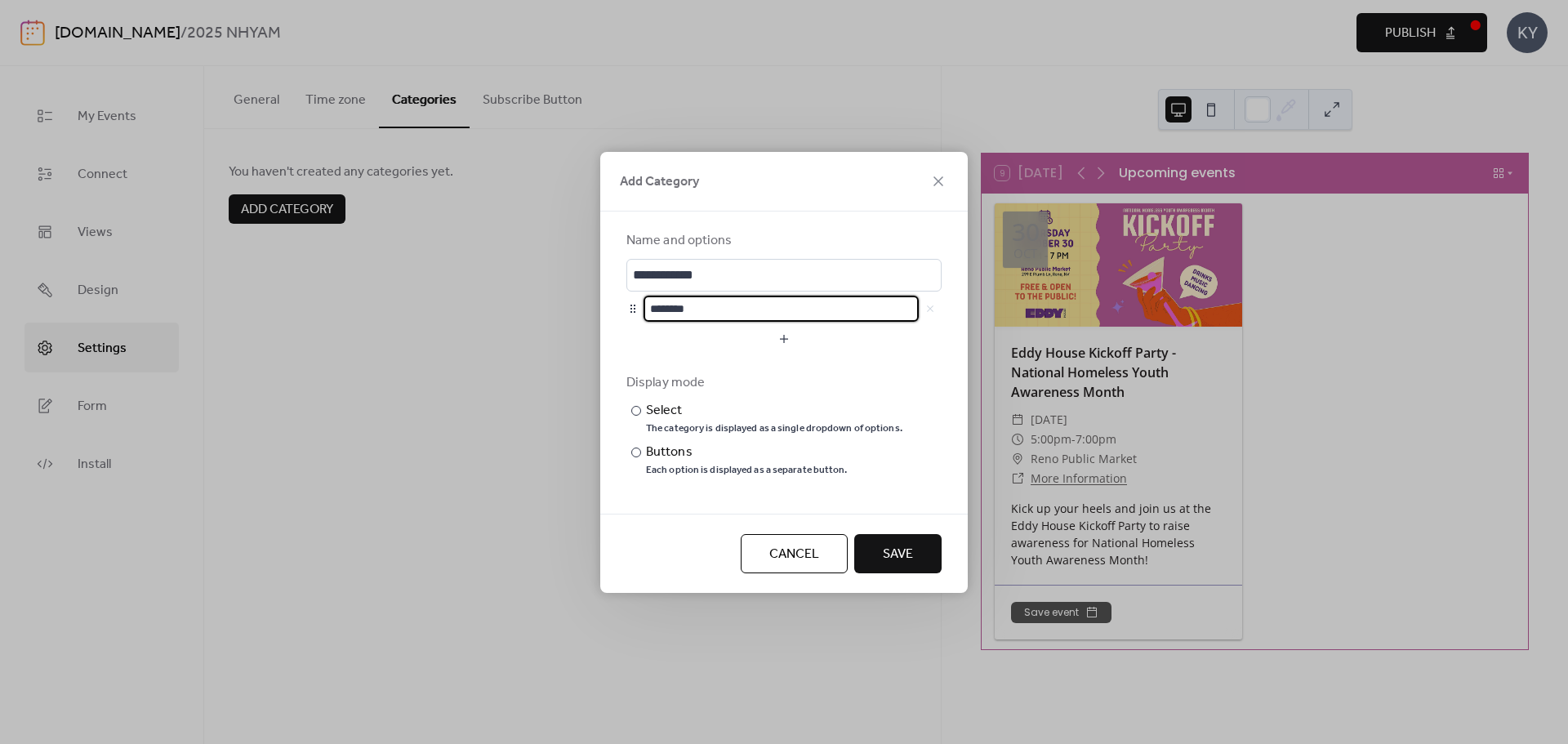
click at [691, 303] on input "********" at bounding box center [780, 308] width 275 height 26
click at [658, 448] on div "Buttons" at bounding box center [745, 452] width 198 height 19
click at [799, 564] on span "Cancel" at bounding box center [794, 554] width 50 height 19
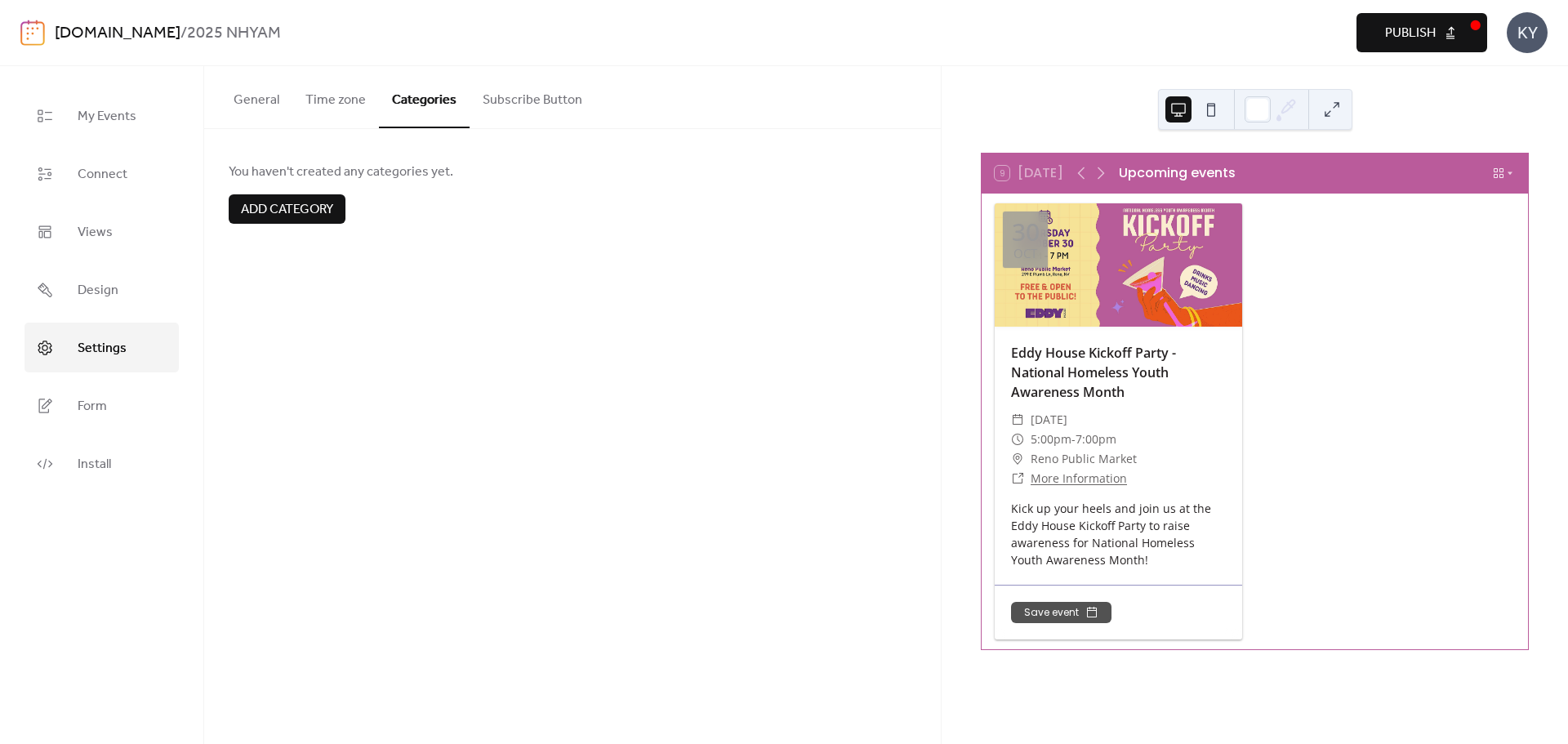
click at [519, 361] on div "**********" at bounding box center [573, 404] width 737 height 677
click at [1220, 115] on button at bounding box center [1212, 109] width 26 height 26
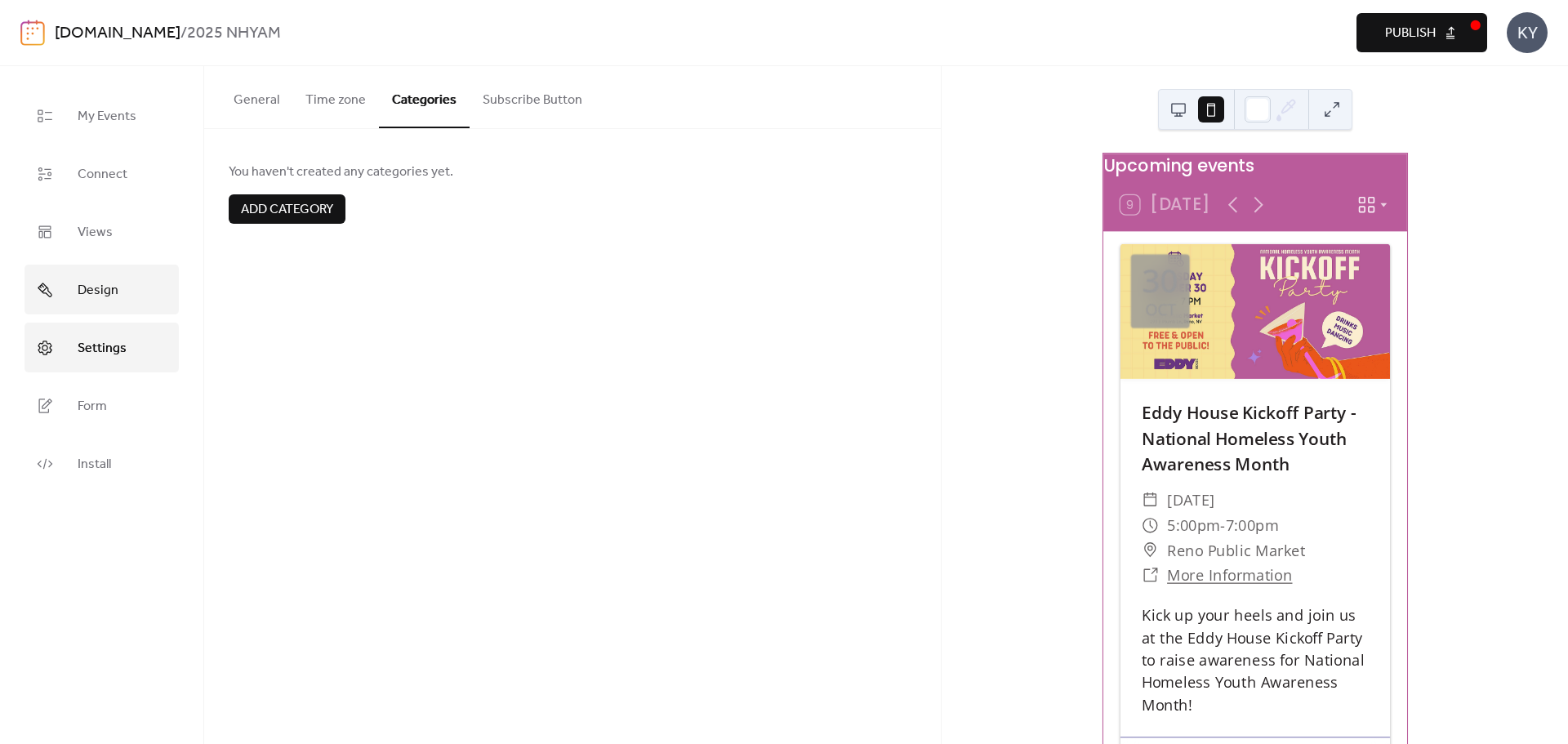
click at [129, 294] on link "Design" at bounding box center [101, 290] width 155 height 50
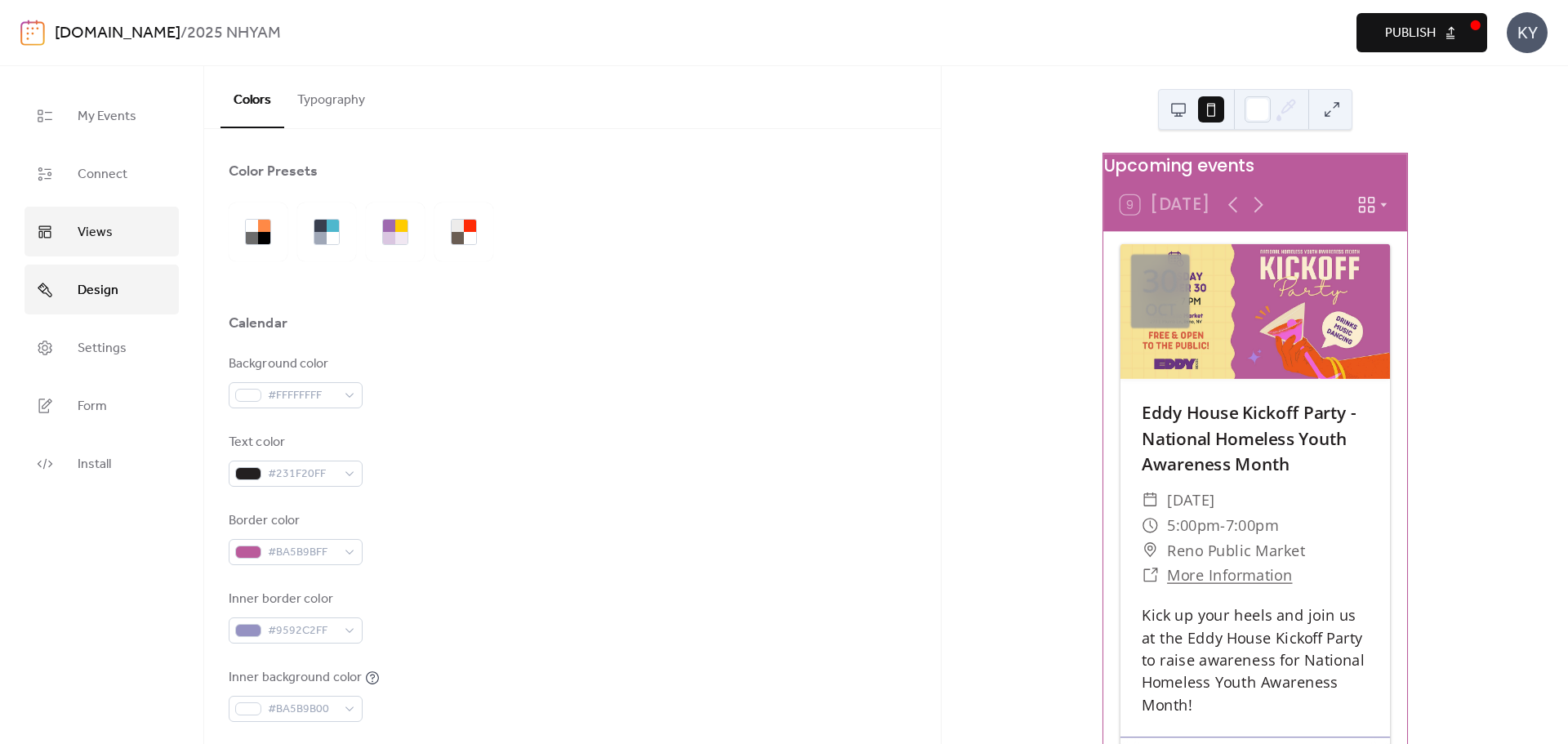
click at [112, 249] on link "Views" at bounding box center [101, 231] width 155 height 50
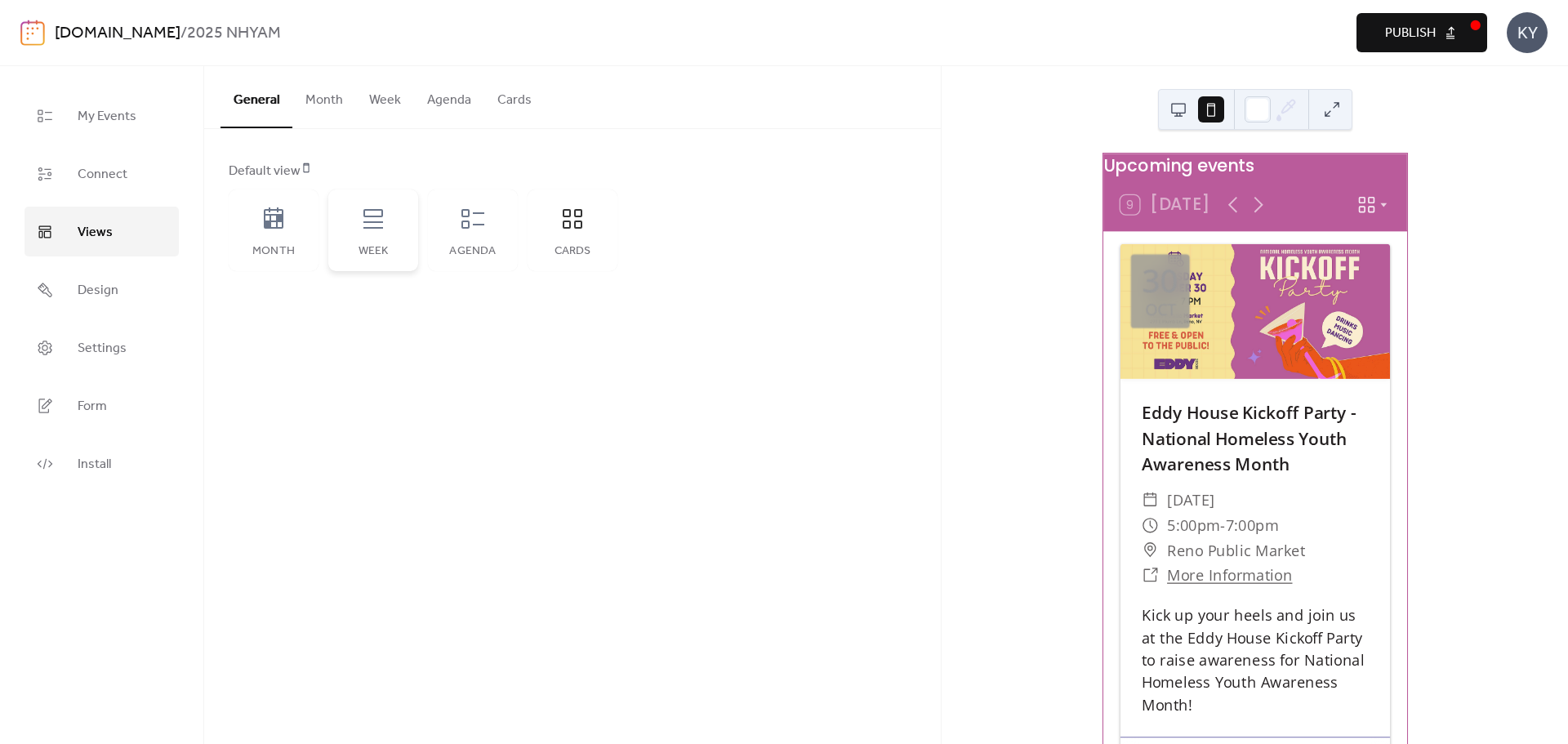
click at [379, 240] on div "Week" at bounding box center [373, 230] width 90 height 81
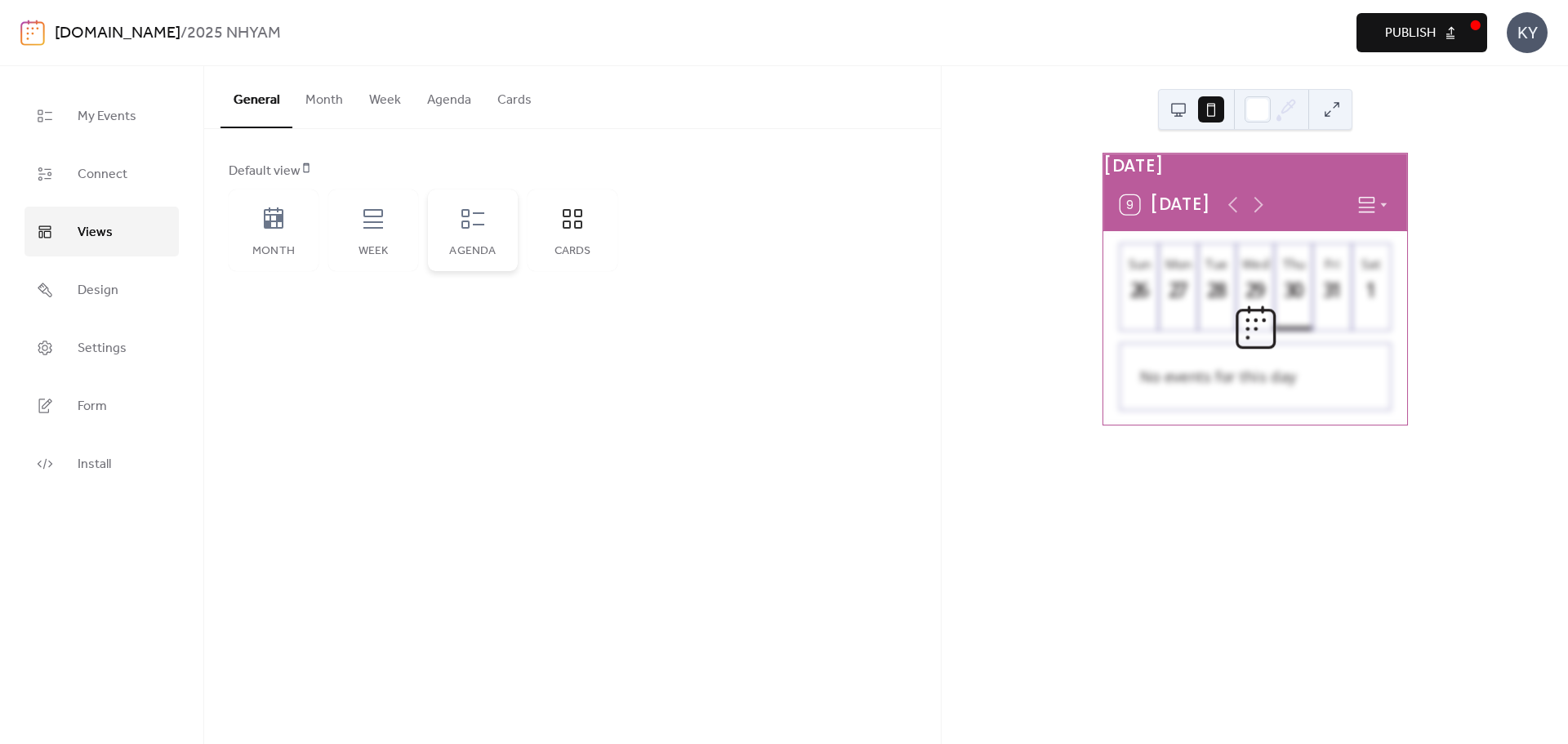
click at [479, 250] on div "Agenda" at bounding box center [473, 252] width 57 height 13
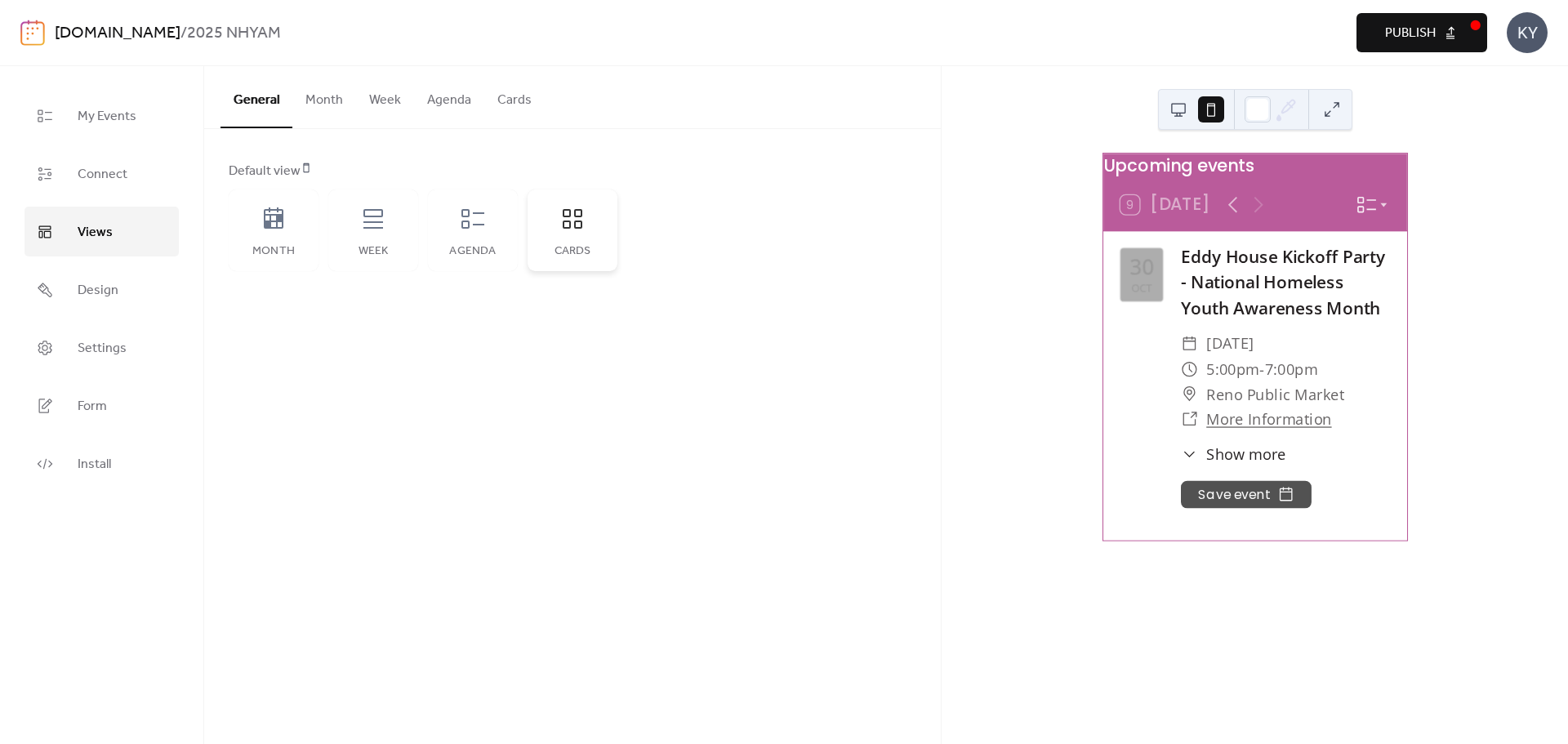
click at [566, 242] on div "Cards" at bounding box center [572, 230] width 90 height 81
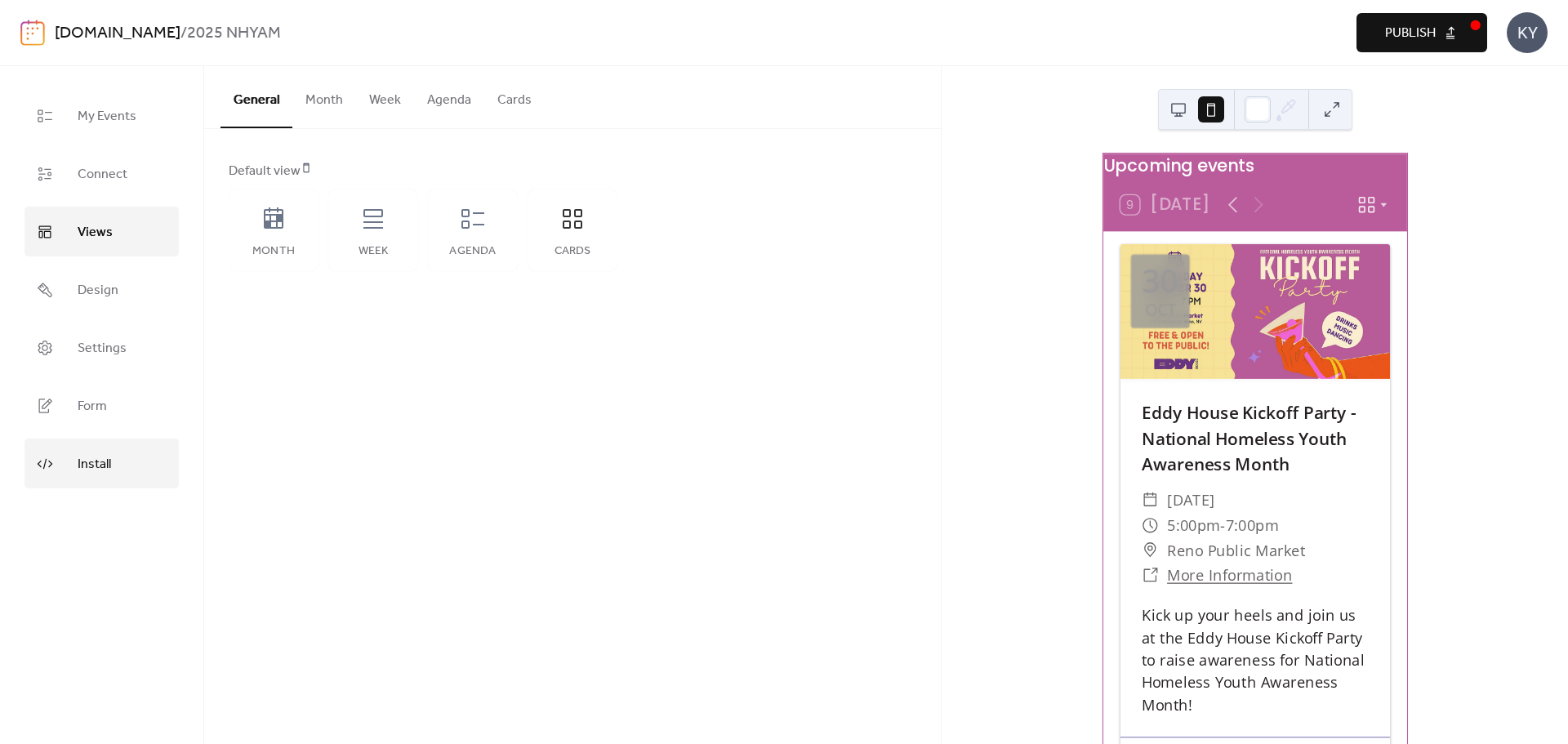
click at [109, 454] on span "Install" at bounding box center [94, 464] width 33 height 25
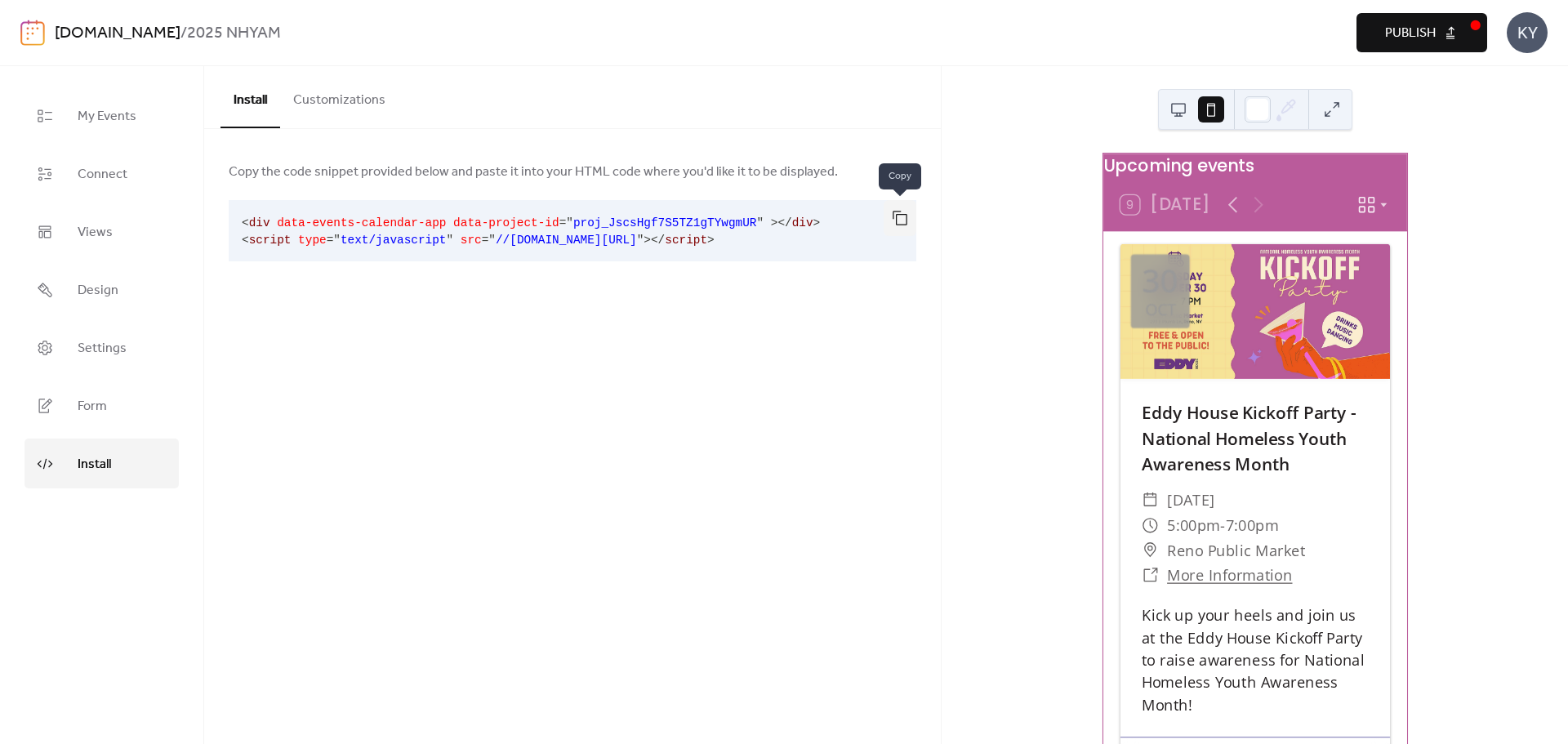
click at [910, 220] on button "button" at bounding box center [900, 217] width 32 height 36
click at [93, 125] on span "My Events" at bounding box center [107, 116] width 59 height 25
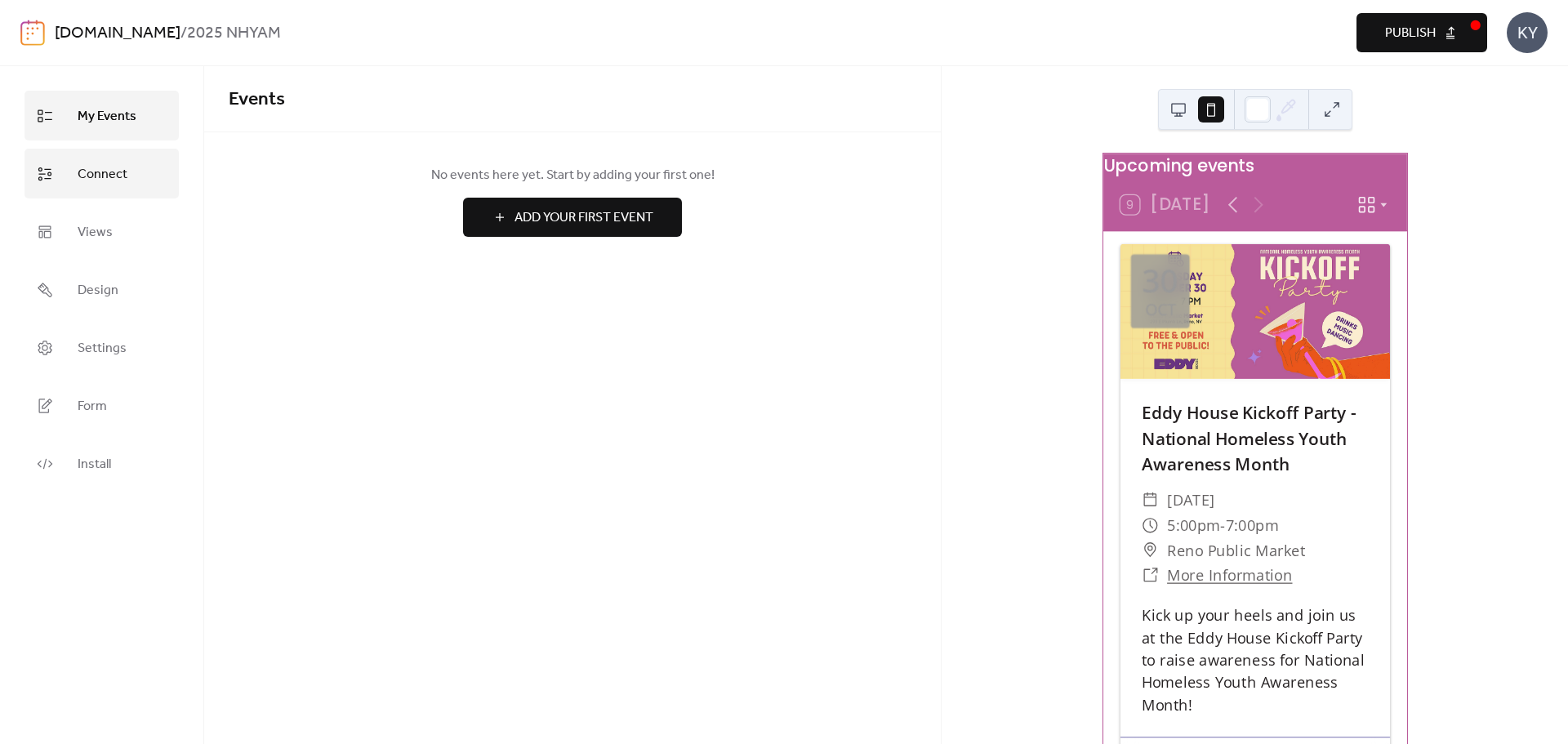
click at [93, 174] on span "Connect" at bounding box center [103, 174] width 50 height 25
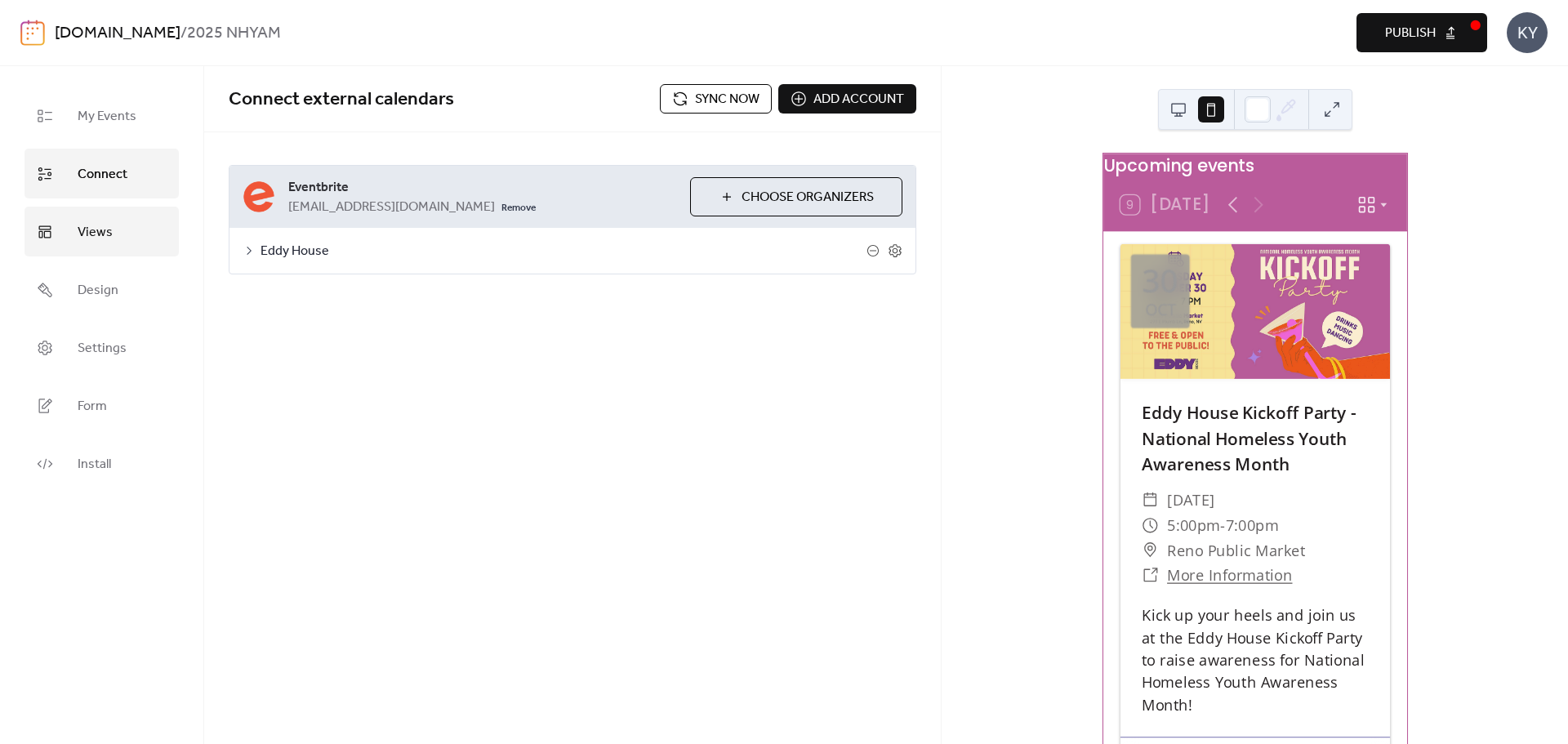
click at [93, 240] on span "Views" at bounding box center [95, 231] width 35 height 25
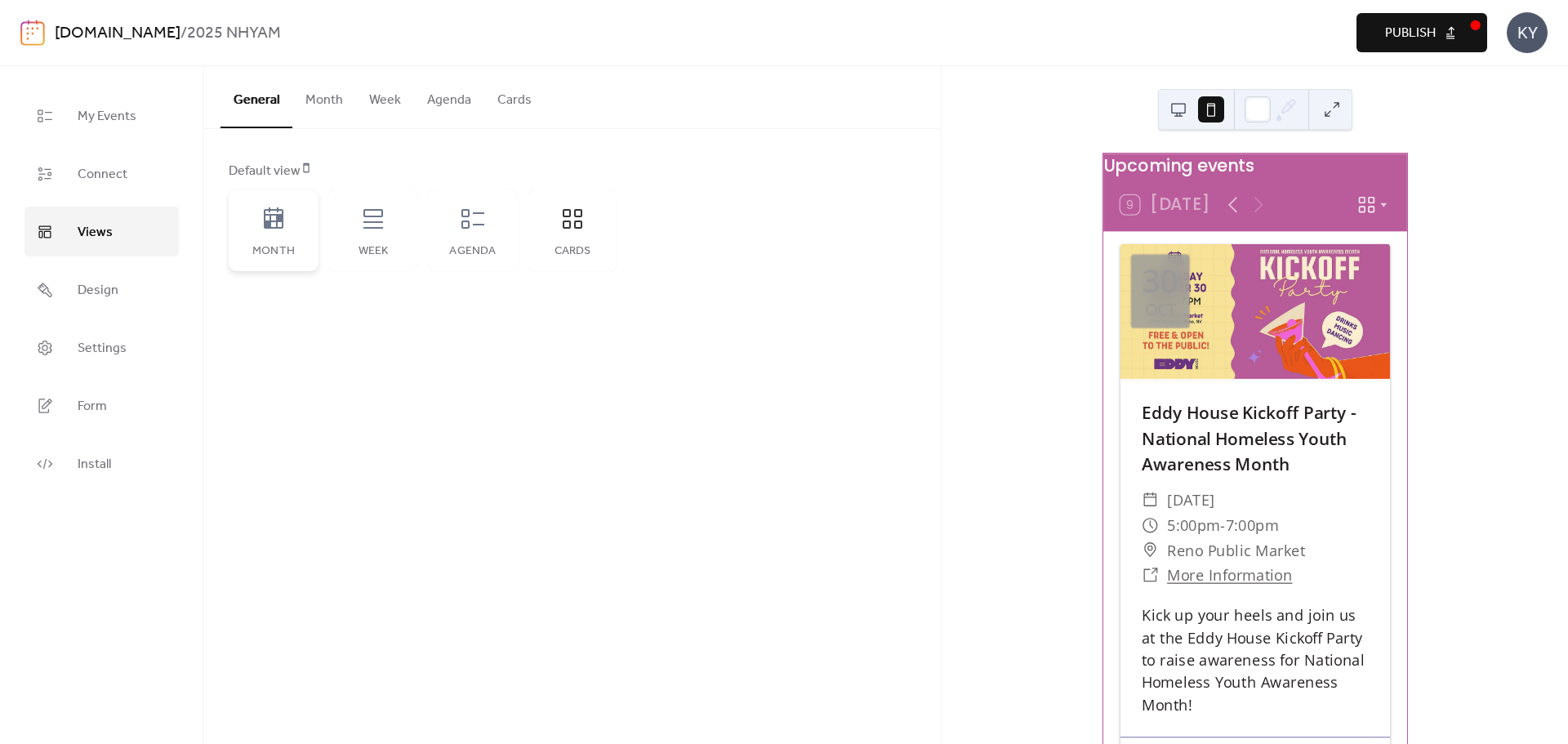
click at [253, 223] on div "Month" at bounding box center [273, 230] width 90 height 81
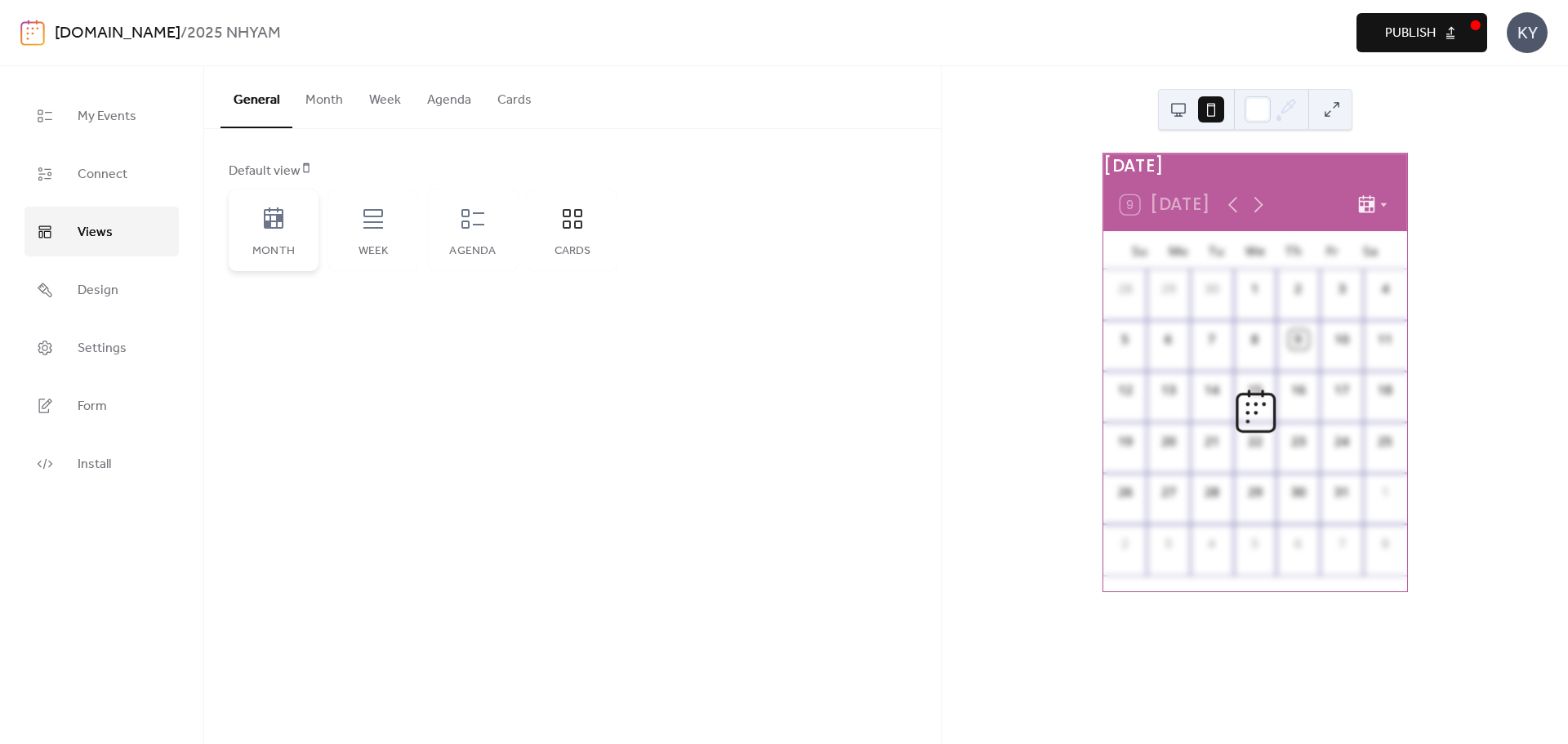
click at [271, 238] on div "Month" at bounding box center [273, 230] width 90 height 81
click at [73, 291] on link "Design" at bounding box center [101, 290] width 155 height 50
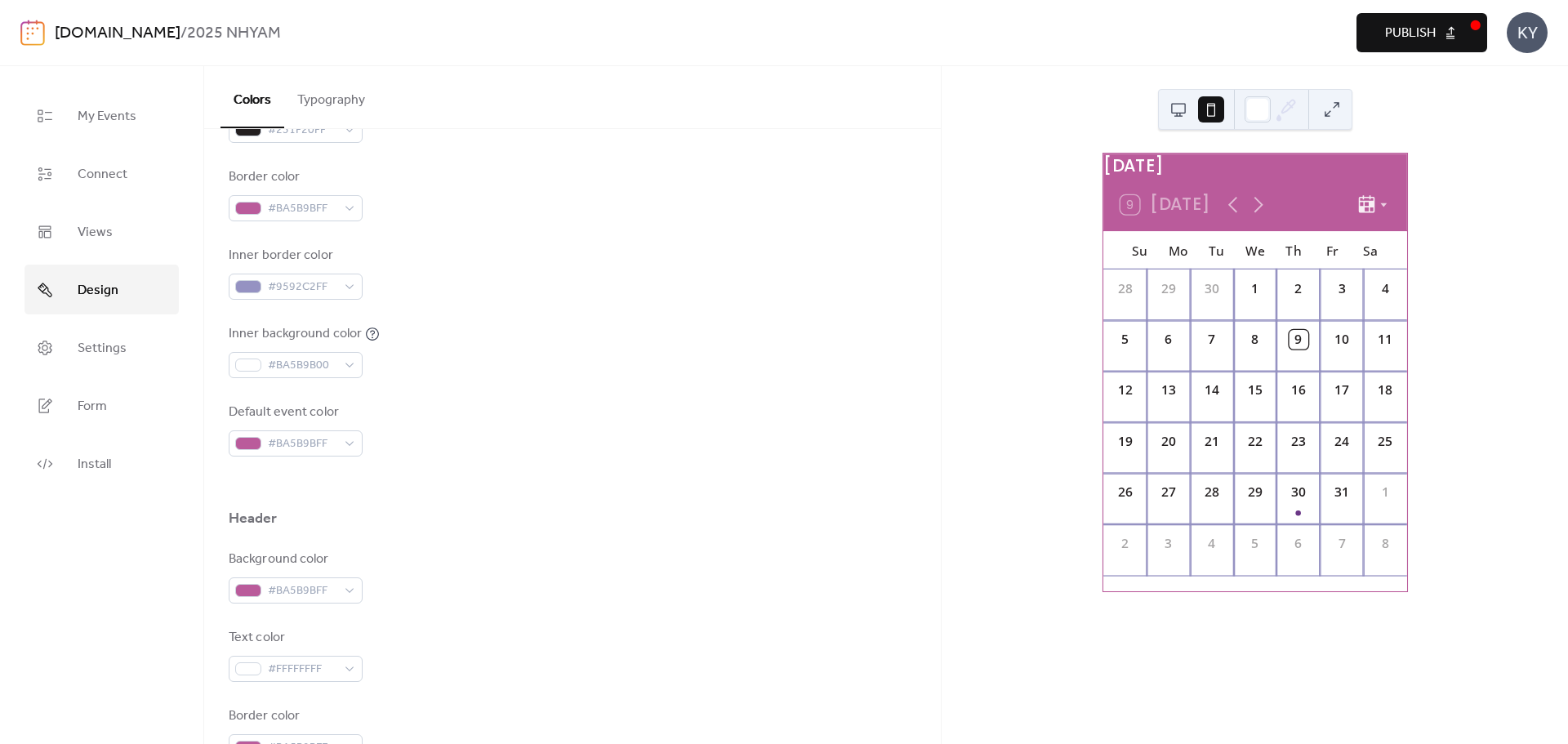
scroll to position [572, 0]
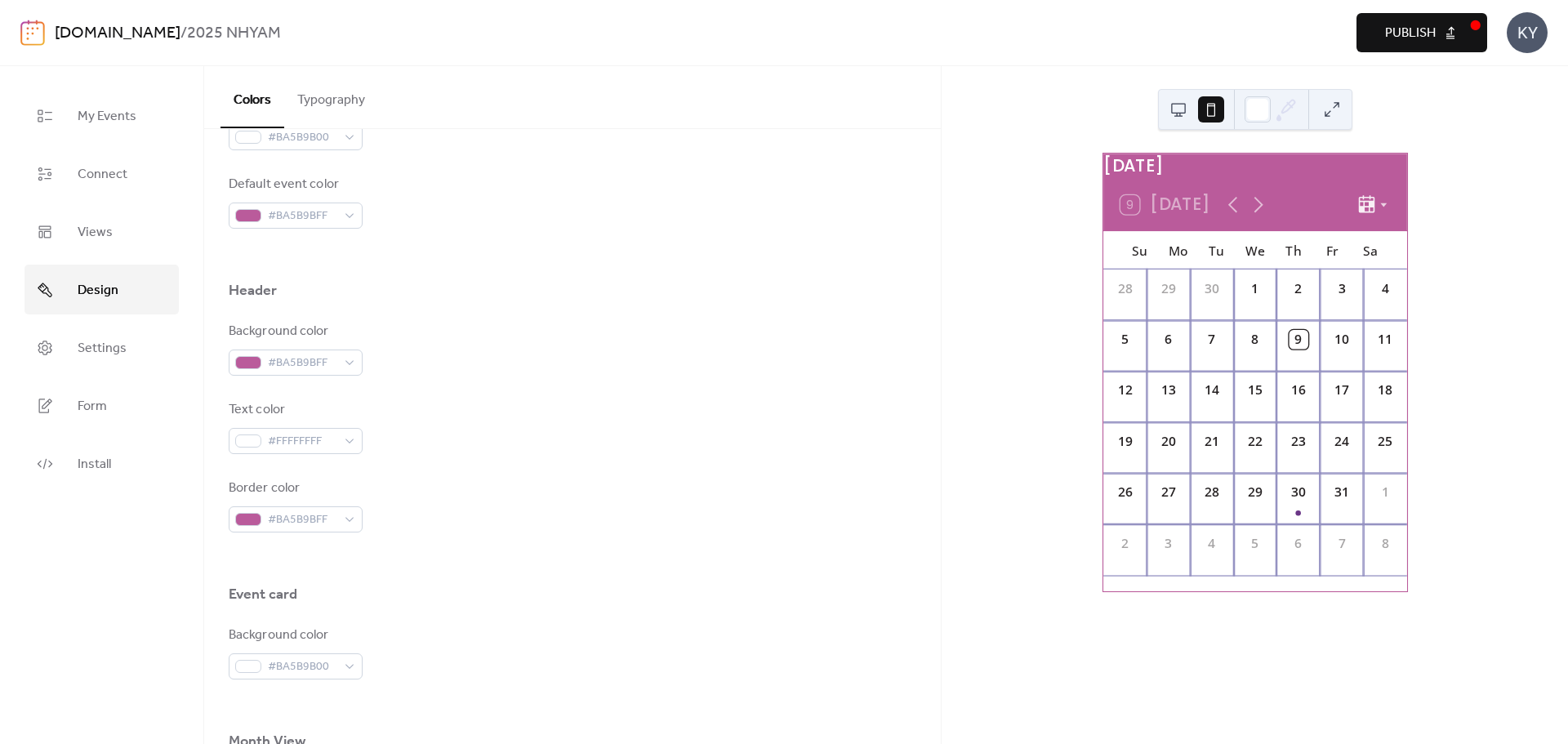
click at [1241, 171] on div "[DATE]" at bounding box center [1255, 166] width 304 height 25
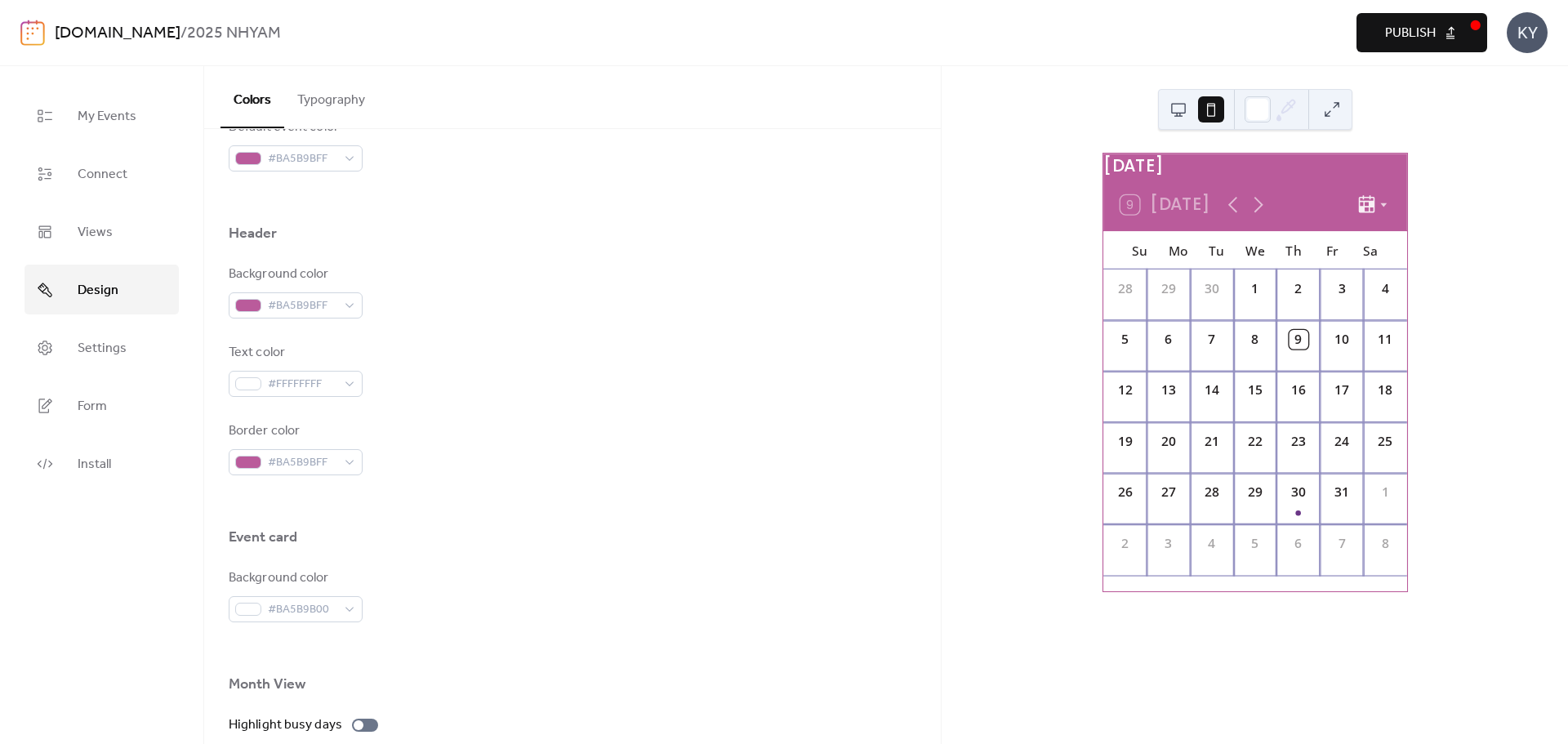
scroll to position [816, 0]
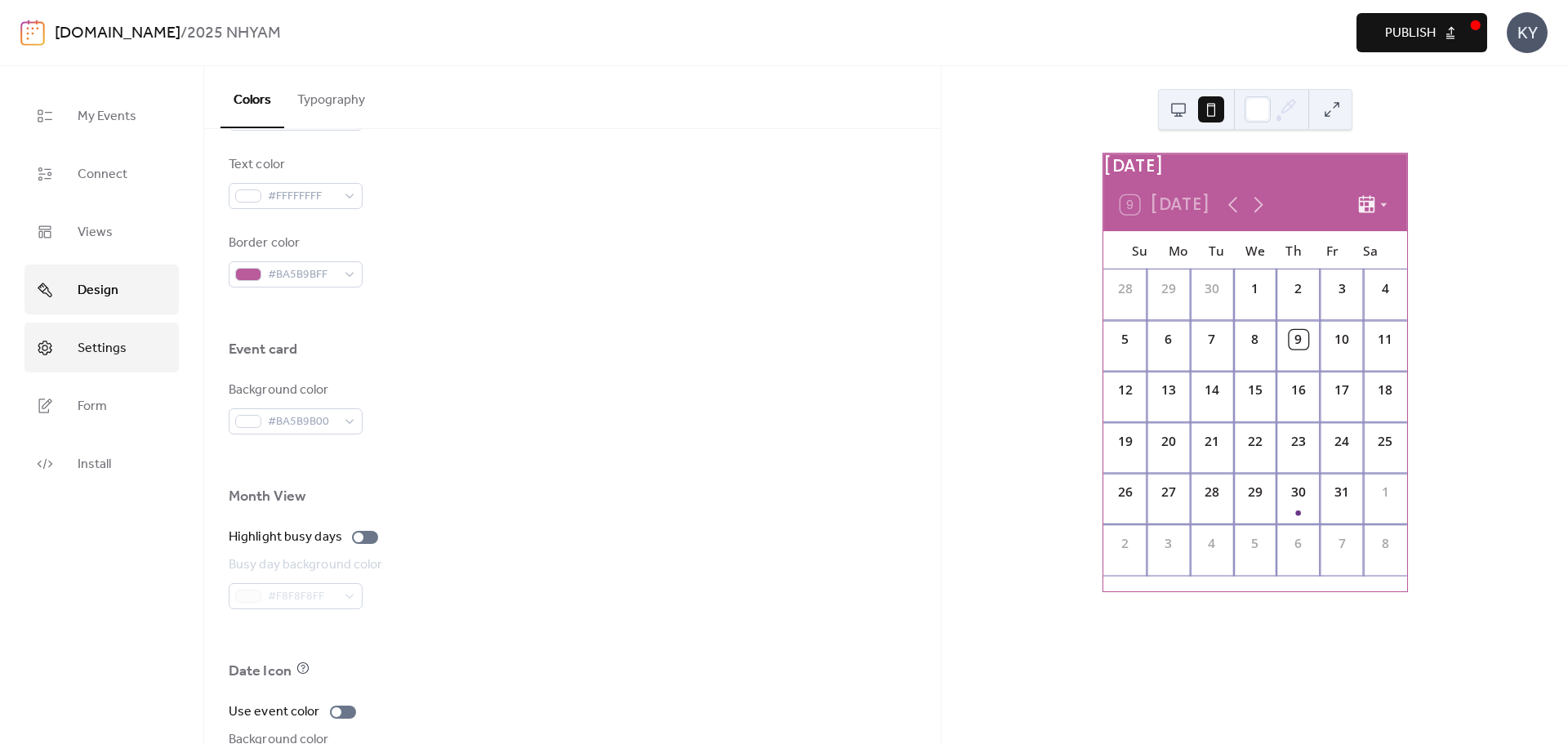
click at [119, 353] on span "Settings" at bounding box center [102, 348] width 49 height 25
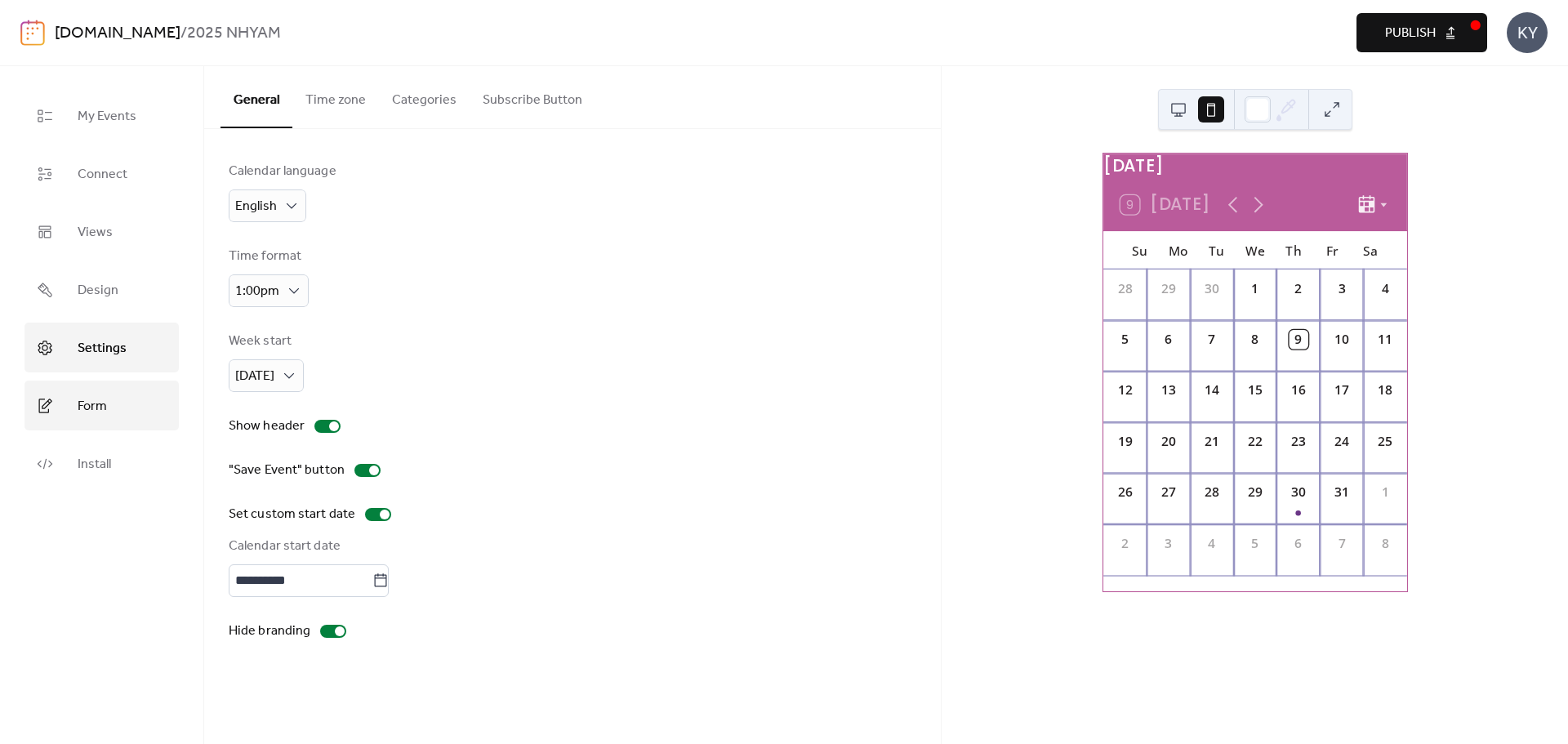
click at [110, 404] on link "Form" at bounding box center [101, 405] width 155 height 50
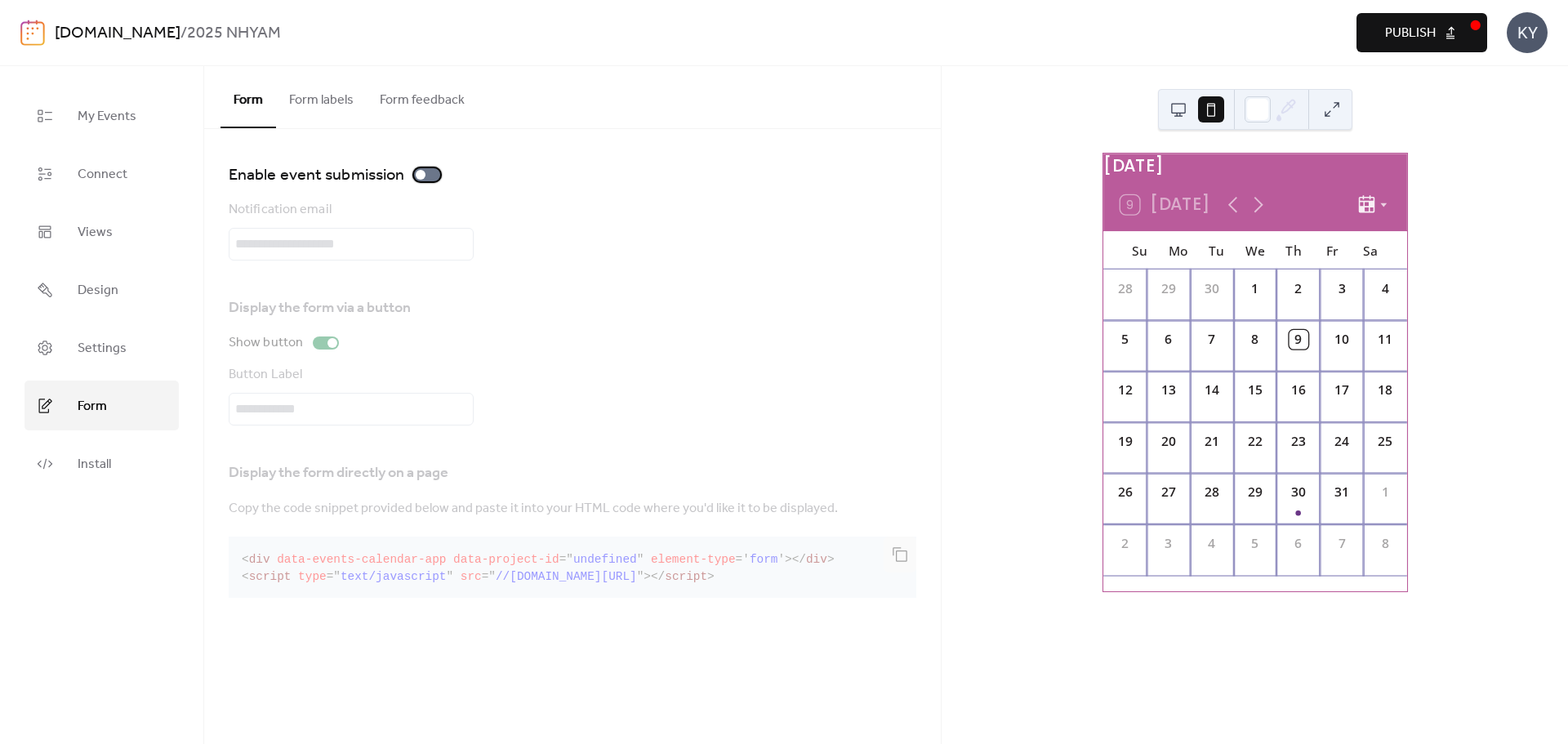
drag, startPoint x: 426, startPoint y: 171, endPoint x: 710, endPoint y: 187, distance: 284.5
click at [685, 180] on div "Enable event submission" at bounding box center [572, 175] width 688 height 26
drag, startPoint x: 713, startPoint y: 190, endPoint x: 713, endPoint y: 228, distance: 38.0
click at [714, 192] on div "Enable event submission Notification email Display the form via a button Show b…" at bounding box center [572, 383] width 688 height 442
click at [97, 451] on link "Install" at bounding box center [101, 464] width 155 height 50
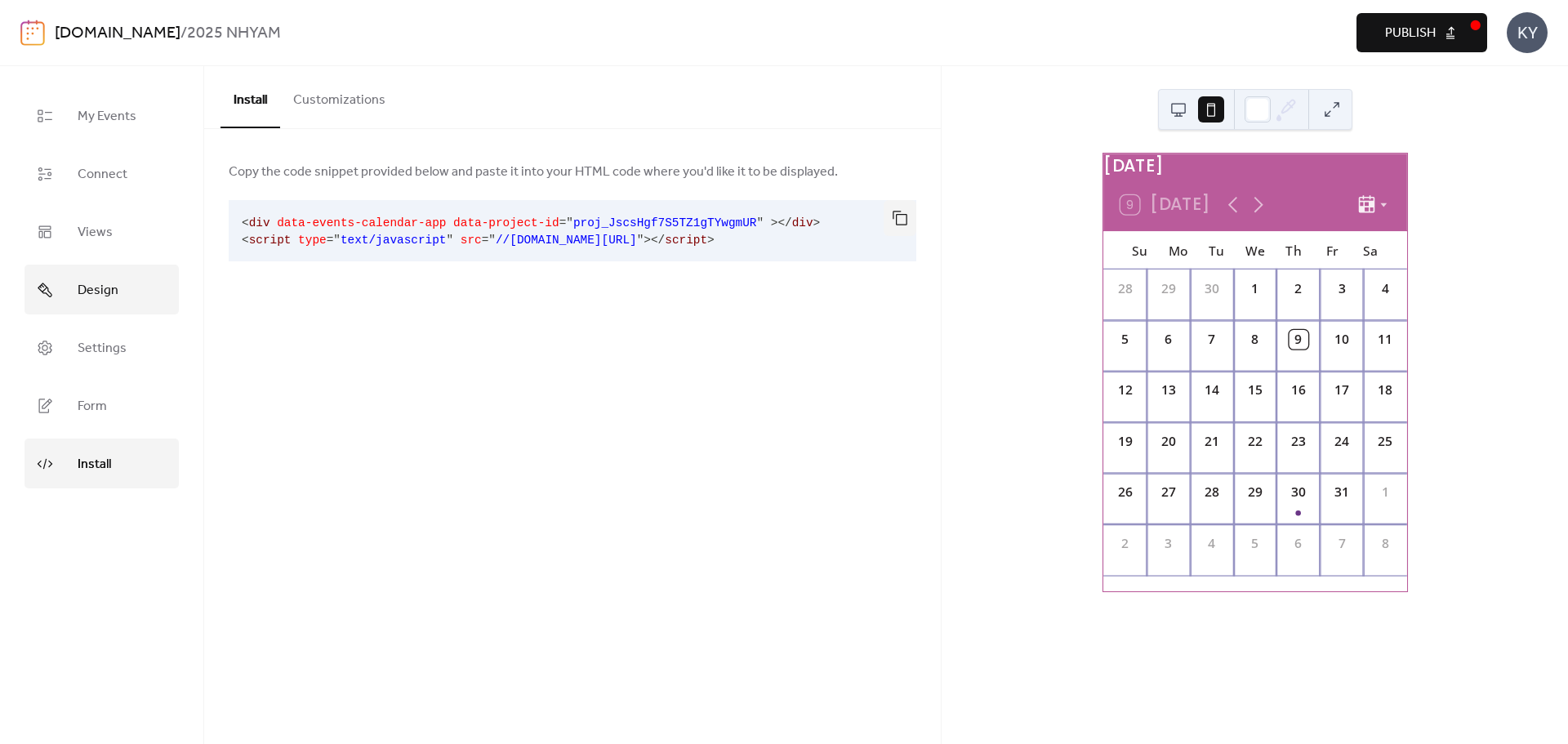
click at [83, 295] on span "Design" at bounding box center [98, 290] width 41 height 25
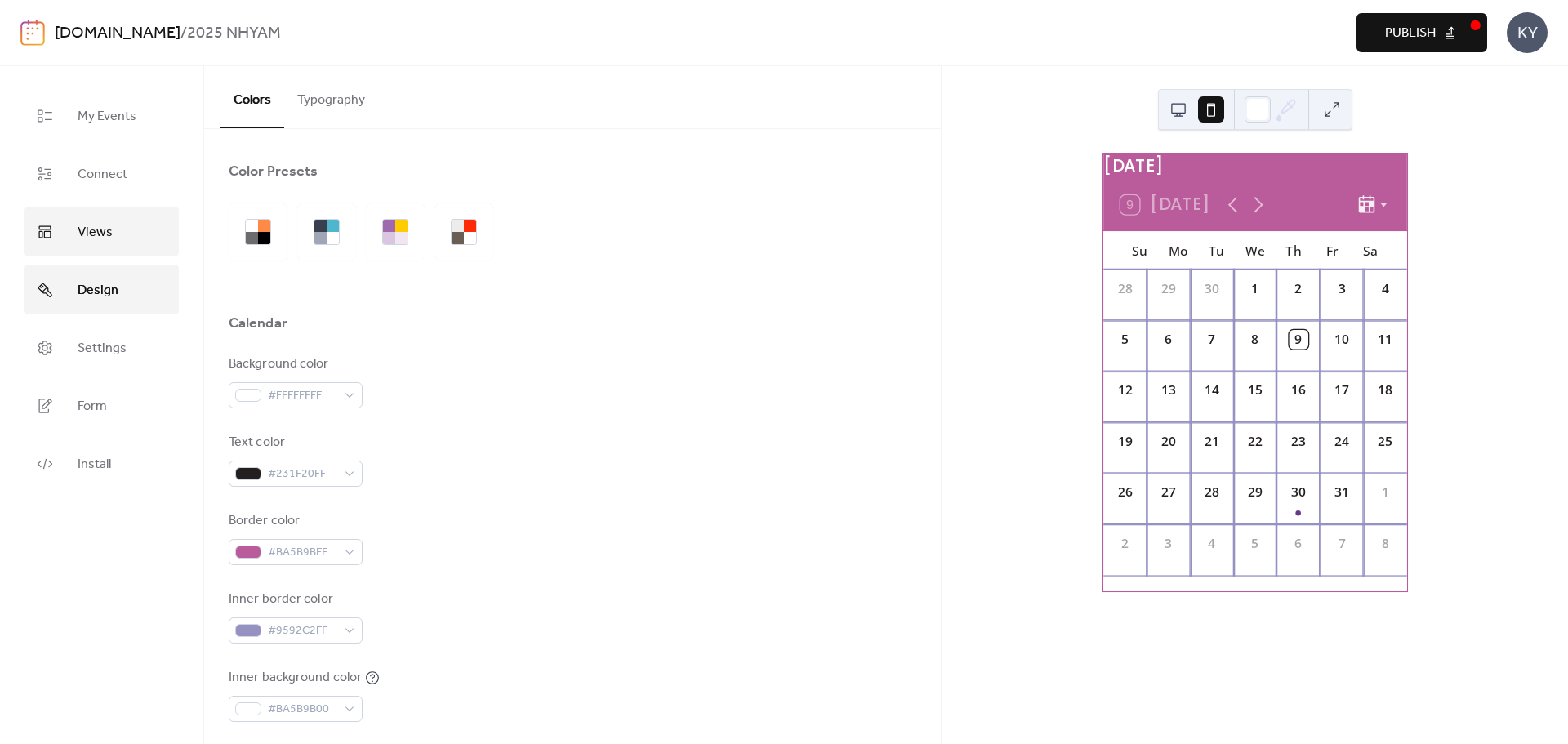
click at [103, 233] on span "Views" at bounding box center [95, 231] width 35 height 25
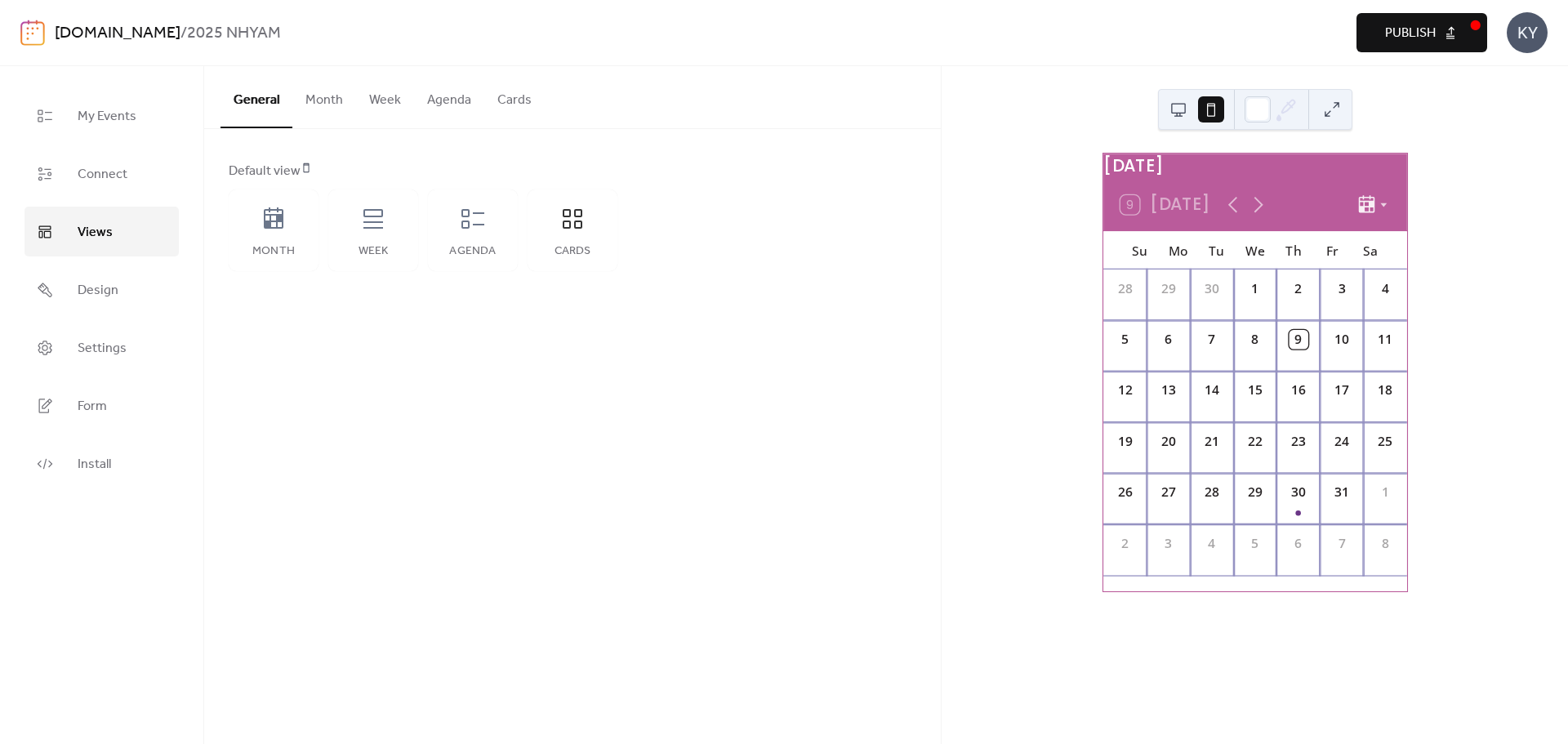
click at [335, 97] on button "Month" at bounding box center [324, 95] width 64 height 60
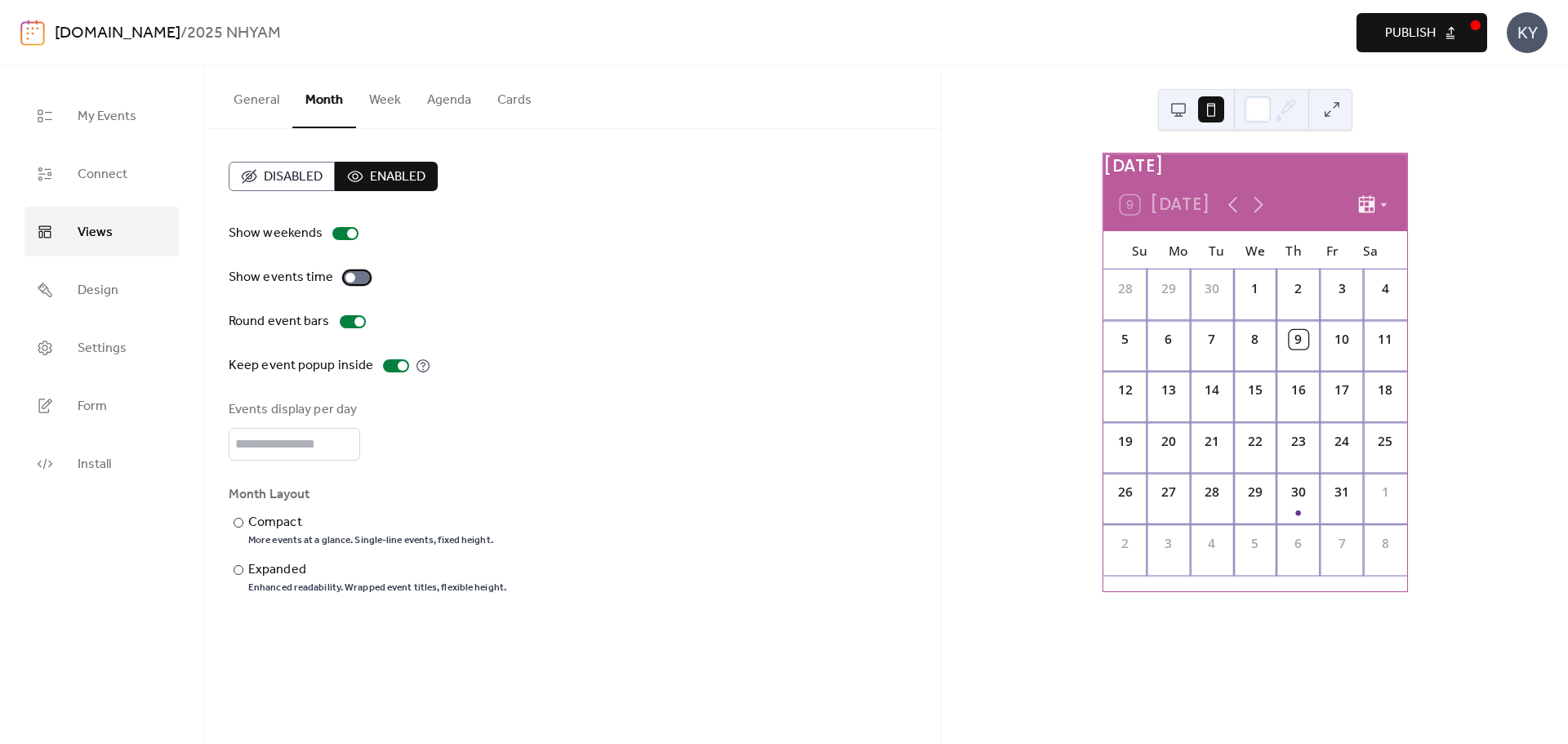
click at [351, 277] on div at bounding box center [350, 278] width 10 height 10
click at [234, 524] on div at bounding box center [238, 523] width 10 height 10
click at [237, 563] on div "​" at bounding box center [237, 569] width 17 height 19
click at [400, 364] on div at bounding box center [403, 366] width 10 height 10
click at [357, 319] on div at bounding box center [359, 321] width 10 height 10
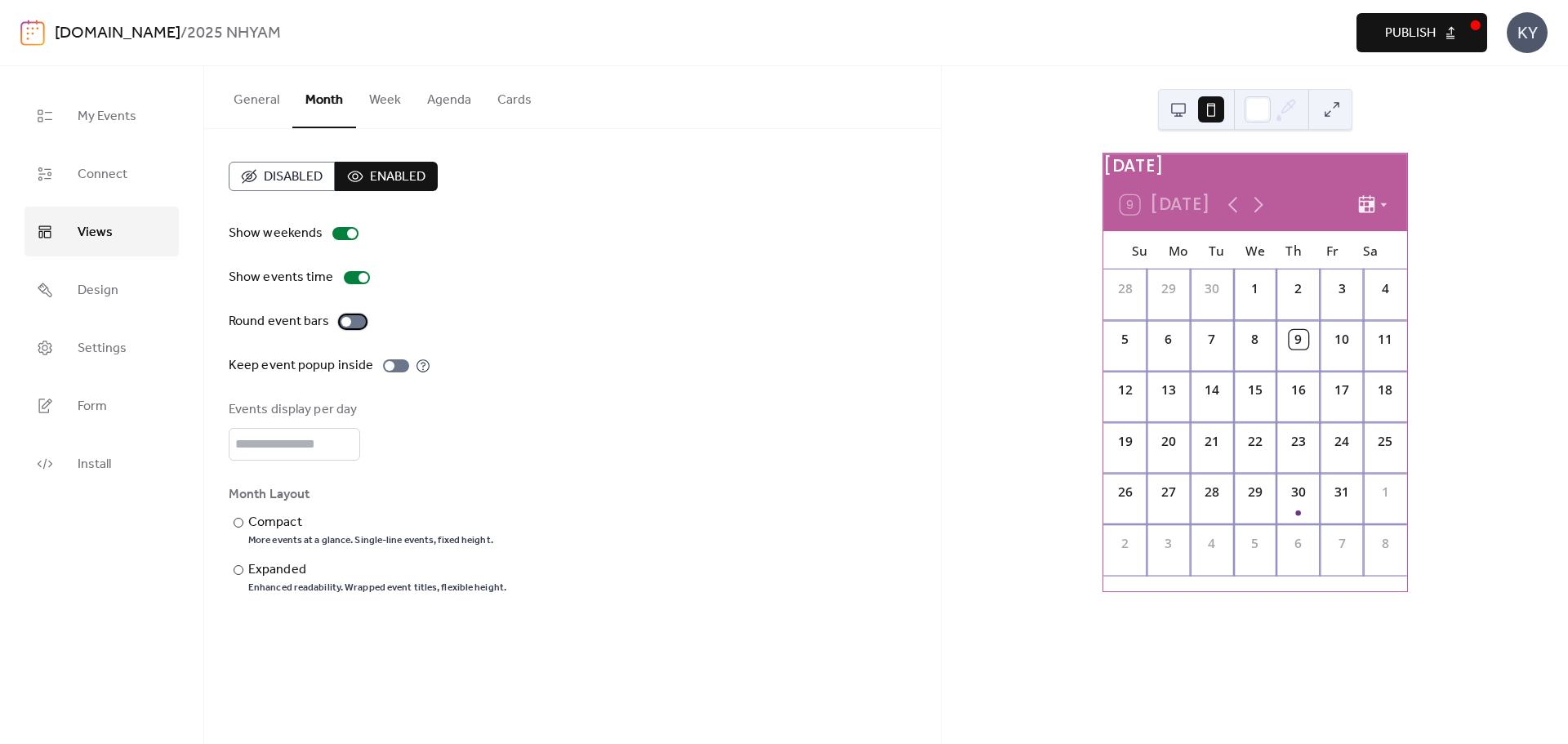
click at [342, 323] on div at bounding box center [346, 321] width 10 height 10
click at [380, 105] on button "Week" at bounding box center [385, 95] width 58 height 60
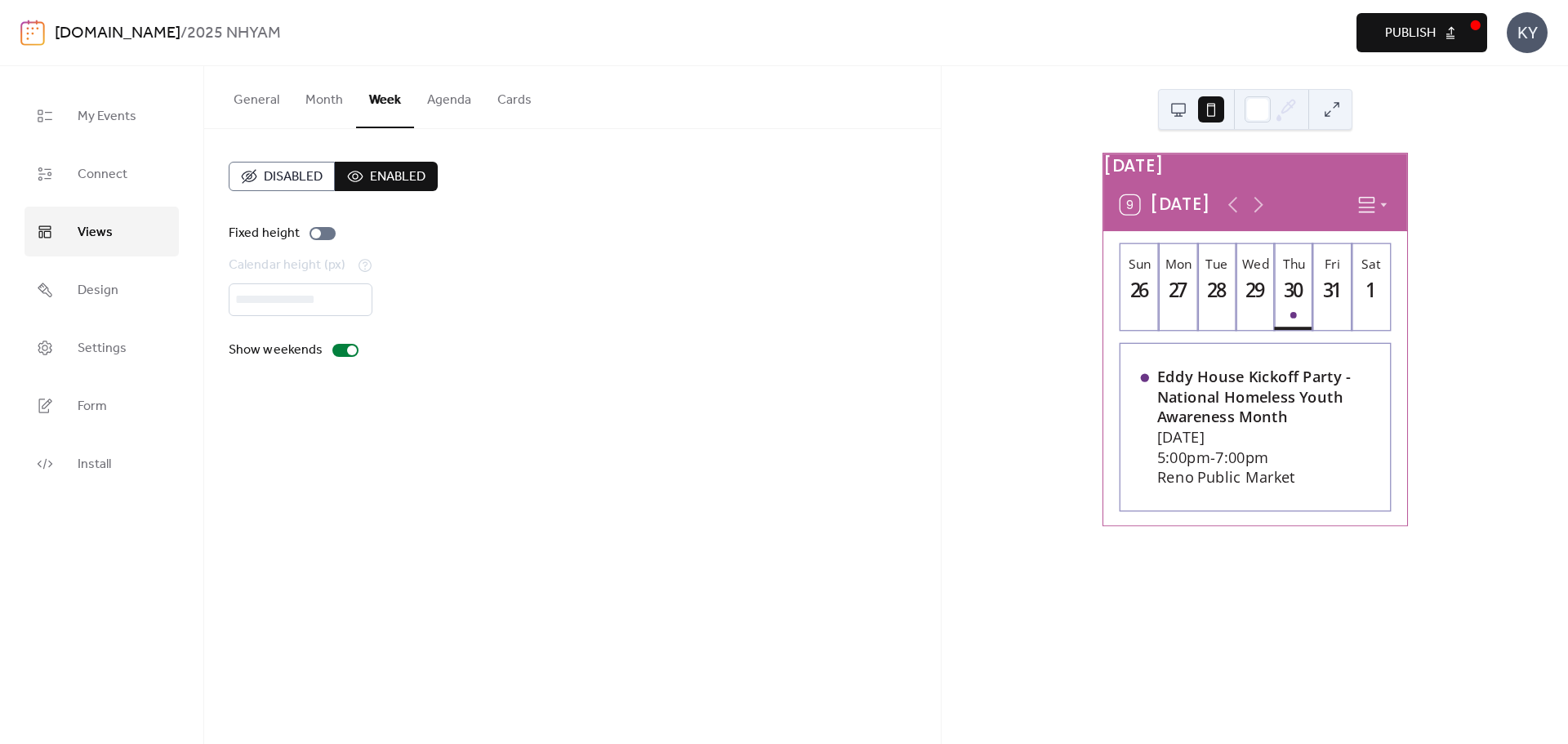
click at [431, 95] on button "Agenda" at bounding box center [449, 95] width 70 height 60
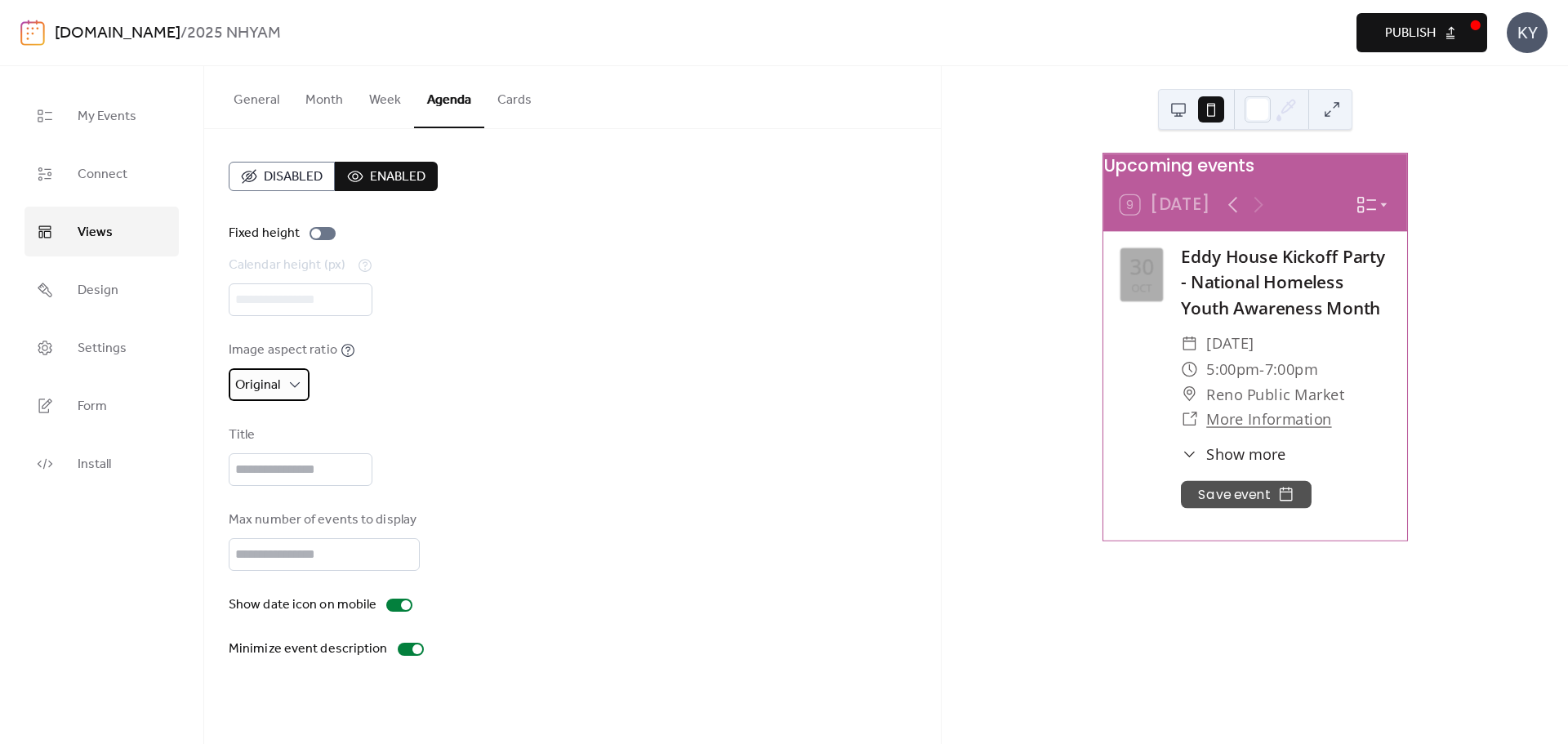
click at [295, 371] on div "Original" at bounding box center [268, 384] width 81 height 32
click at [535, 385] on div "Image aspect ratio Original" at bounding box center [572, 370] width 688 height 60
click at [523, 107] on button "Cards" at bounding box center [514, 95] width 60 height 60
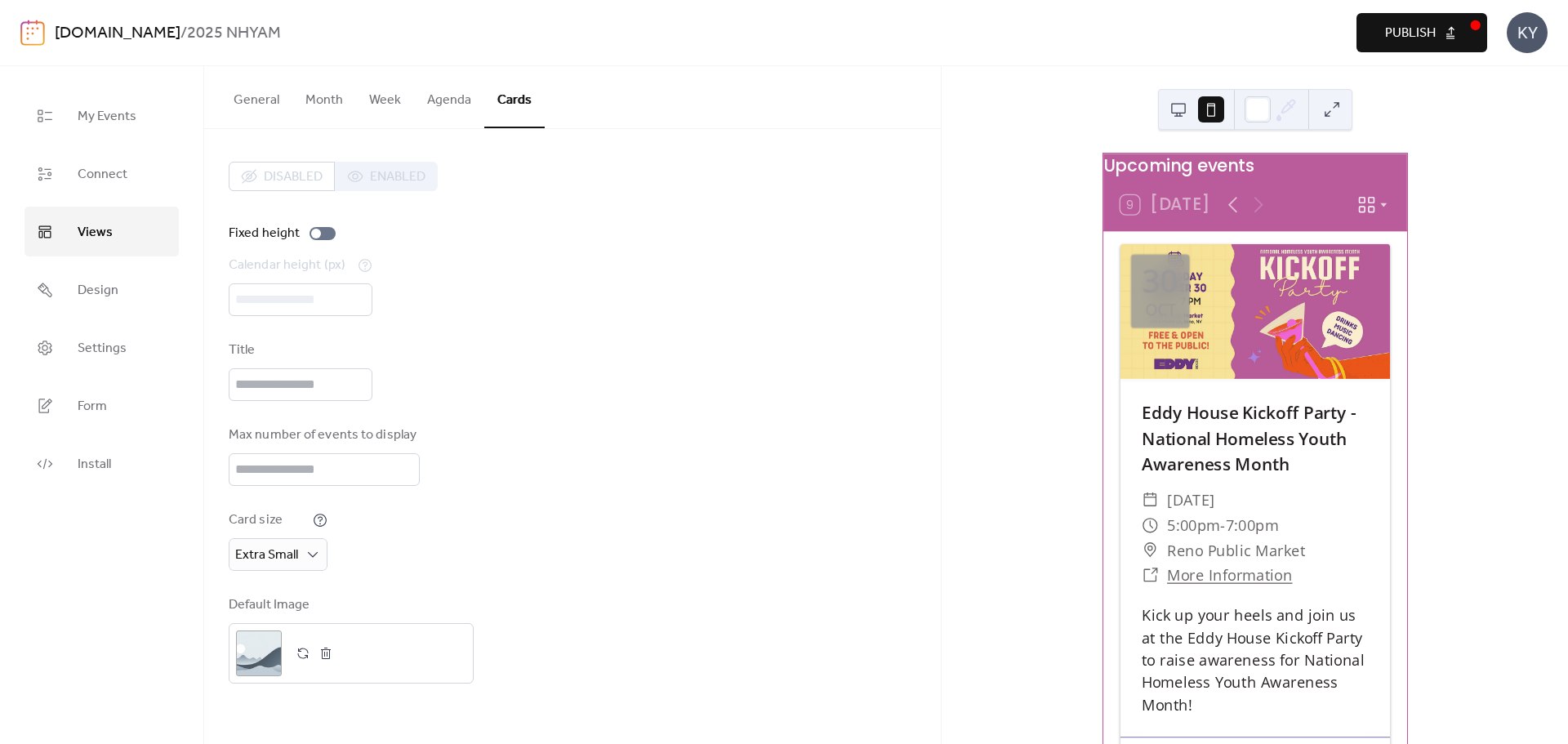
click at [251, 105] on button "General" at bounding box center [256, 95] width 72 height 60
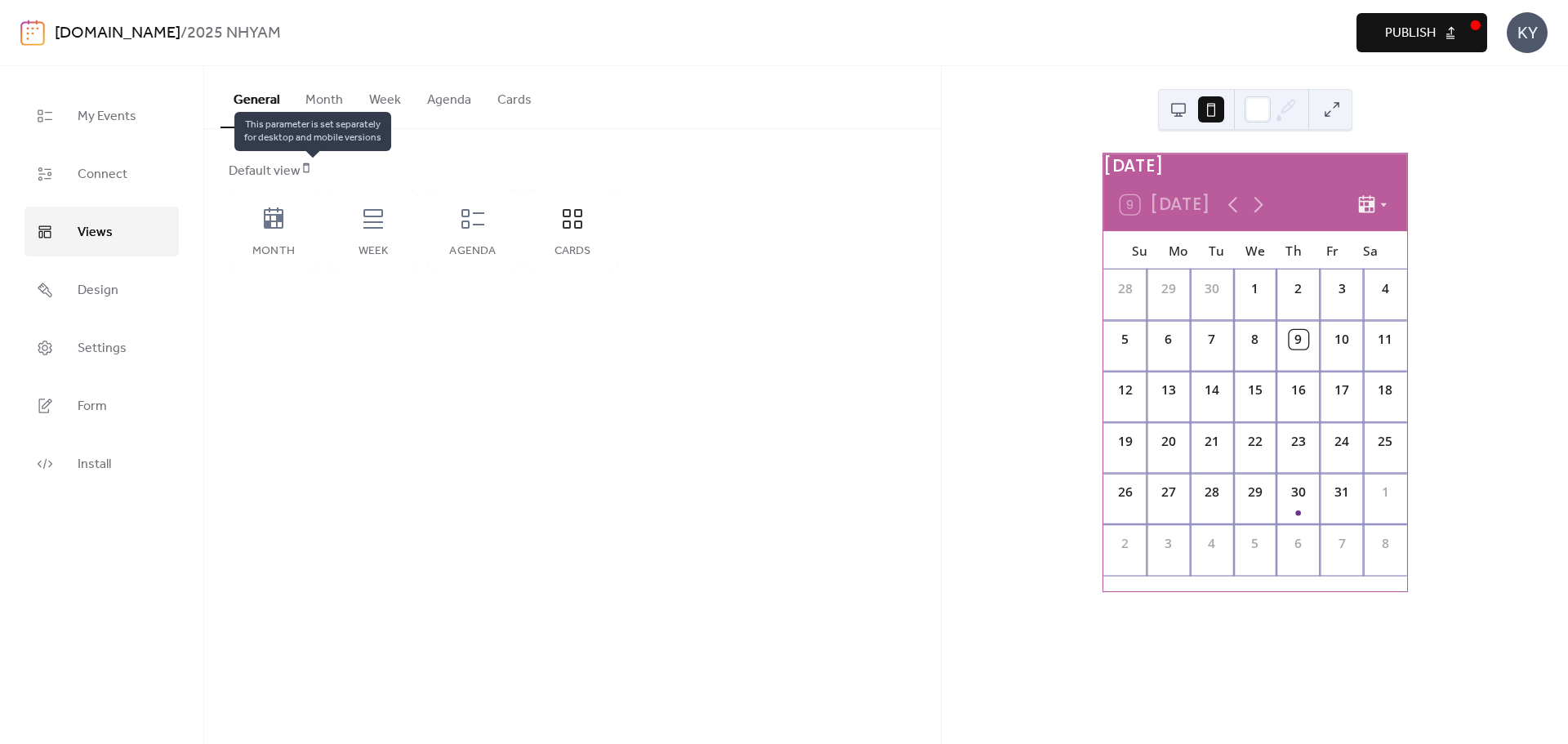
click at [311, 167] on icon at bounding box center [306, 167] width 11 height 11
click at [248, 162] on div "Default view" at bounding box center [571, 171] width 685 height 19
click at [143, 281] on link "Design" at bounding box center [101, 290] width 155 height 50
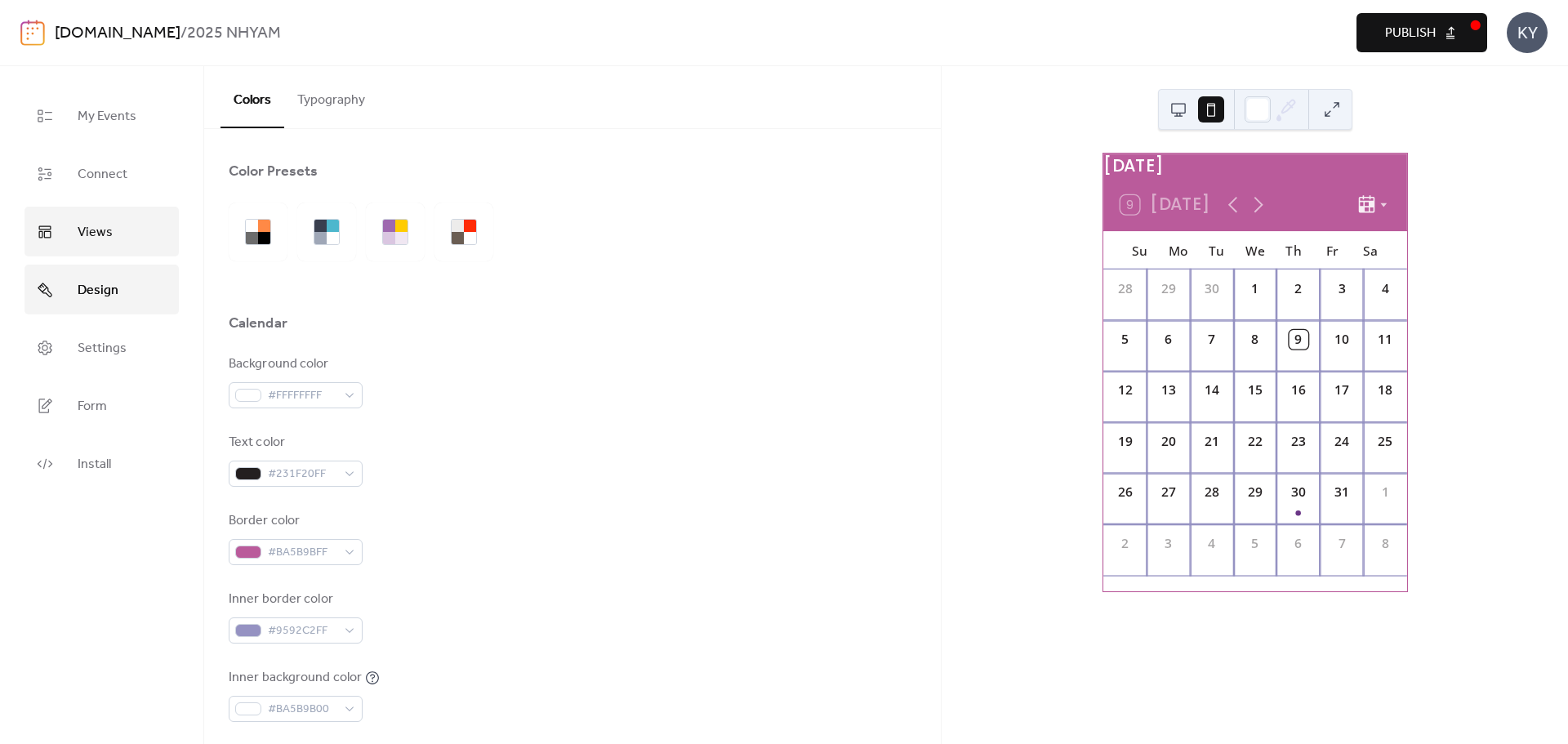
click at [127, 229] on link "Views" at bounding box center [101, 231] width 155 height 50
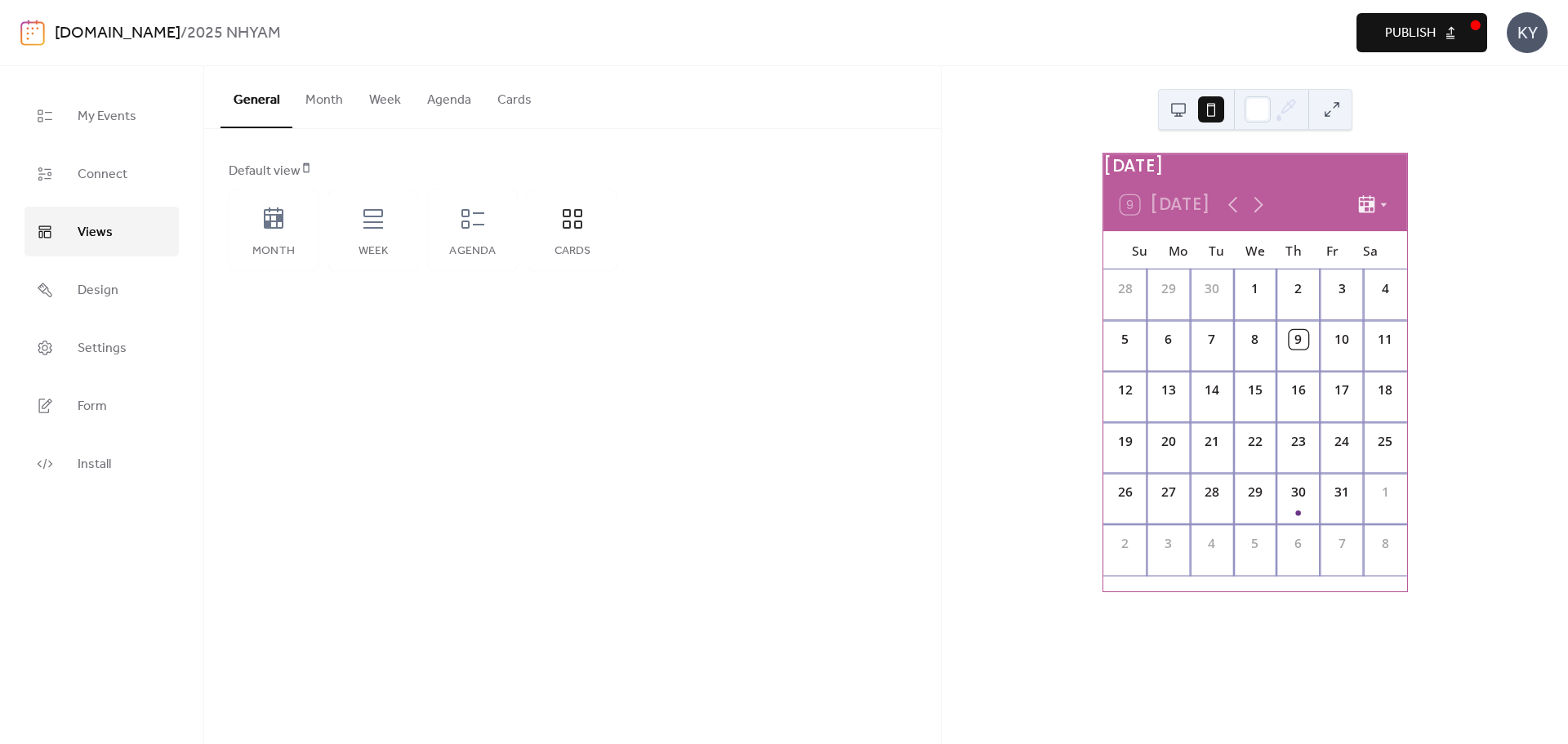
click at [329, 110] on button "Month" at bounding box center [324, 95] width 64 height 60
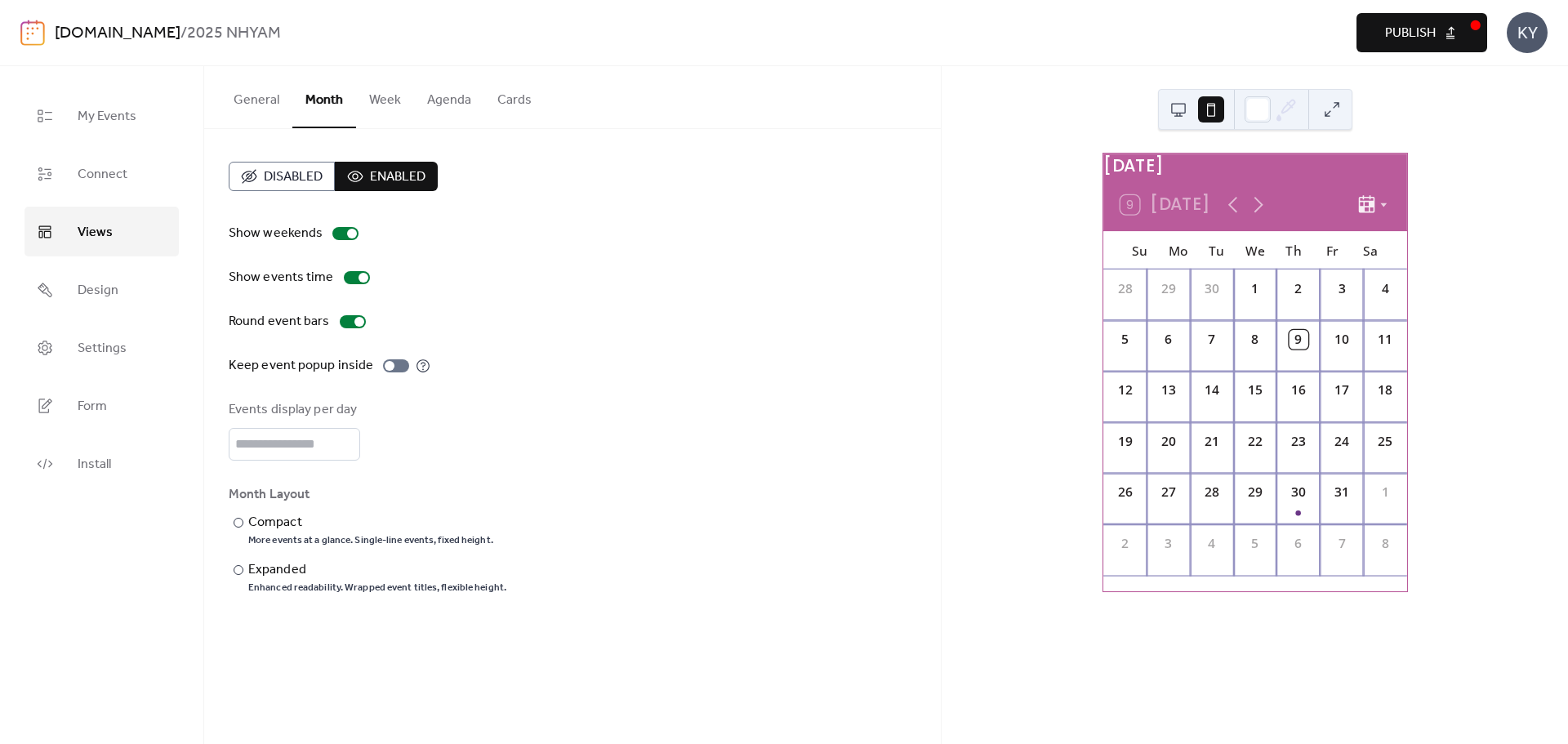
click at [1186, 114] on button at bounding box center [1178, 109] width 26 height 26
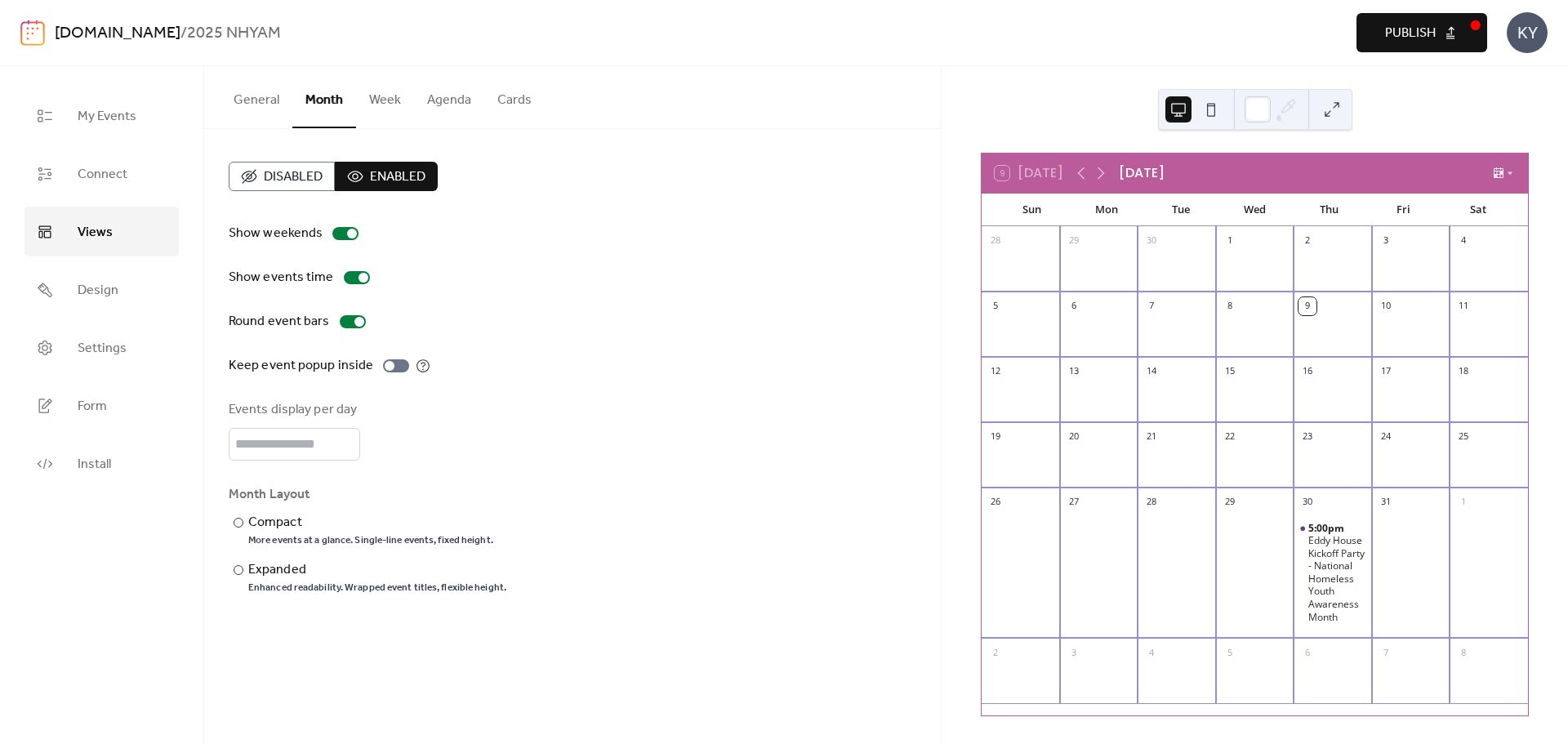
click at [1219, 113] on button at bounding box center [1212, 109] width 26 height 26
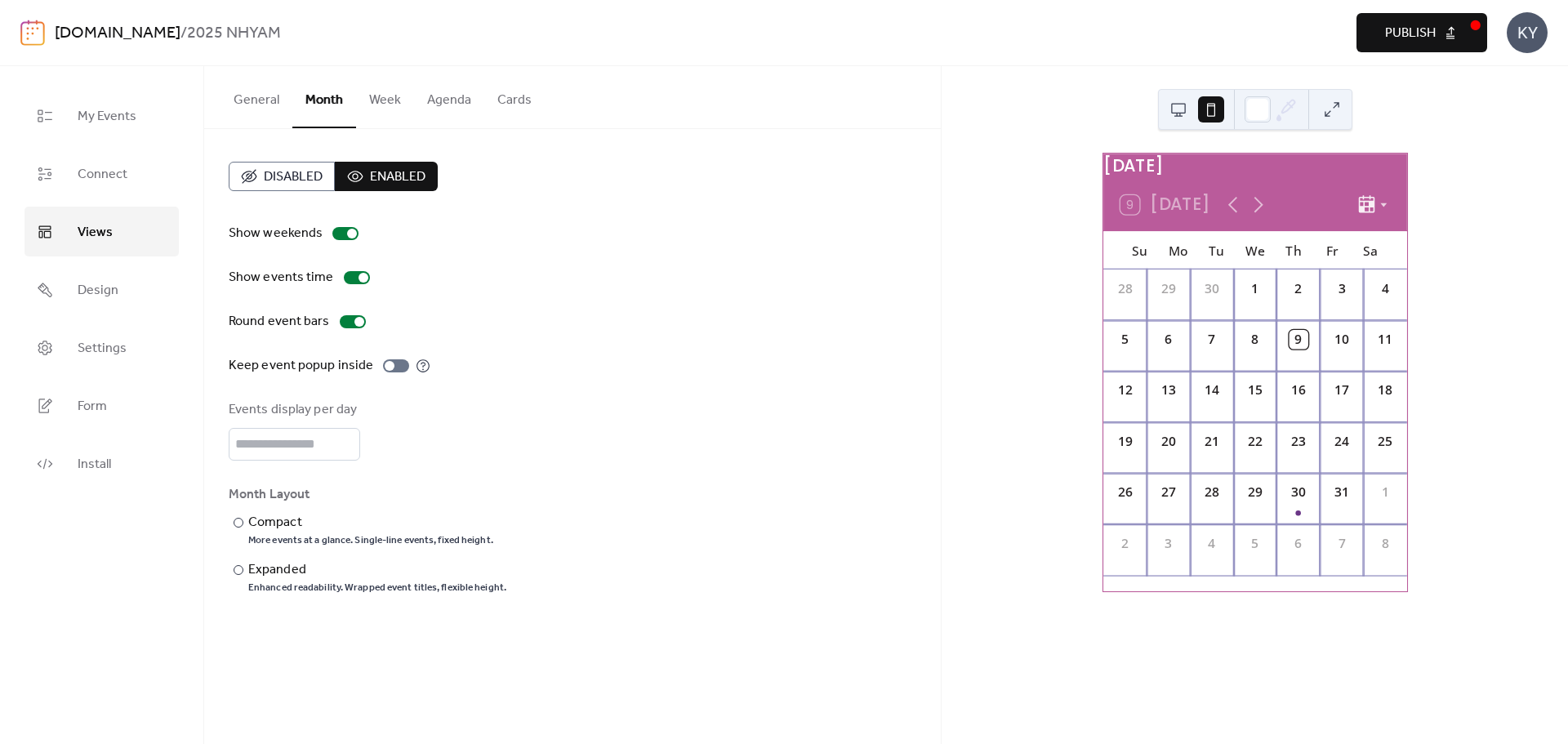
click at [1169, 100] on button at bounding box center [1178, 109] width 26 height 26
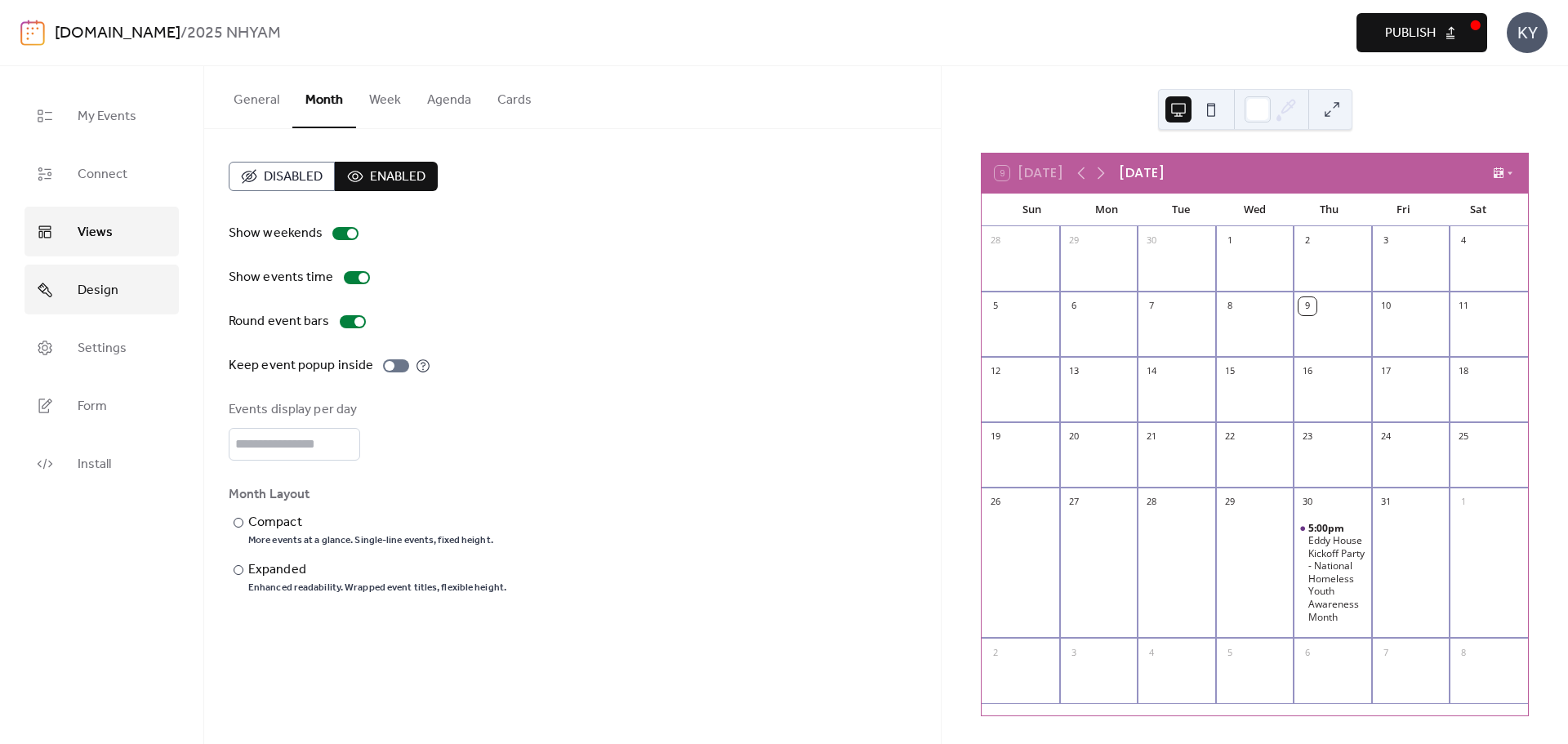
click at [127, 291] on link "Design" at bounding box center [101, 290] width 155 height 50
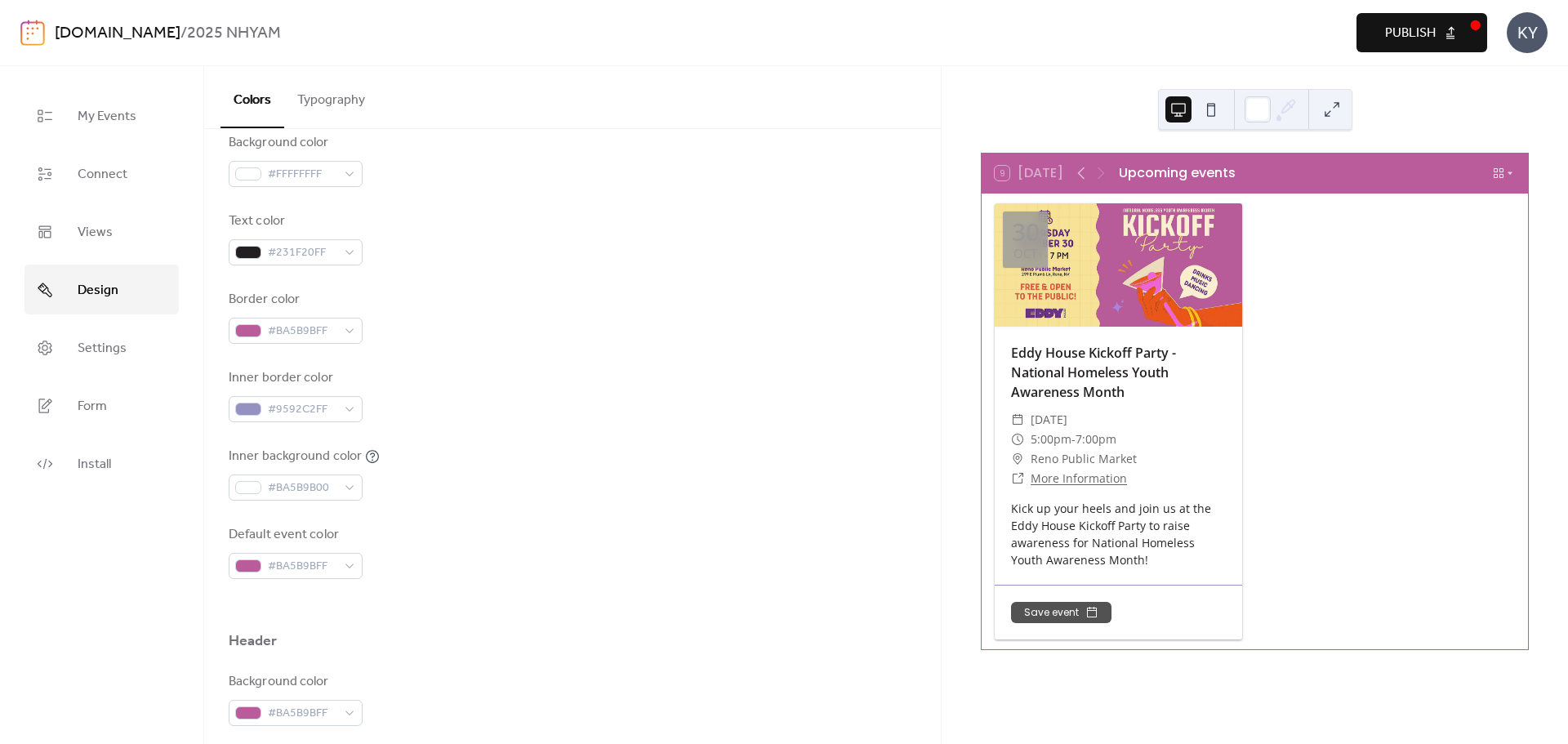
scroll to position [69, 0]
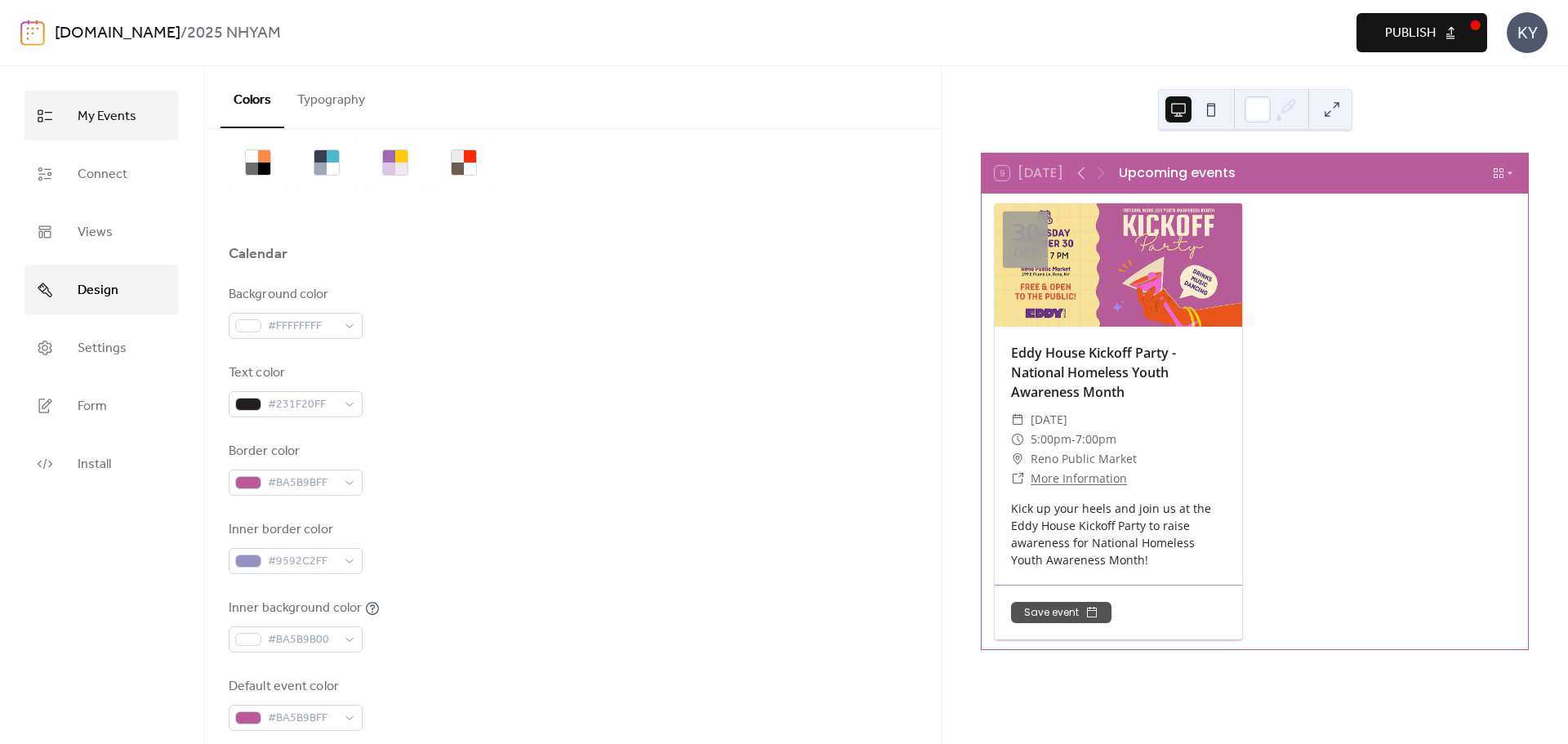
click at [133, 116] on span "My Events" at bounding box center [107, 116] width 59 height 25
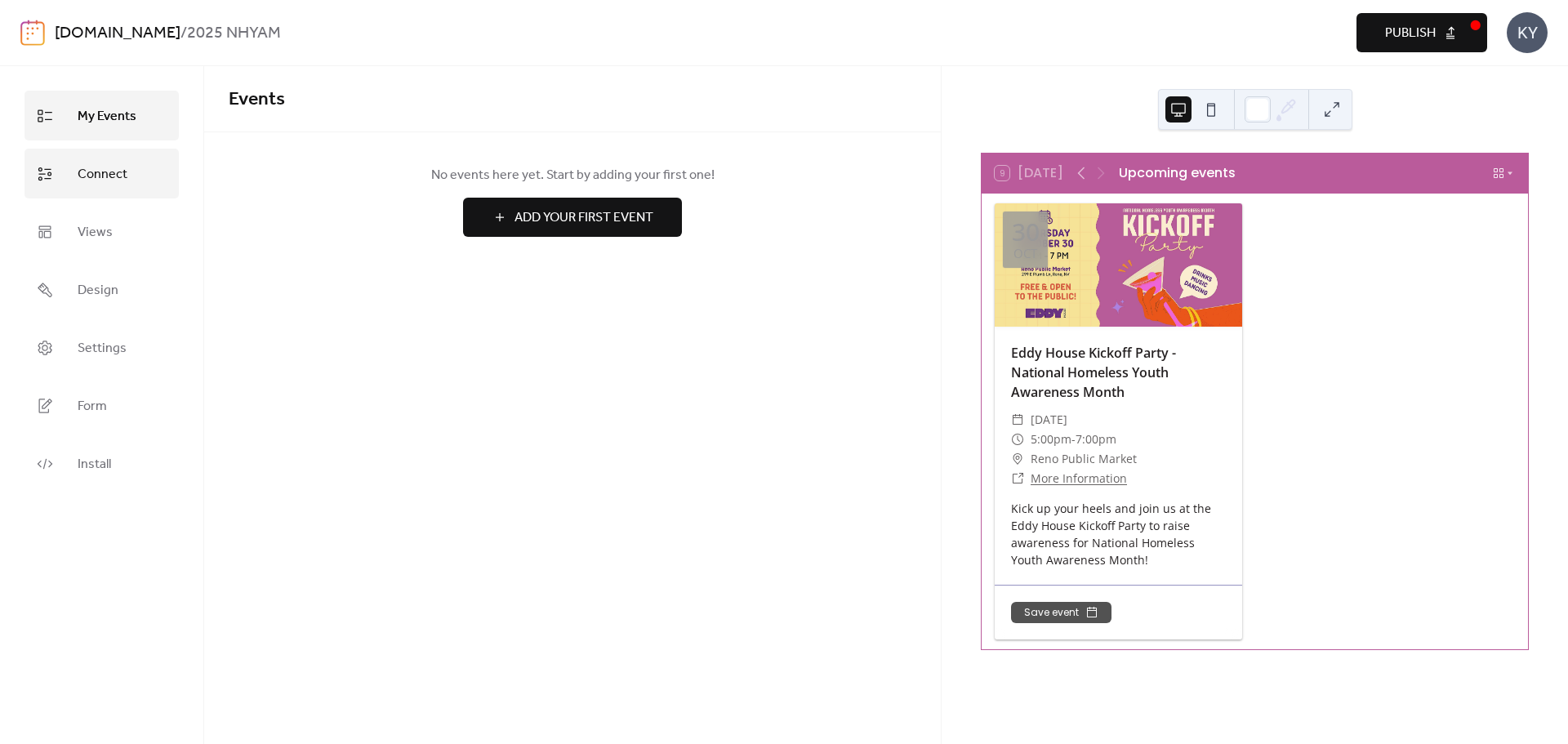
click at [125, 177] on span "Connect" at bounding box center [103, 174] width 50 height 25
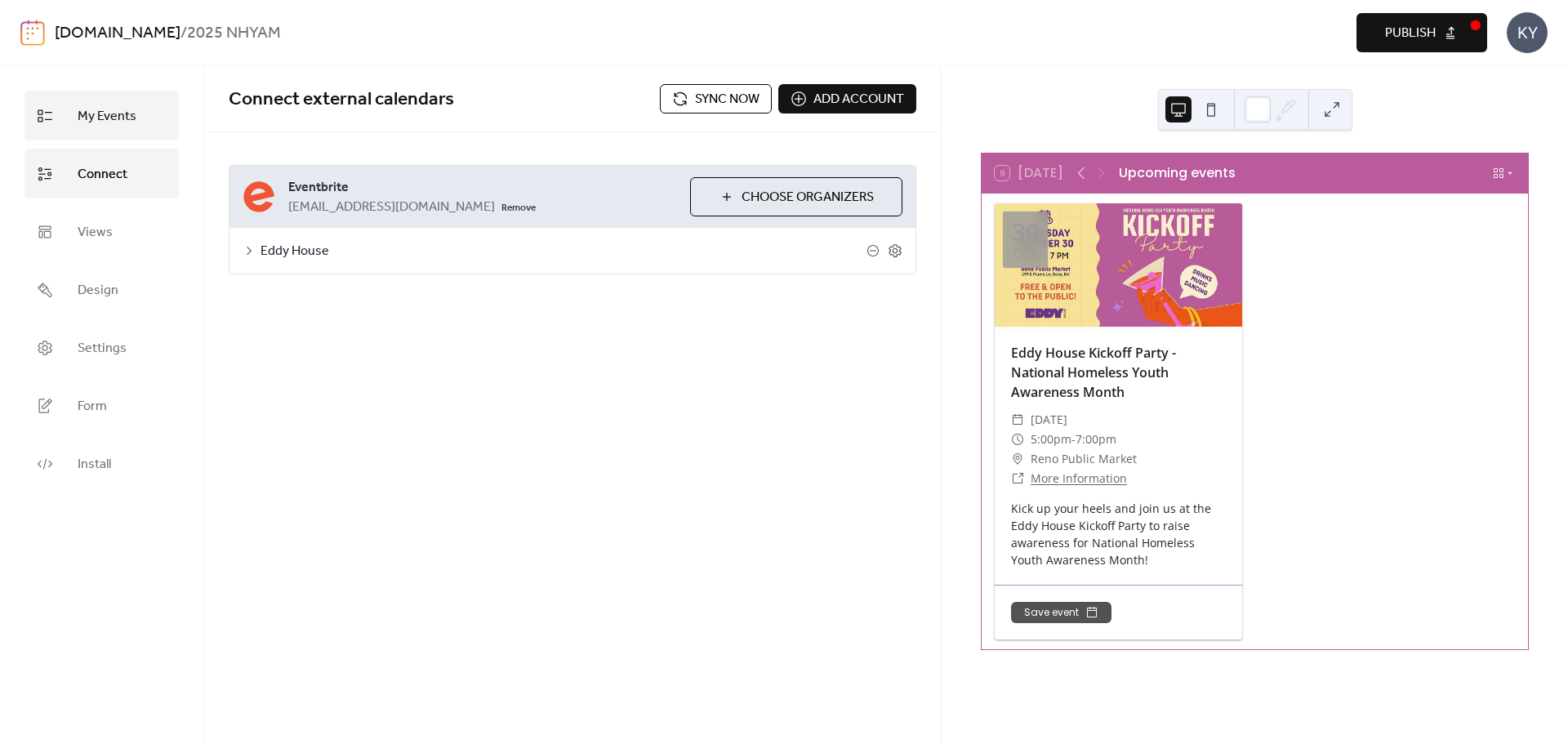
click at [122, 108] on span "My Events" at bounding box center [107, 116] width 59 height 25
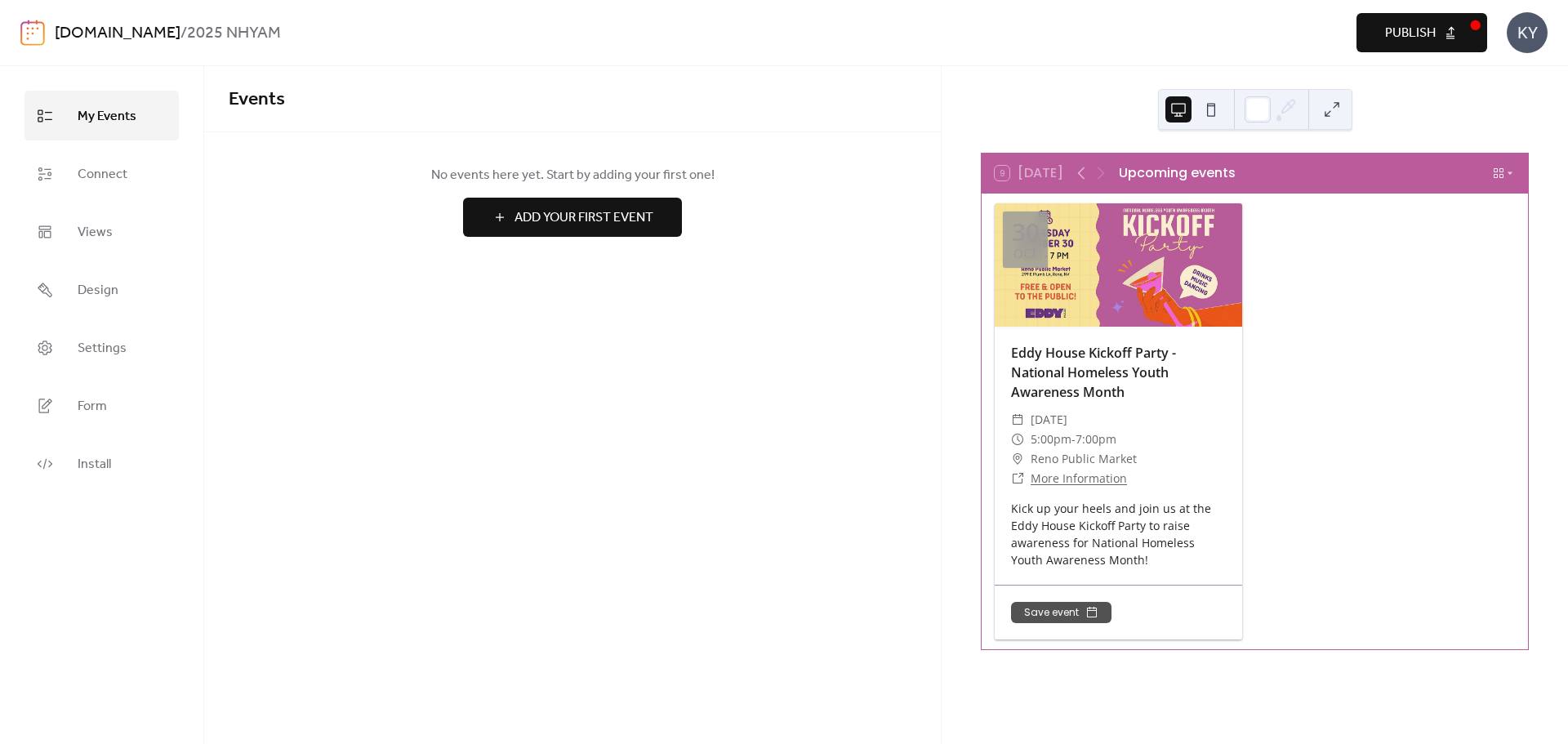
click at [206, 28] on b "2025 NHYAM" at bounding box center [233, 33] width 93 height 31
click at [205, 28] on b "2025 NHYAM" at bounding box center [233, 33] width 93 height 31
drag, startPoint x: 205, startPoint y: 31, endPoint x: 264, endPoint y: 35, distance: 59.1
click at [264, 35] on b "2025 NHYAM" at bounding box center [233, 33] width 93 height 31
click at [263, 35] on b "2025 NHYAM" at bounding box center [233, 33] width 93 height 31
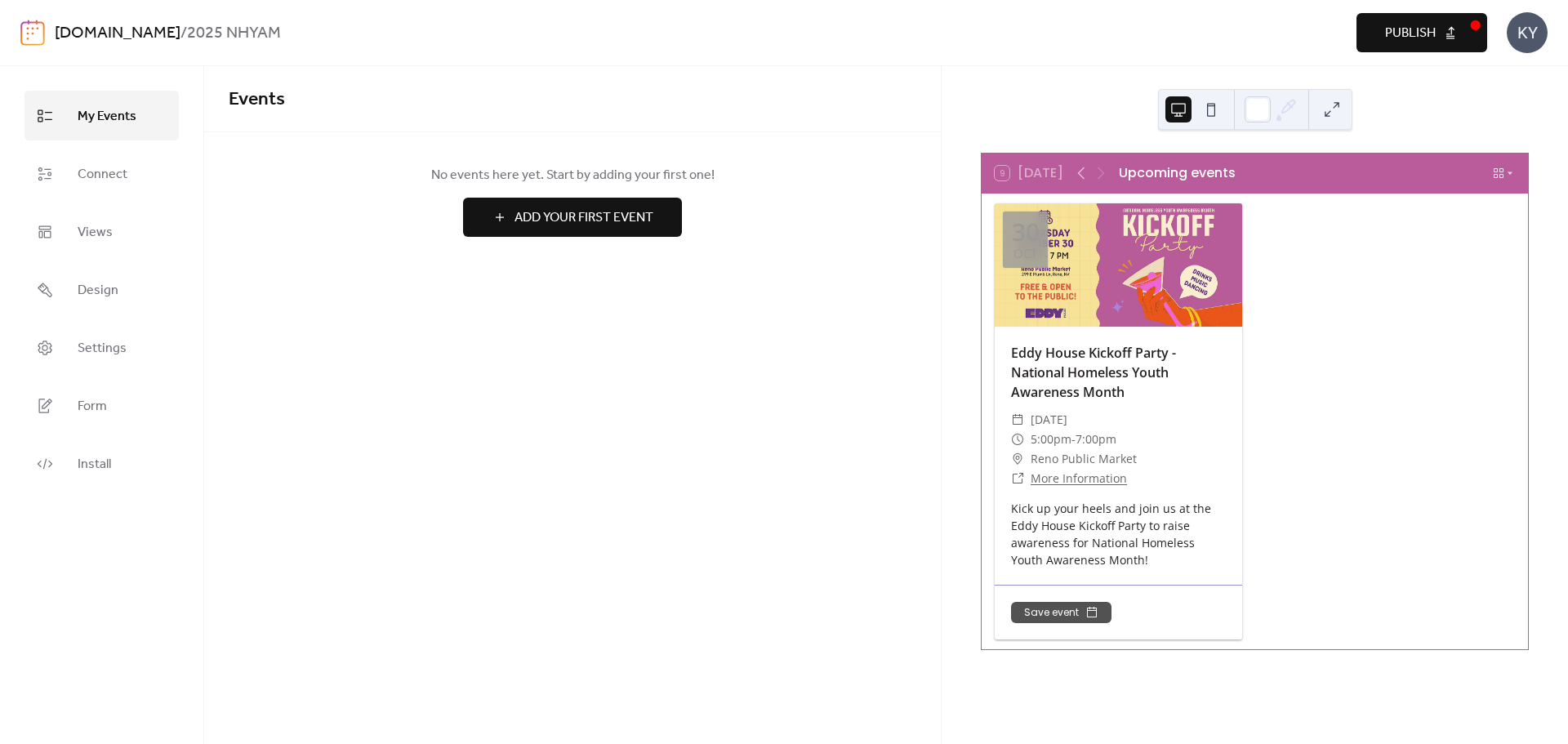
click at [1521, 37] on div "KY" at bounding box center [1527, 32] width 41 height 41
click at [1523, 67] on link "Account" at bounding box center [1503, 72] width 91 height 32
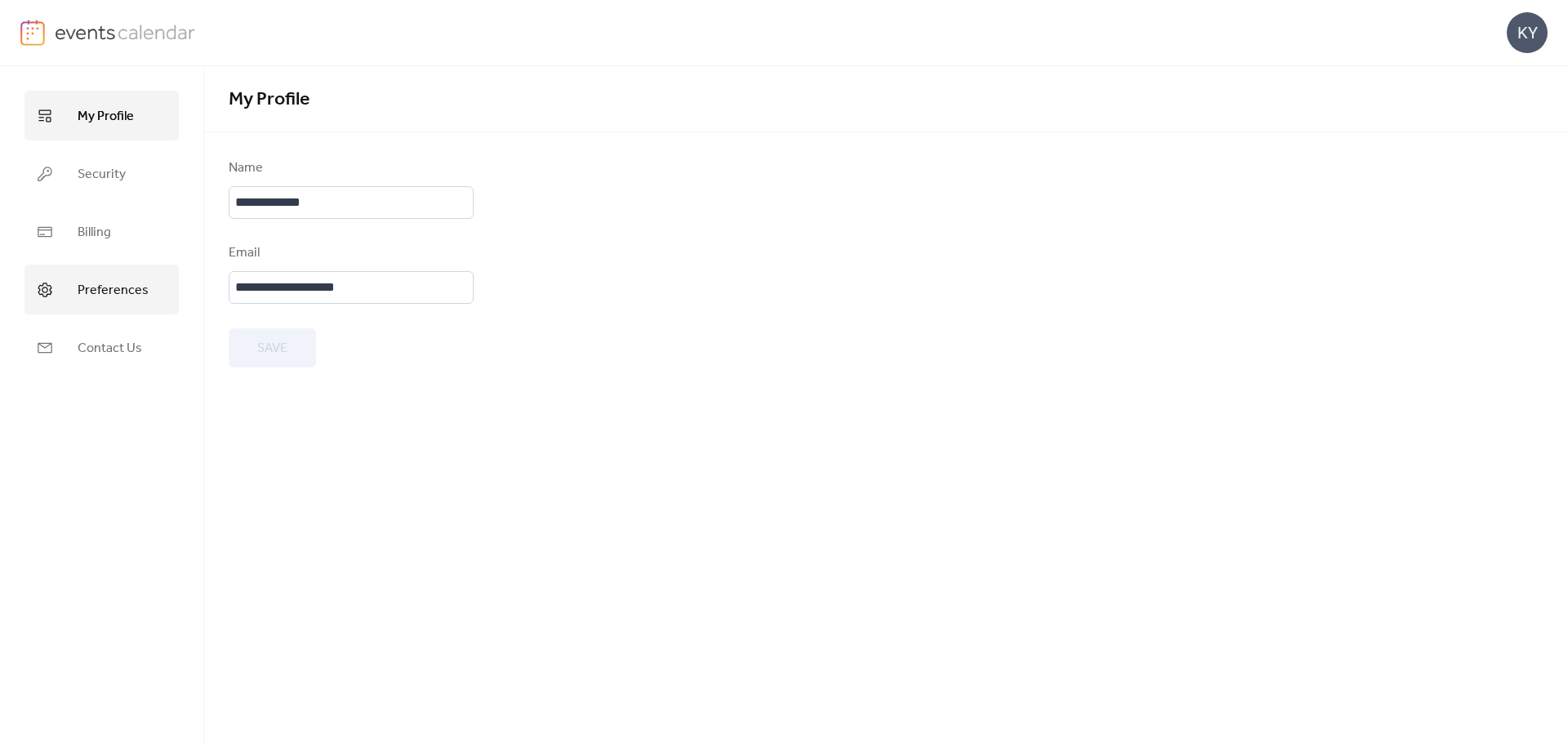
click at [106, 286] on span "Preferences" at bounding box center [113, 290] width 71 height 25
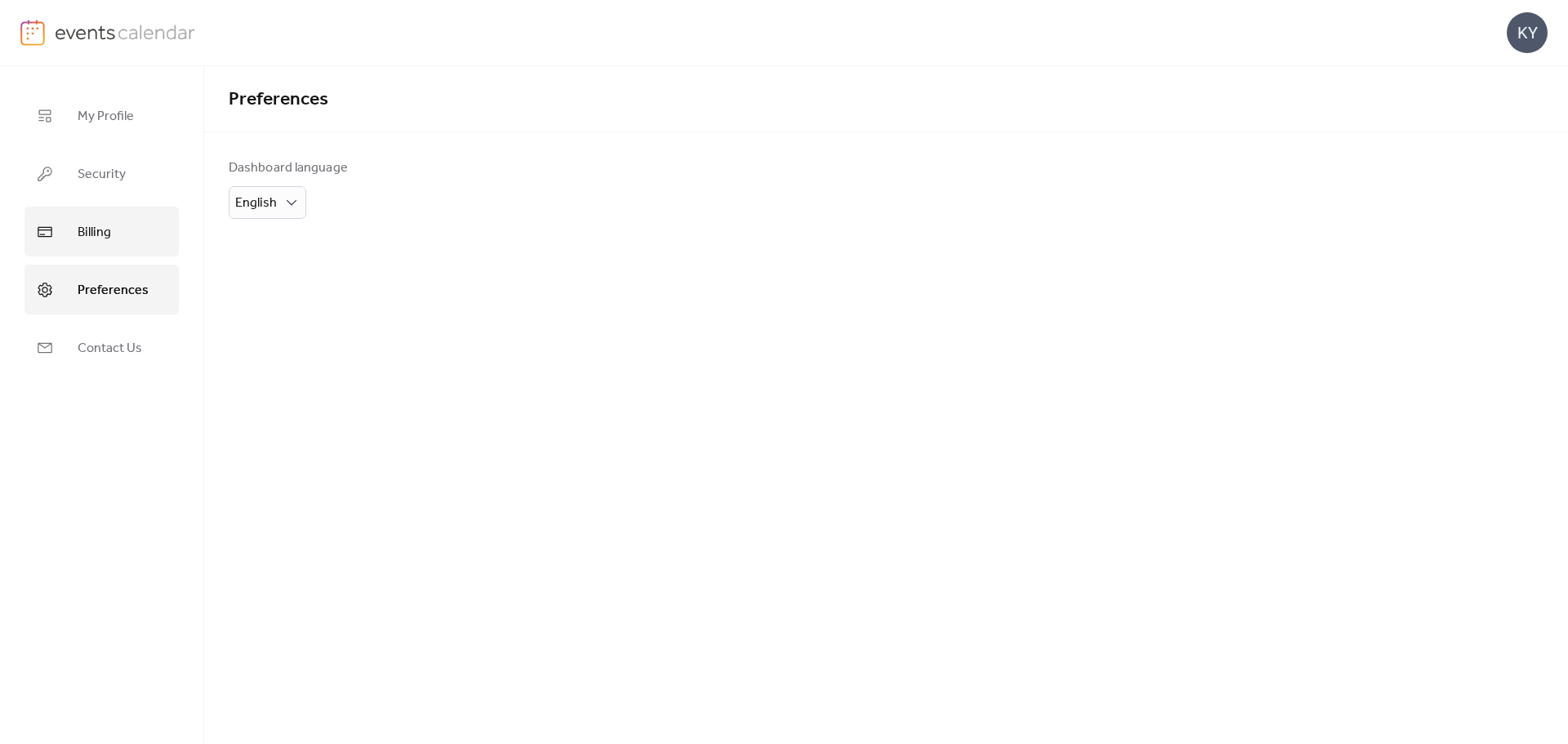
click at [101, 212] on link "Billing" at bounding box center [101, 231] width 155 height 50
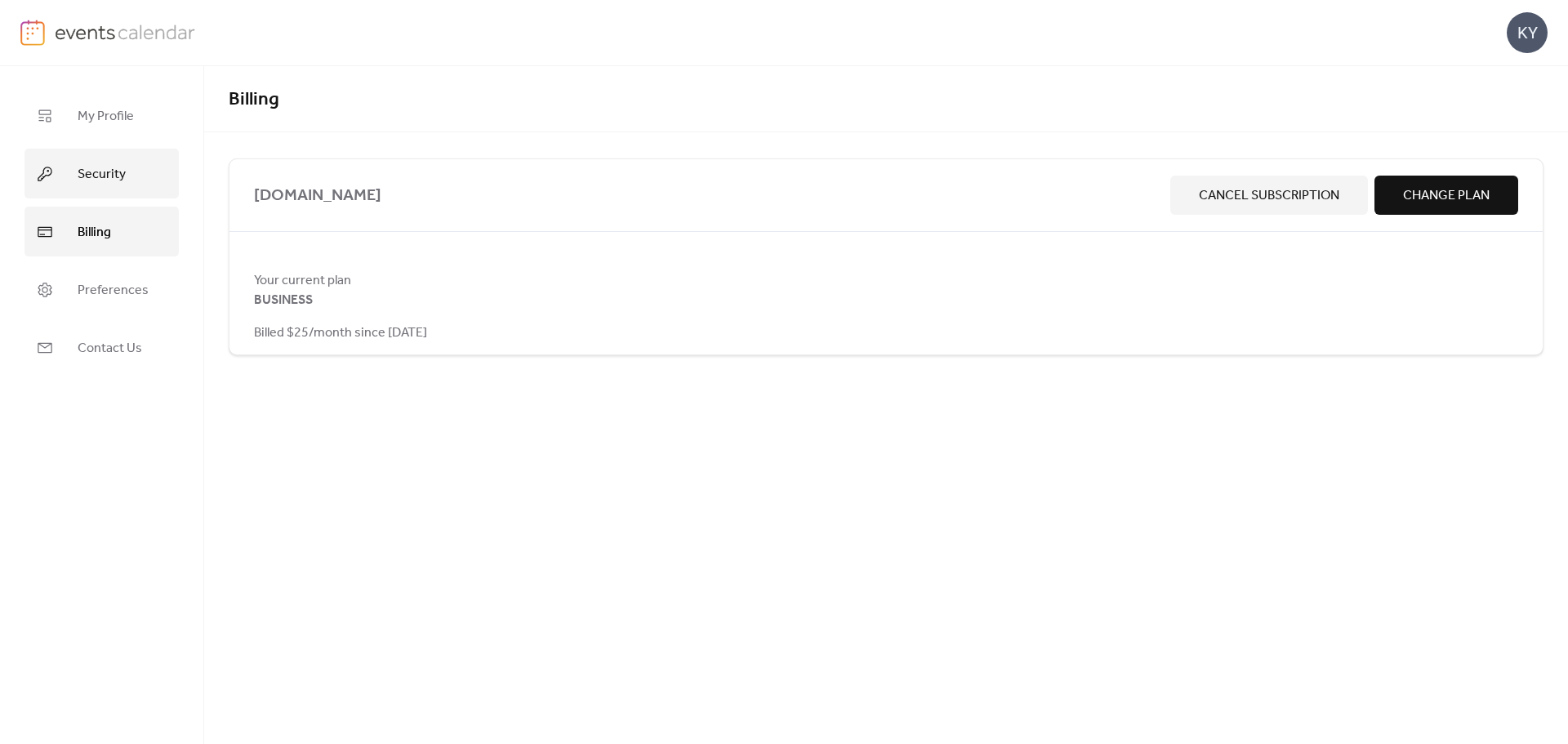
click at [114, 185] on span "Security" at bounding box center [102, 174] width 48 height 25
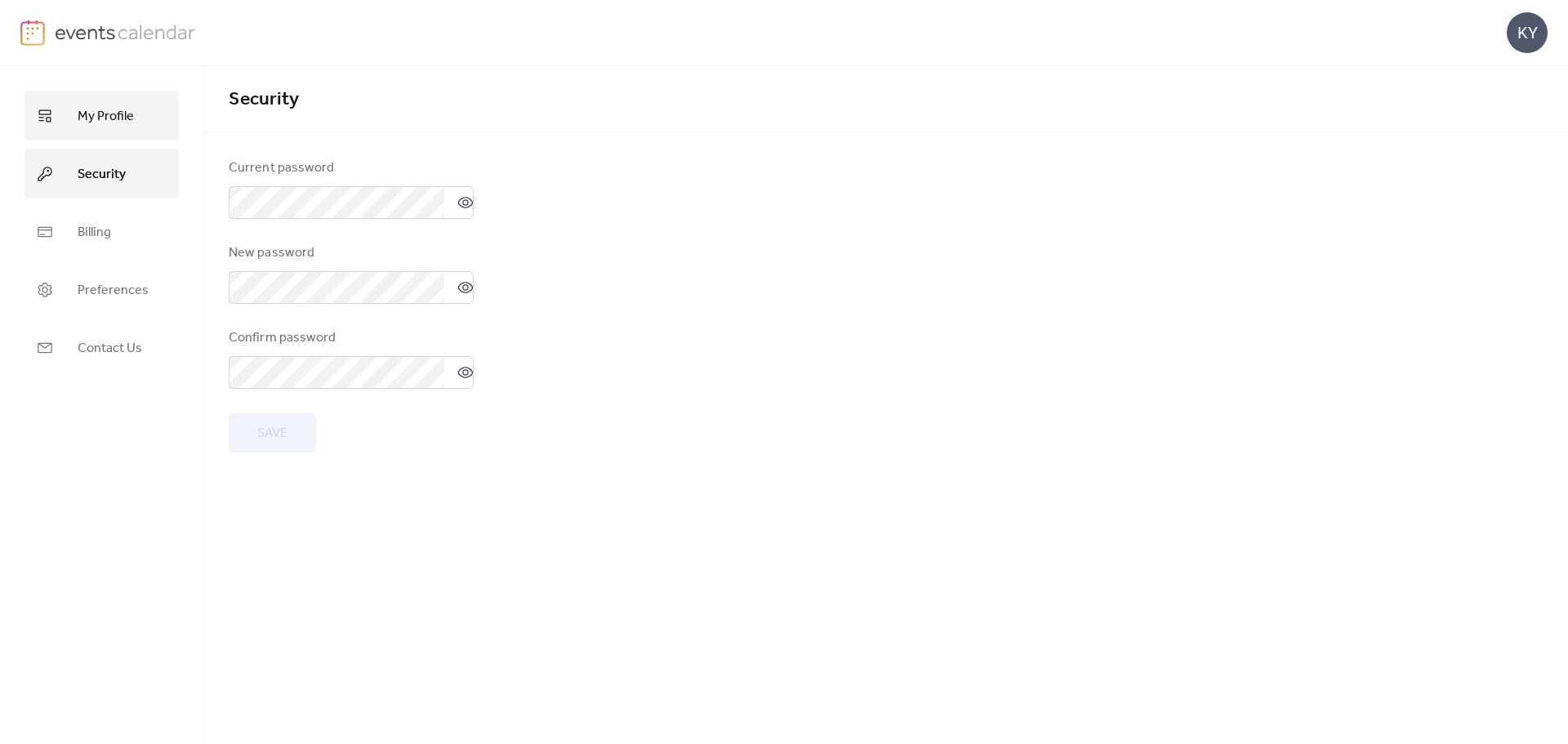
click at [116, 121] on span "My Profile" at bounding box center [106, 116] width 56 height 25
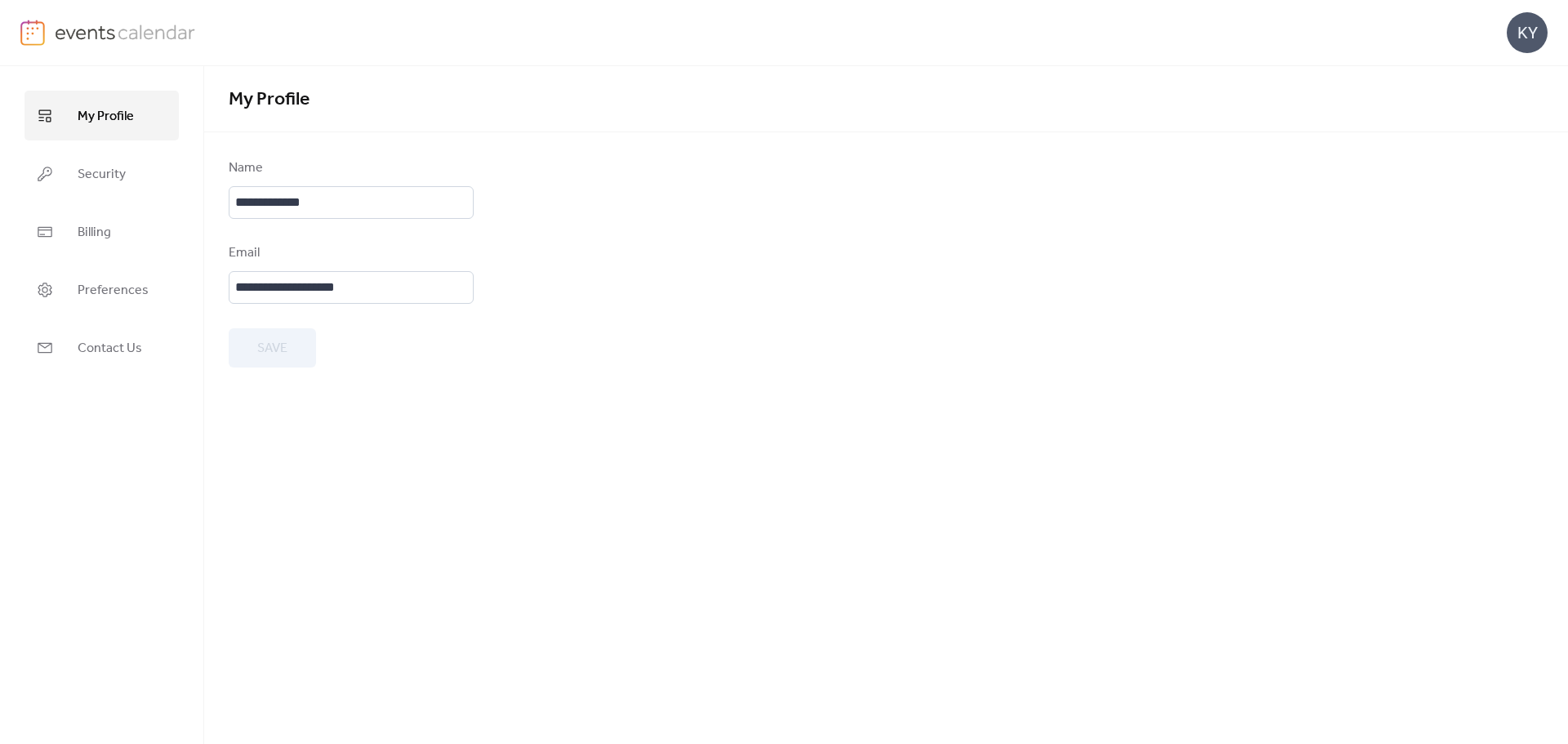
click at [101, 35] on img at bounding box center [125, 31] width 142 height 24
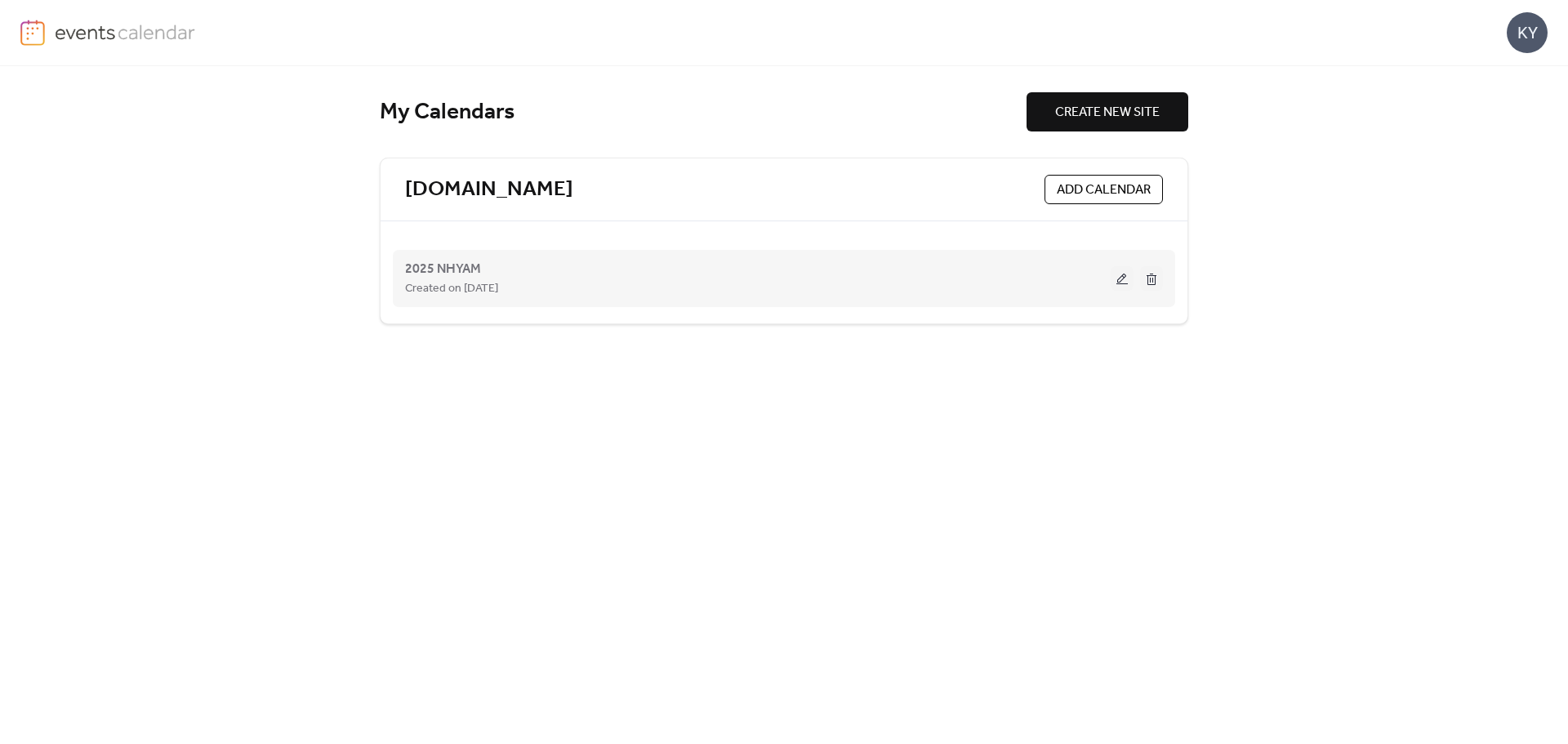
click at [541, 297] on div "Created on [DATE]" at bounding box center [758, 288] width 705 height 19
click at [561, 281] on div "Created on [DATE]" at bounding box center [758, 288] width 705 height 19
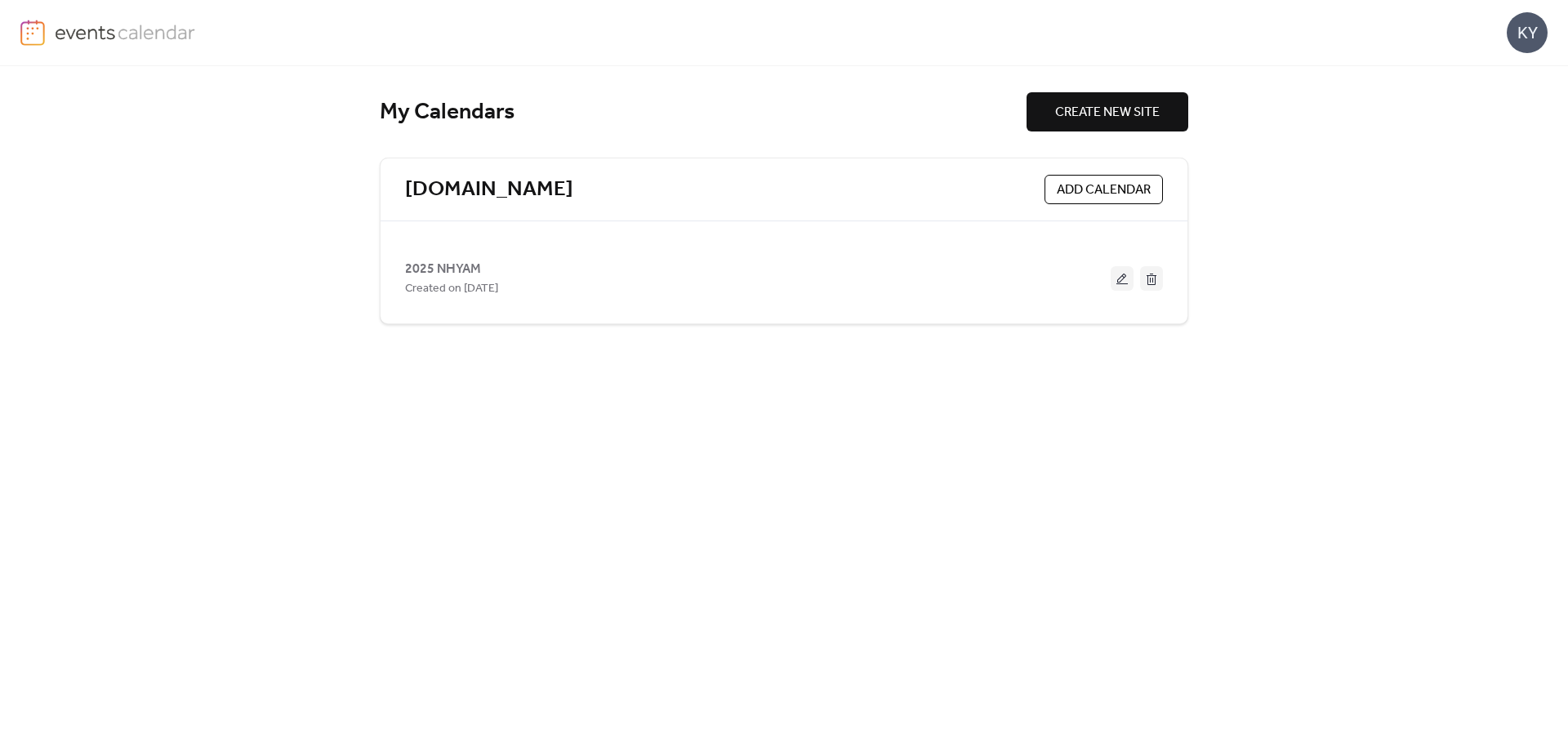
click at [467, 274] on span "2025 NHYAM" at bounding box center [443, 269] width 76 height 19
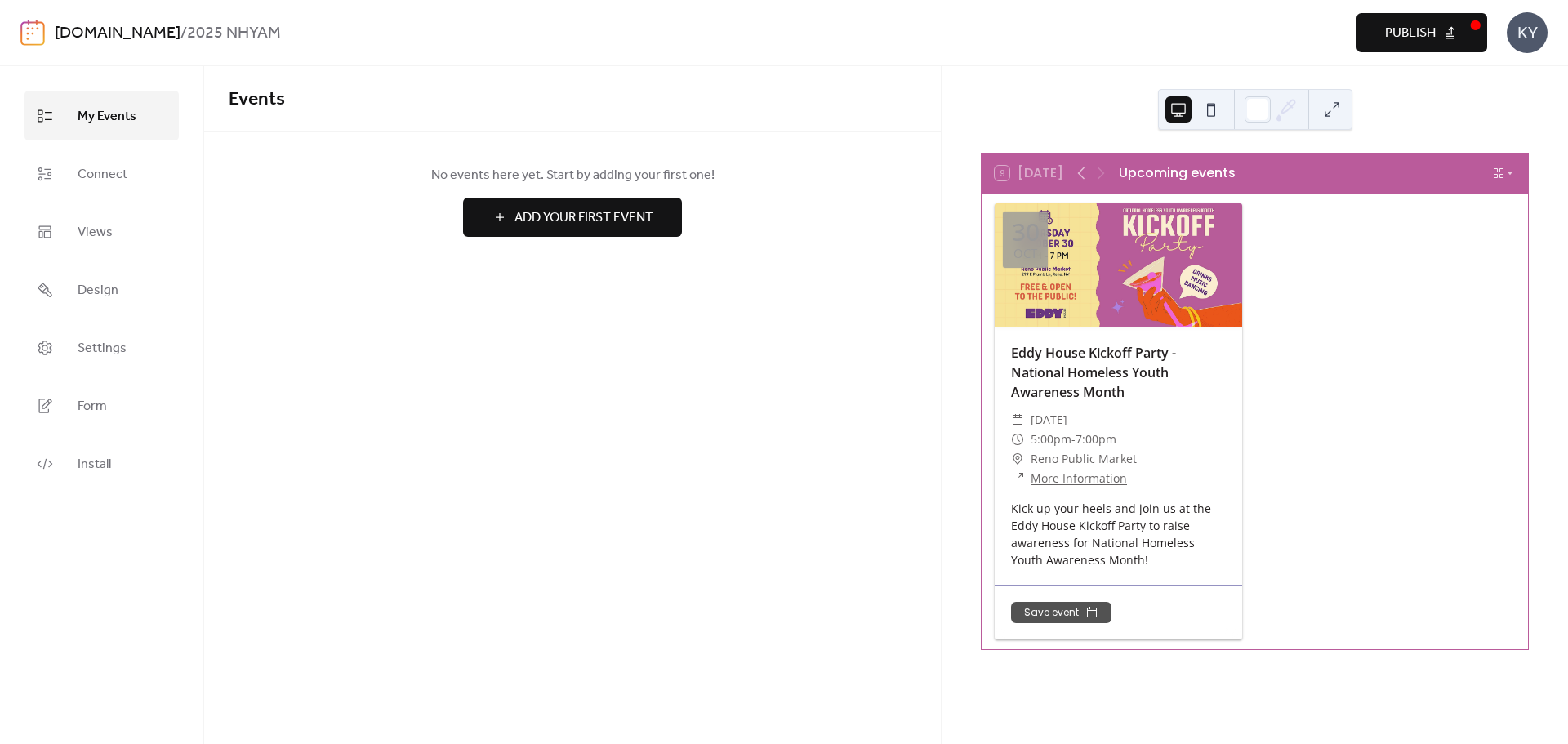
click at [1202, 176] on div "Upcoming events" at bounding box center [1177, 172] width 117 height 19
click at [268, 38] on div "[DOMAIN_NAME] / 2025 NHYAM" at bounding box center [434, 33] width 760 height 31
click at [115, 396] on link "Form" at bounding box center [101, 405] width 155 height 50
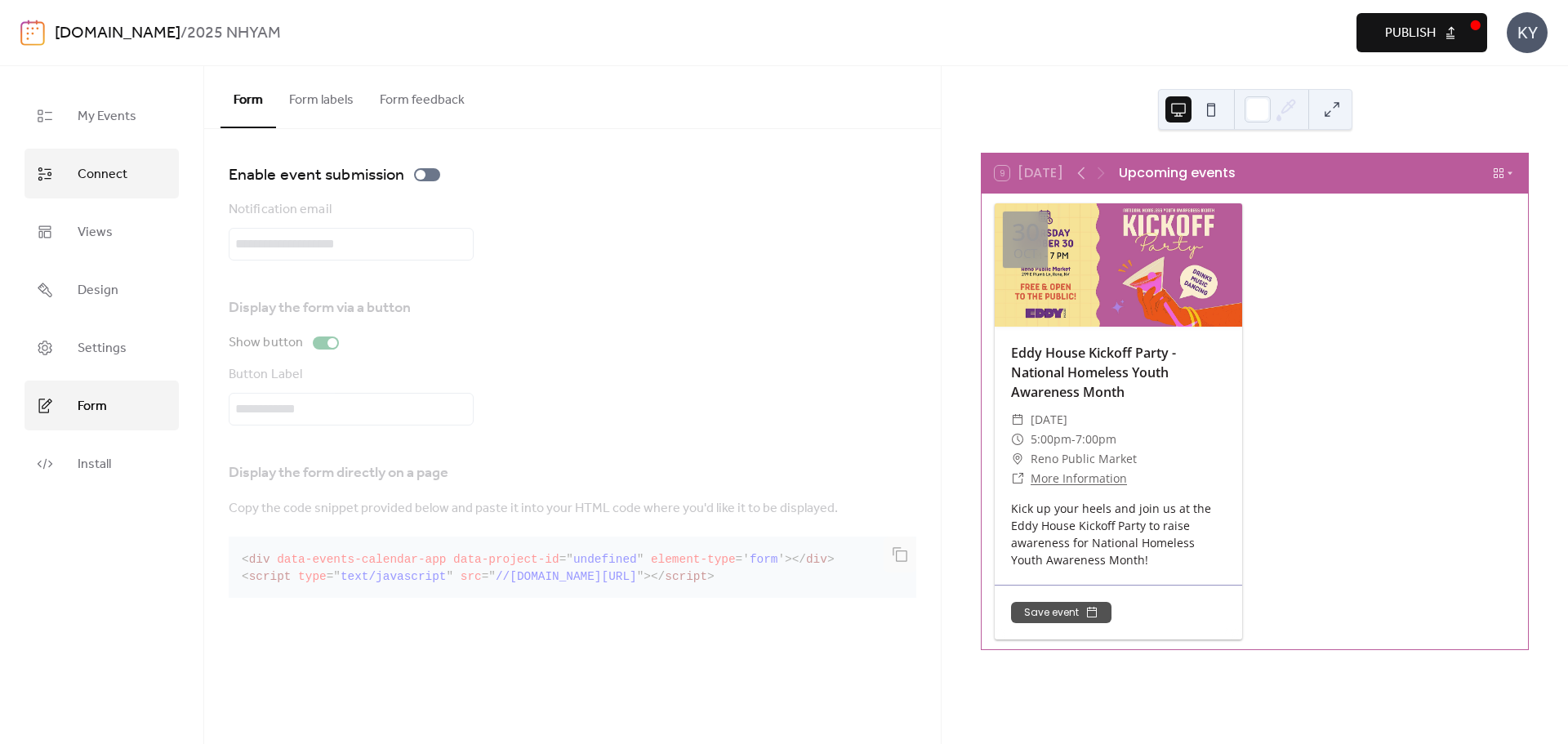
click at [142, 181] on link "Connect" at bounding box center [101, 174] width 155 height 50
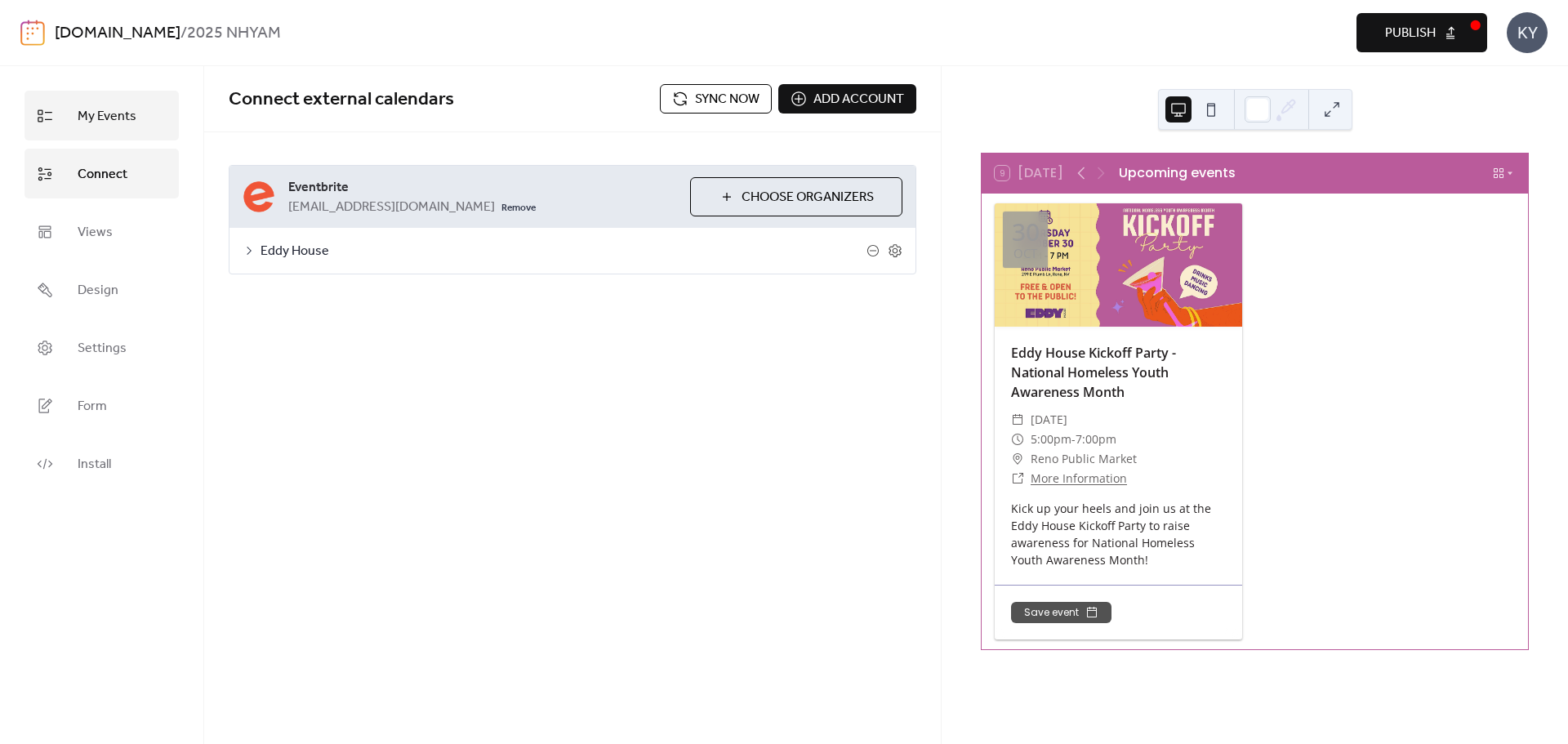
click at [124, 129] on link "My Events" at bounding box center [101, 116] width 155 height 50
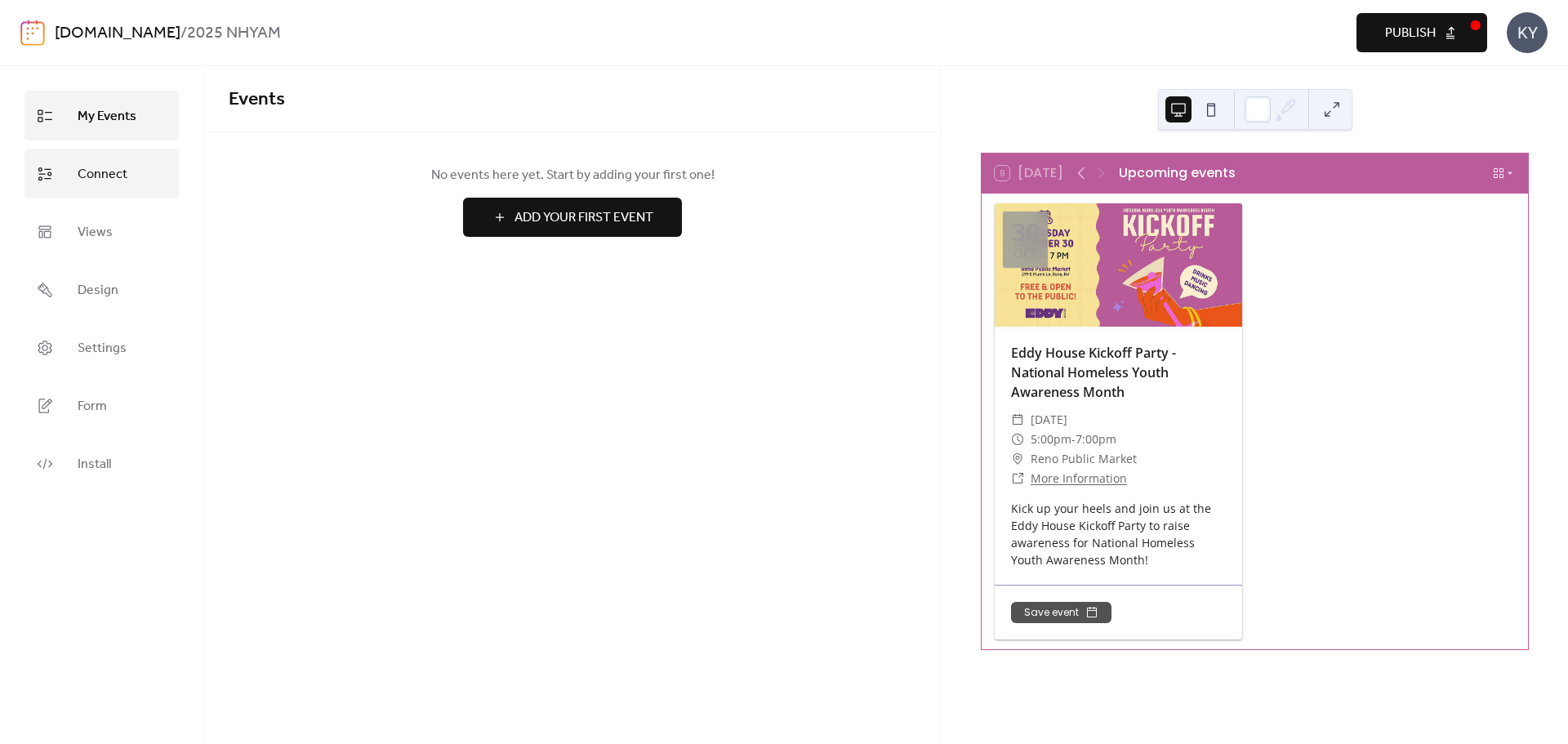
click at [102, 184] on span "Connect" at bounding box center [103, 174] width 50 height 25
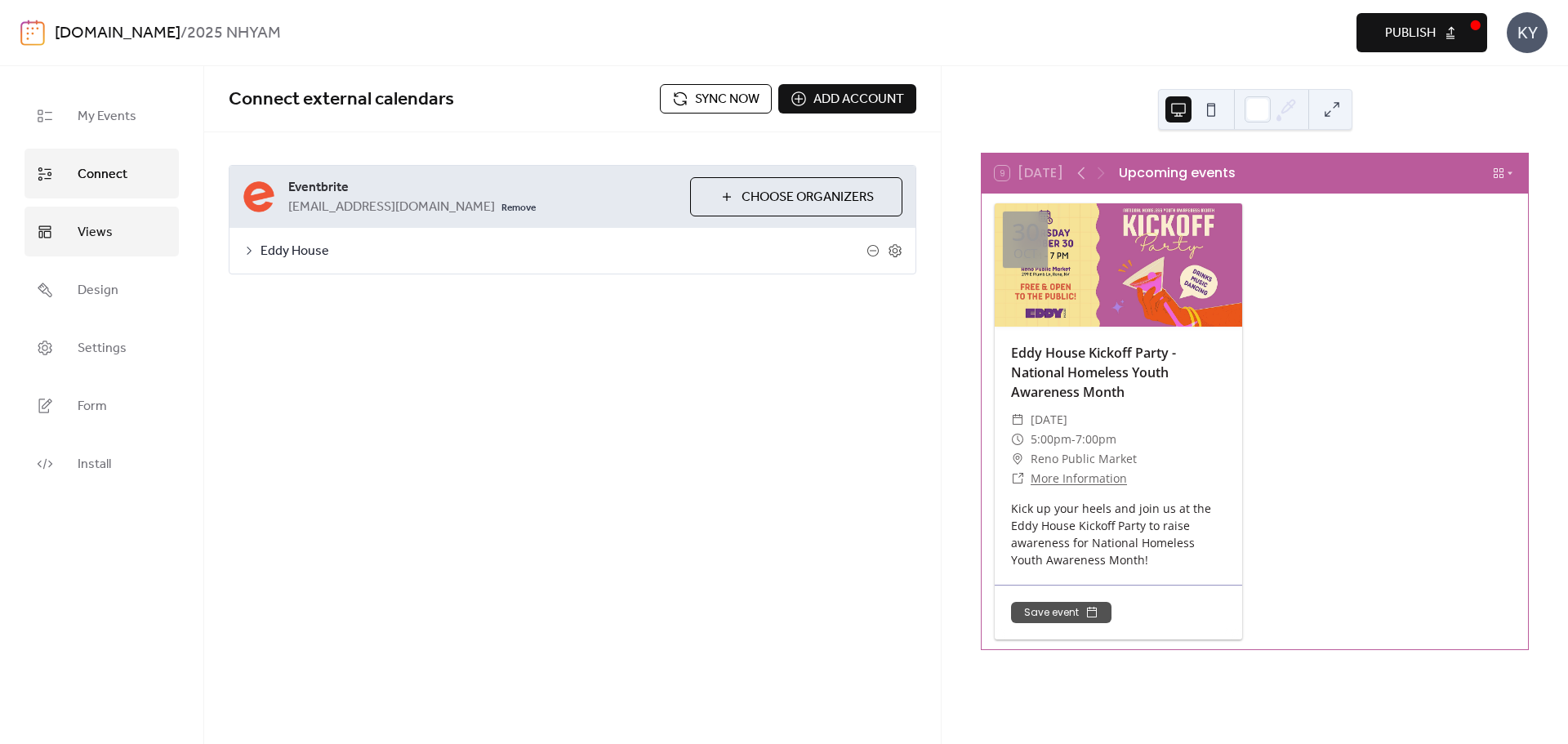
click at [92, 224] on span "Views" at bounding box center [95, 231] width 35 height 25
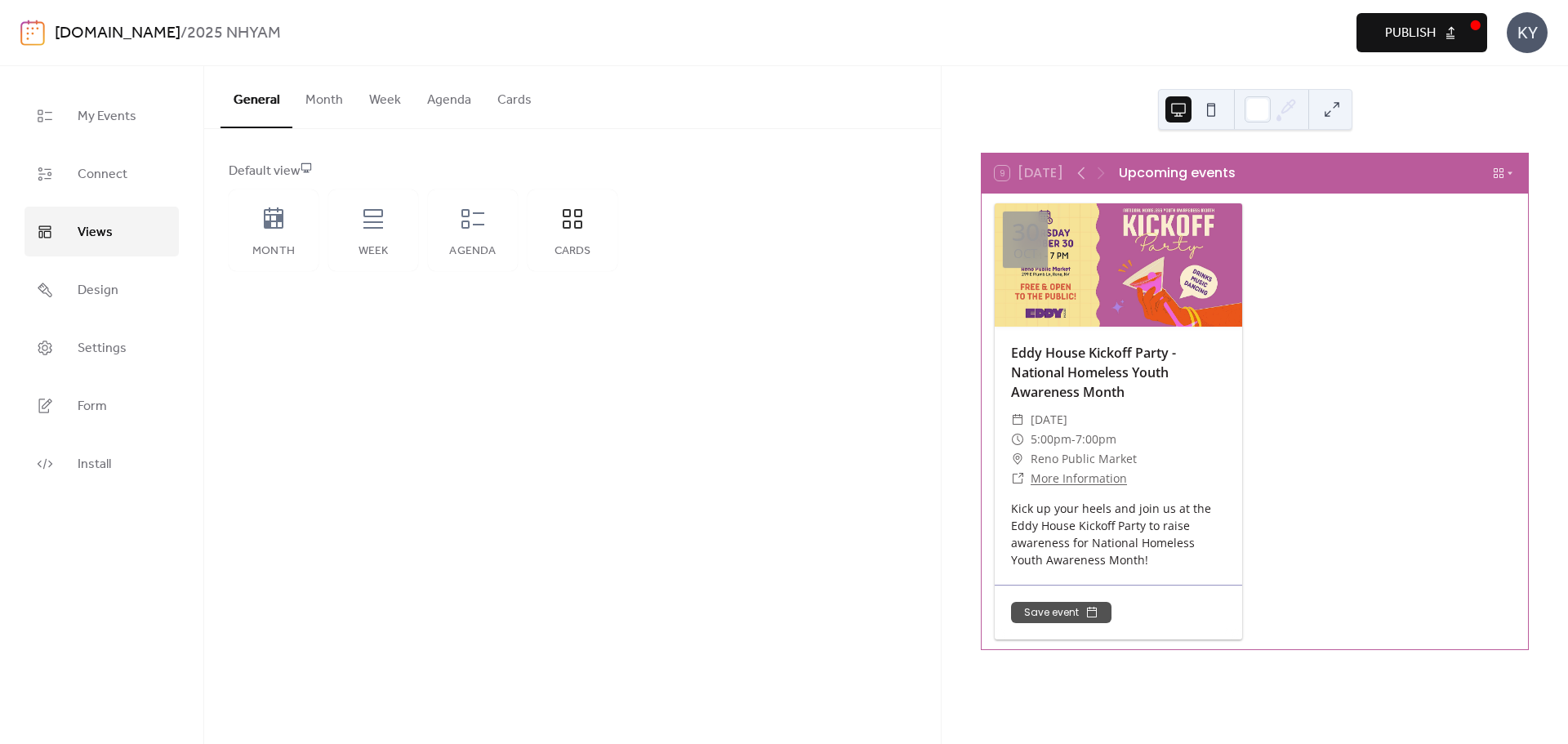
click at [1172, 171] on div "Upcoming events" at bounding box center [1177, 172] width 117 height 19
click at [113, 295] on span "Design" at bounding box center [98, 290] width 41 height 25
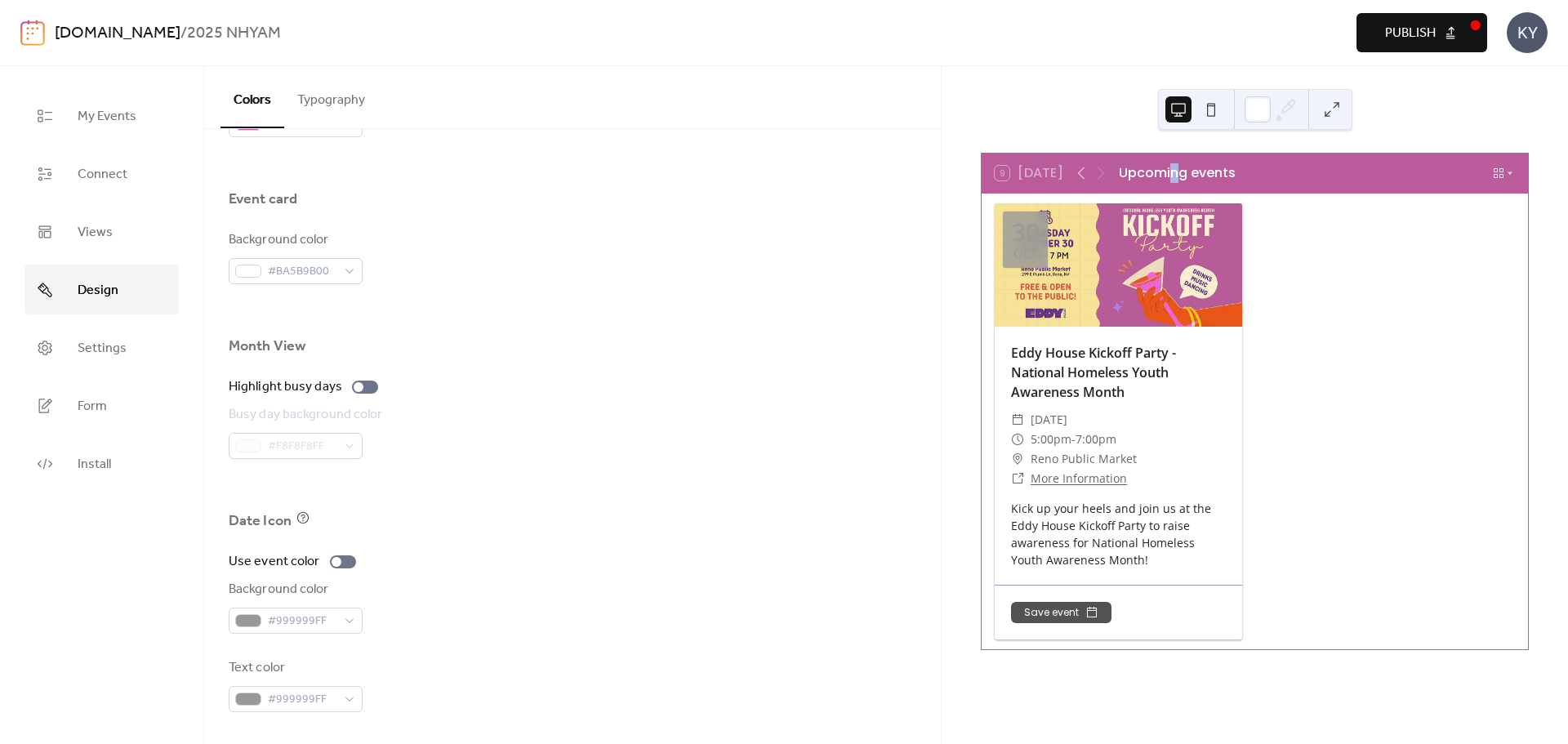
scroll to position [968, 0]
click at [131, 344] on link "Settings" at bounding box center [101, 348] width 155 height 50
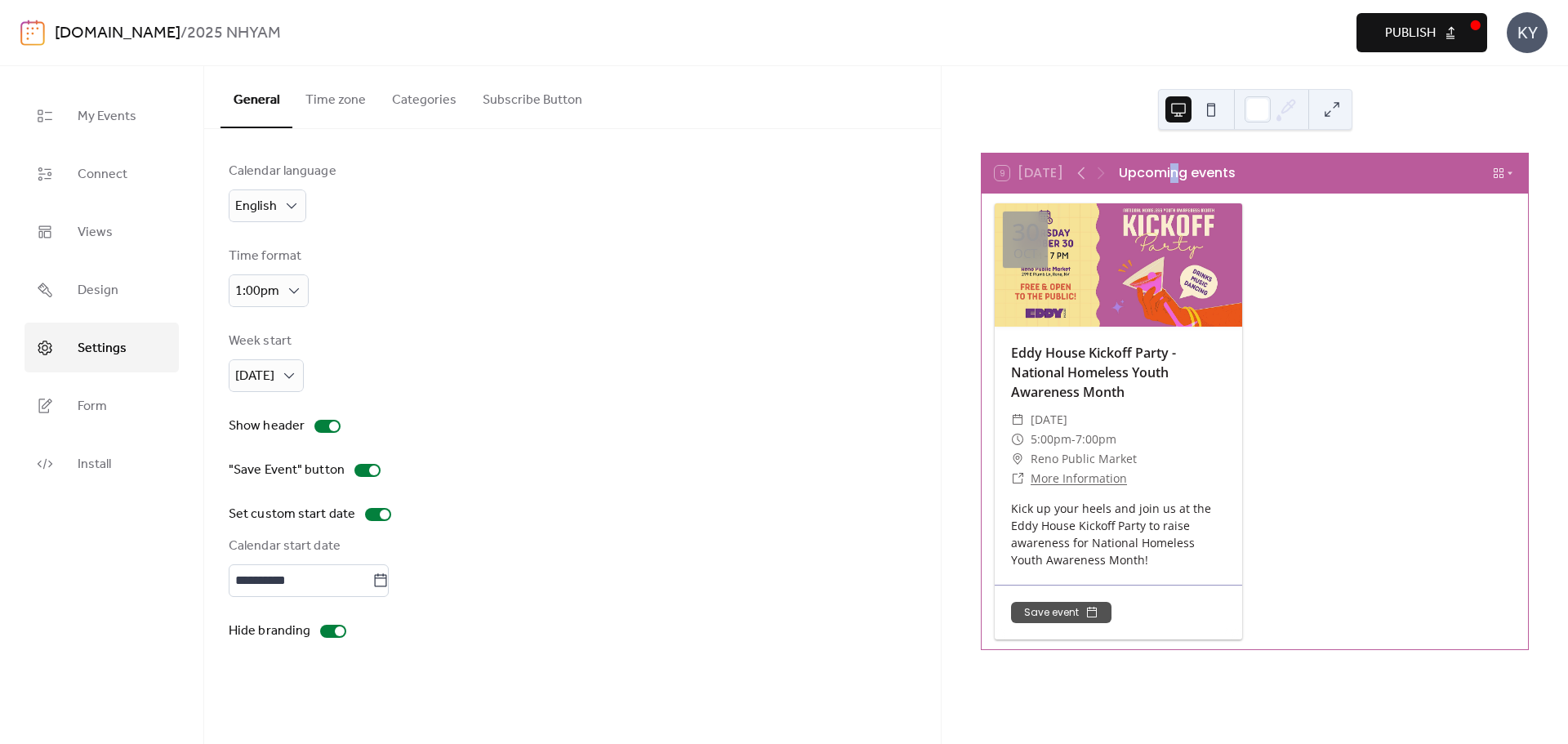
click at [330, 107] on button "Time zone" at bounding box center [336, 95] width 87 height 60
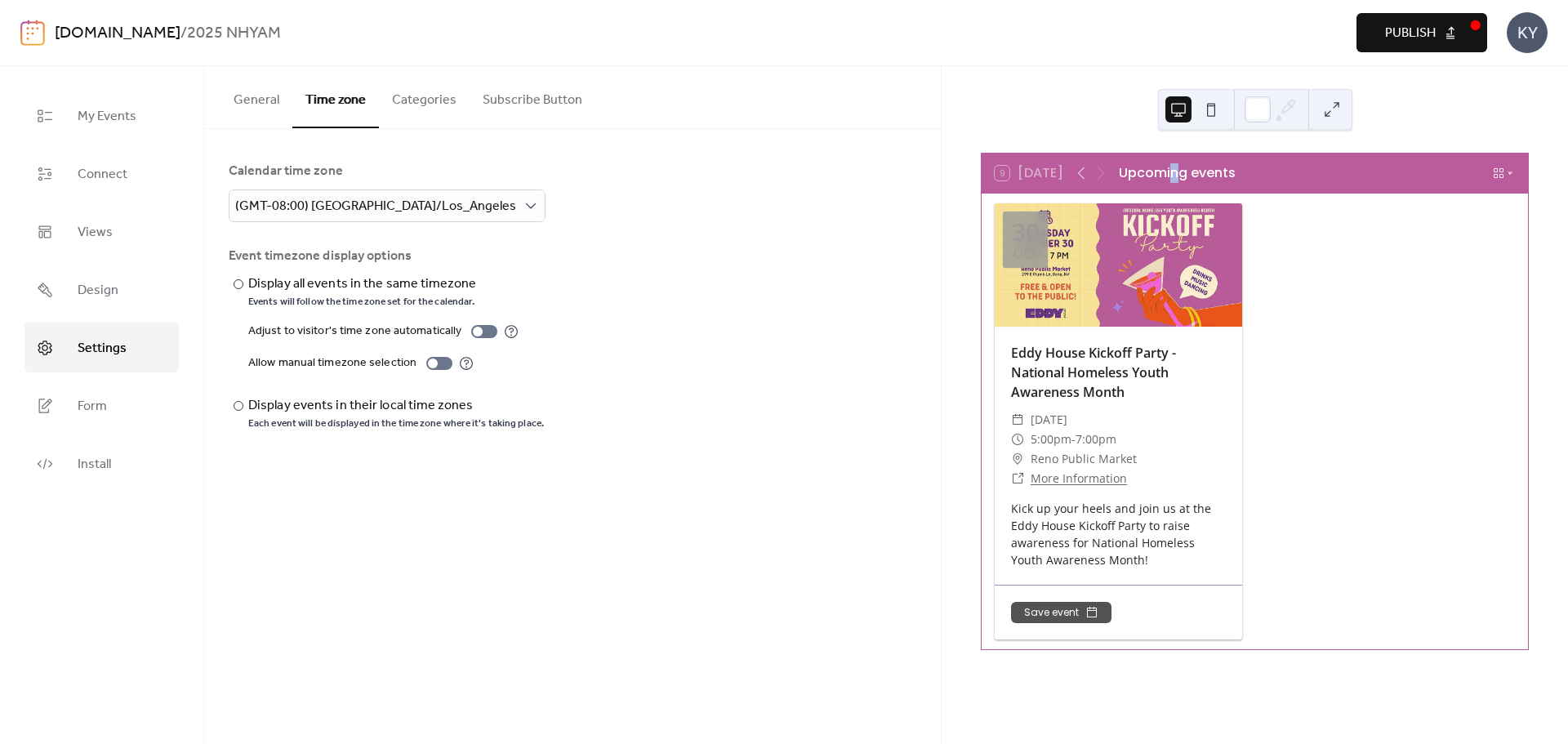
click at [372, 89] on button "Time zone" at bounding box center [336, 96] width 87 height 62
drag, startPoint x: 405, startPoint y: 92, endPoint x: 420, endPoint y: 96, distance: 15.5
click at [406, 92] on button "Categories" at bounding box center [424, 95] width 91 height 60
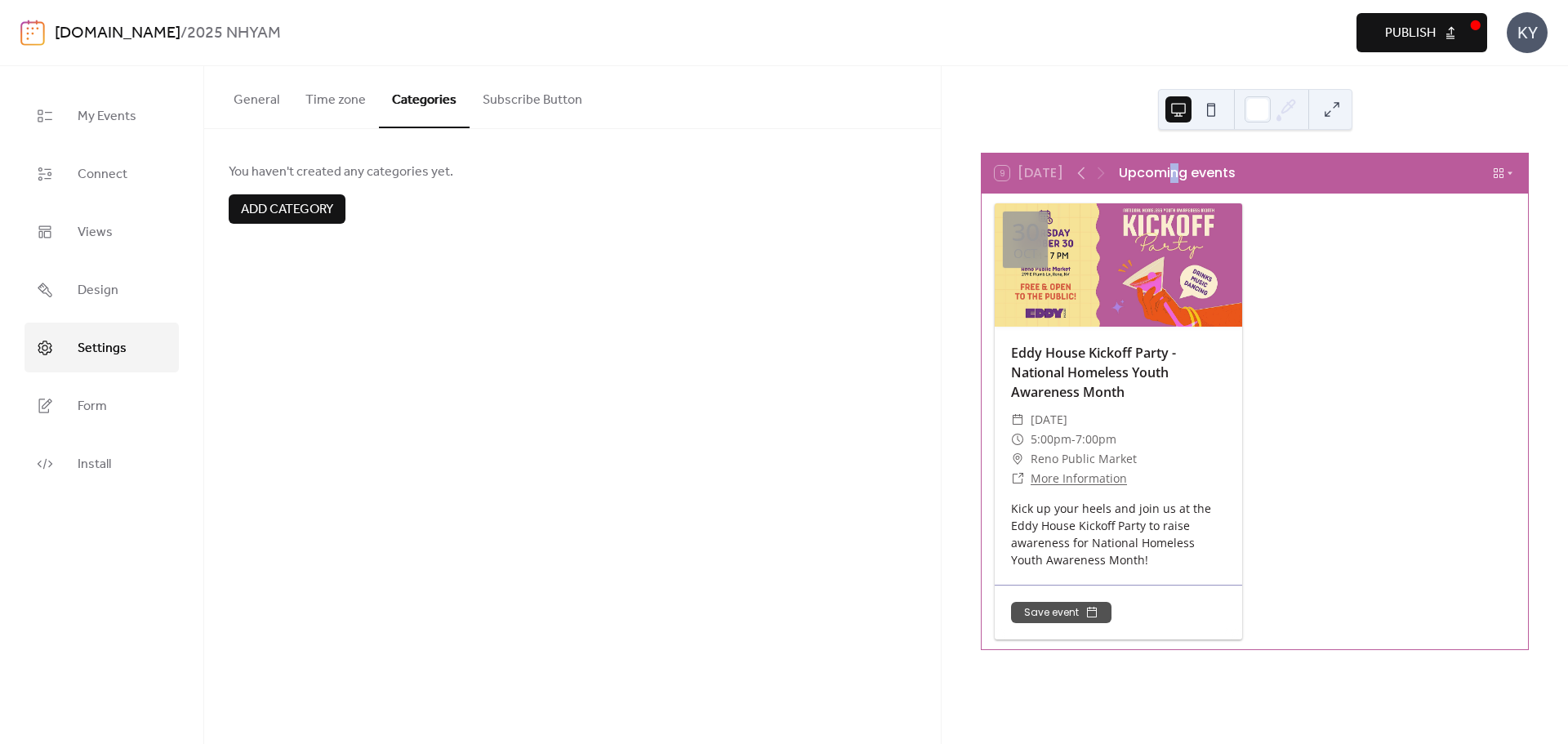
click at [546, 99] on button "Subscribe Button" at bounding box center [532, 95] width 126 height 60
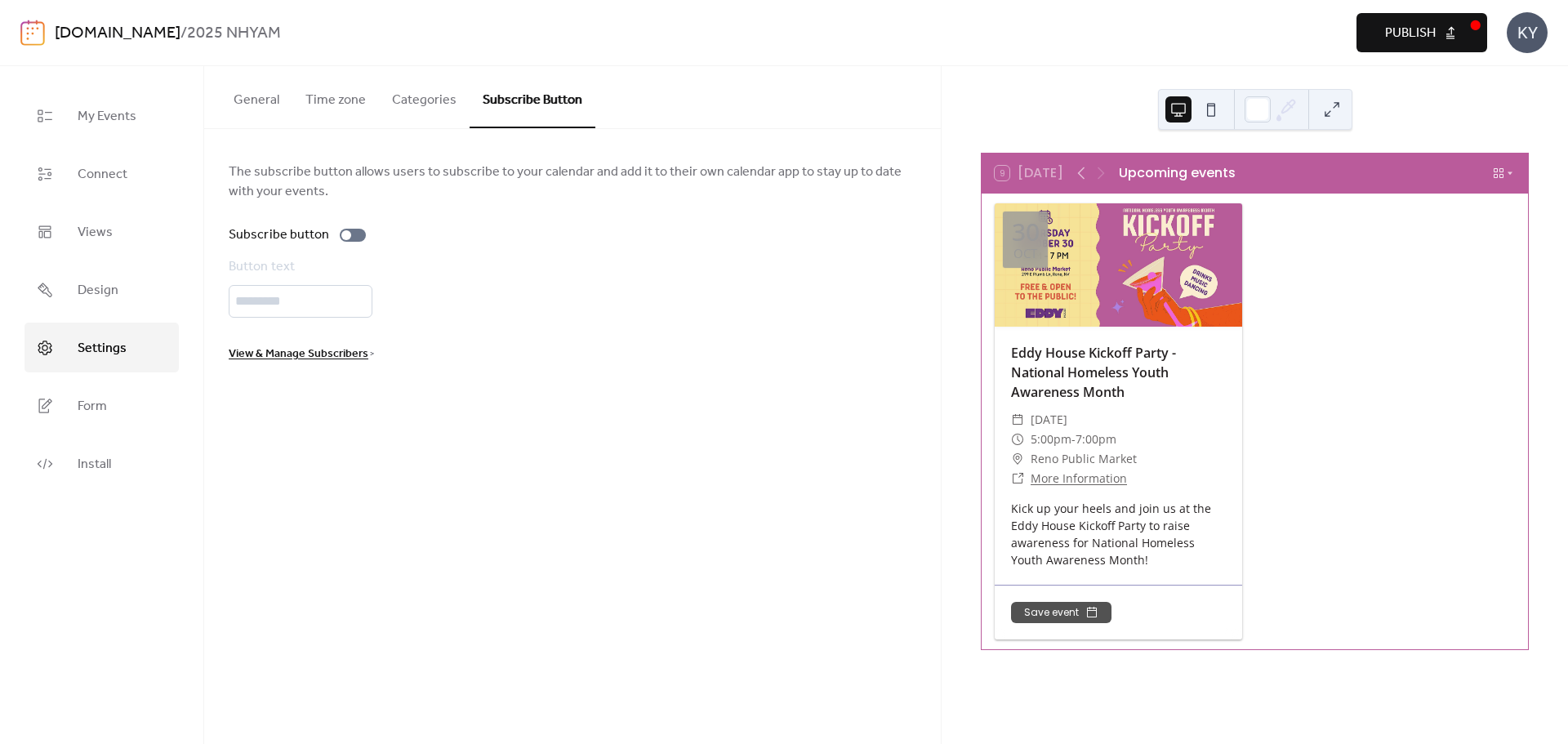
click at [339, 342] on div "The subscribe button allows users to subscribe to your calendar and add it to t…" at bounding box center [572, 263] width 688 height 202
click at [339, 356] on span "View & Manage Subscribers" at bounding box center [298, 353] width 140 height 19
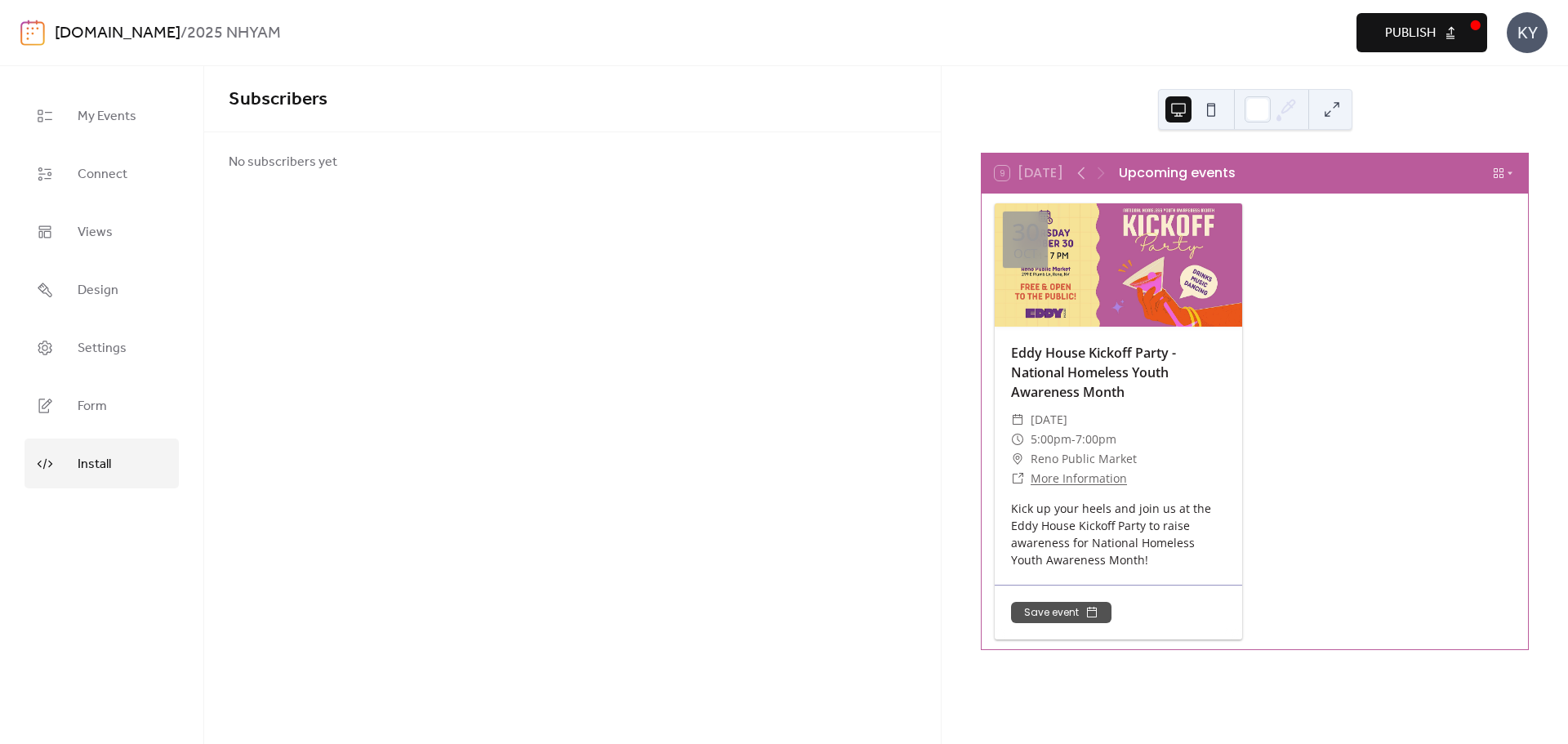
click at [119, 470] on link "Install" at bounding box center [101, 464] width 155 height 50
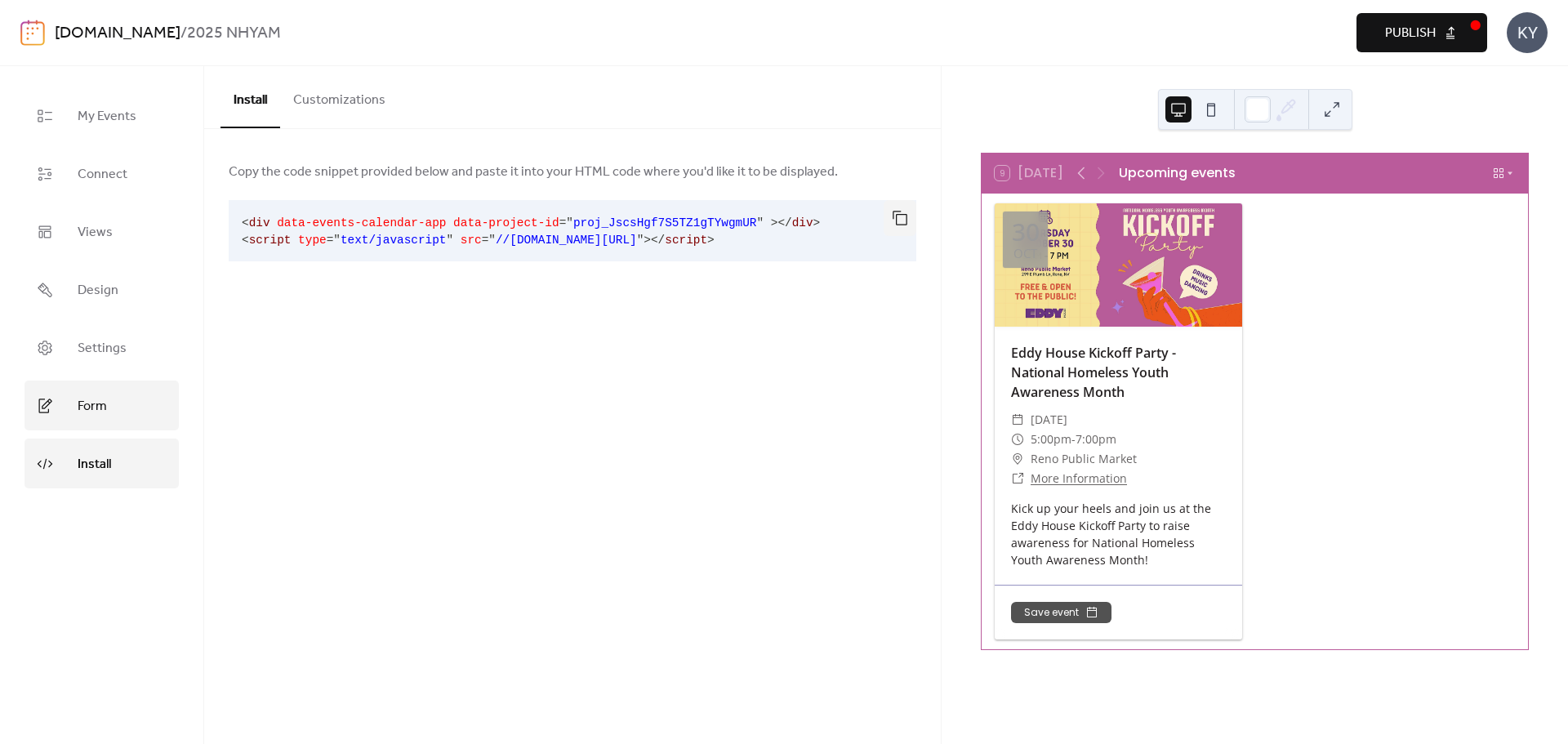
click at [115, 403] on link "Form" at bounding box center [101, 405] width 155 height 50
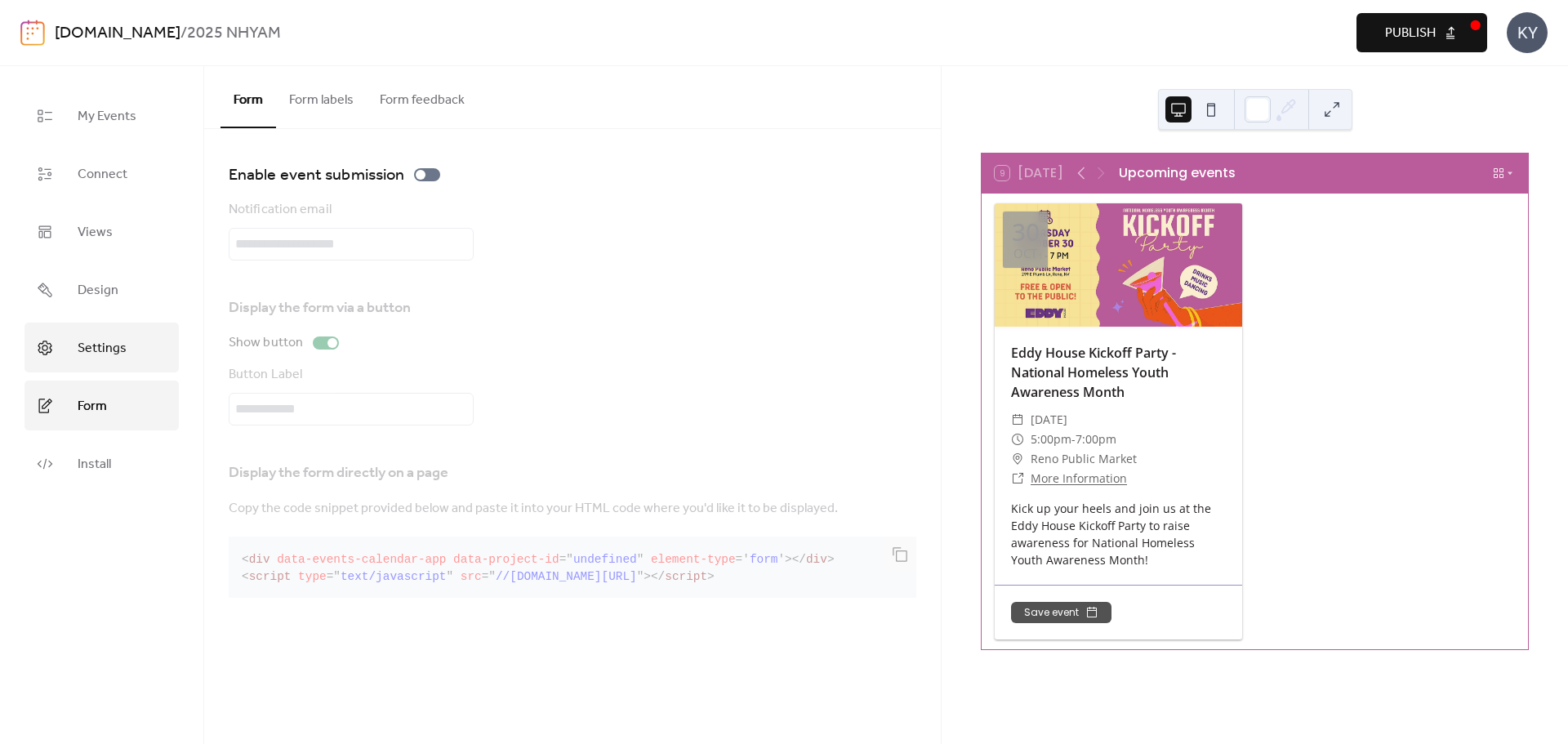
click at [158, 354] on link "Settings" at bounding box center [101, 348] width 155 height 50
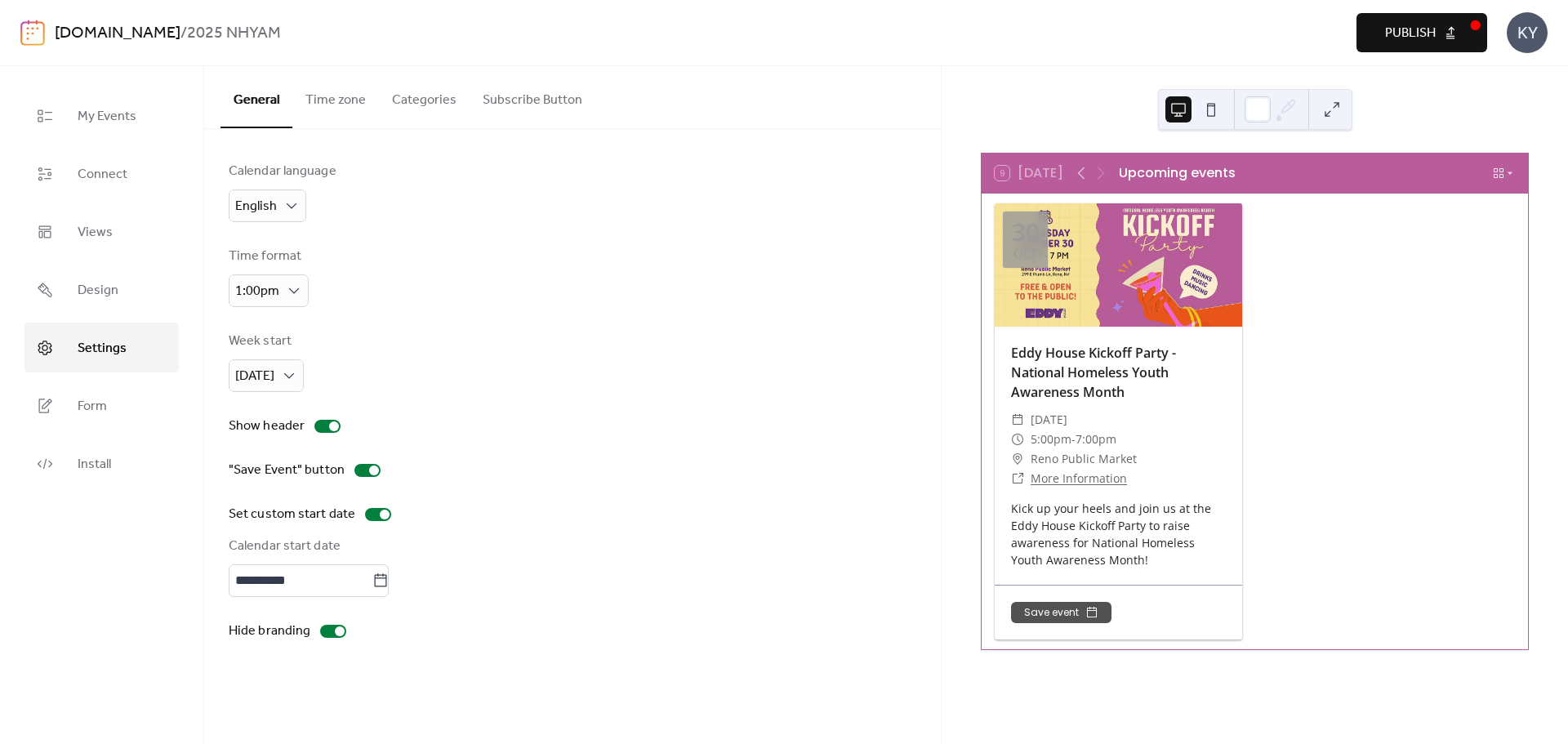
click at [144, 35] on link "[DOMAIN_NAME]" at bounding box center [118, 33] width 126 height 31
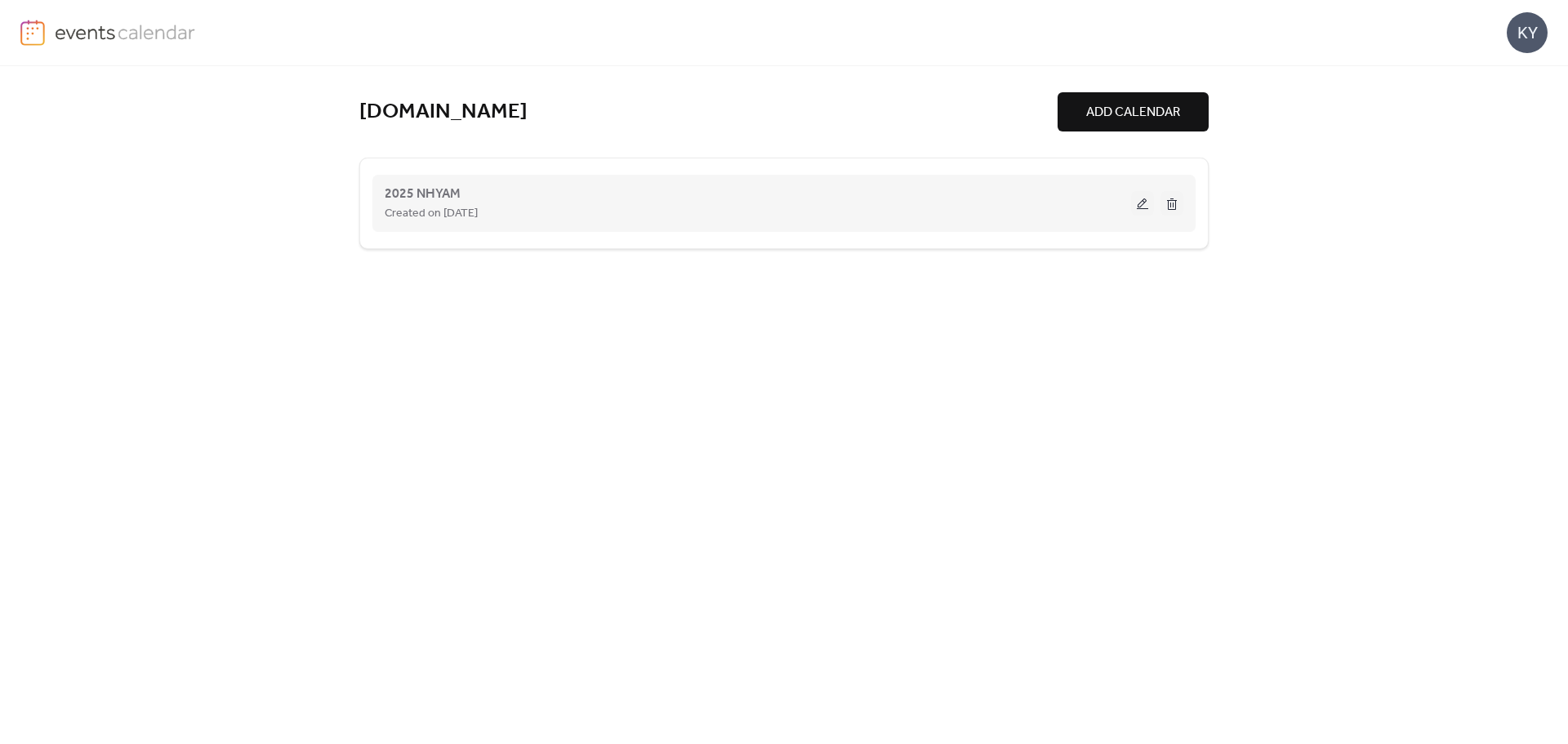
drag, startPoint x: 483, startPoint y: 204, endPoint x: 552, endPoint y: 205, distance: 69.0
click at [478, 205] on span "Created on [DATE]" at bounding box center [431, 214] width 93 height 19
click at [1143, 205] on button at bounding box center [1142, 204] width 23 height 24
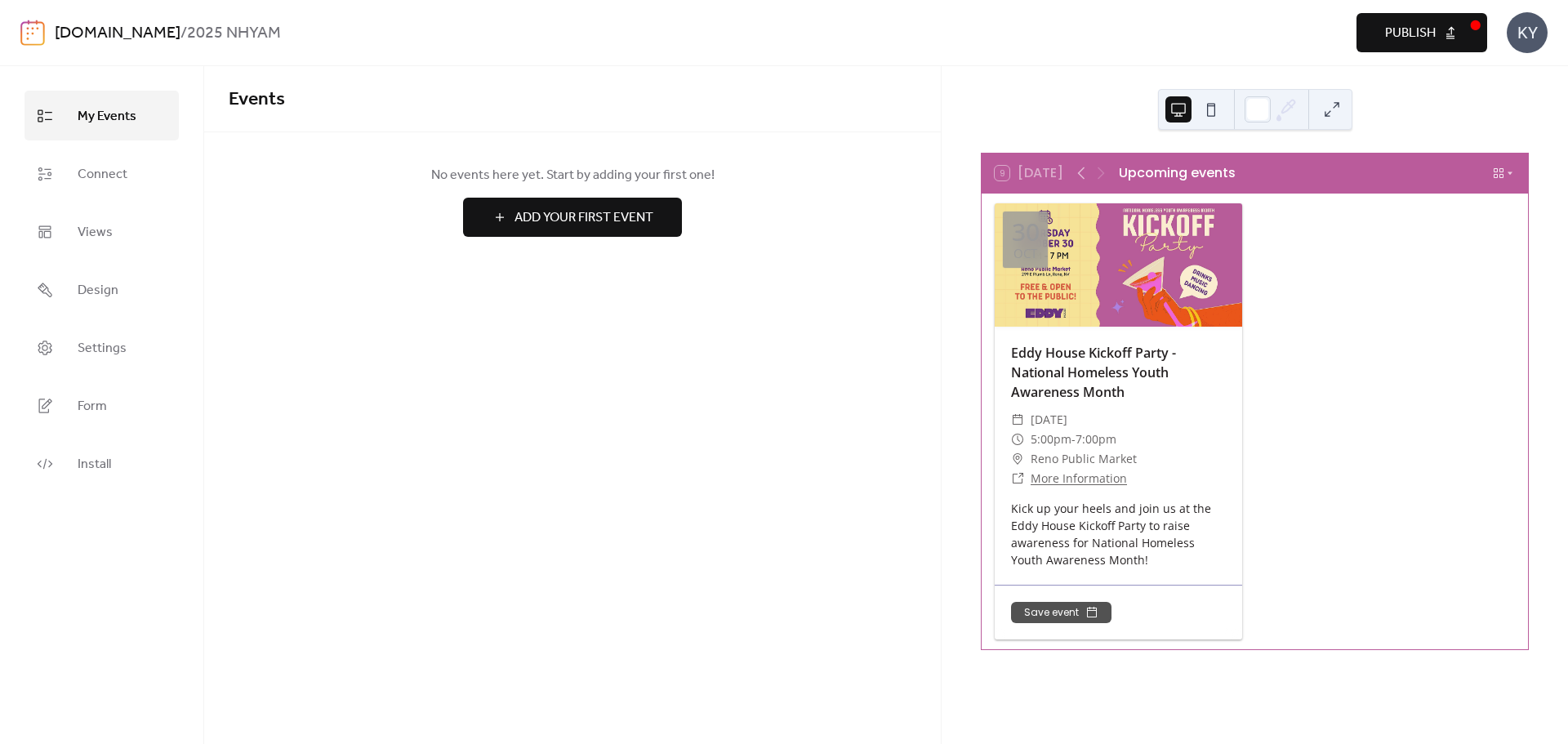
click at [1169, 178] on div "Upcoming events" at bounding box center [1177, 172] width 117 height 19
click at [1102, 172] on div at bounding box center [1091, 172] width 39 height 19
click at [1074, 174] on icon at bounding box center [1081, 172] width 19 height 19
click at [1076, 174] on icon at bounding box center [1081, 172] width 19 height 19
click at [1101, 174] on div at bounding box center [1091, 172] width 39 height 19
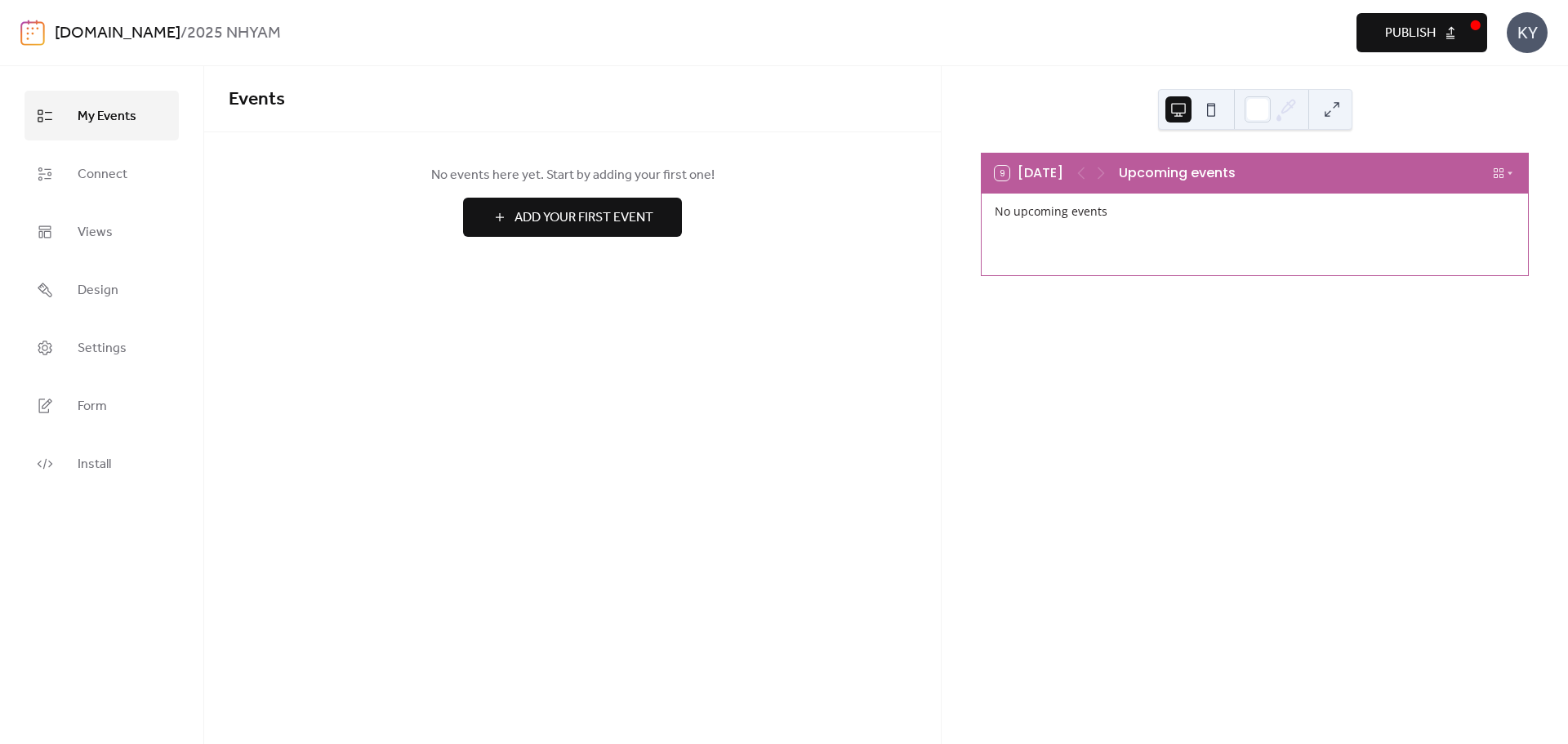
click at [1101, 167] on div at bounding box center [1091, 172] width 39 height 19
click at [1077, 173] on div at bounding box center [1091, 172] width 39 height 19
click at [1115, 177] on div "9 [DATE] Upcoming events" at bounding box center [1255, 173] width 546 height 39
click at [1114, 234] on div "No upcoming events" at bounding box center [1255, 234] width 546 height 81
click at [1505, 173] on icon at bounding box center [1510, 173] width 10 height 10
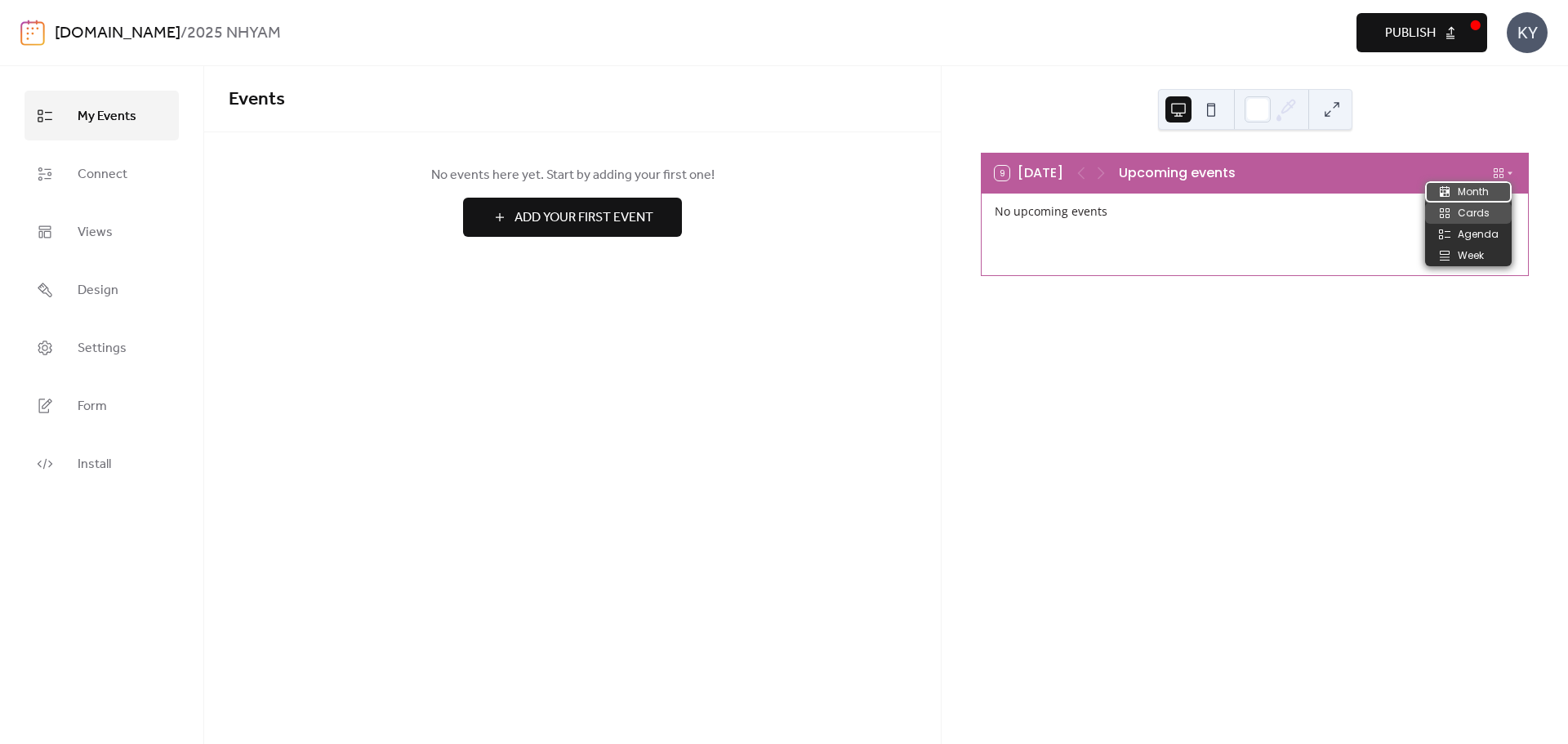
click at [1488, 198] on span "Month" at bounding box center [1474, 192] width 31 height 15
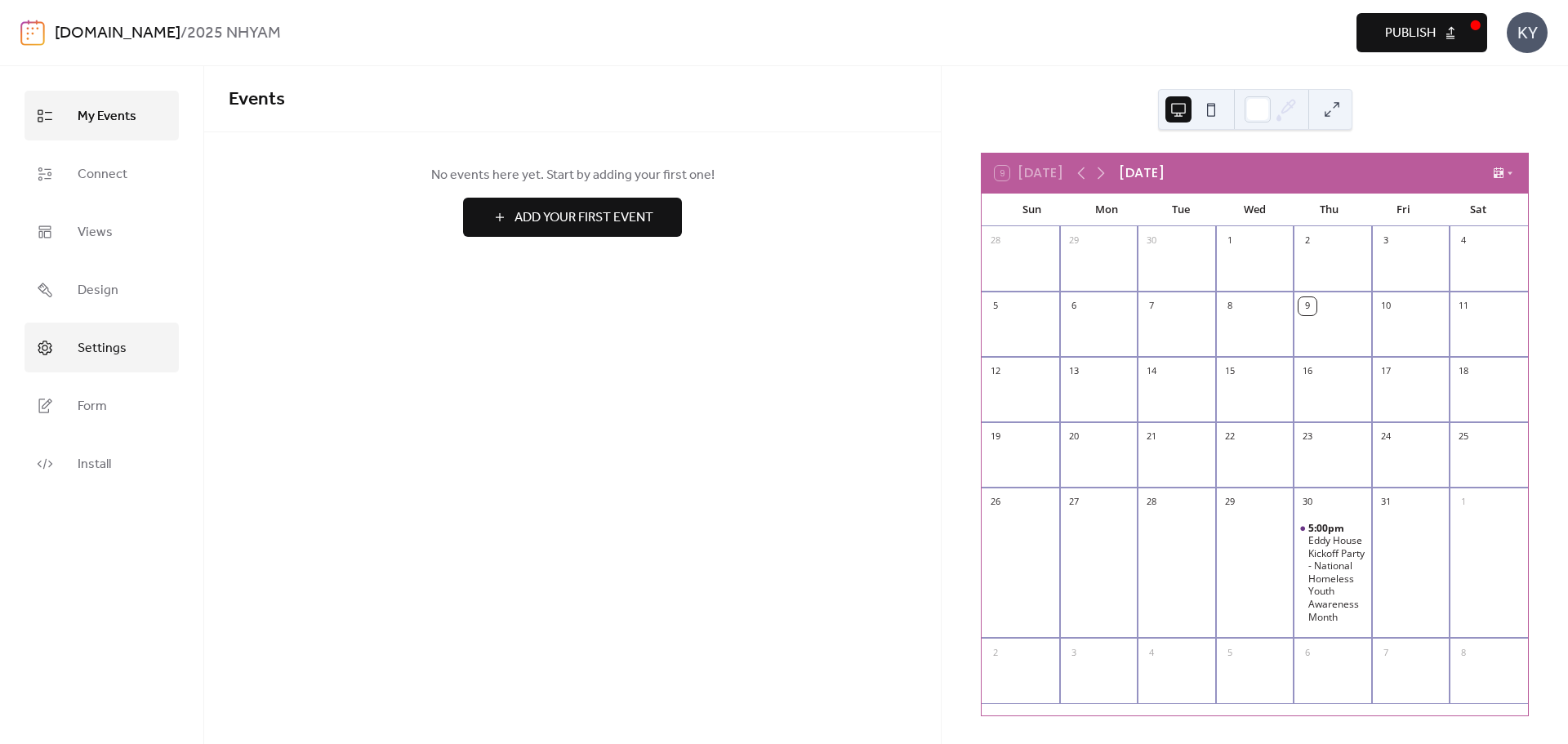
click at [119, 348] on span "Settings" at bounding box center [102, 348] width 49 height 25
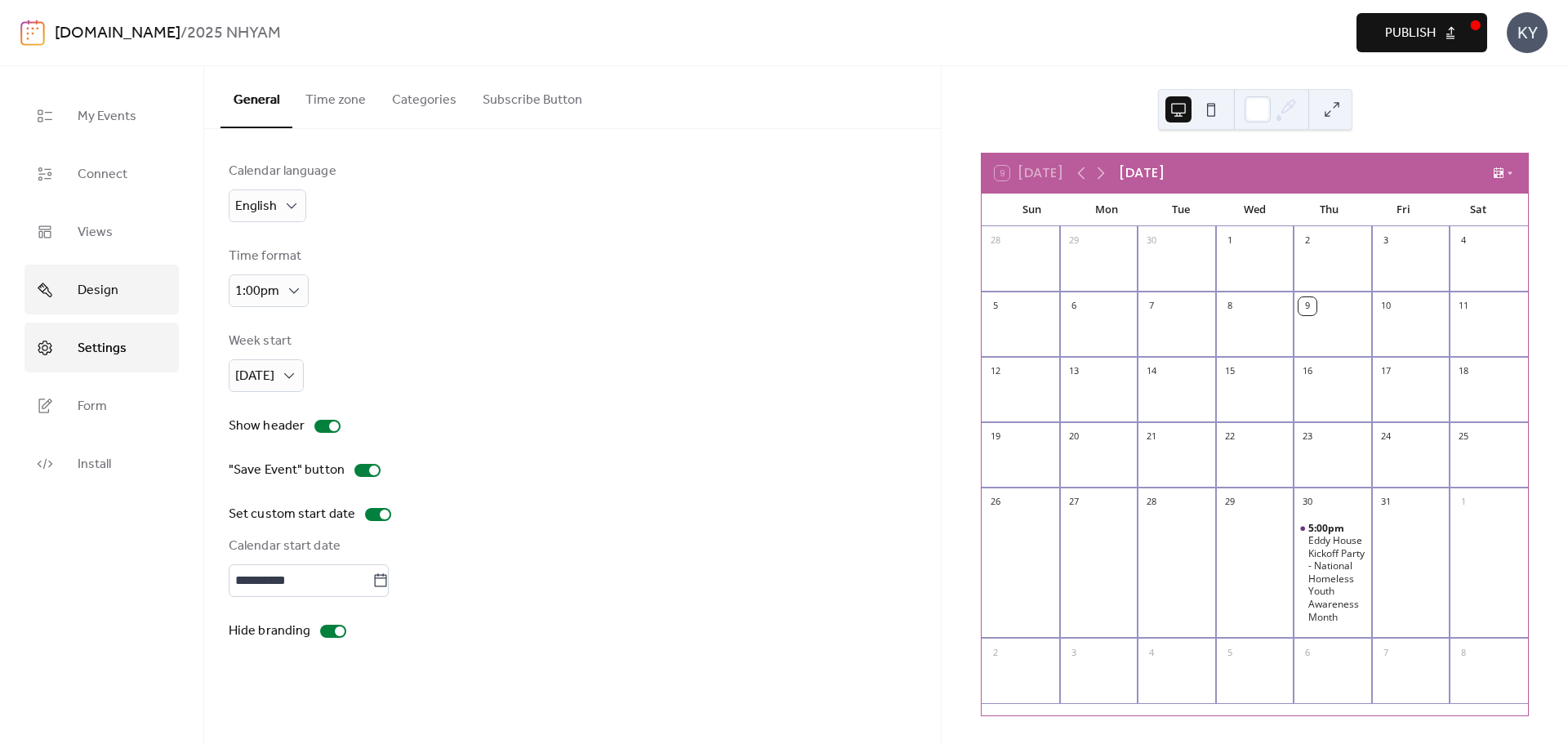
click at [70, 301] on link "Design" at bounding box center [101, 290] width 155 height 50
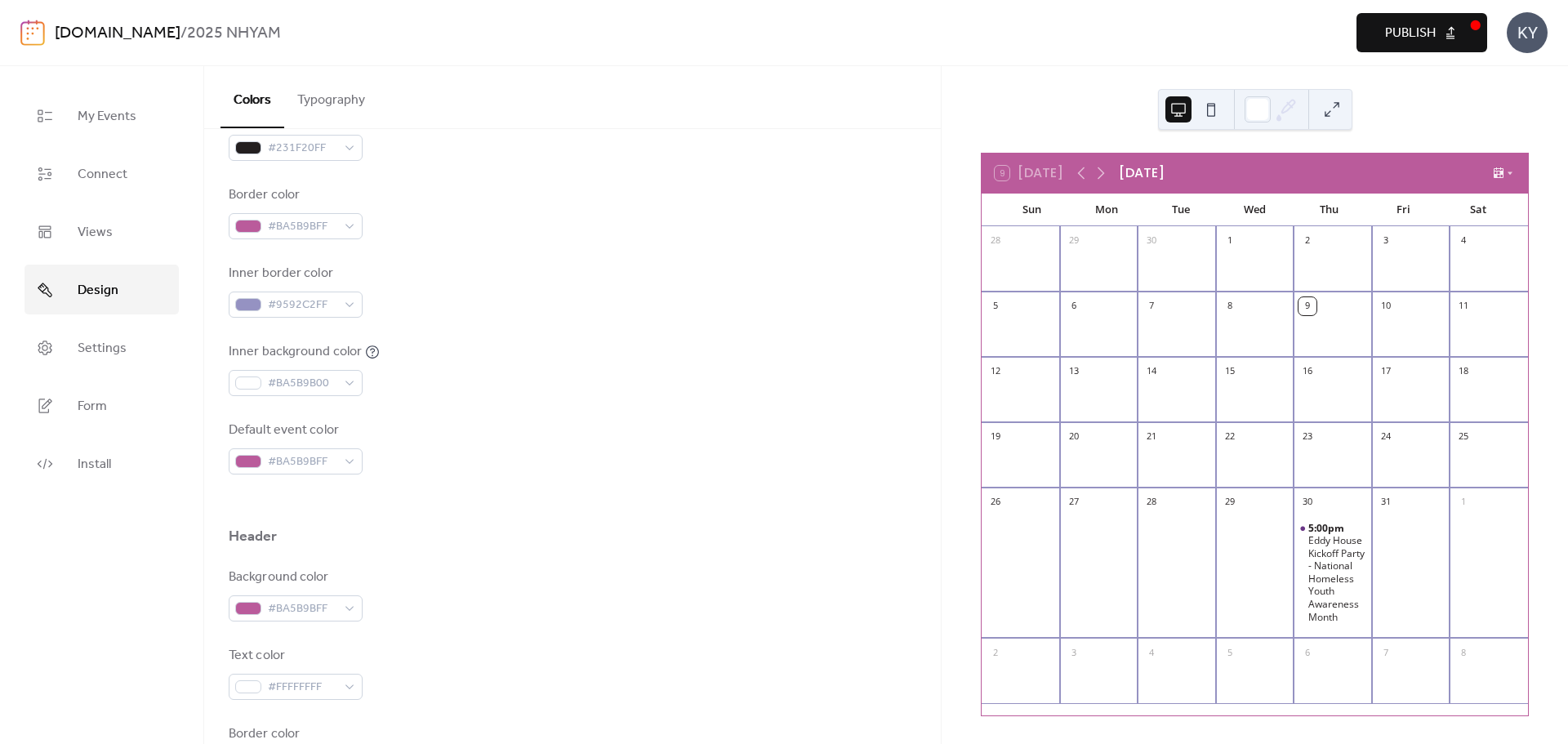
scroll to position [327, 0]
click at [115, 240] on link "Views" at bounding box center [101, 231] width 155 height 50
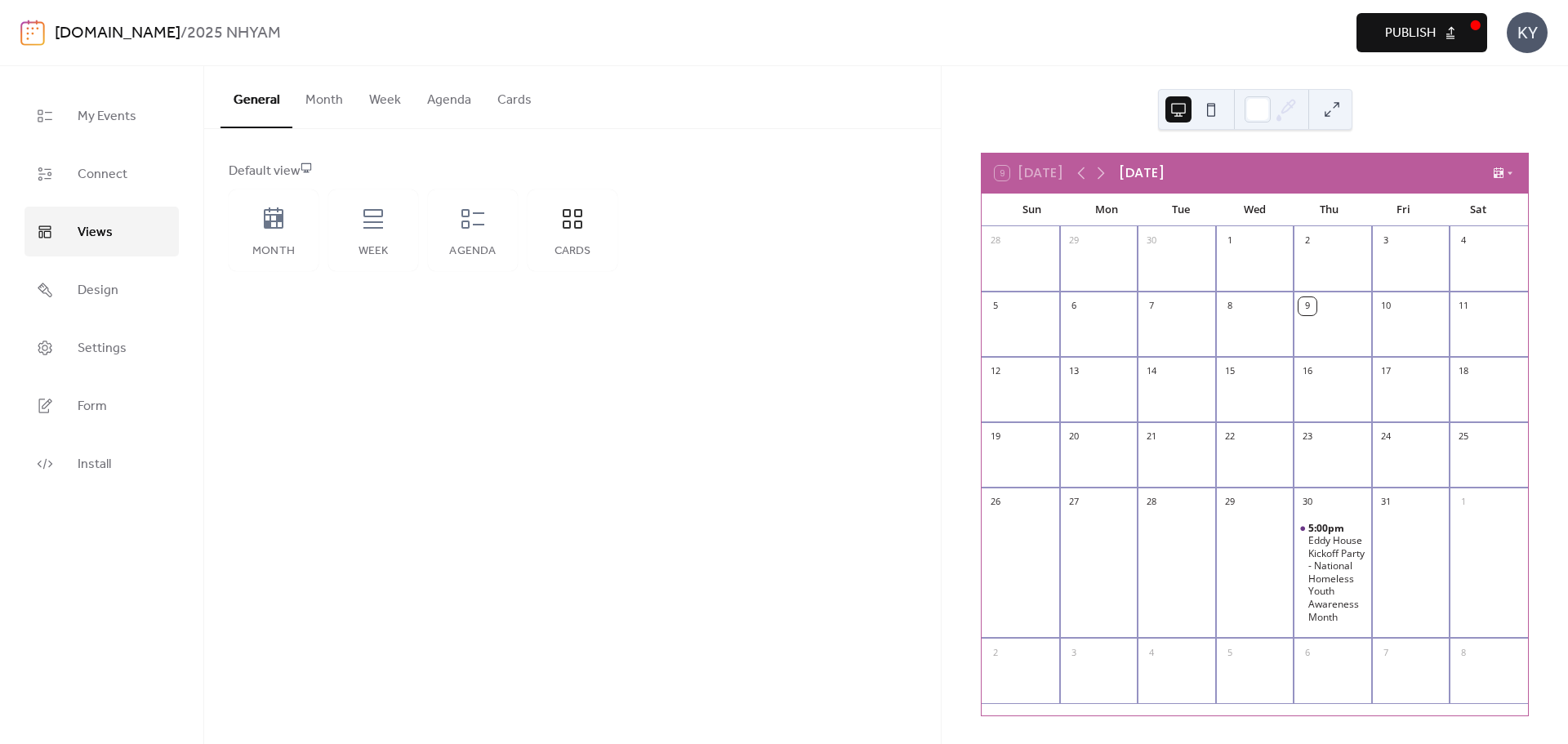
click at [303, 166] on div "Default view" at bounding box center [571, 171] width 685 height 19
click at [269, 224] on icon at bounding box center [273, 217] width 19 height 21
click at [490, 227] on div "Agenda" at bounding box center [472, 230] width 90 height 81
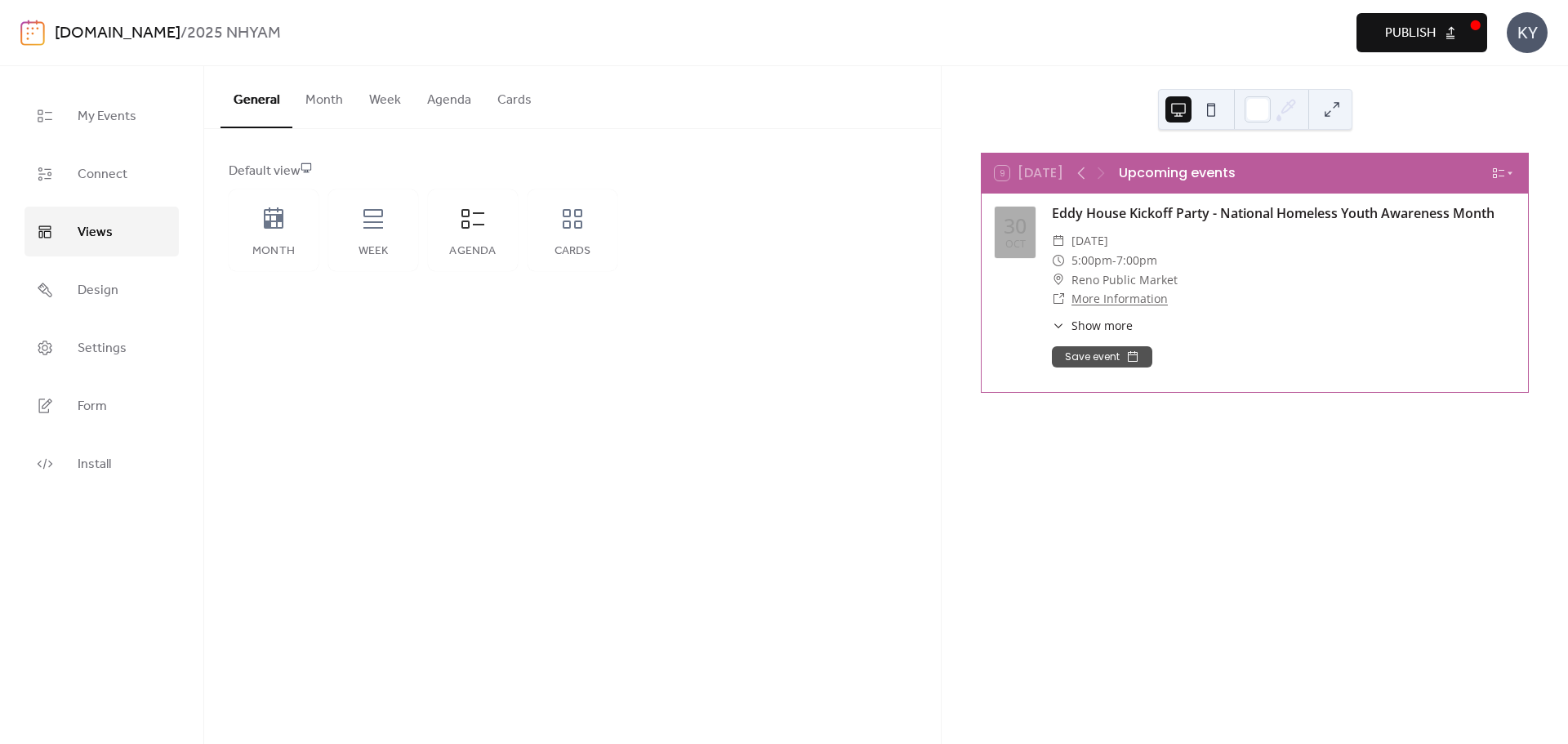
click at [469, 115] on button "Agenda" at bounding box center [449, 95] width 70 height 60
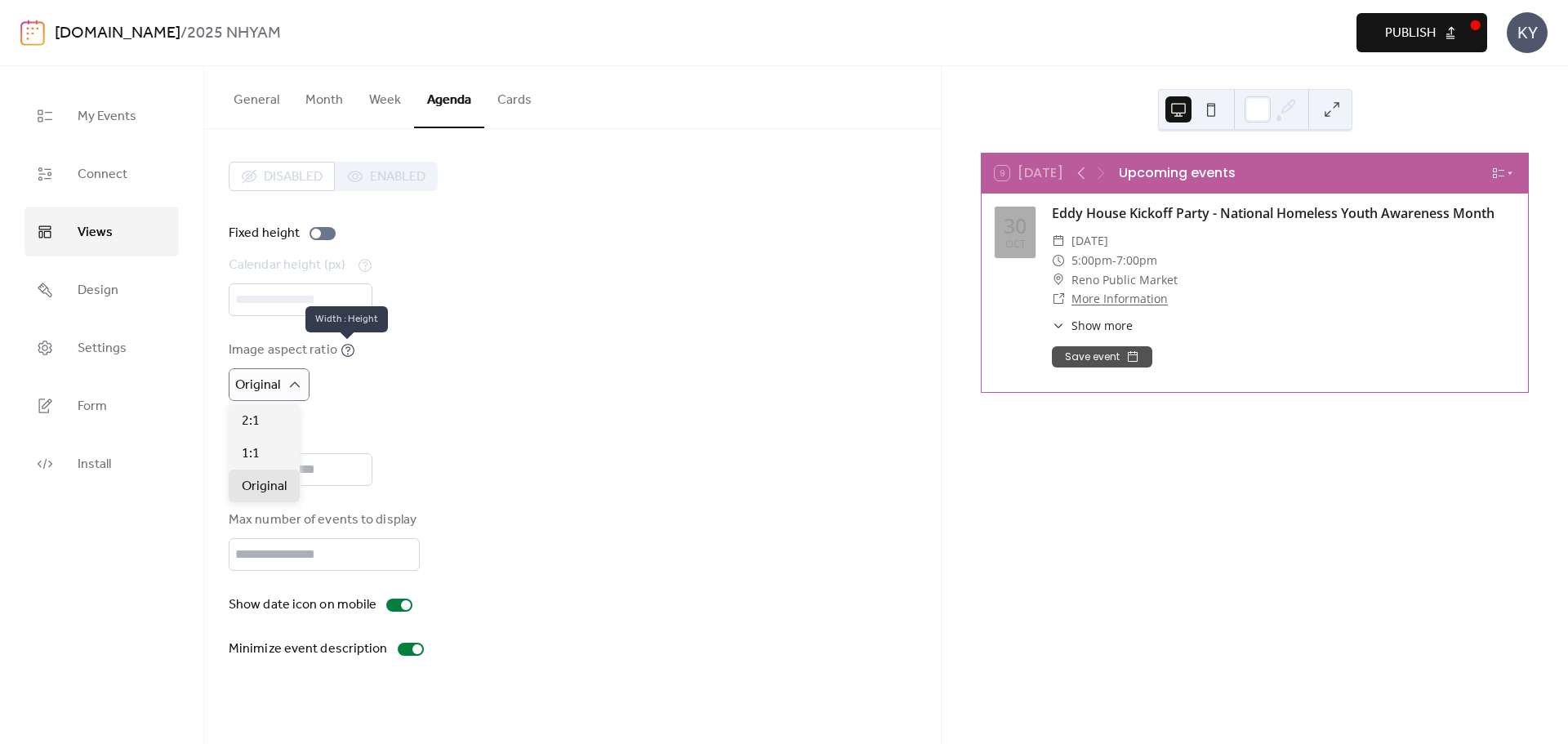
click at [342, 346] on icon at bounding box center [348, 351] width 13 height 13
click at [346, 348] on icon at bounding box center [348, 351] width 15 height 15
click at [345, 353] on icon at bounding box center [348, 351] width 15 height 15
click at [308, 381] on div "Original" at bounding box center [268, 384] width 81 height 32
click at [268, 457] on div "1:1" at bounding box center [264, 453] width 71 height 32
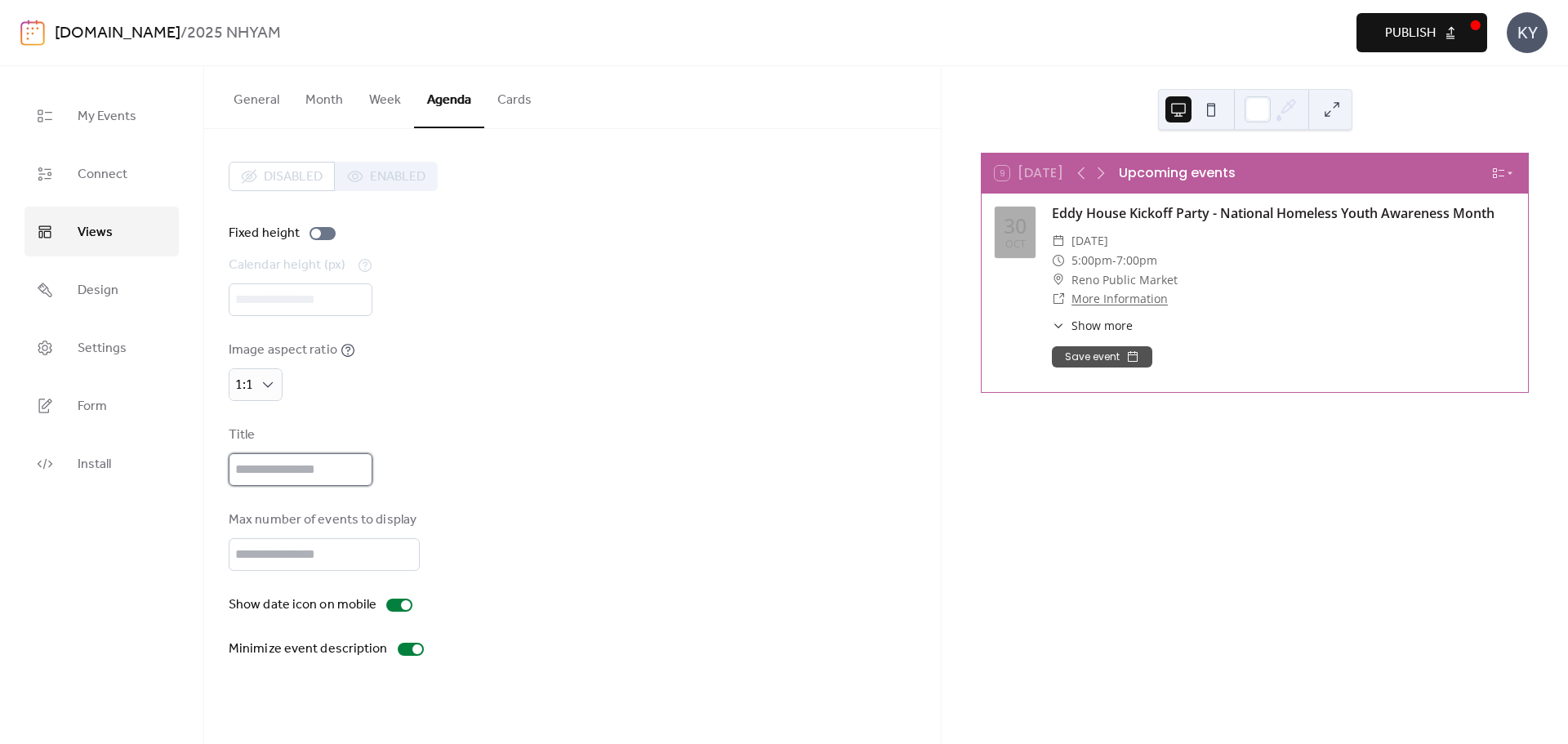
click at [307, 481] on input "text" at bounding box center [300, 469] width 143 height 32
click at [609, 426] on div "Title" at bounding box center [572, 455] width 688 height 60
click at [348, 102] on button "Month" at bounding box center [324, 95] width 64 height 60
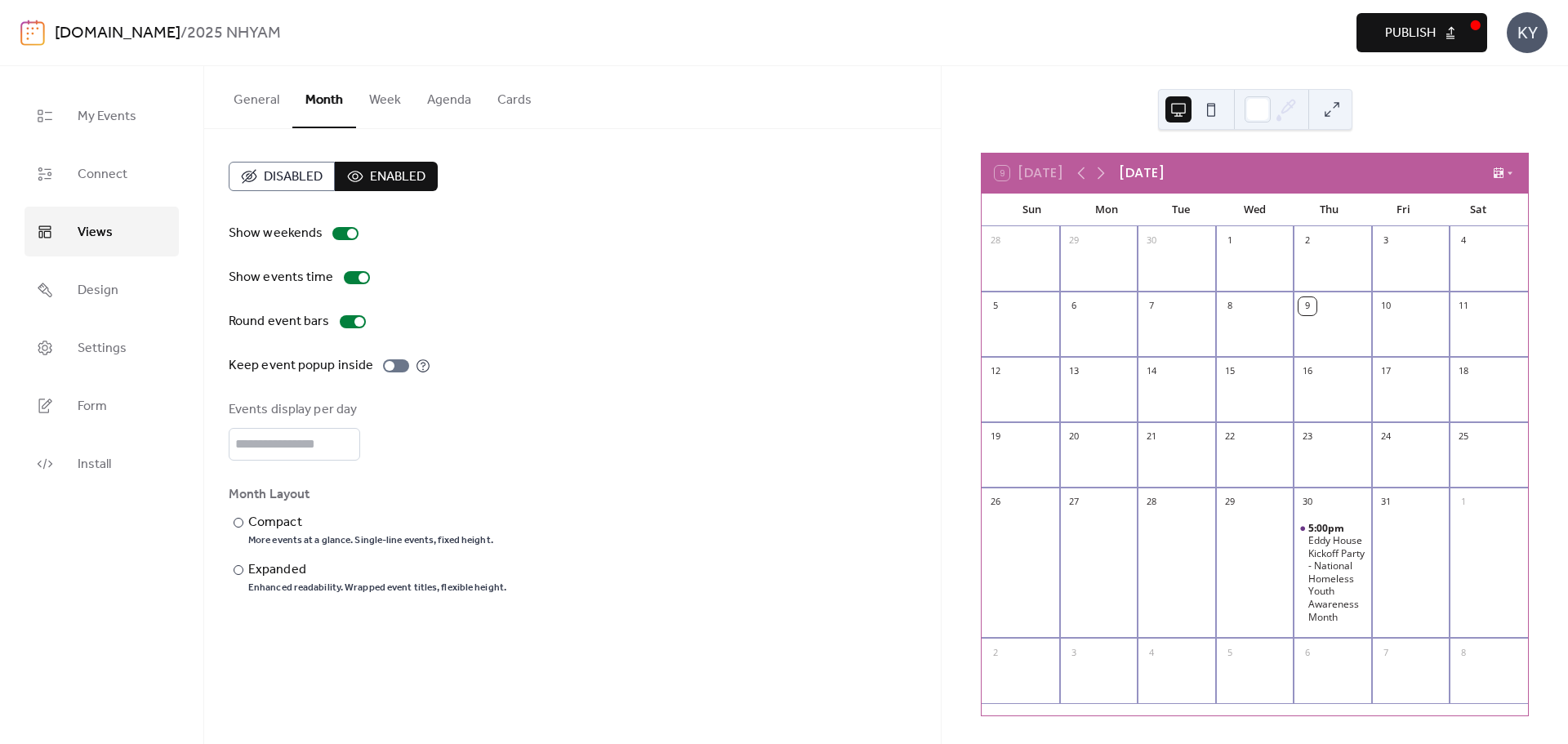
click at [305, 184] on span "Disabled" at bounding box center [293, 177] width 59 height 19
click at [379, 186] on span "Enabled" at bounding box center [398, 177] width 56 height 19
click at [373, 107] on button "Week" at bounding box center [385, 95] width 58 height 60
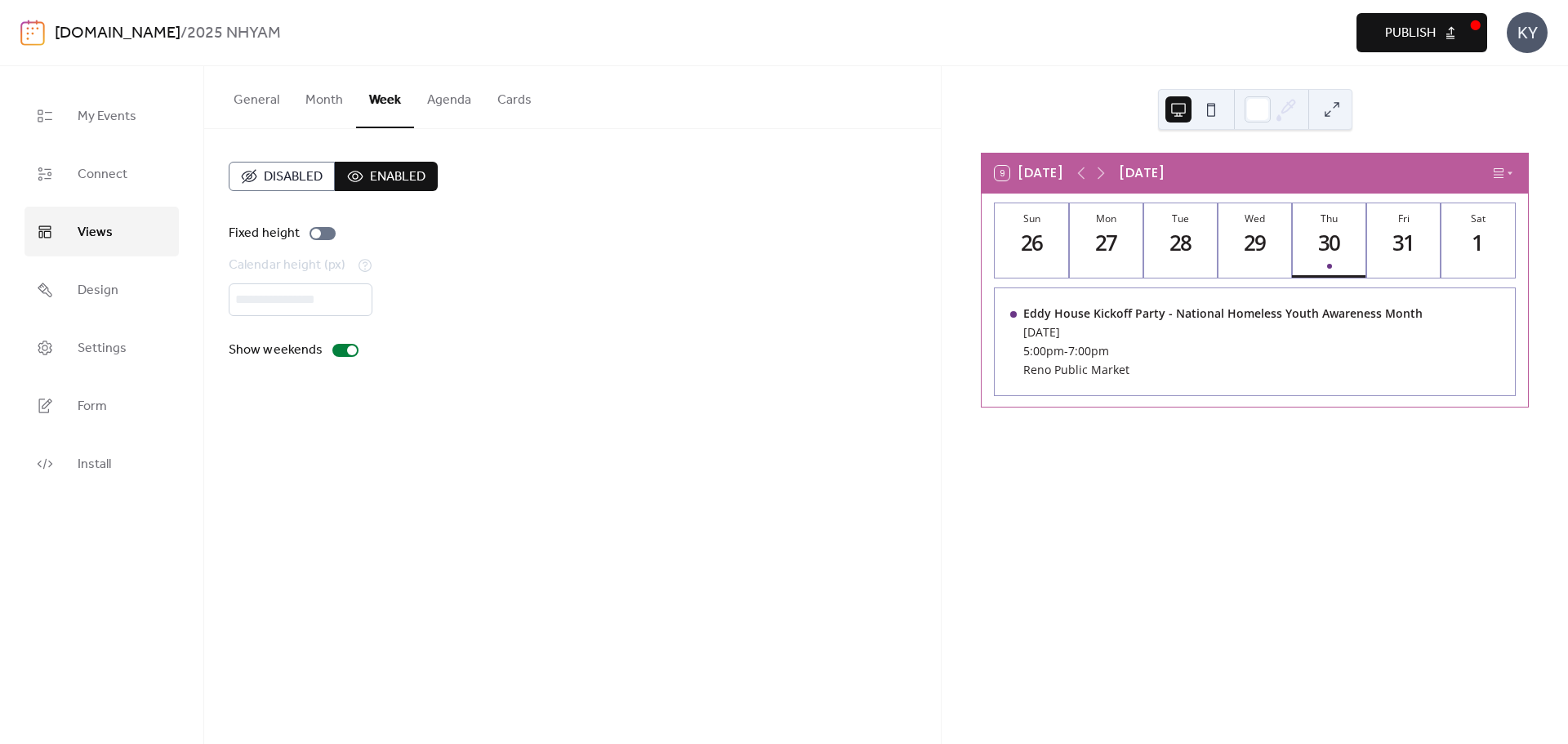
click at [411, 93] on div "General Month Week Agenda Cards" at bounding box center [573, 97] width 737 height 63
click at [429, 94] on button "Agenda" at bounding box center [449, 95] width 70 height 60
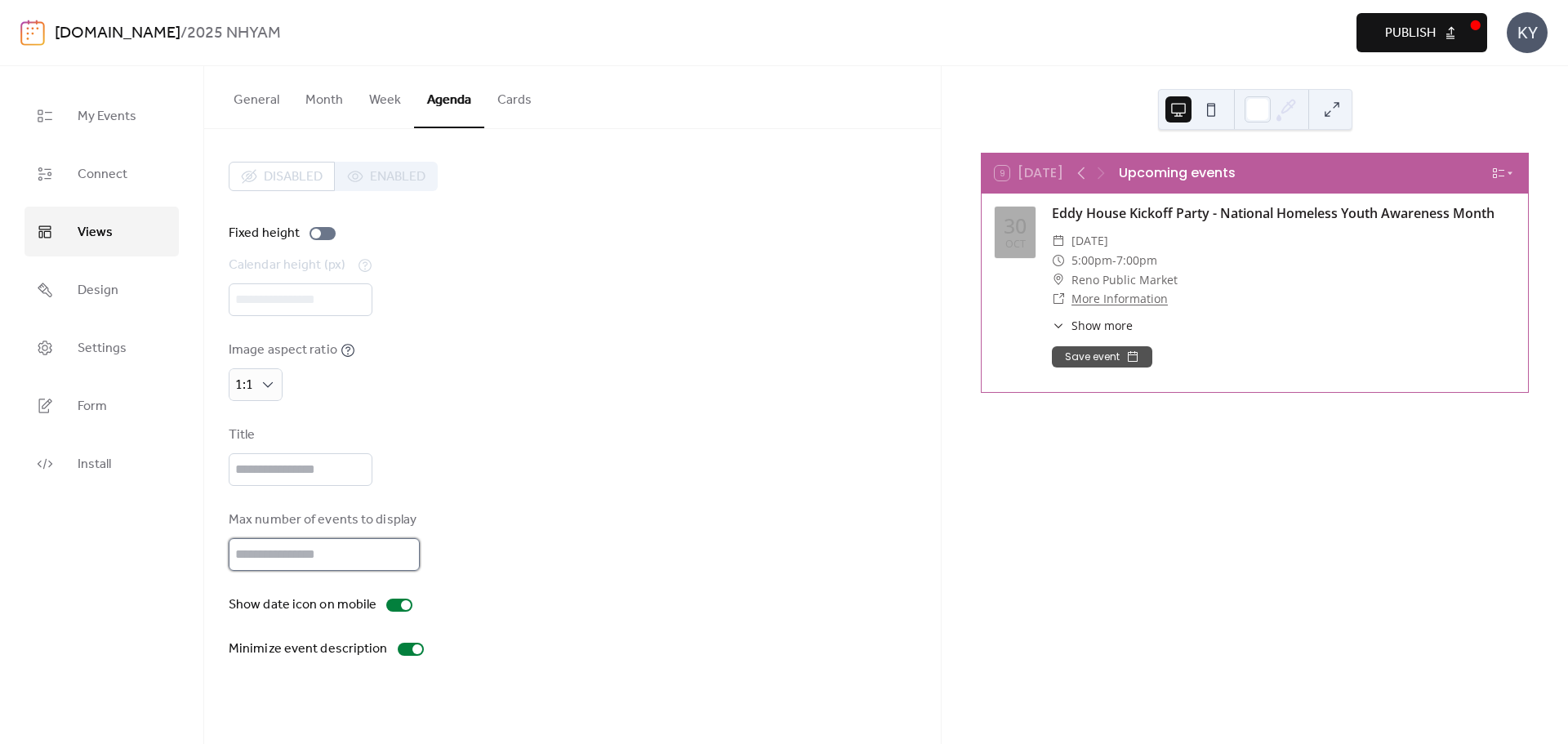
click at [312, 561] on input "**" at bounding box center [324, 554] width 192 height 32
click at [401, 549] on input "**" at bounding box center [324, 554] width 192 height 32
click at [401, 560] on input "**" at bounding box center [324, 554] width 192 height 32
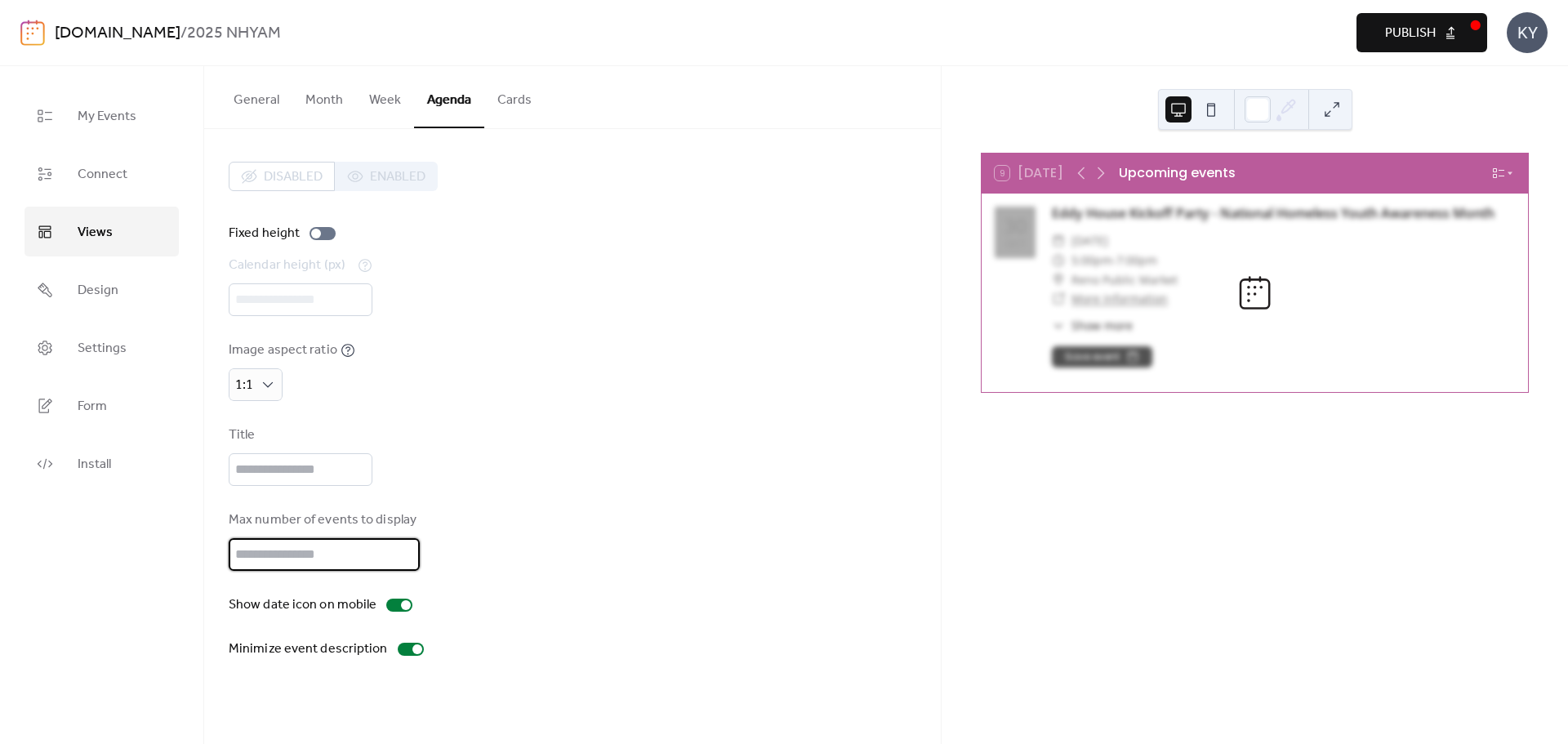
click at [403, 539] on input "**" at bounding box center [324, 554] width 192 height 32
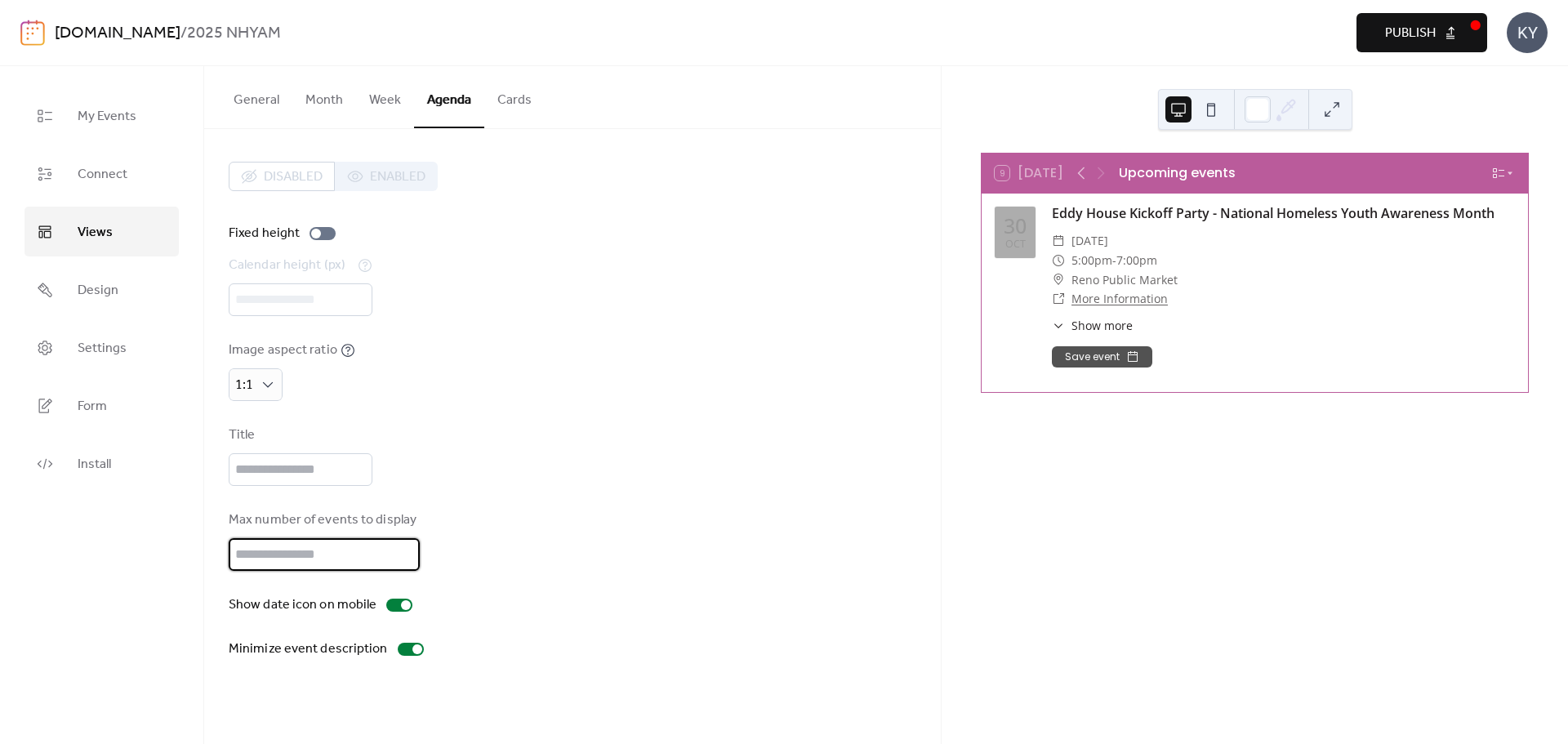
click at [403, 539] on input "**" at bounding box center [324, 554] width 192 height 32
click at [403, 550] on input "**" at bounding box center [324, 554] width 192 height 32
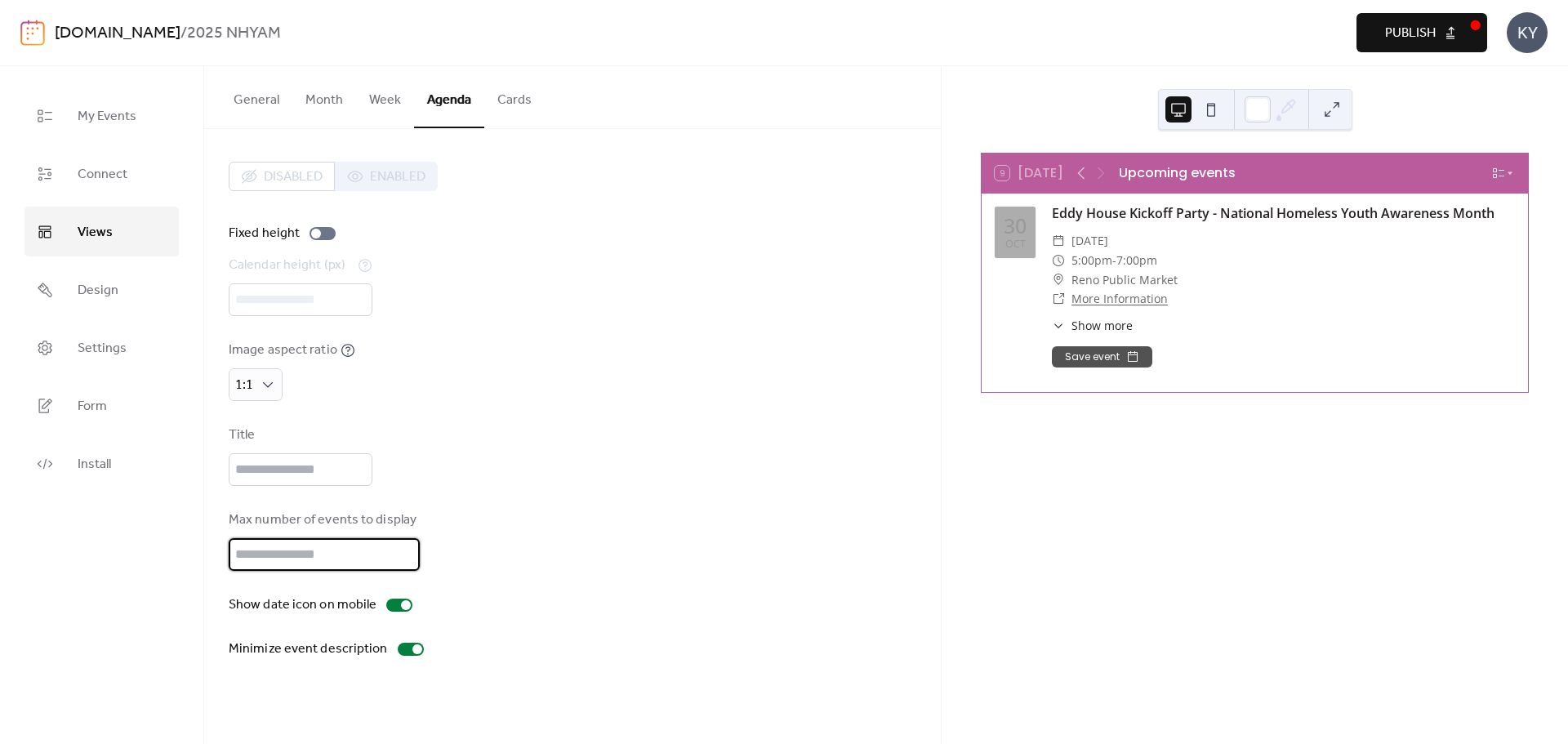
click at [403, 550] on input "**" at bounding box center [324, 554] width 192 height 32
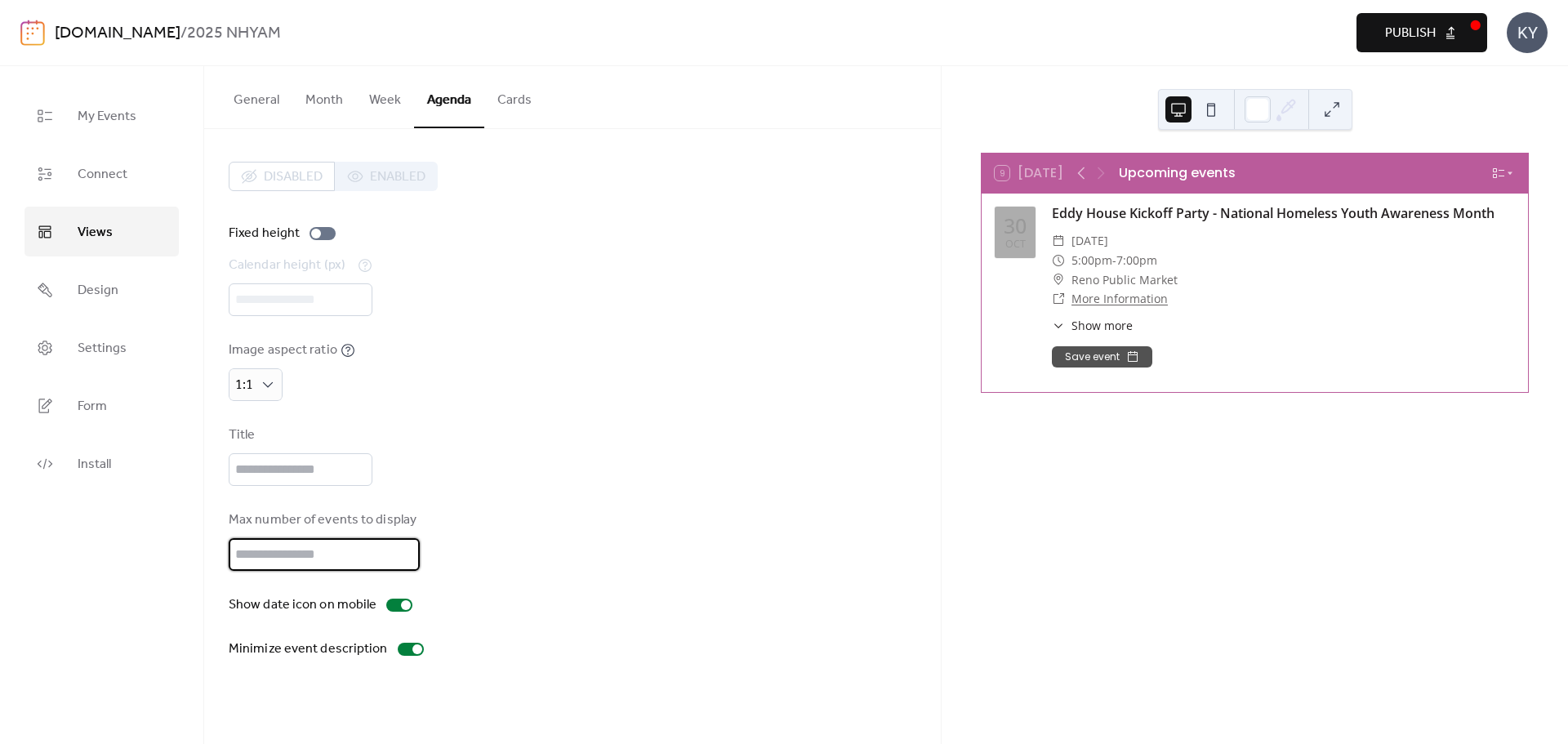
click at [403, 550] on input "**" at bounding box center [324, 554] width 192 height 32
type input "**"
click at [403, 550] on input "**" at bounding box center [324, 554] width 192 height 32
click at [320, 484] on input "text" at bounding box center [300, 469] width 143 height 32
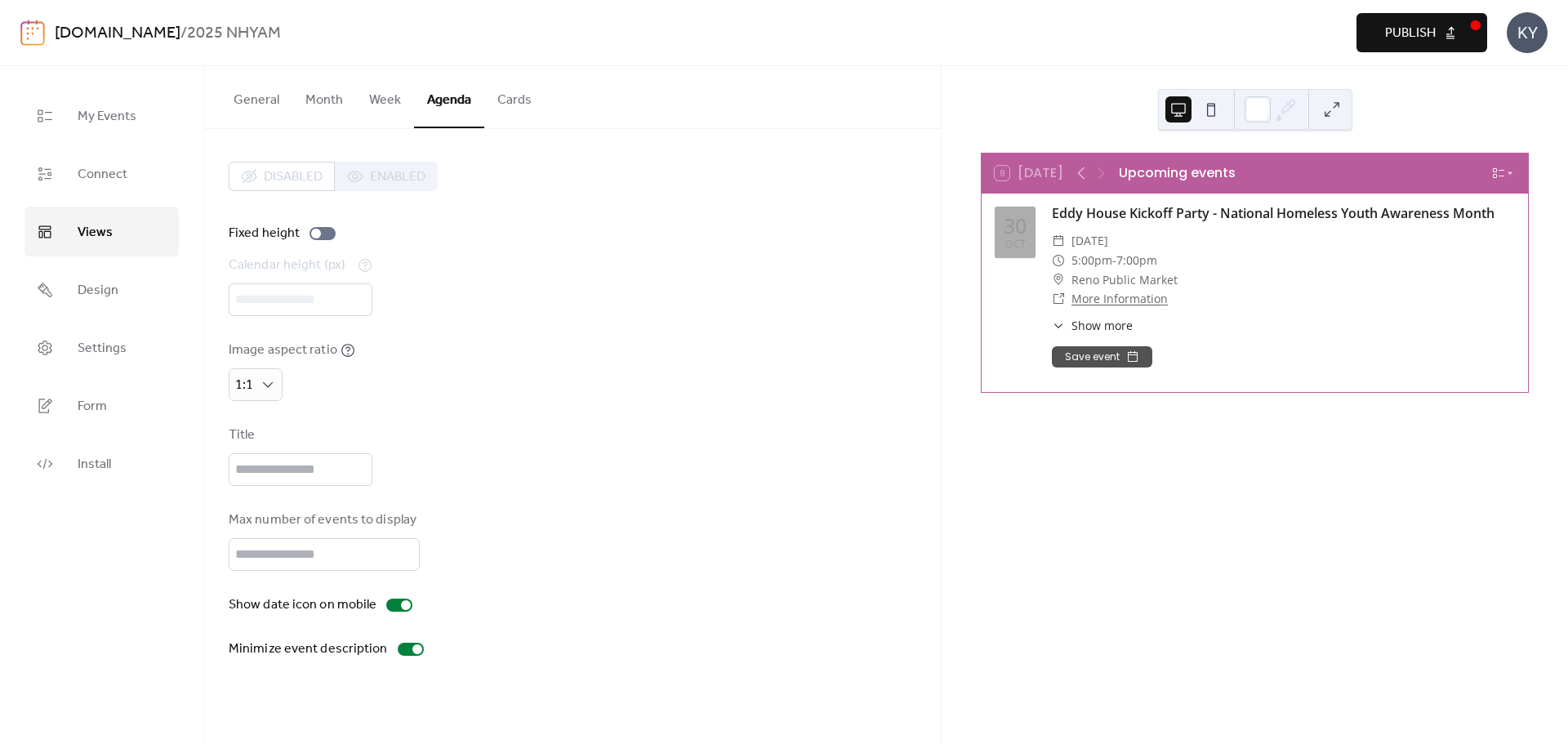
click at [392, 107] on button "Week" at bounding box center [385, 95] width 58 height 60
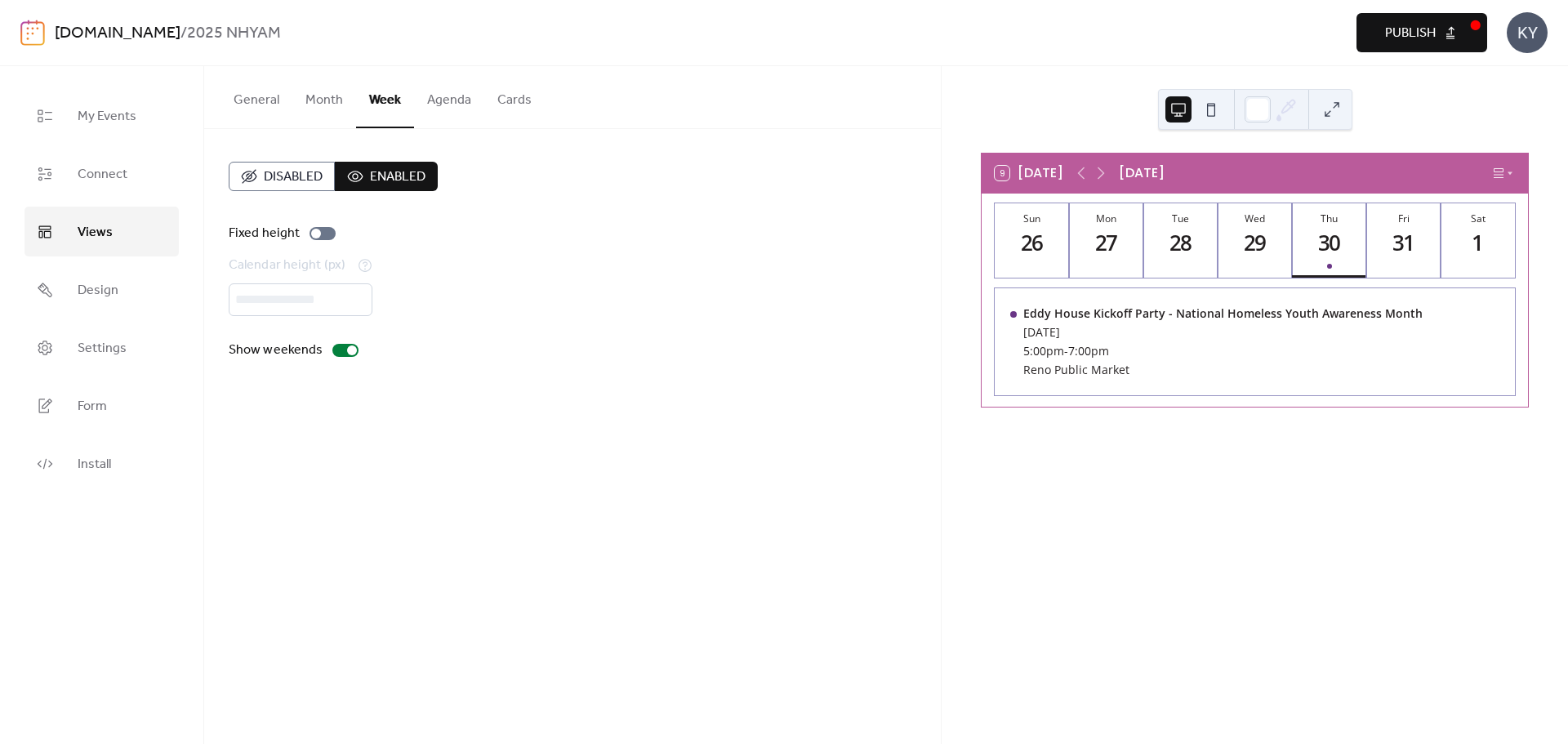
click at [309, 101] on button "Month" at bounding box center [324, 95] width 64 height 60
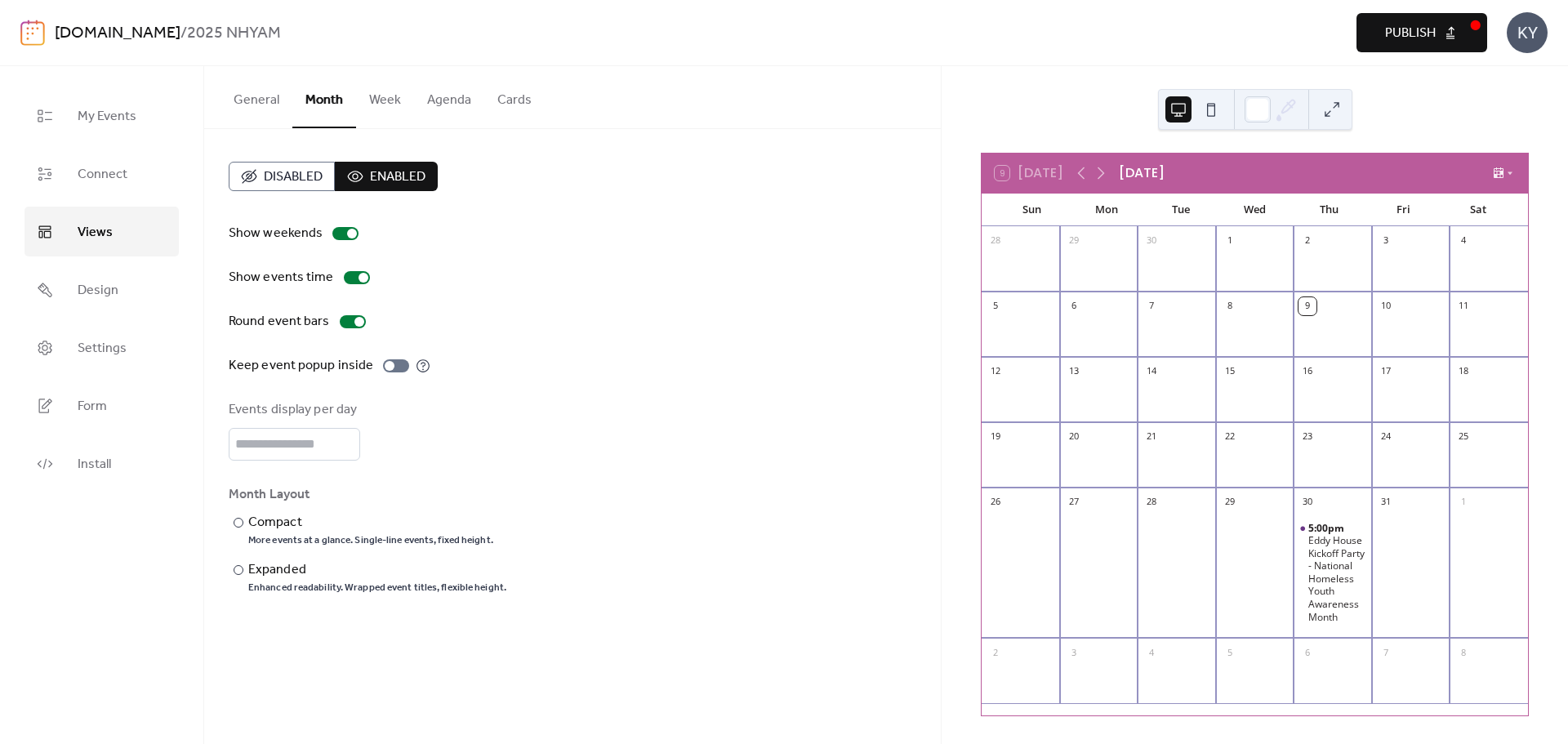
click at [280, 101] on button "General" at bounding box center [256, 95] width 72 height 60
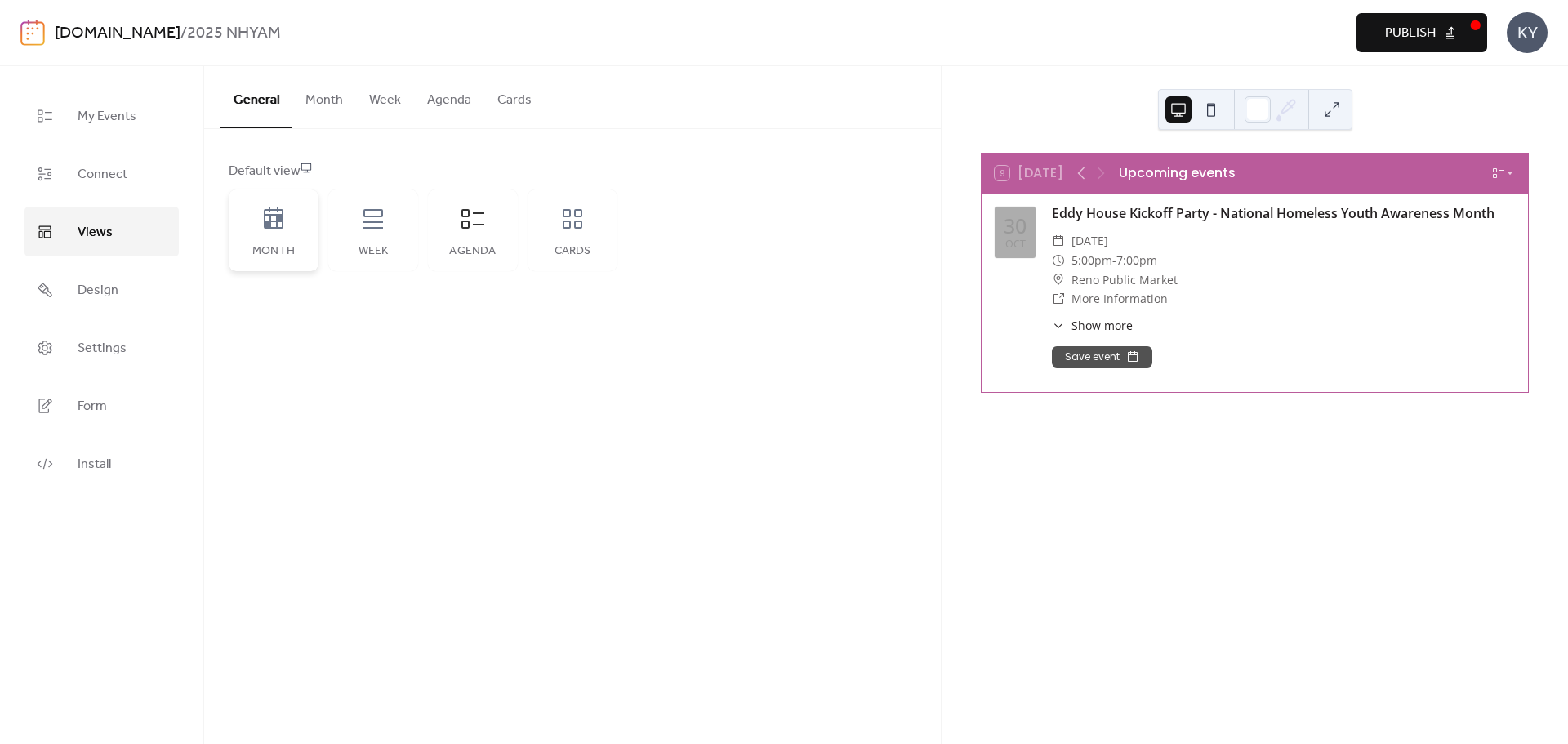
click at [276, 226] on icon at bounding box center [273, 217] width 19 height 21
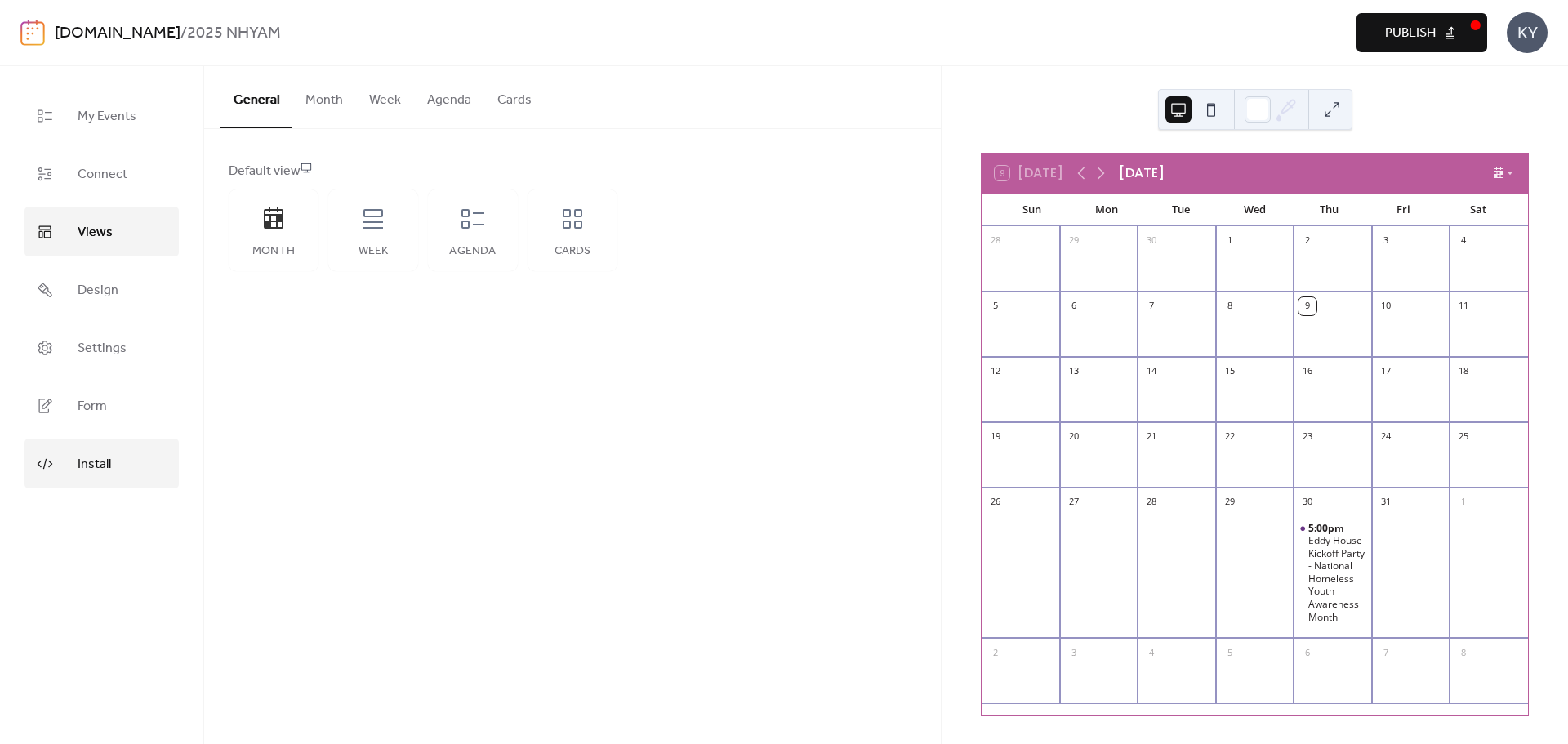
click at [87, 468] on span "Install" at bounding box center [94, 464] width 33 height 25
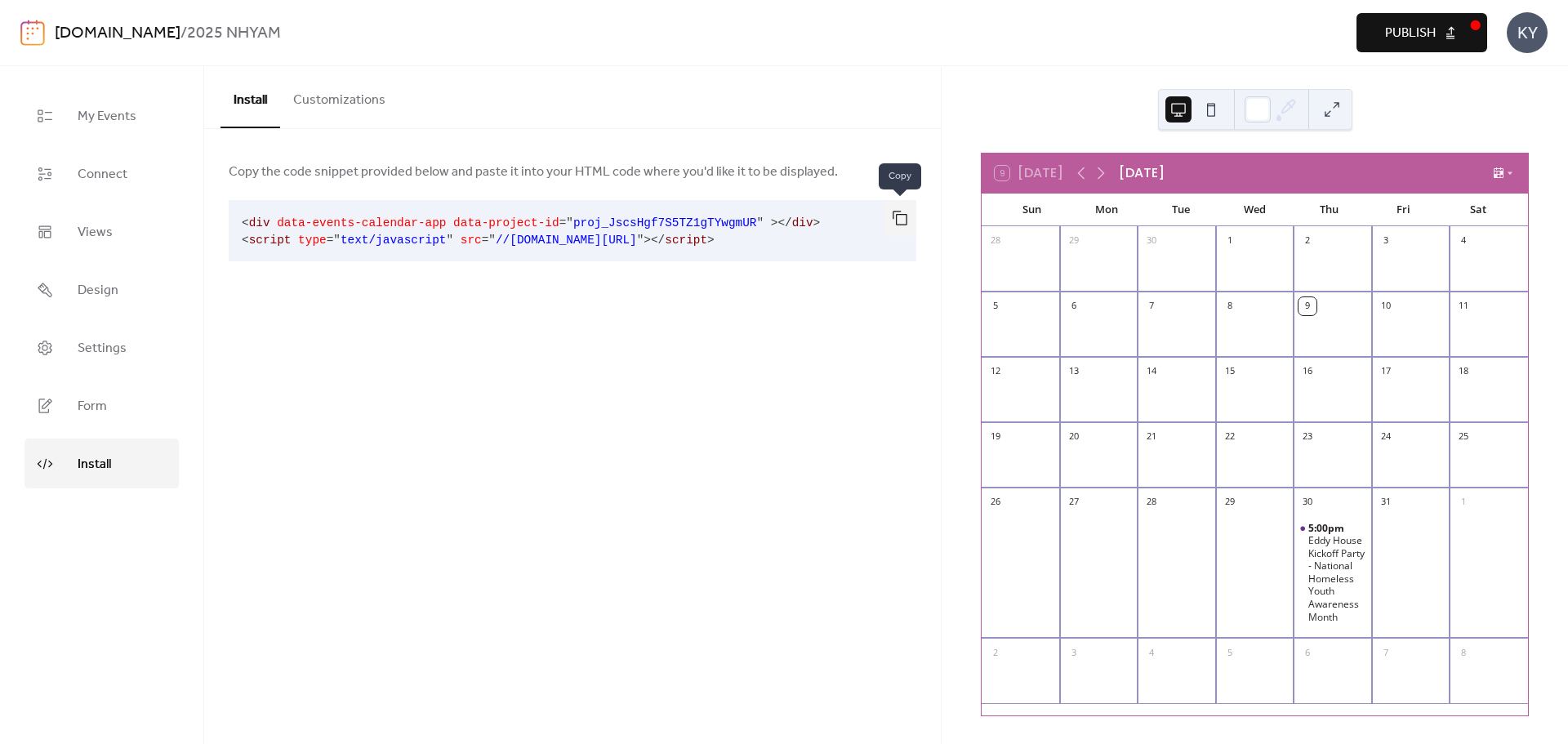
click at [915, 215] on button "button" at bounding box center [900, 217] width 32 height 36
click at [110, 365] on link "Settings" at bounding box center [101, 348] width 155 height 50
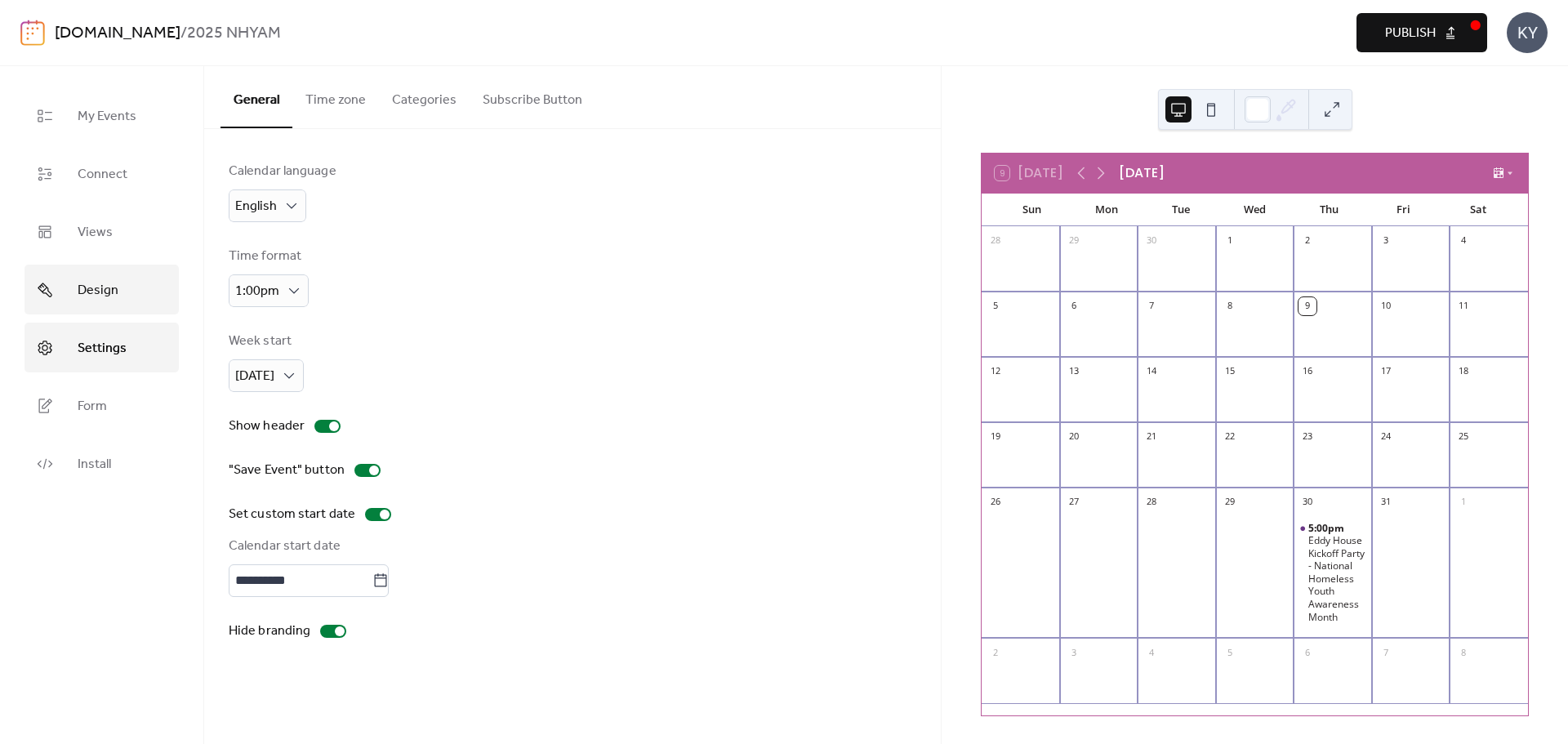
click at [93, 288] on span "Design" at bounding box center [98, 290] width 41 height 25
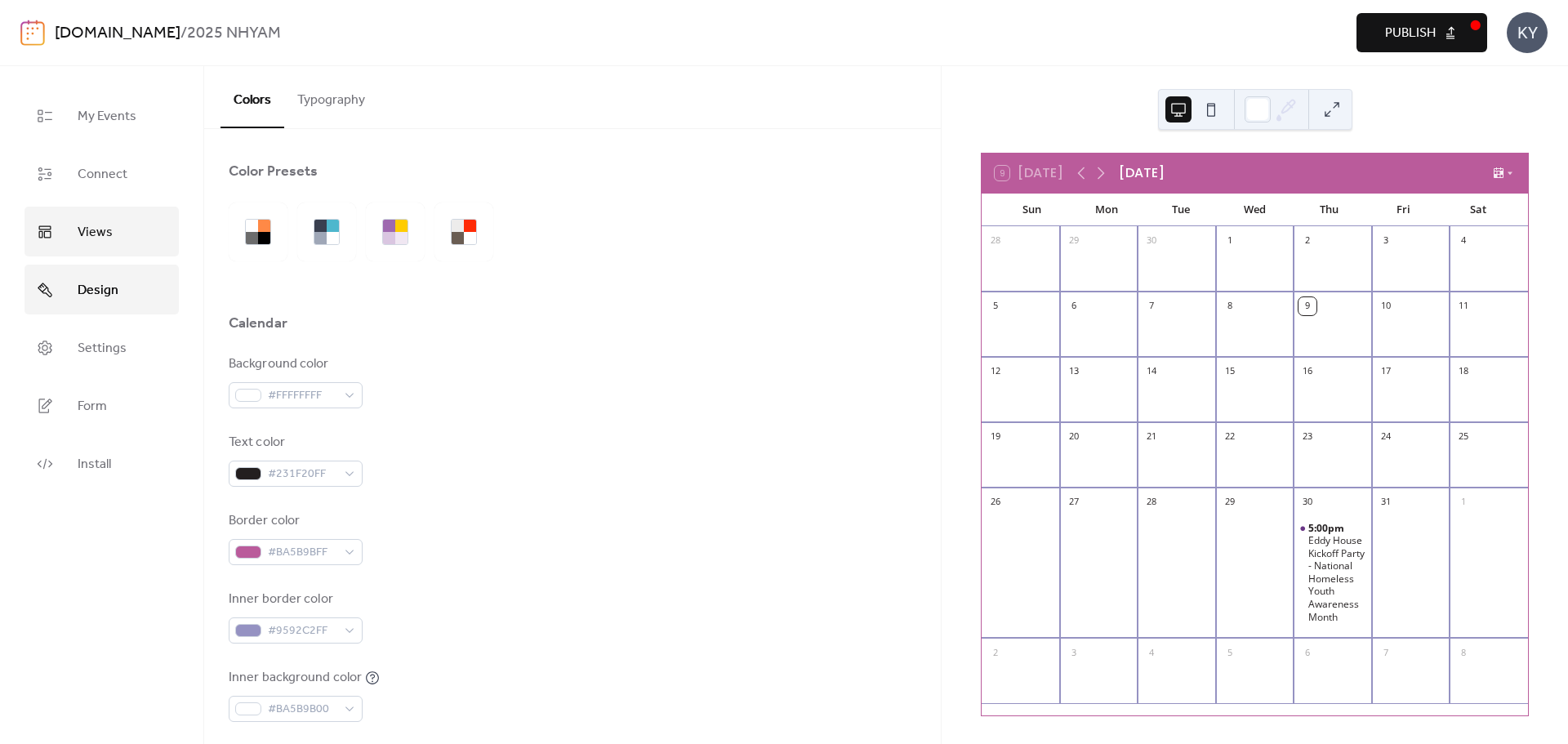
click at [93, 243] on span "Views" at bounding box center [95, 231] width 35 height 25
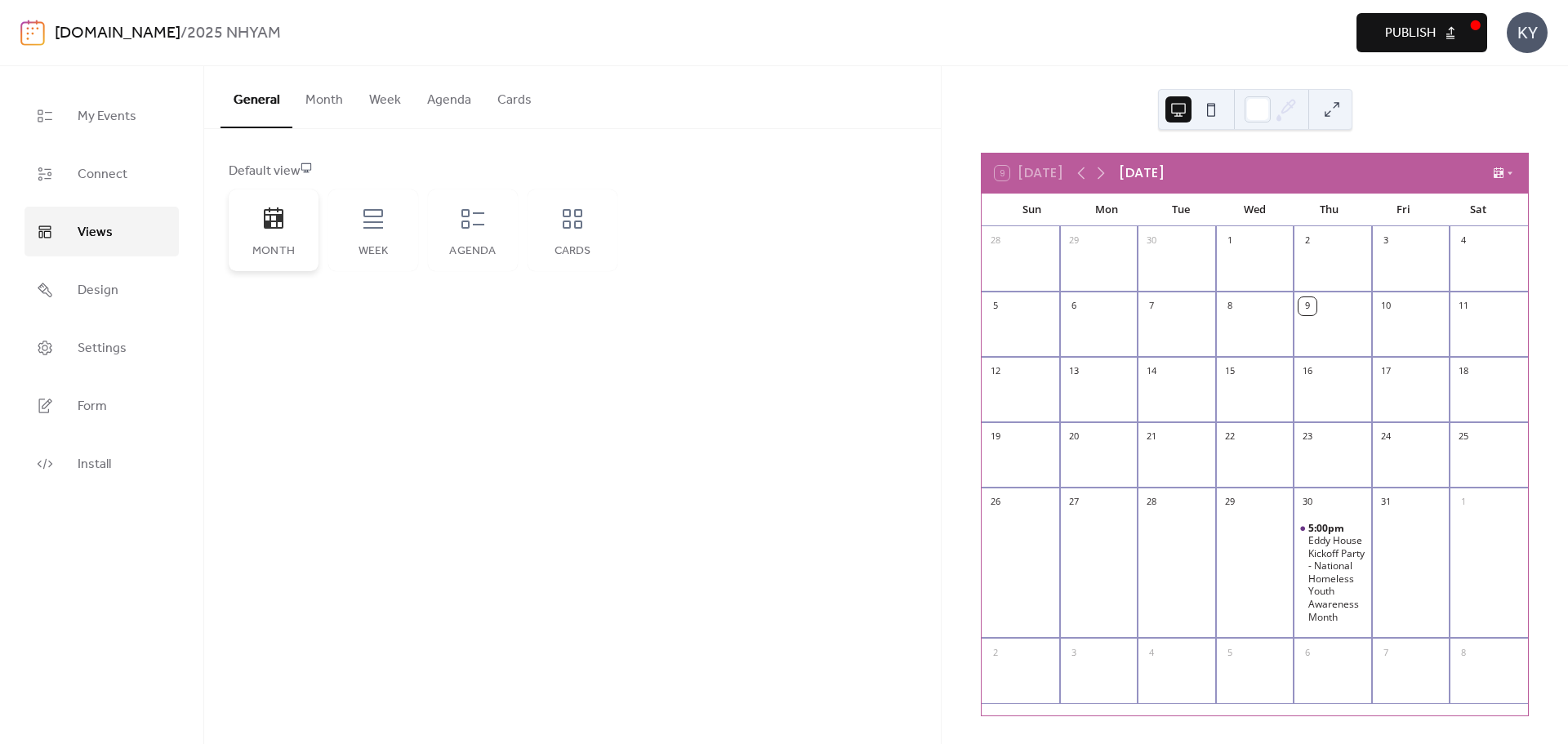
click at [268, 244] on div "Month" at bounding box center [273, 230] width 90 height 81
click at [1454, 44] on button "Publish" at bounding box center [1422, 32] width 131 height 39
